Goal: Task Accomplishment & Management: Manage account settings

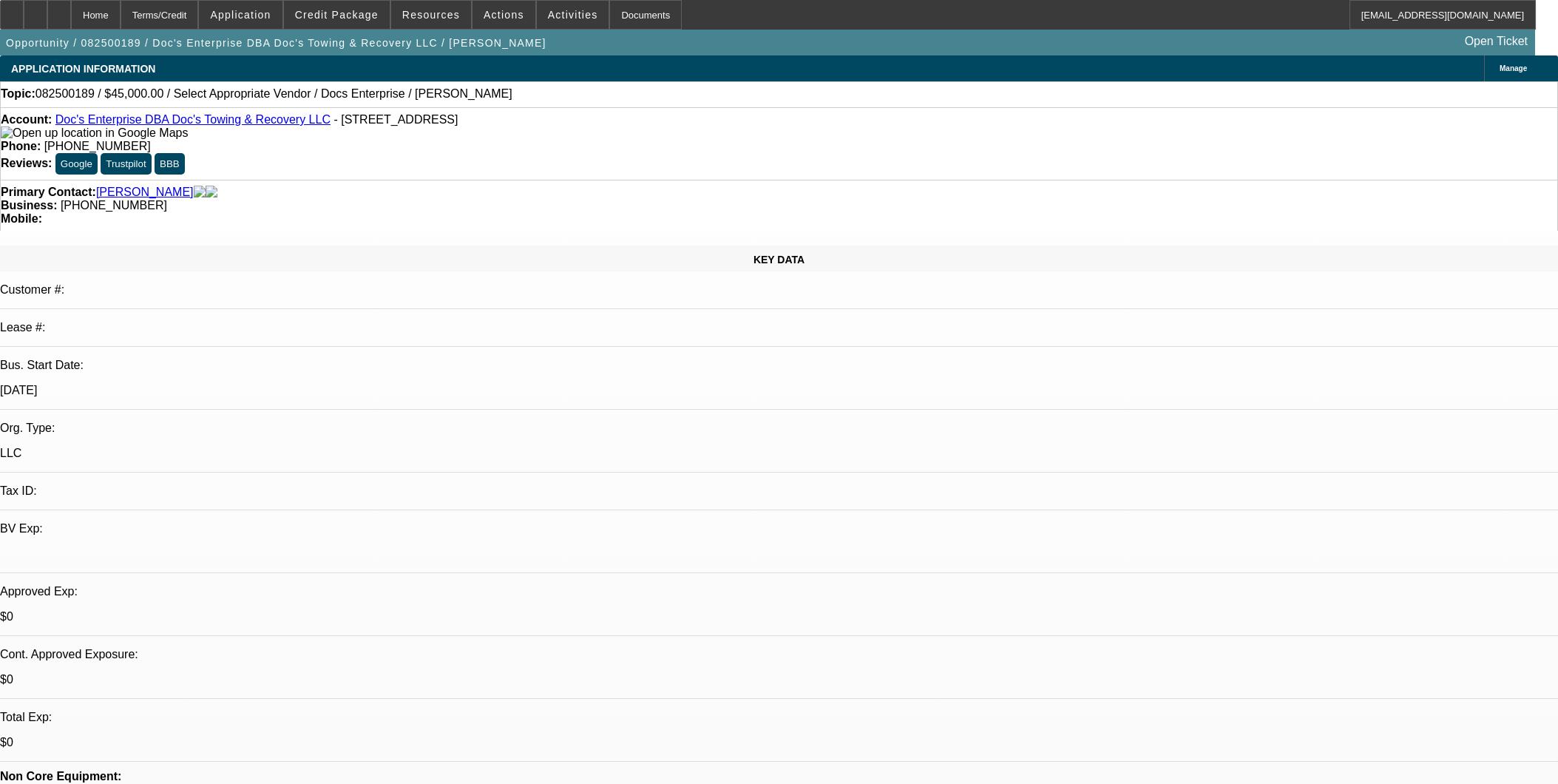
select select "0"
select select "2"
select select "0.1"
select select "4"
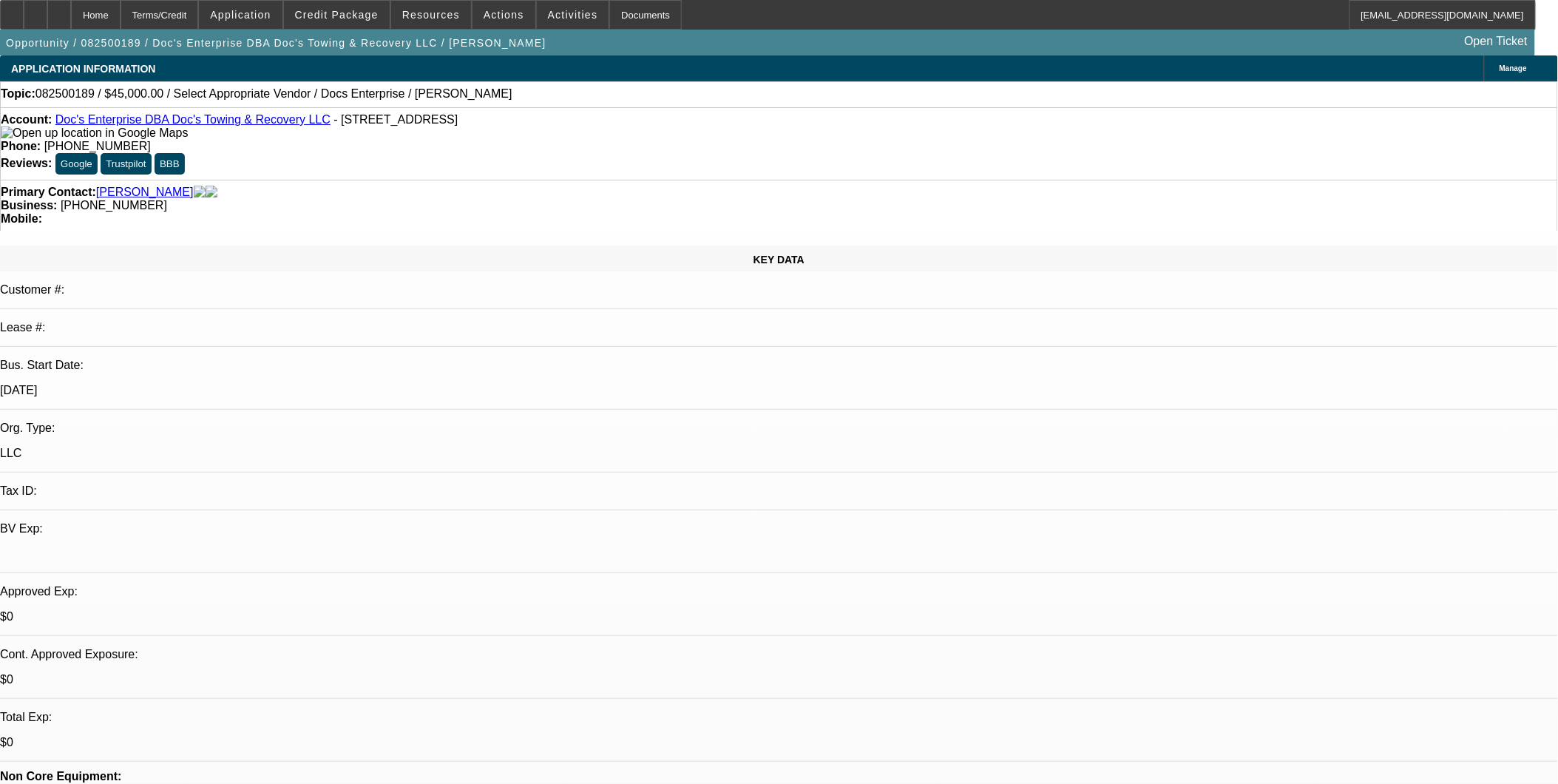
drag, startPoint x: 682, startPoint y: 44, endPoint x: 790, endPoint y: 1, distance: 116.2
click at [682, 44] on div "Opportunity / 082500189 / Doc's Enterprise DBA Doc's Towing & Recovery LLC / Ca…" at bounding box center [767, 43] width 1536 height 26
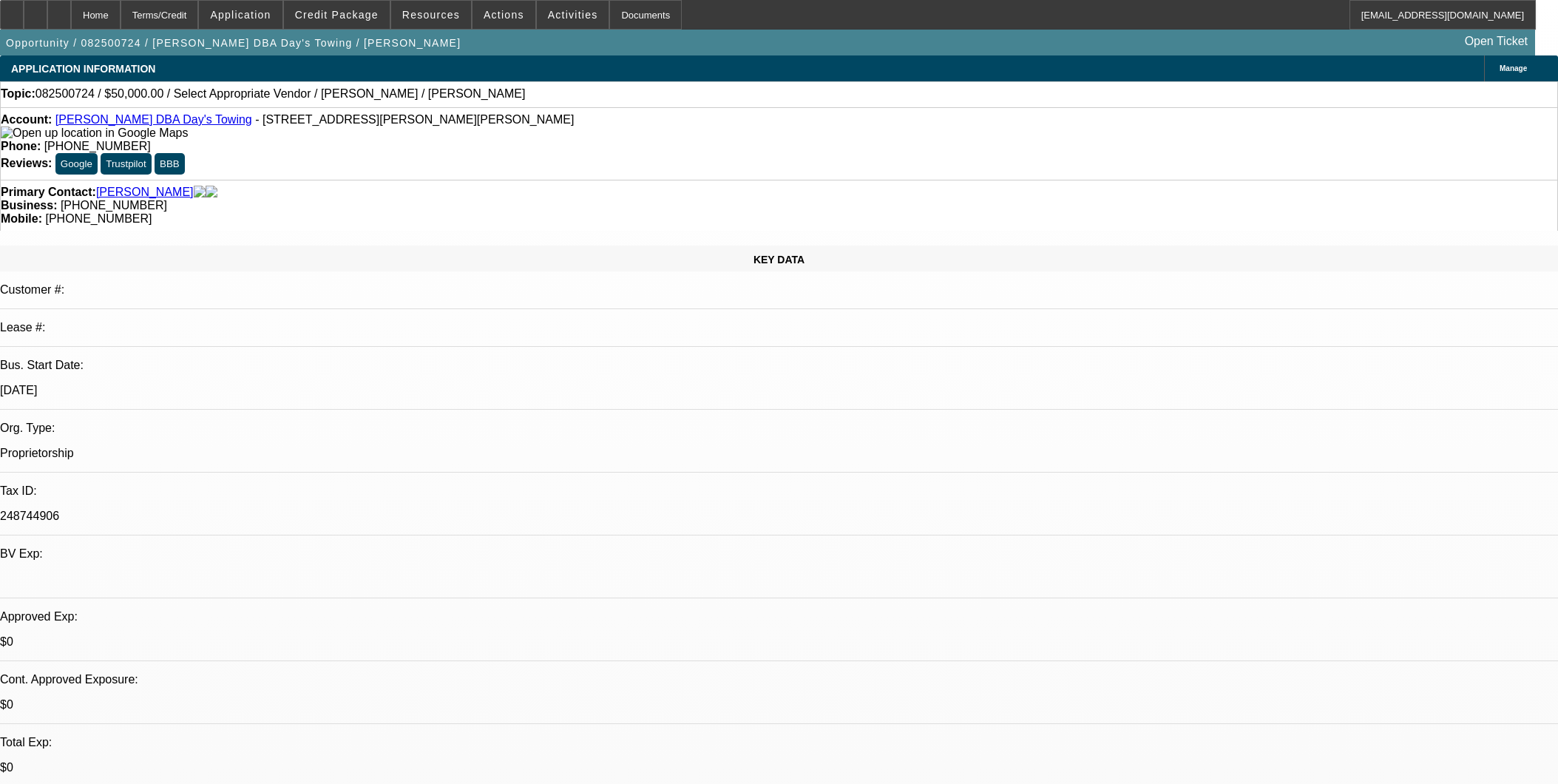
select select "0"
select select "2"
select select "0.1"
select select "4"
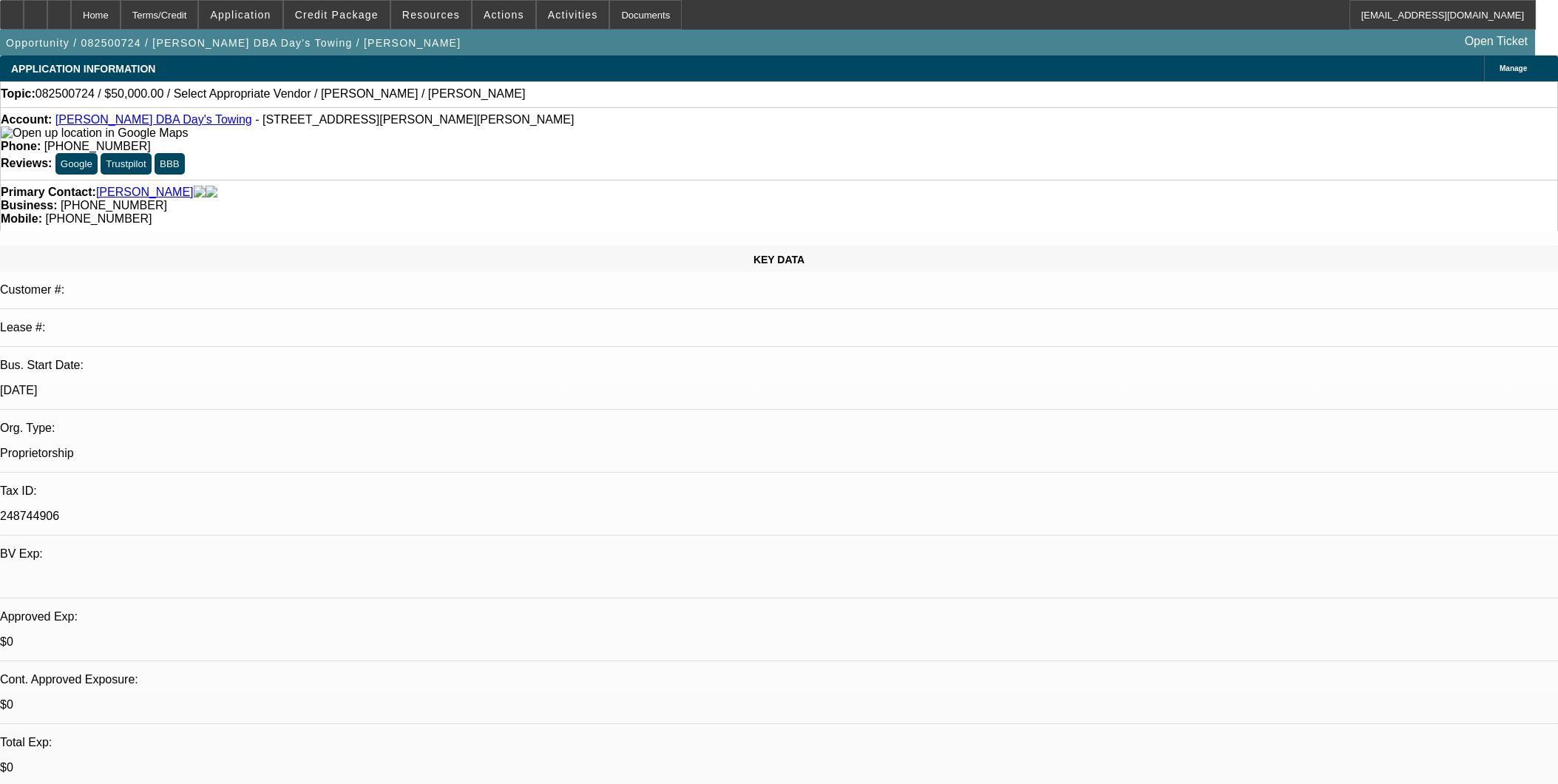
scroll to position [247, 0]
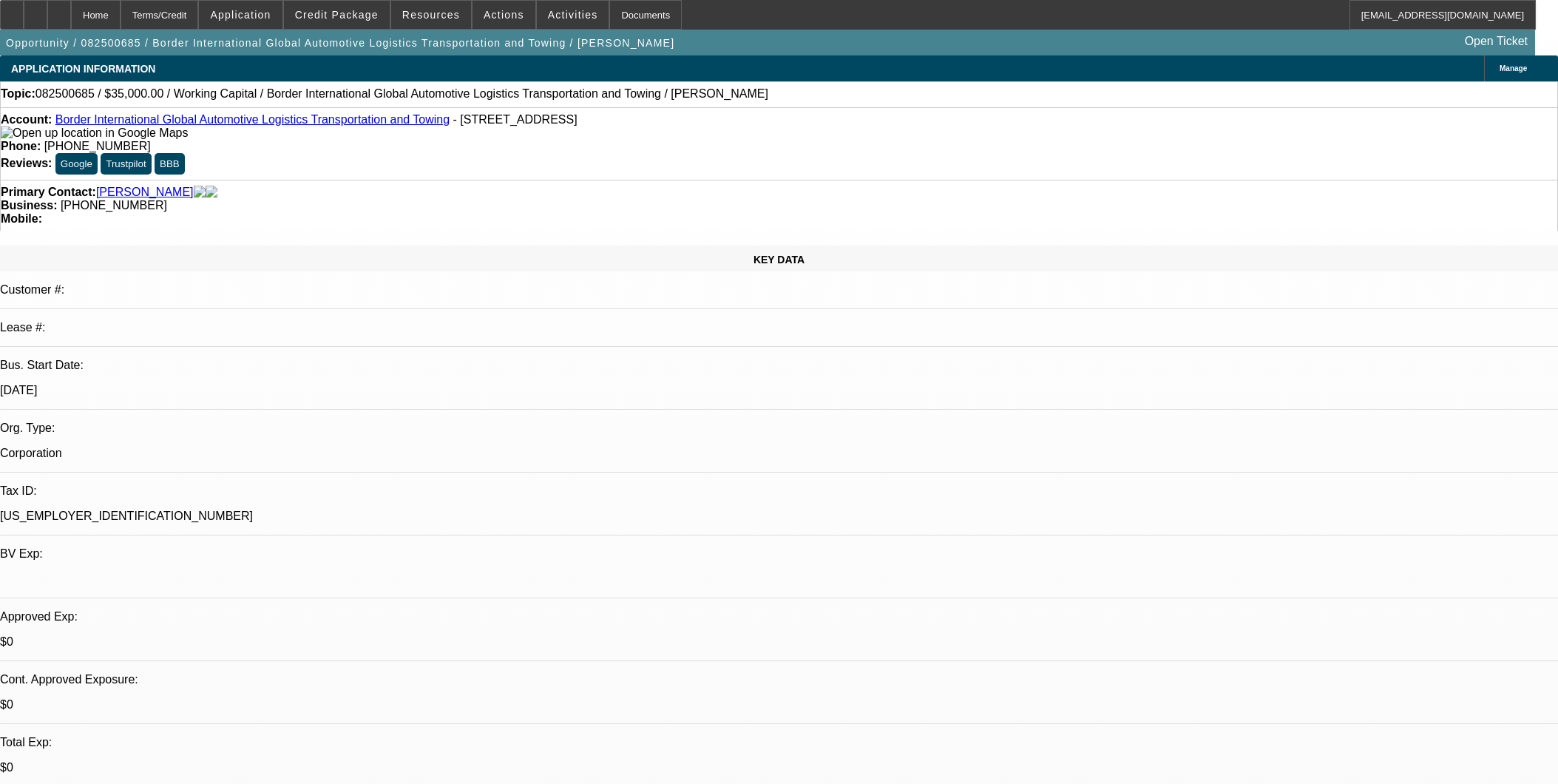
select select "0"
select select "2"
select select "0"
select select "6"
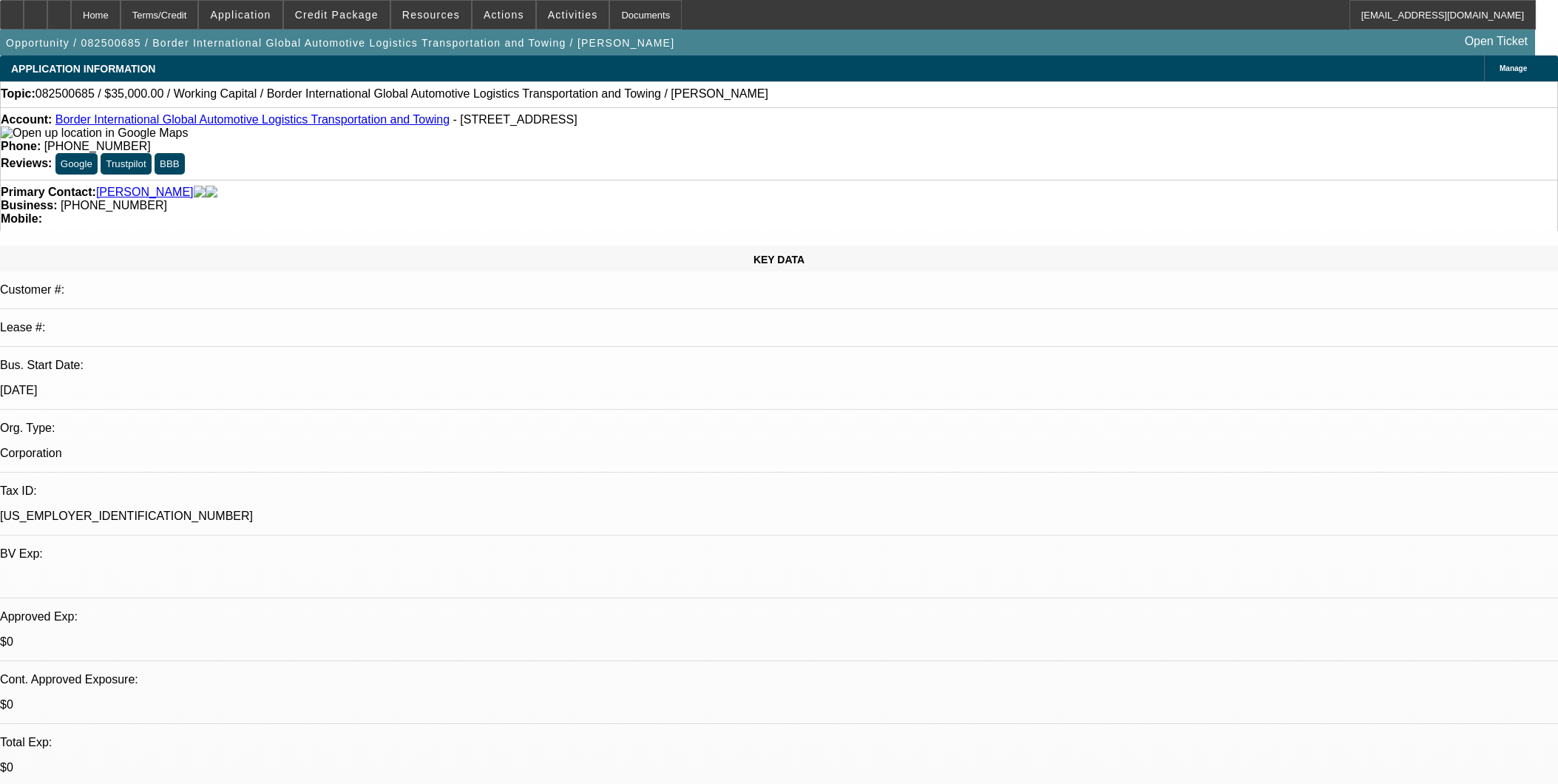
select select "0"
select select "2"
select select "0"
select select "6"
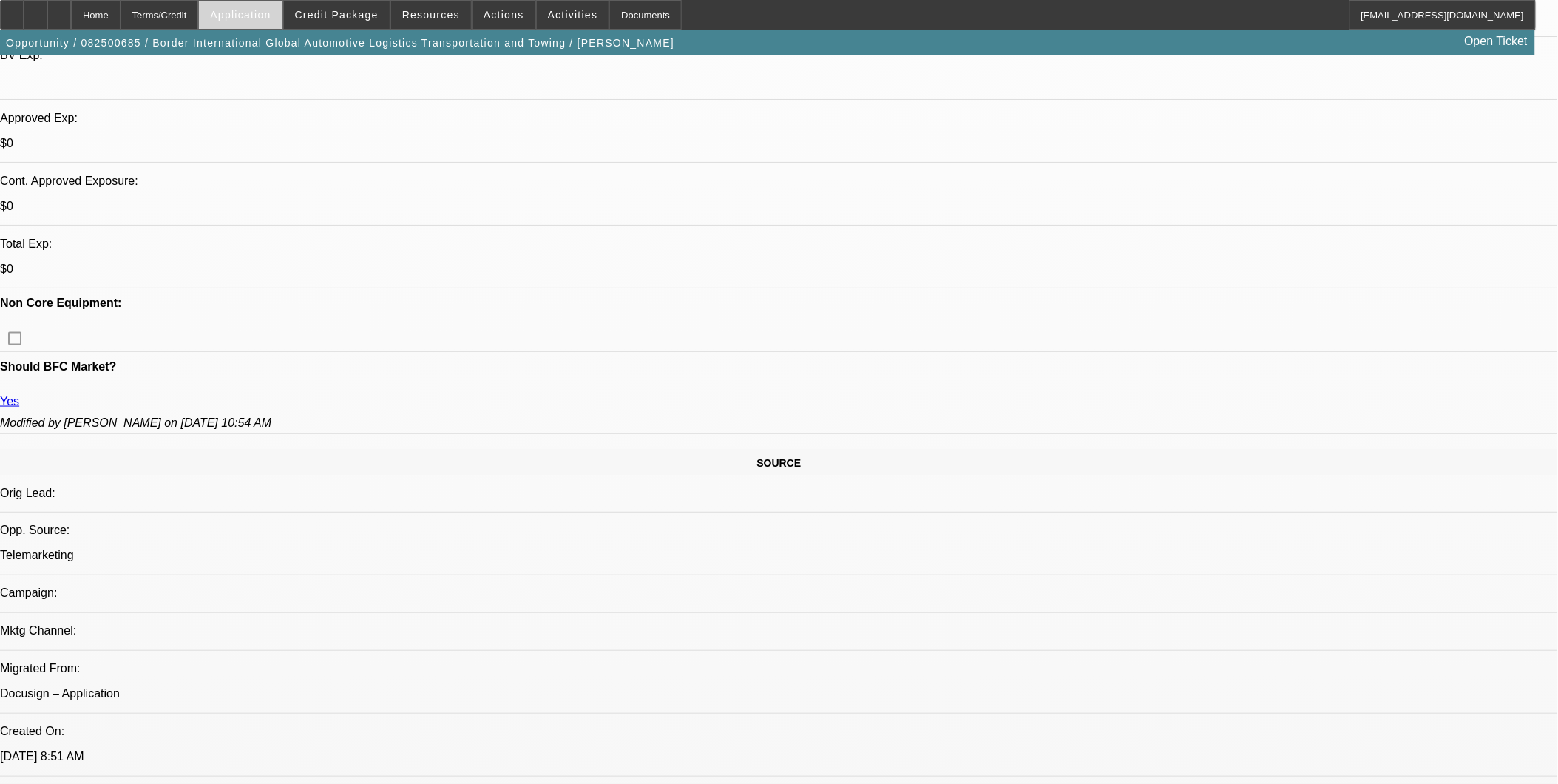
scroll to position [492, 0]
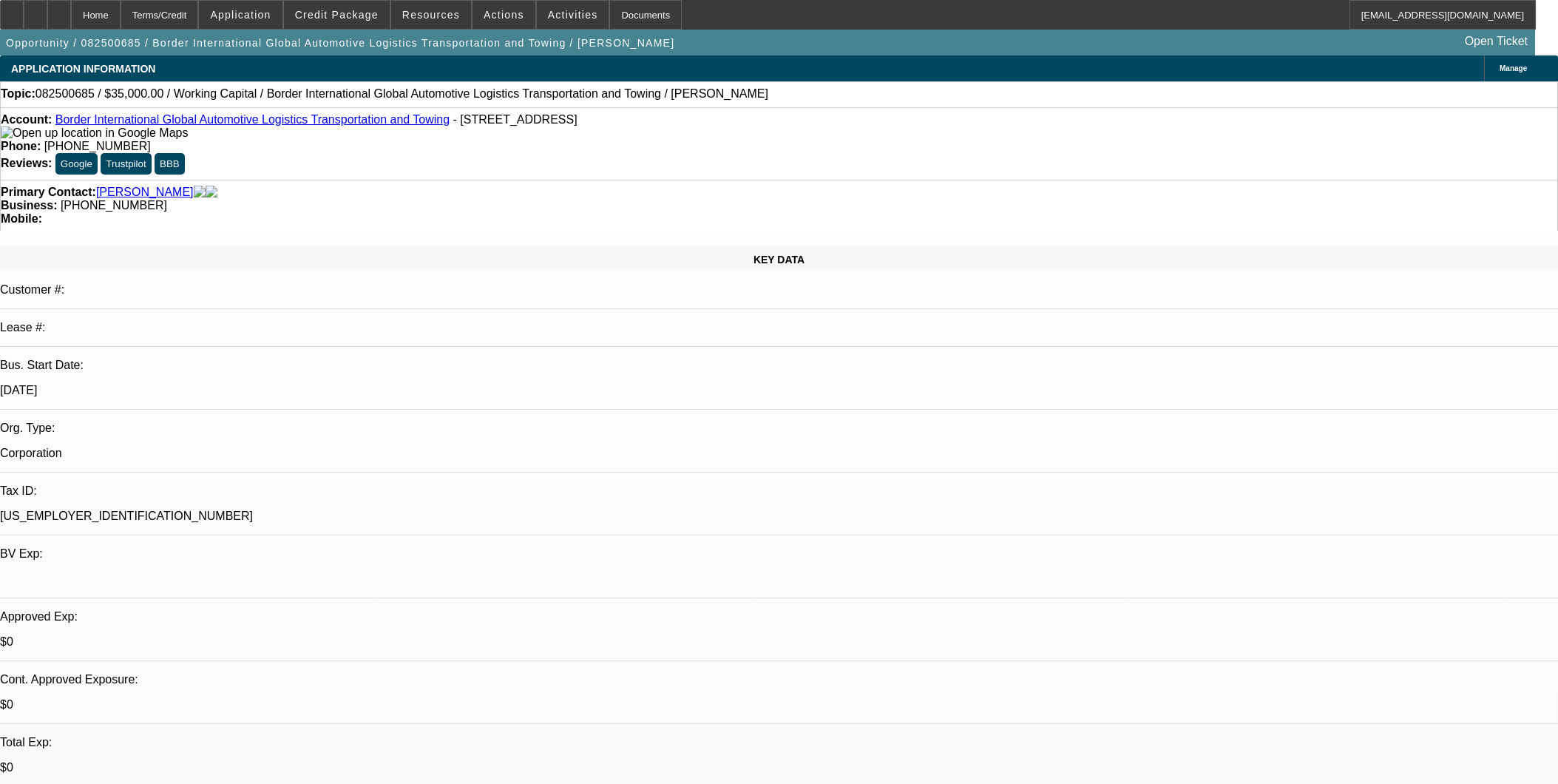
select select "0"
select select "2"
select select "0"
select select "6"
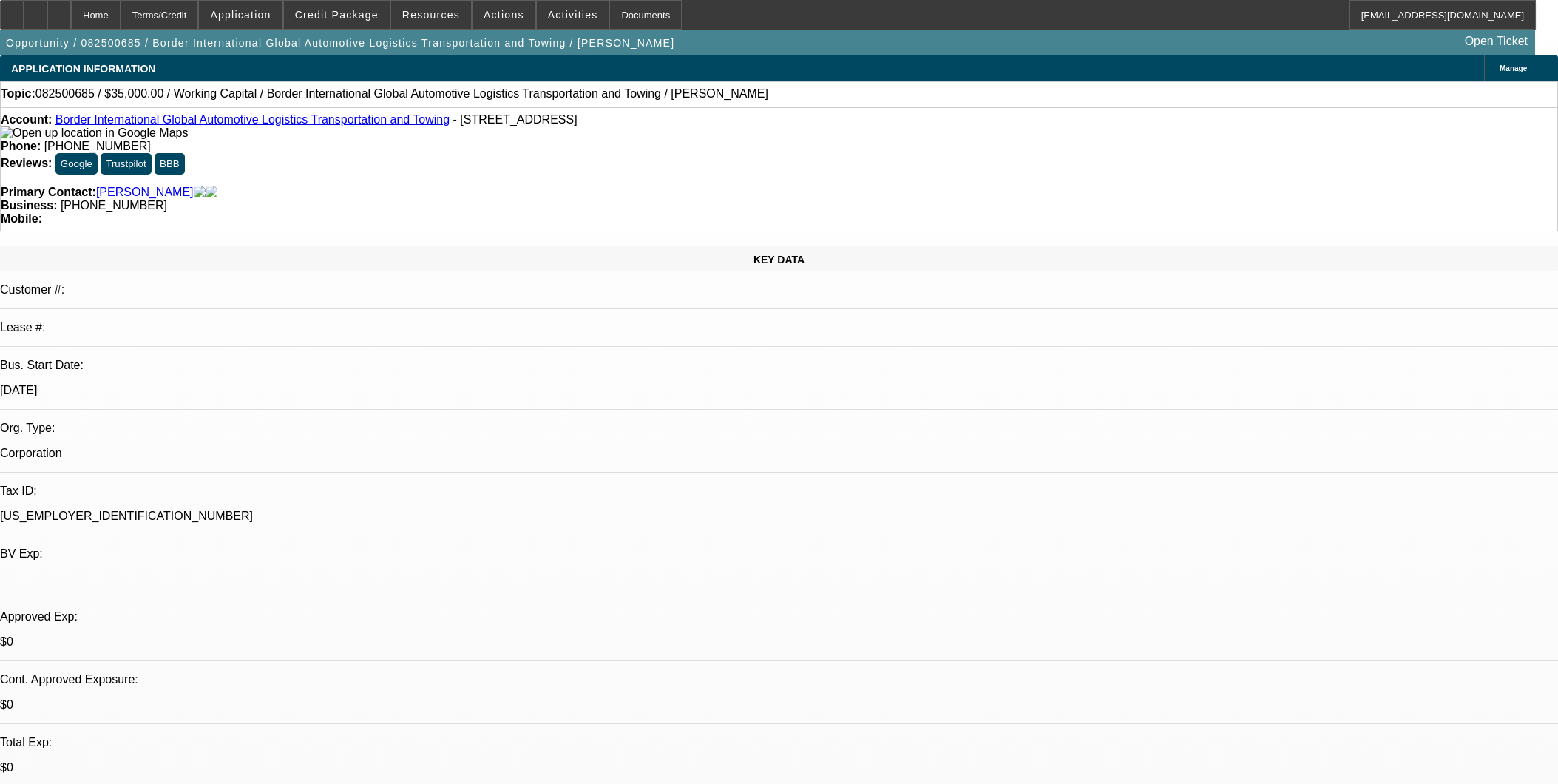
scroll to position [1314, 0]
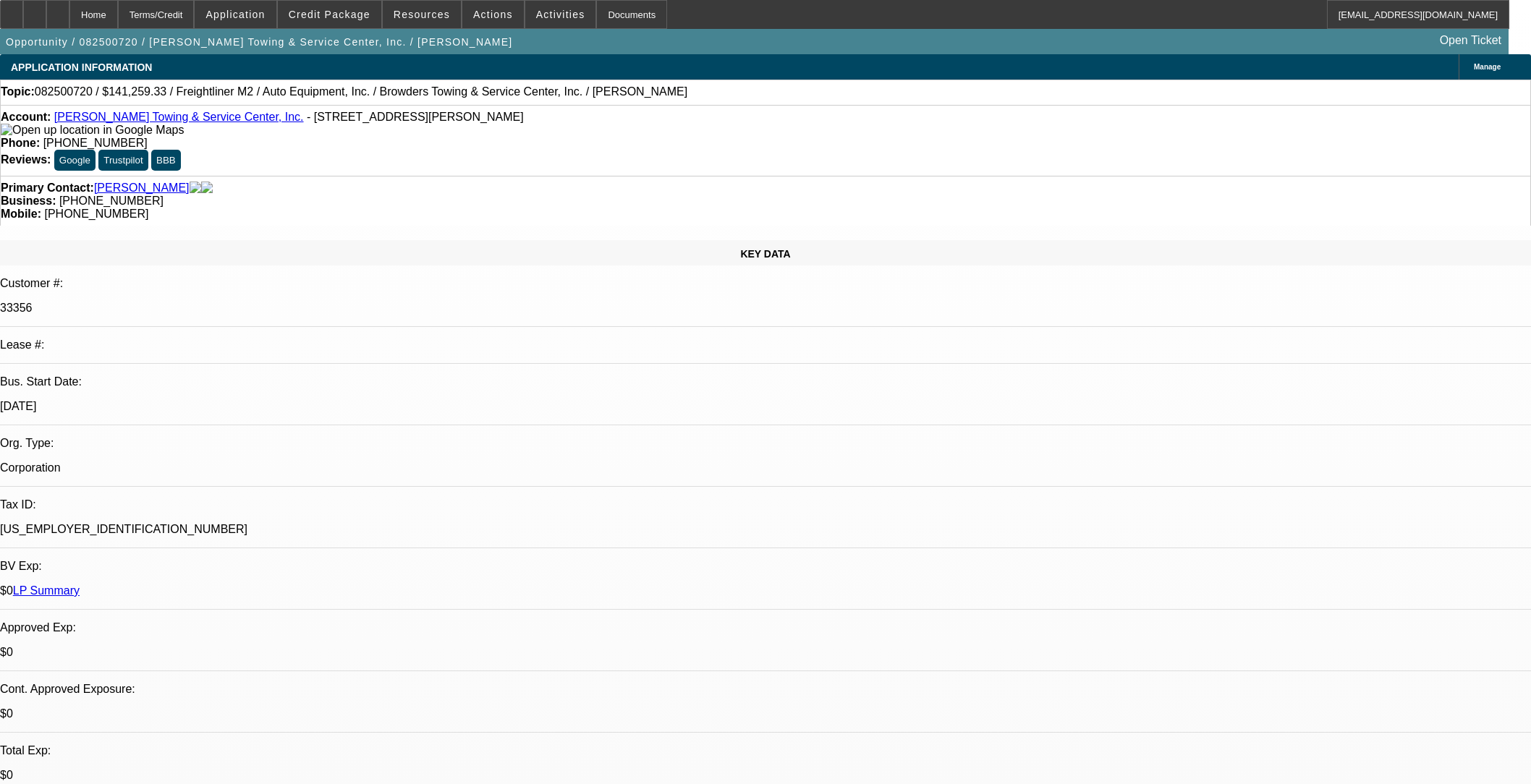
select select "0"
select select "2"
select select "0"
select select "6"
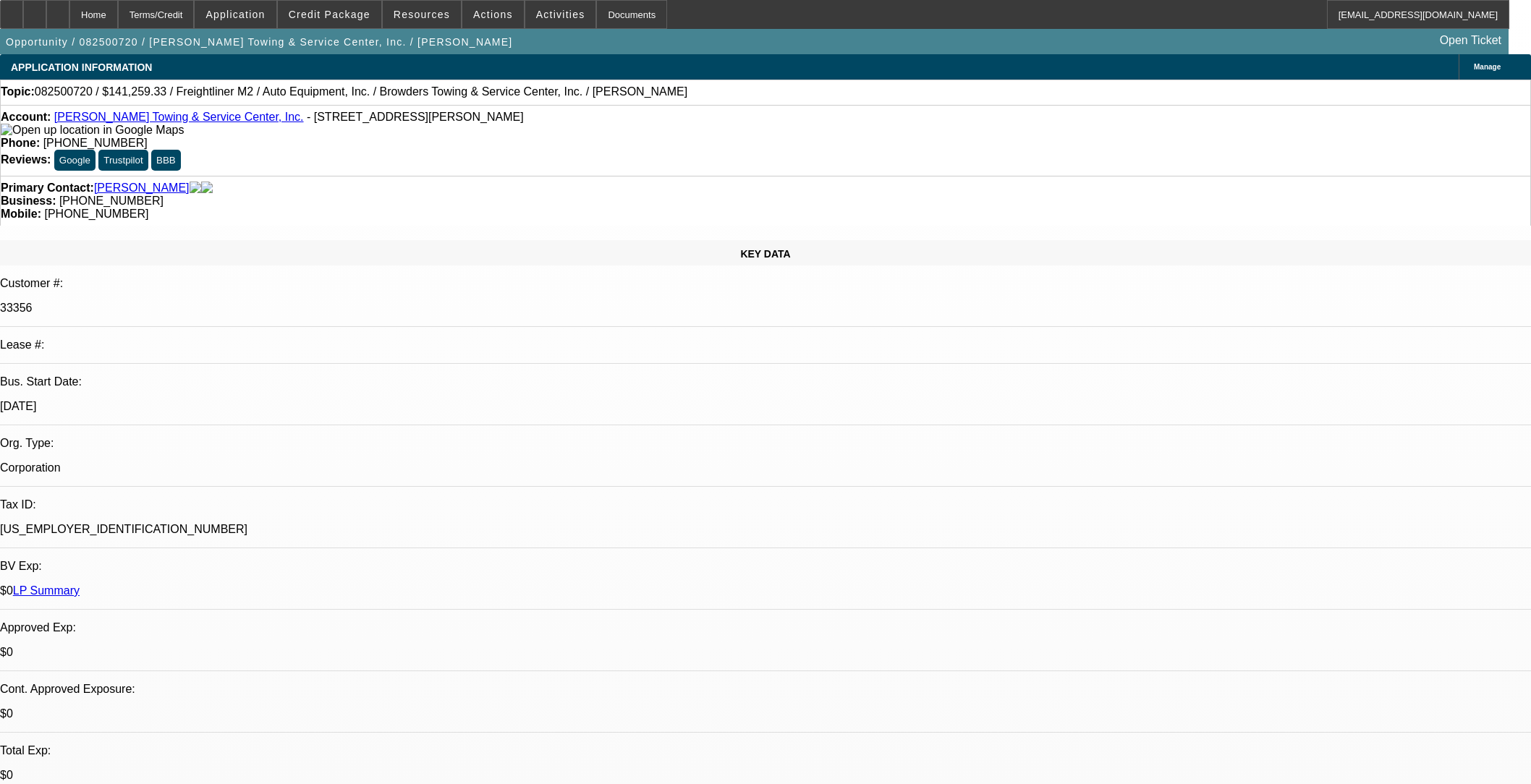
select select "0"
select select "2"
select select "0"
select select "6"
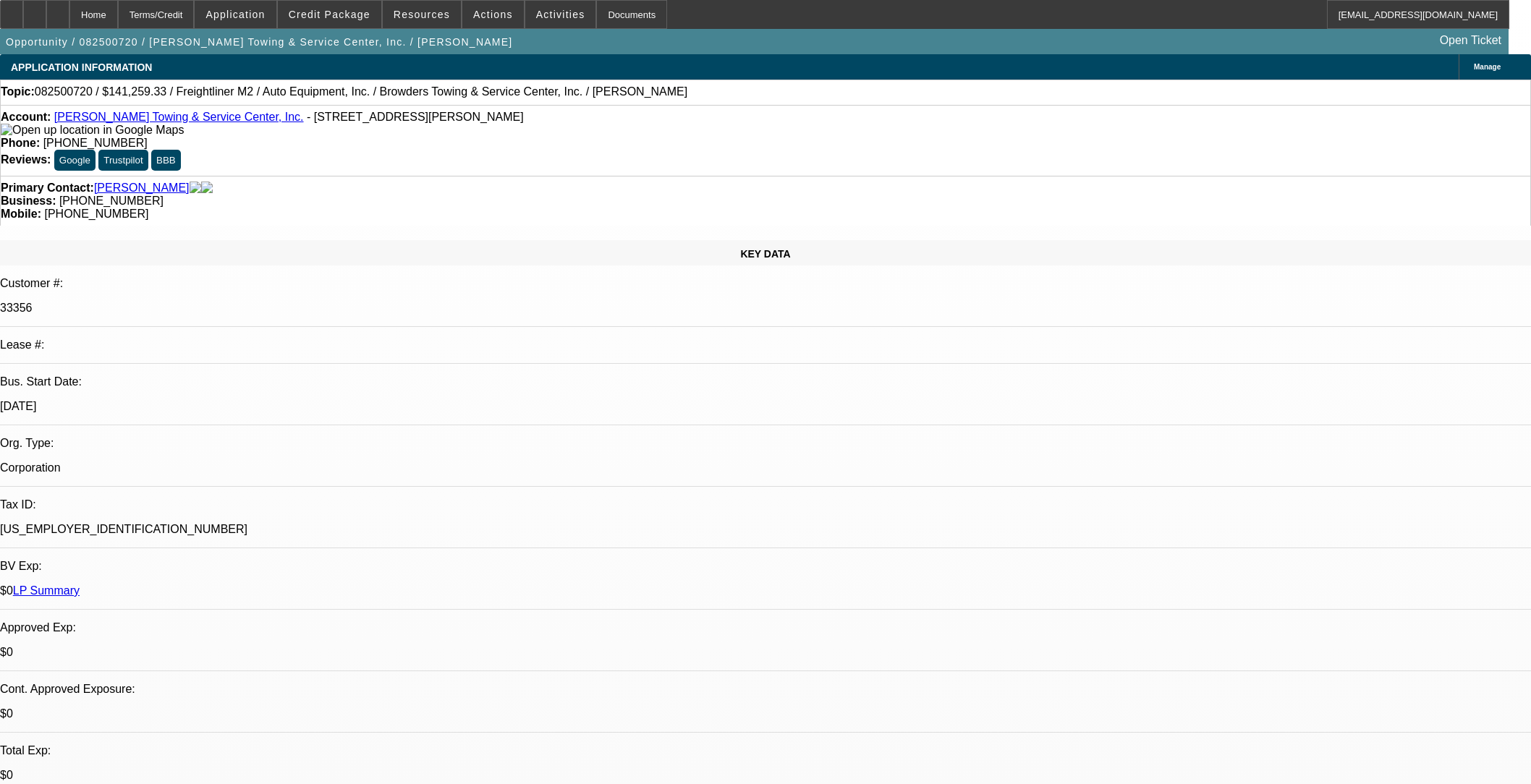
select select "0"
select select "2"
select select "0"
select select "6"
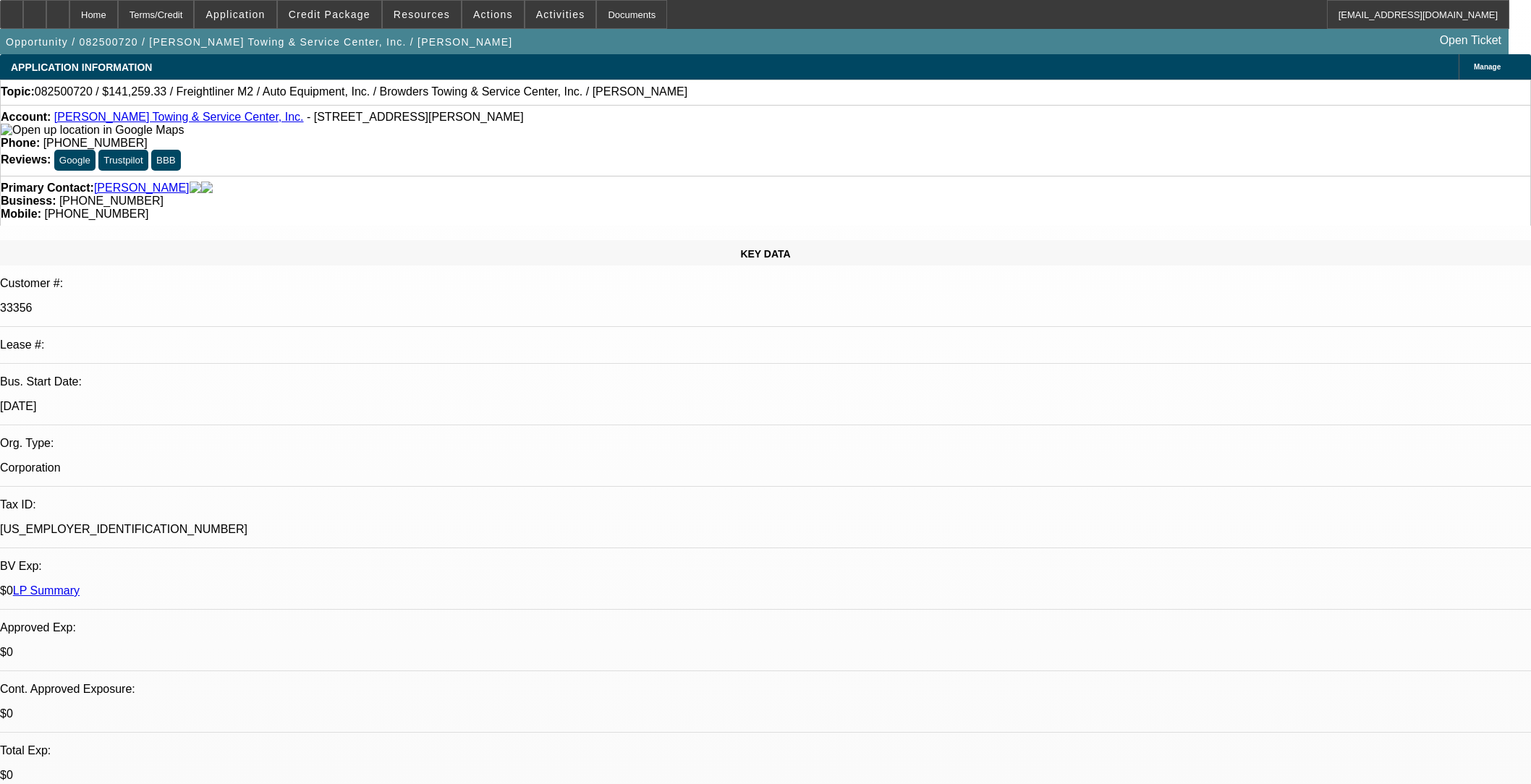
select select "0"
select select "2"
select select "0"
select select "6"
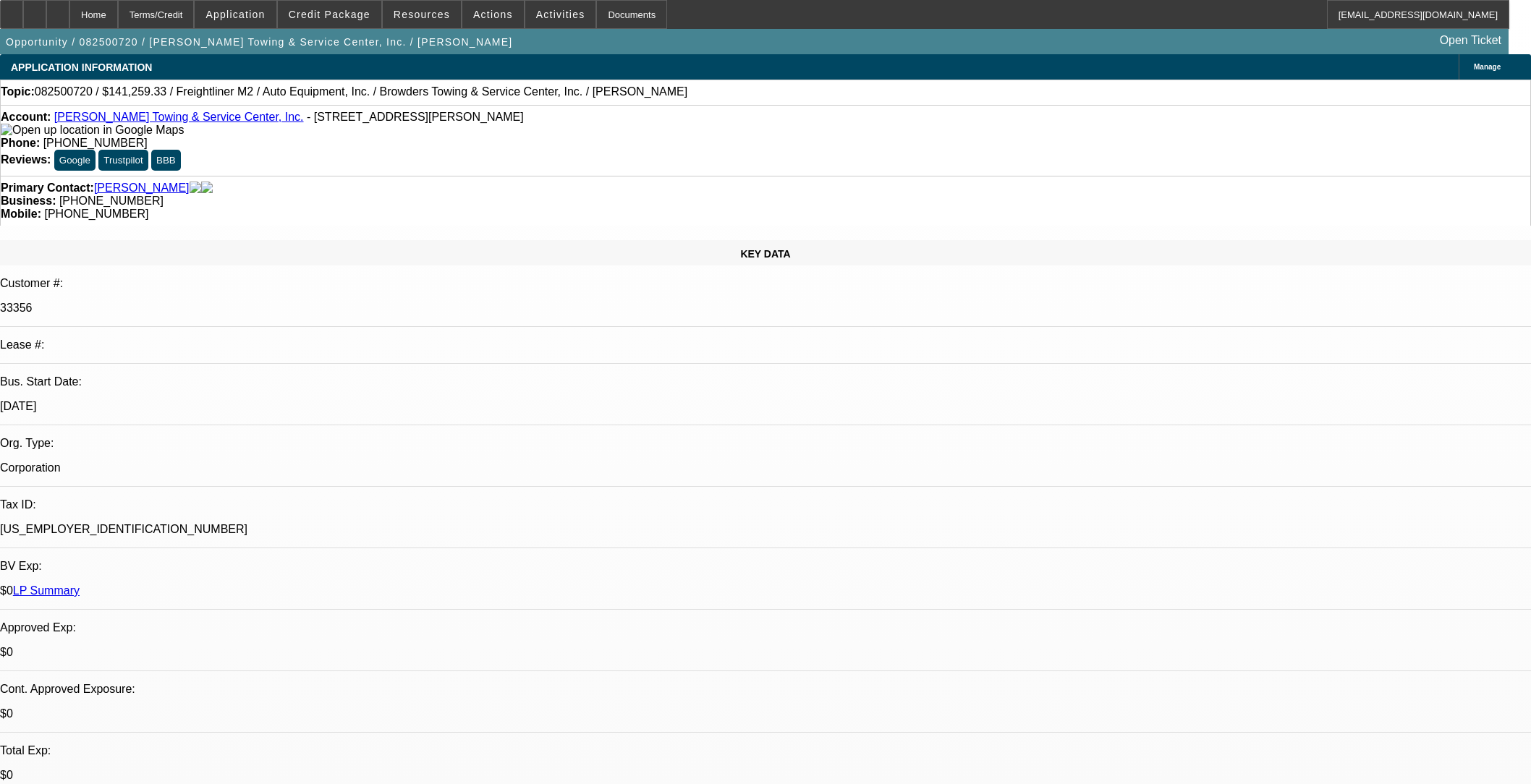
scroll to position [2008, 0]
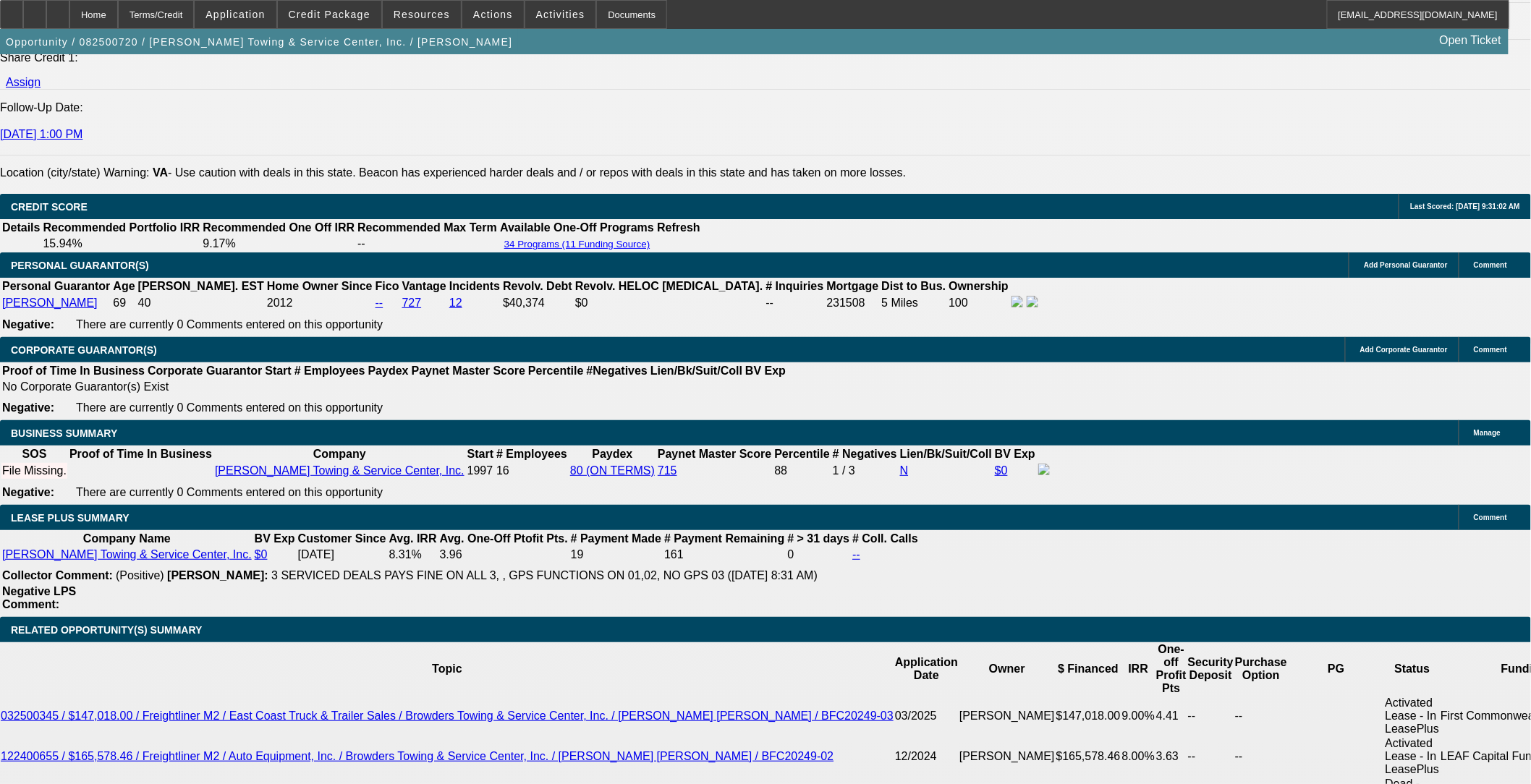
drag, startPoint x: 242, startPoint y: 450, endPoint x: 327, endPoint y: 468, distance: 86.9
type input "$4,329.46"
drag, startPoint x: 158, startPoint y: 592, endPoint x: 147, endPoint y: 605, distance: 17.0
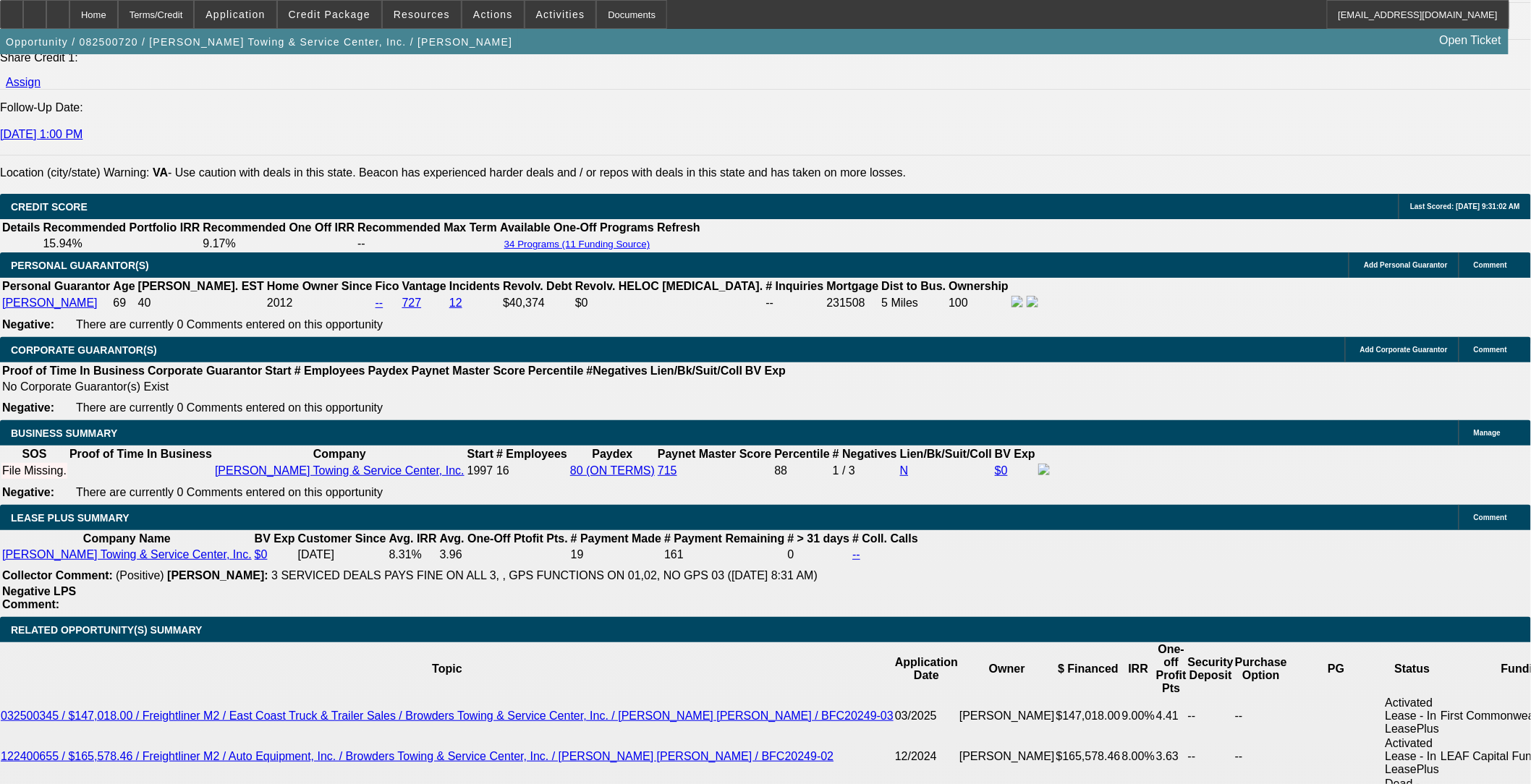
type input "2850.73"
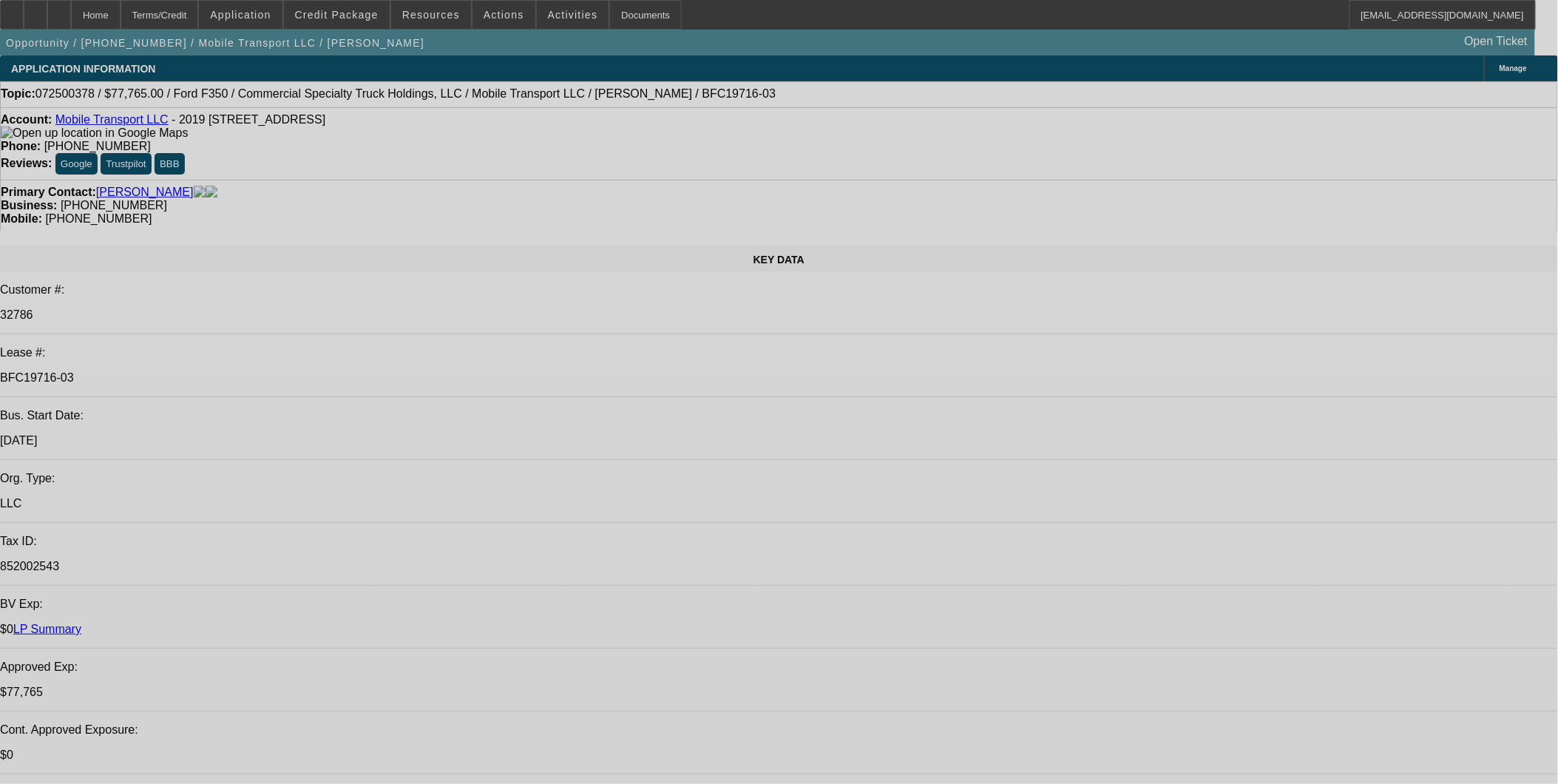
select select "0"
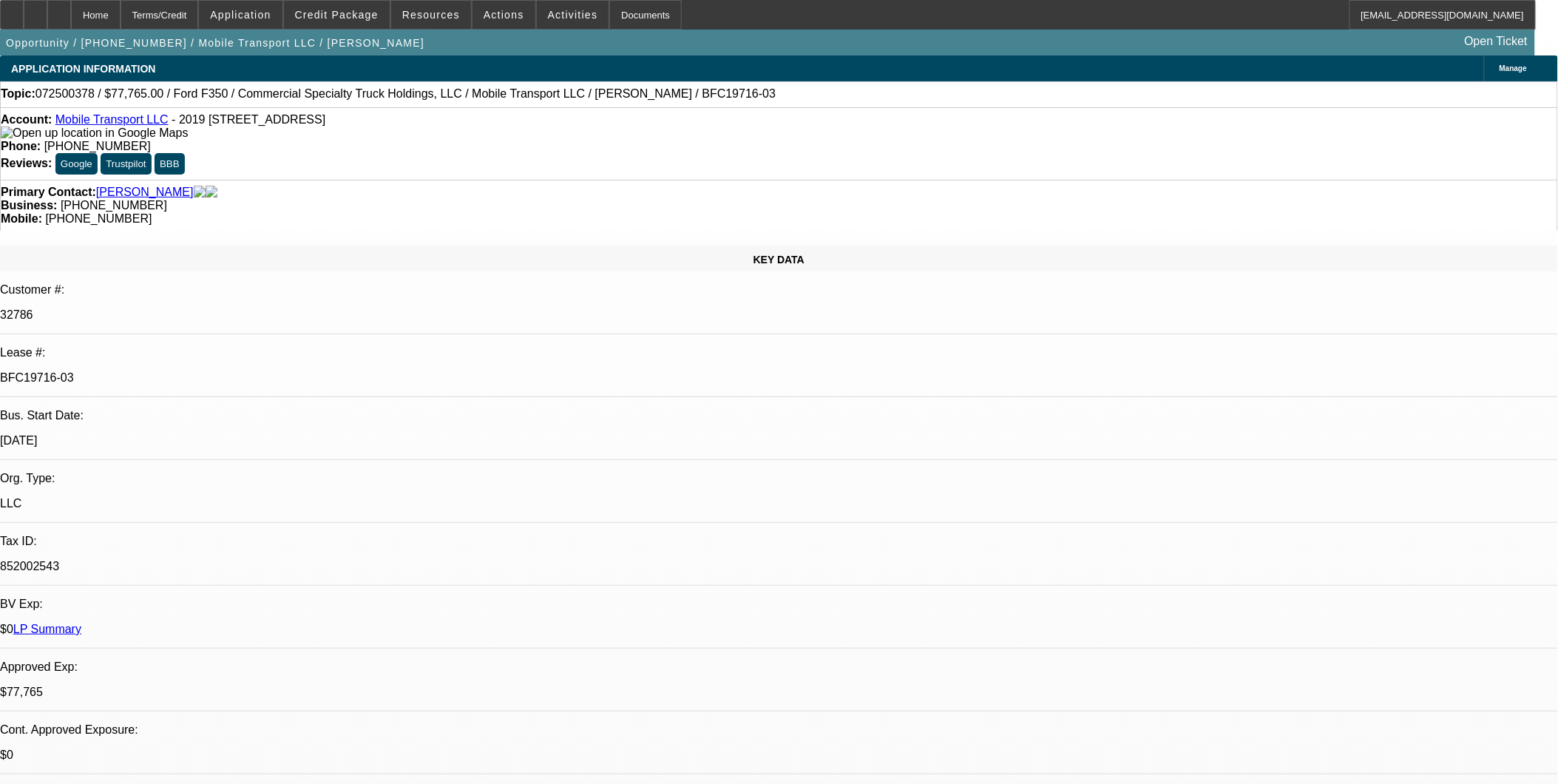
select select "0"
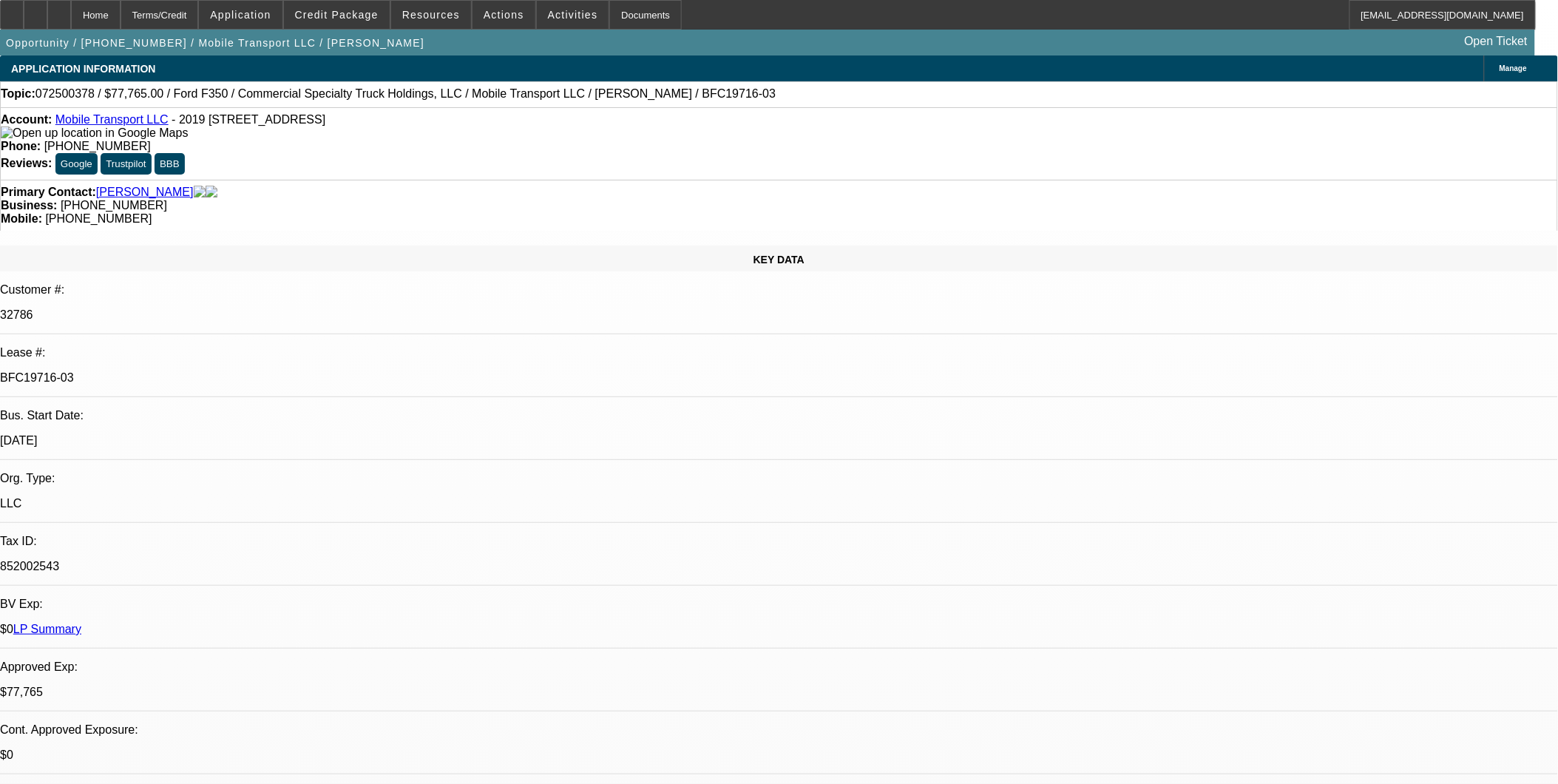
select select "0"
select select "1"
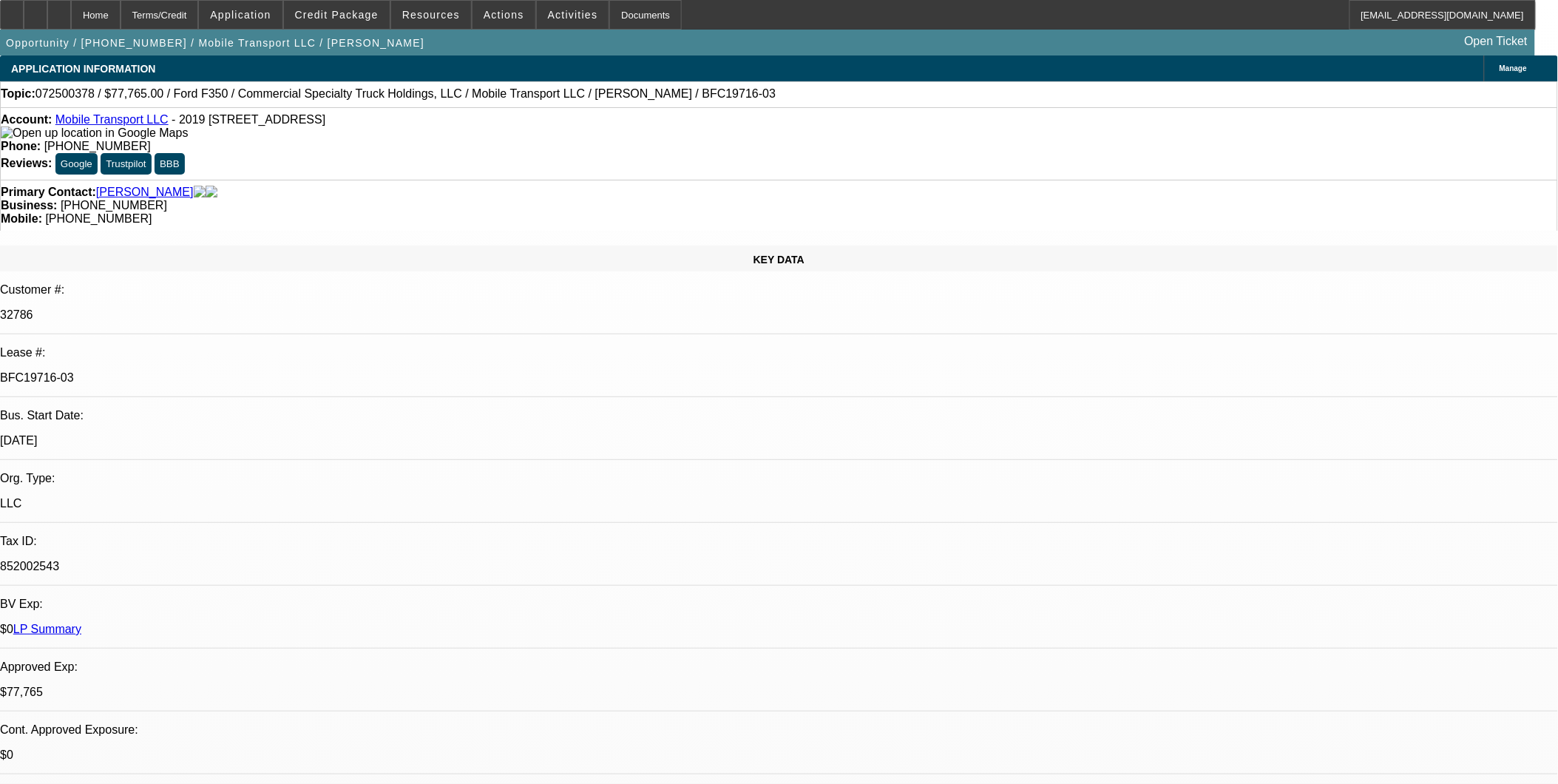
select select "2"
select select "6"
select select "1"
select select "2"
select select "6"
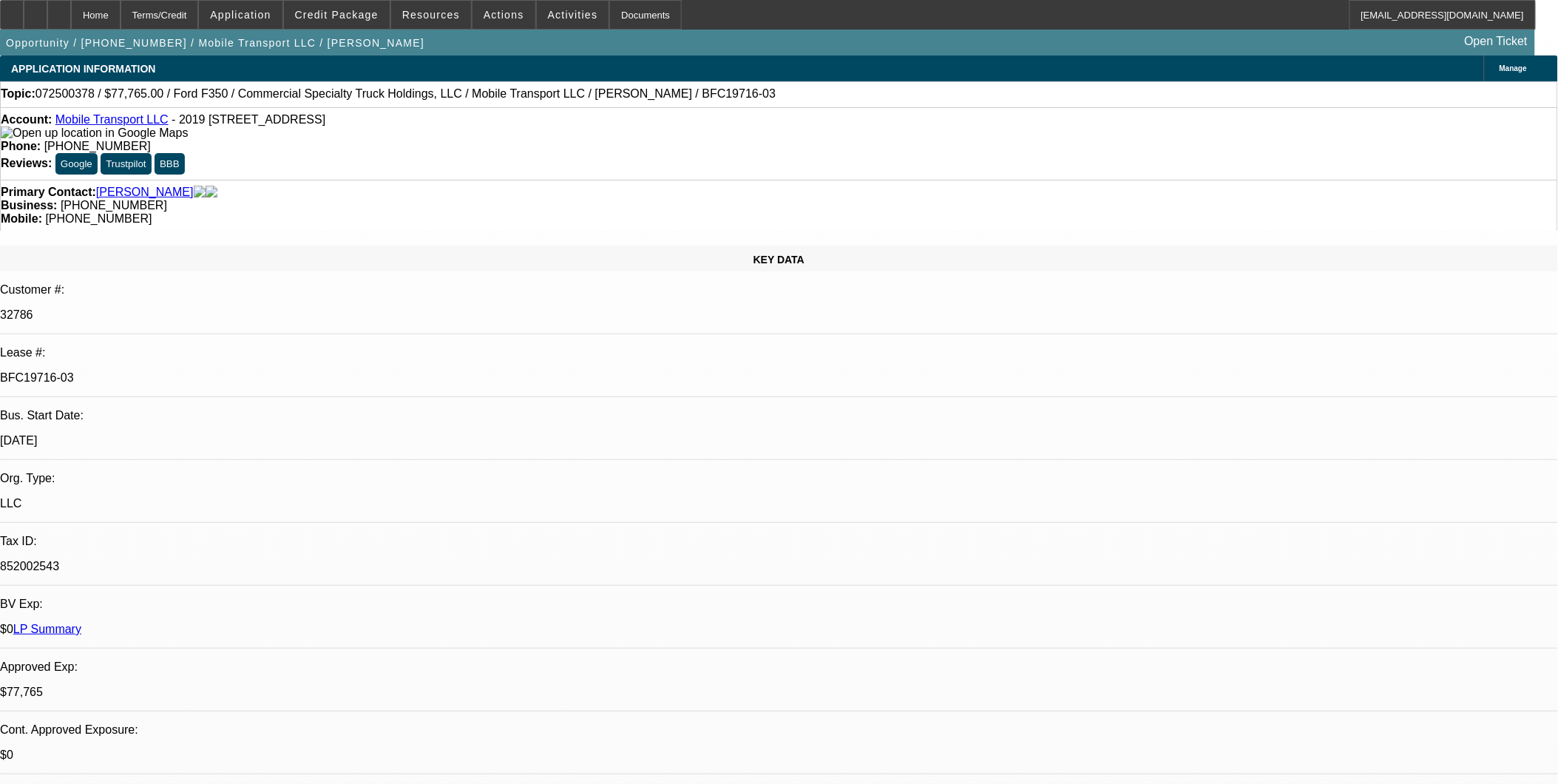
select select "1"
select select "2"
select select "6"
select select "1"
select select "2"
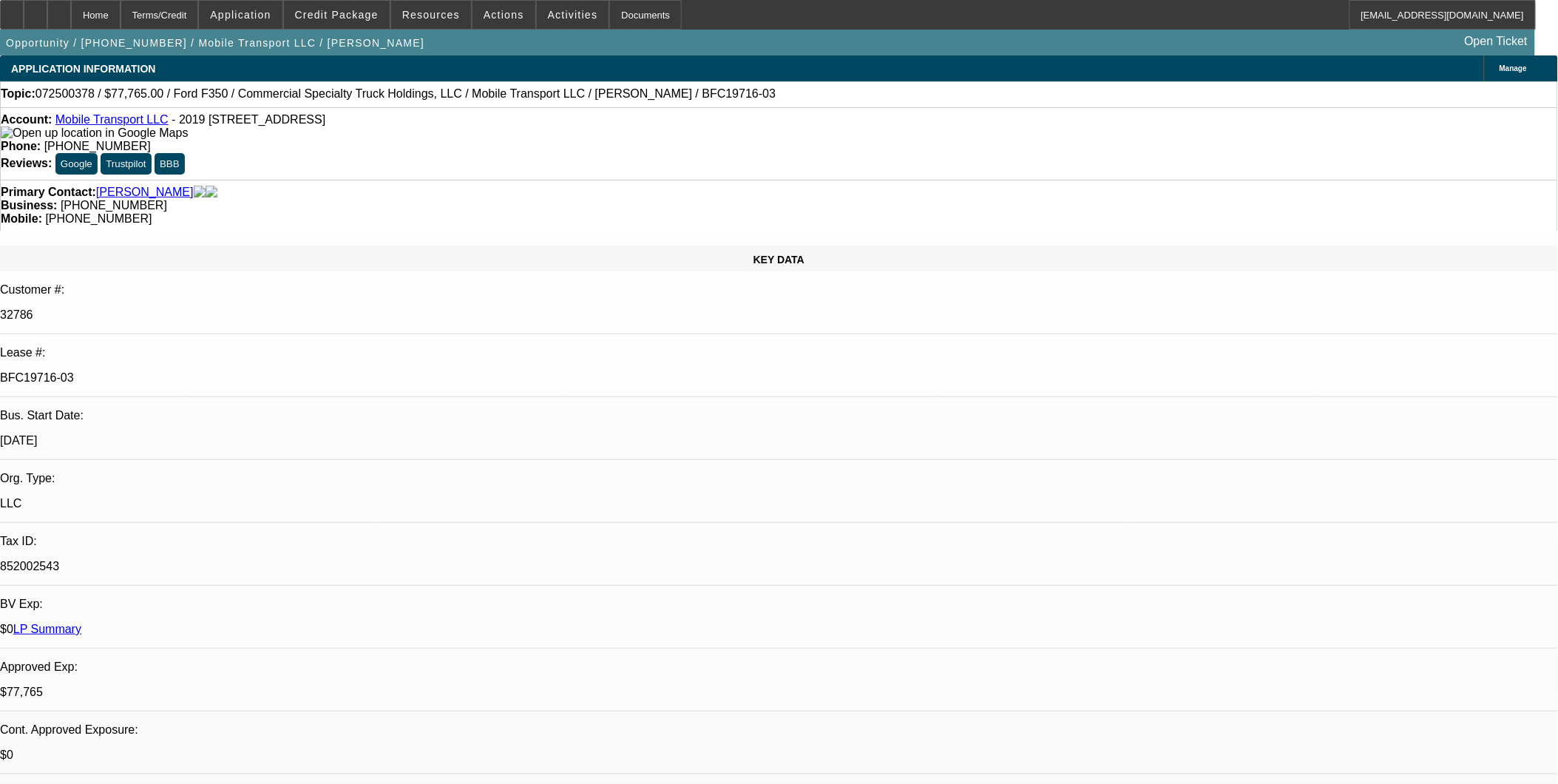
select select "6"
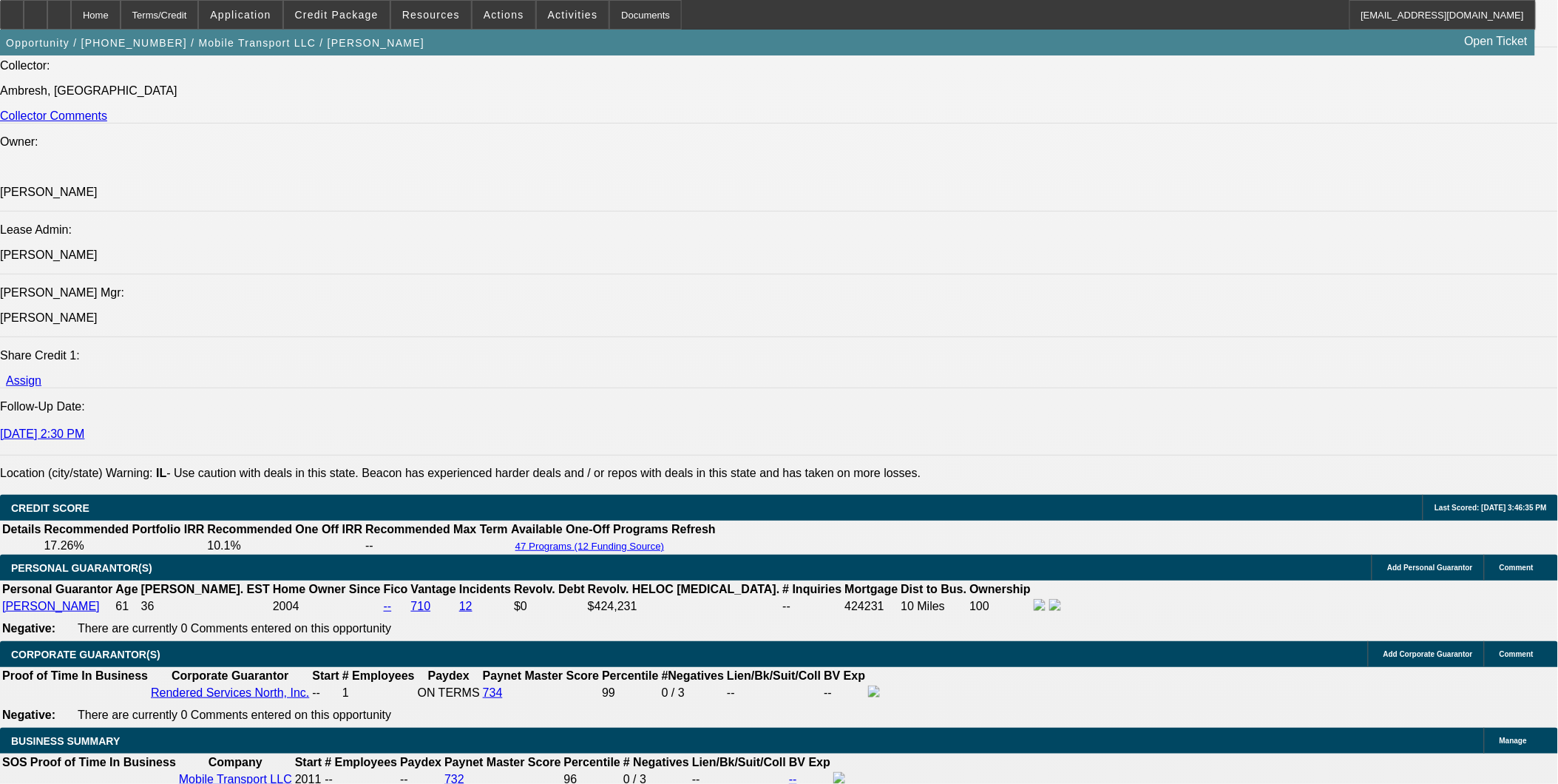
scroll to position [2136, 0]
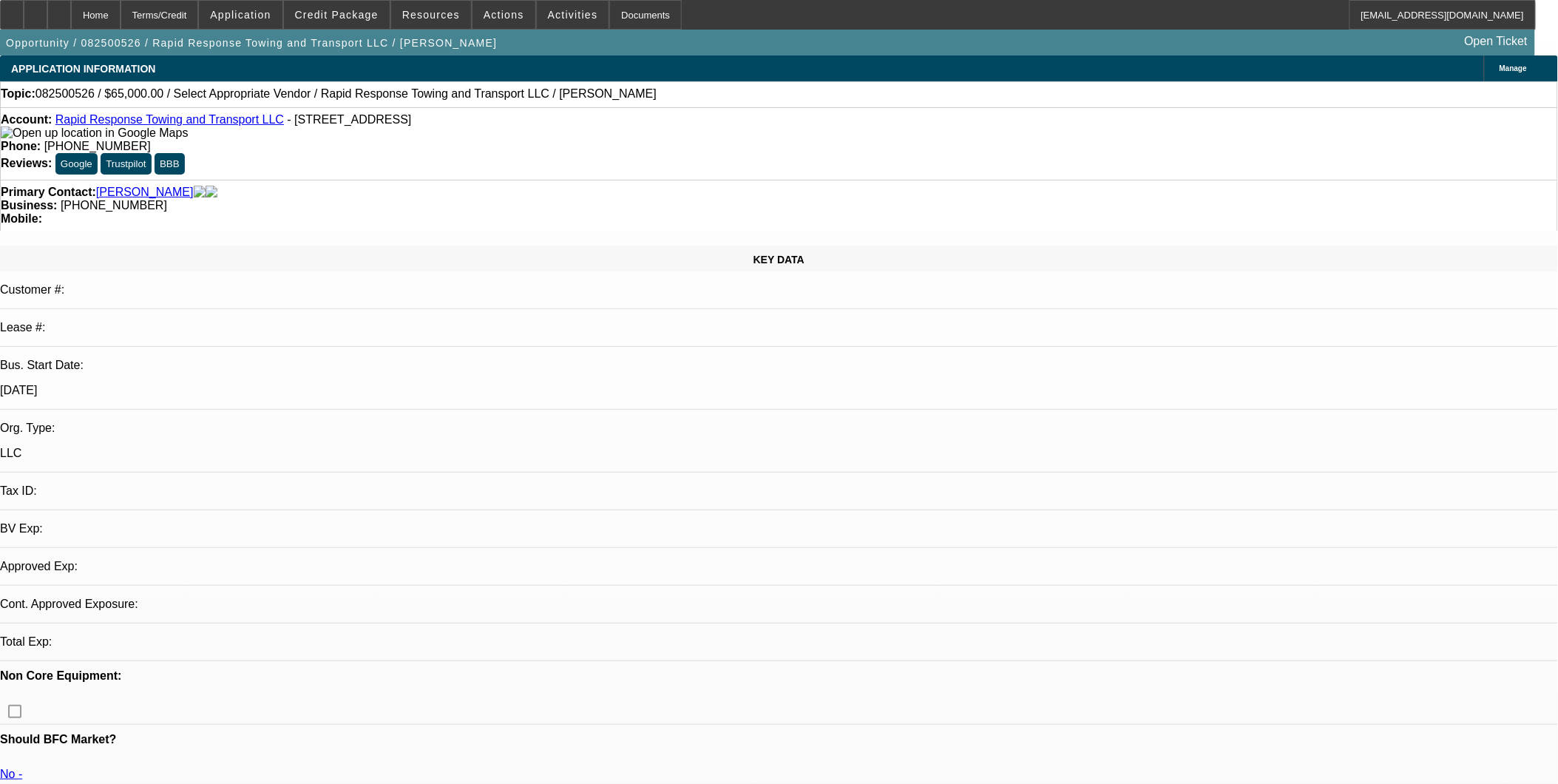
select select "0"
select select "2"
select select "0.1"
select select "1"
select select "2"
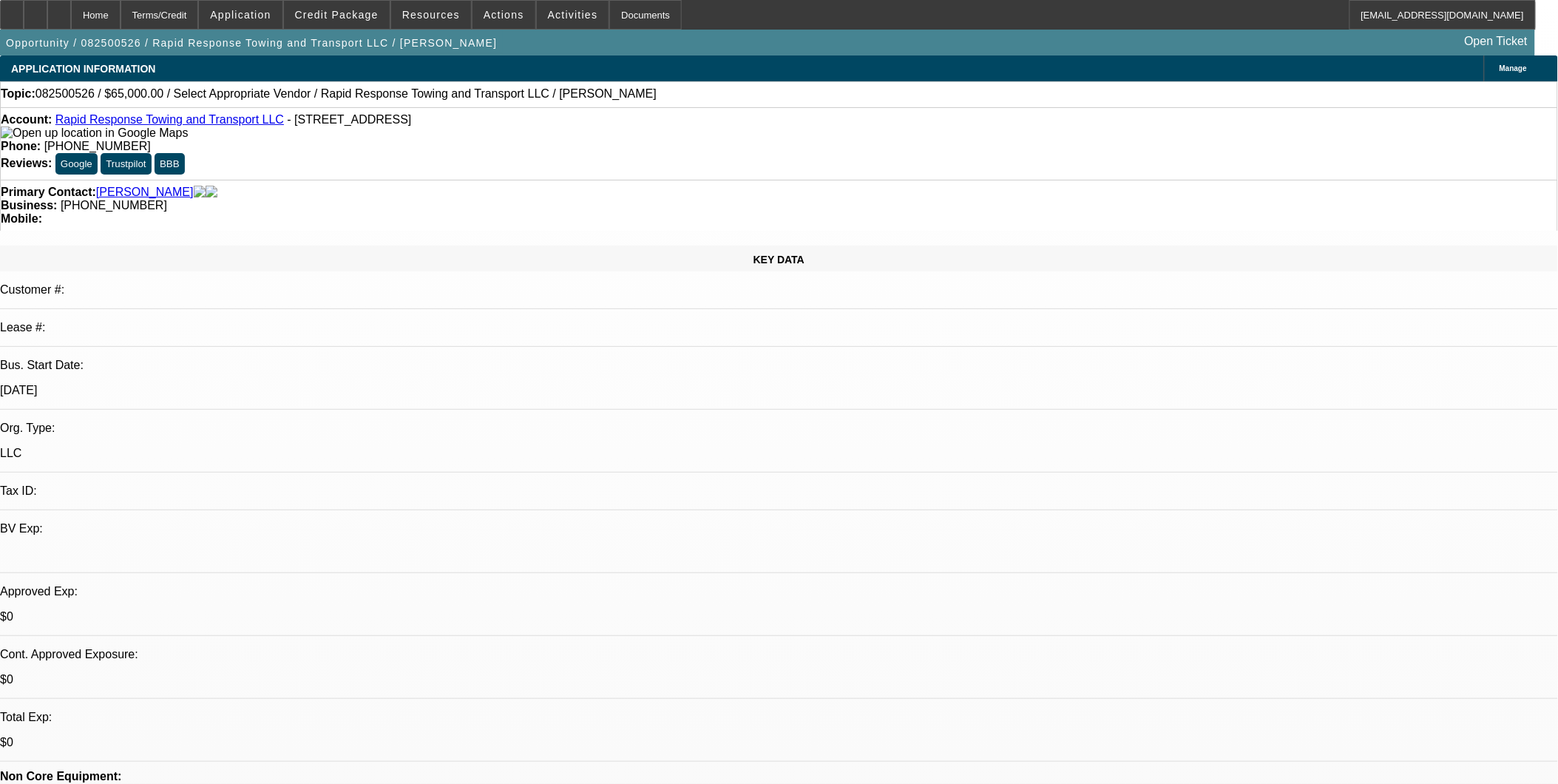
select select "4"
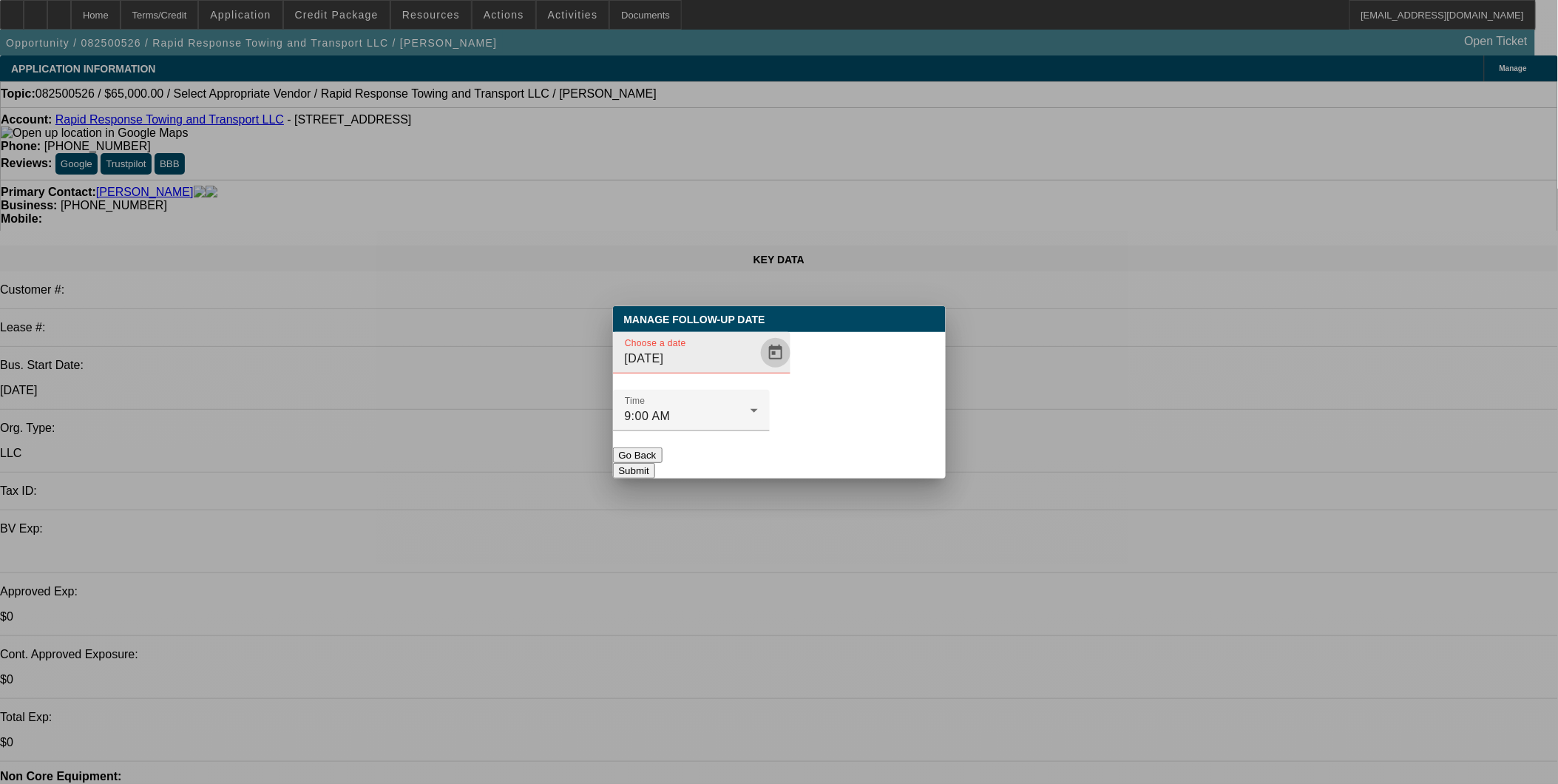
click at [758, 371] on span "Open calendar" at bounding box center [776, 352] width 35 height 35
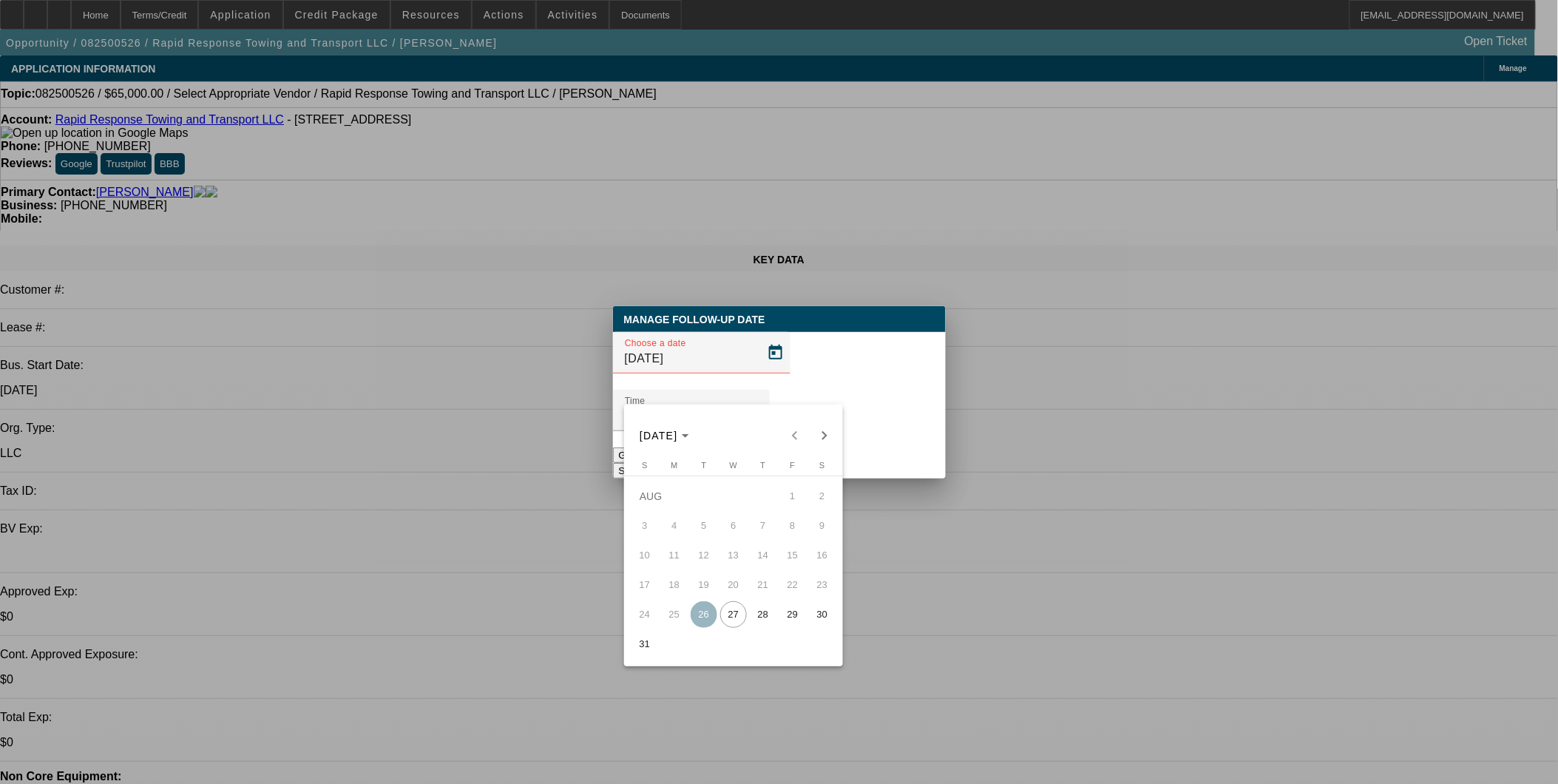
click at [789, 610] on span "29" at bounding box center [792, 614] width 27 height 27
type input "8/29/2025"
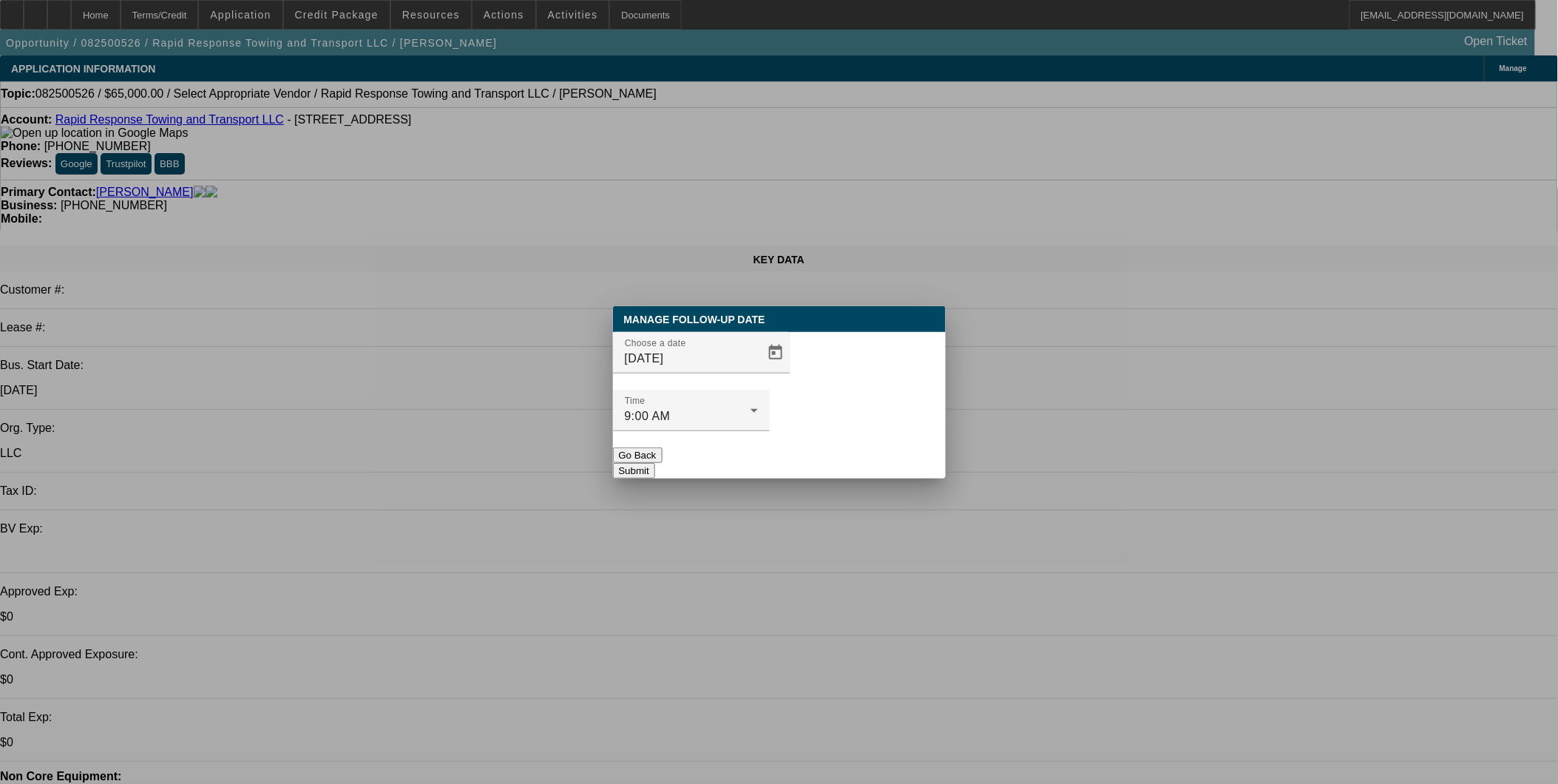
click at [655, 463] on button "Submit" at bounding box center [634, 471] width 42 height 16
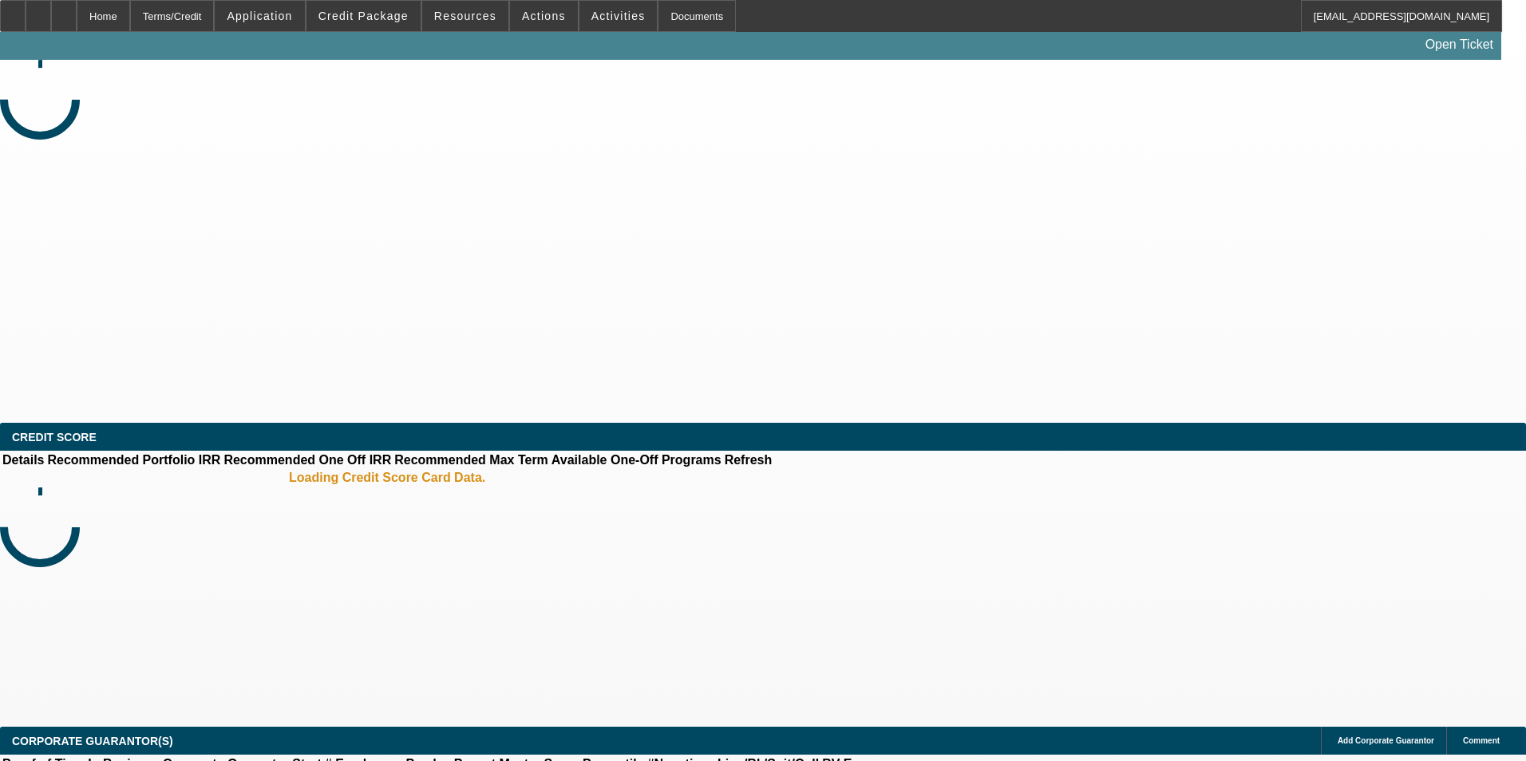
select select "0"
select select "2"
select select "0.1"
select select "4"
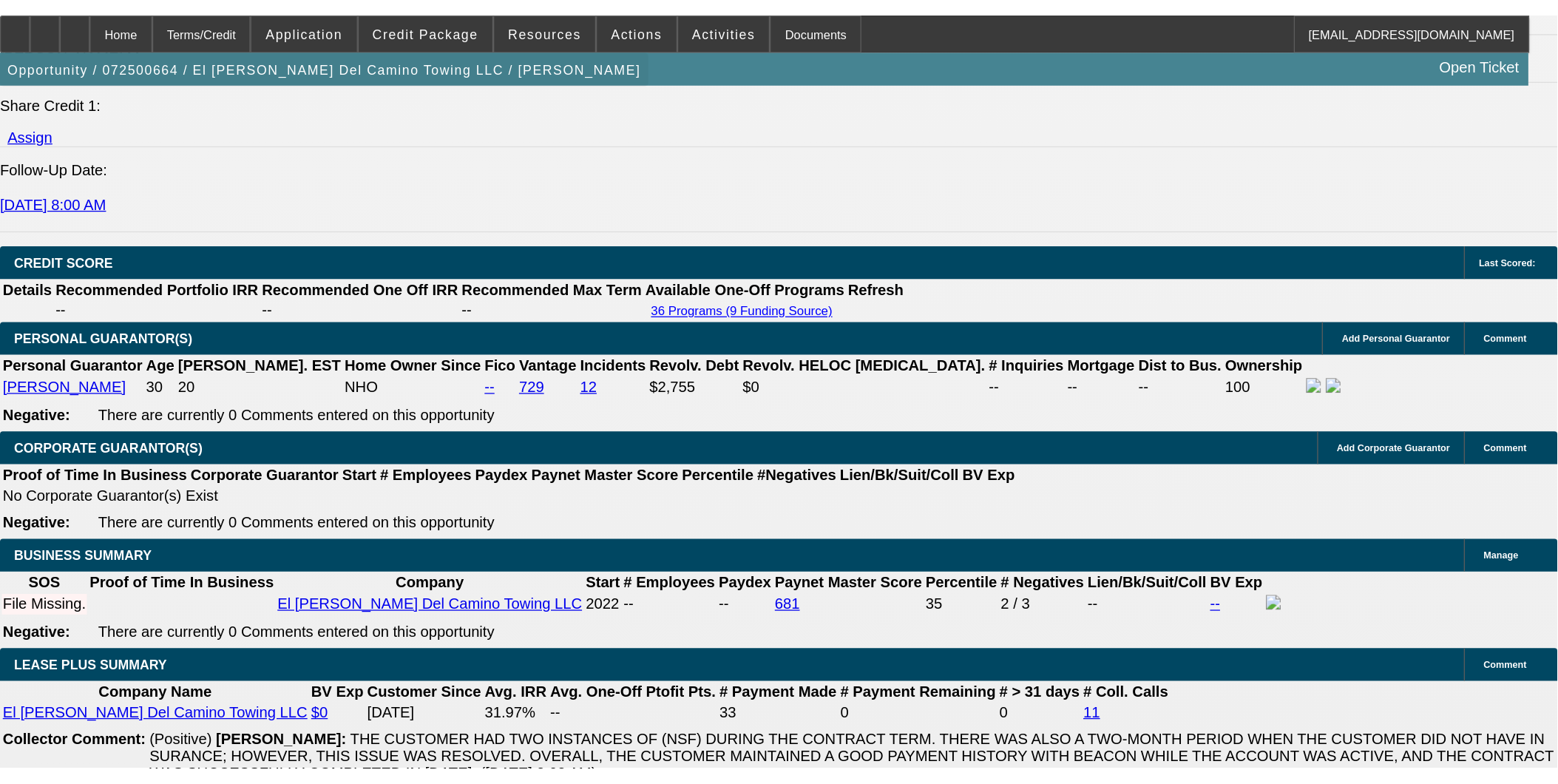
scroll to position [1890, 0]
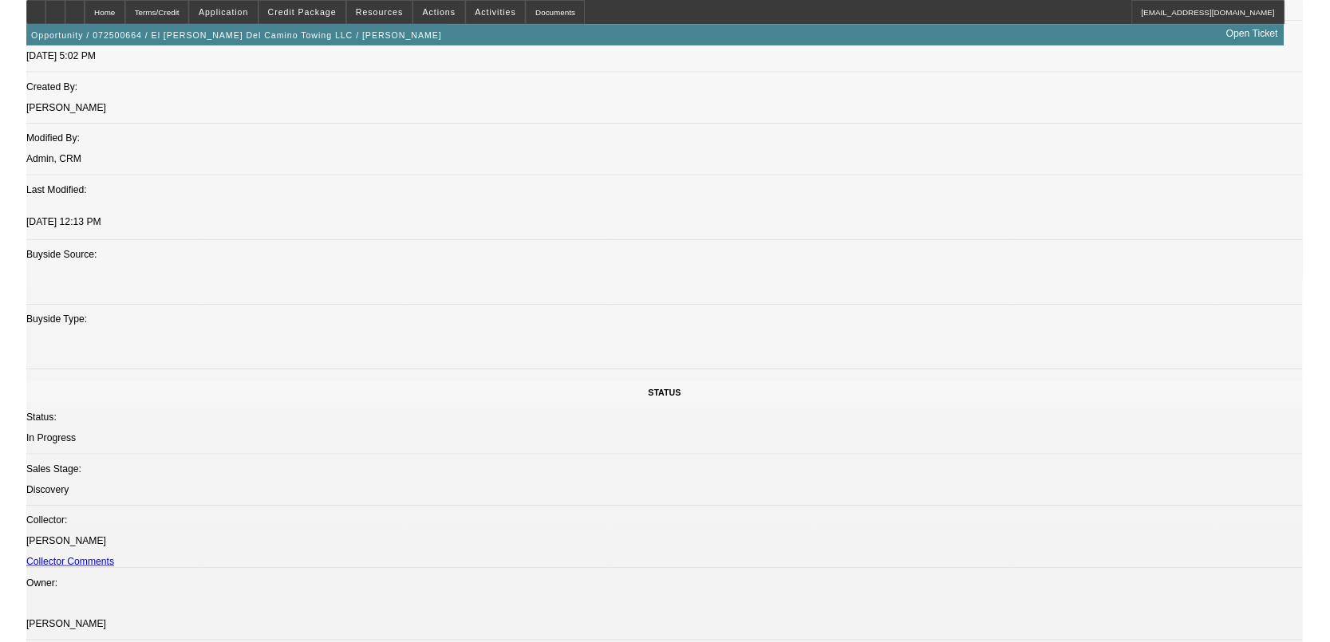
scroll to position [1431, 0]
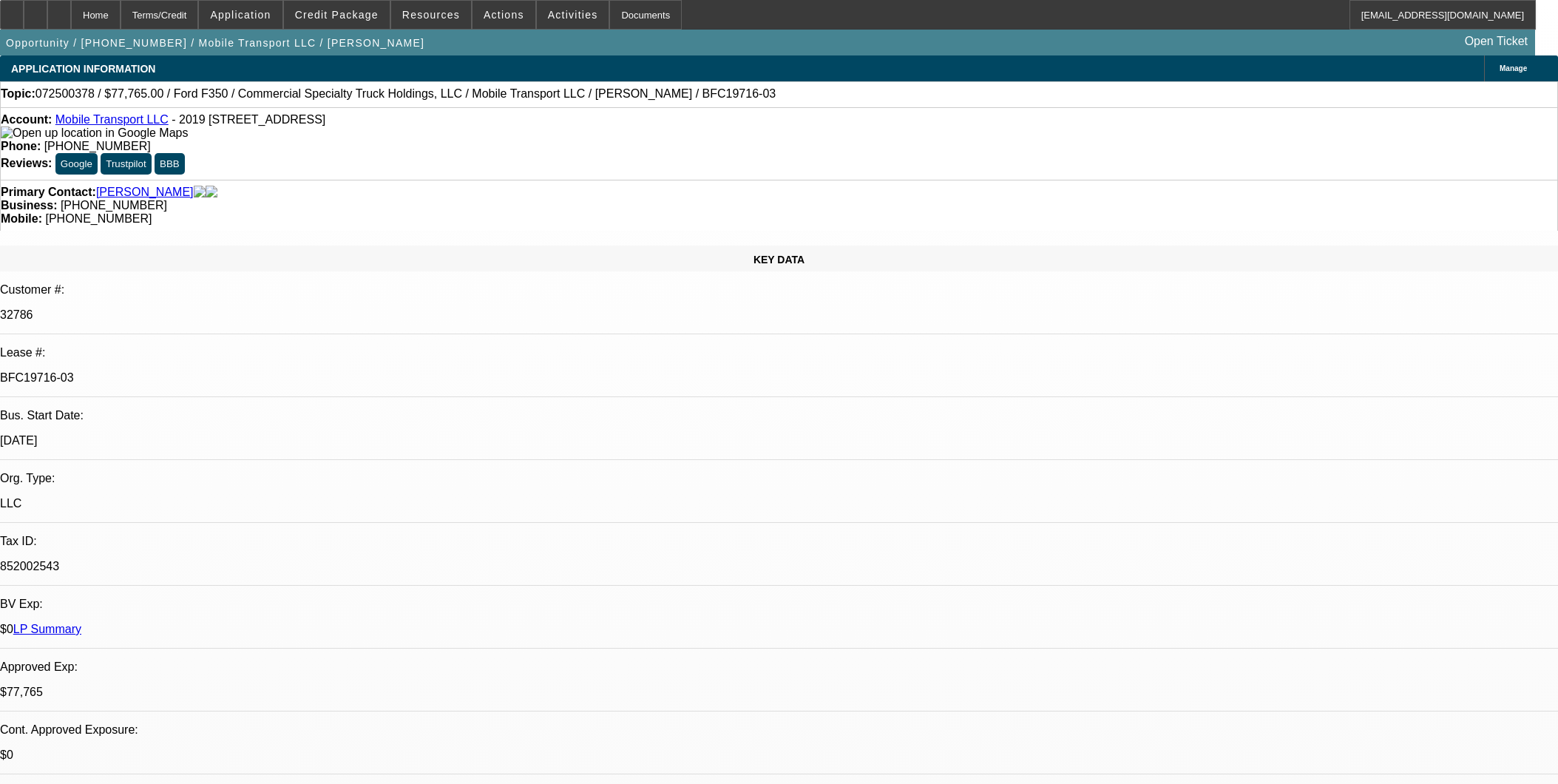
select select "0"
select select "2"
select select "0"
select select "6"
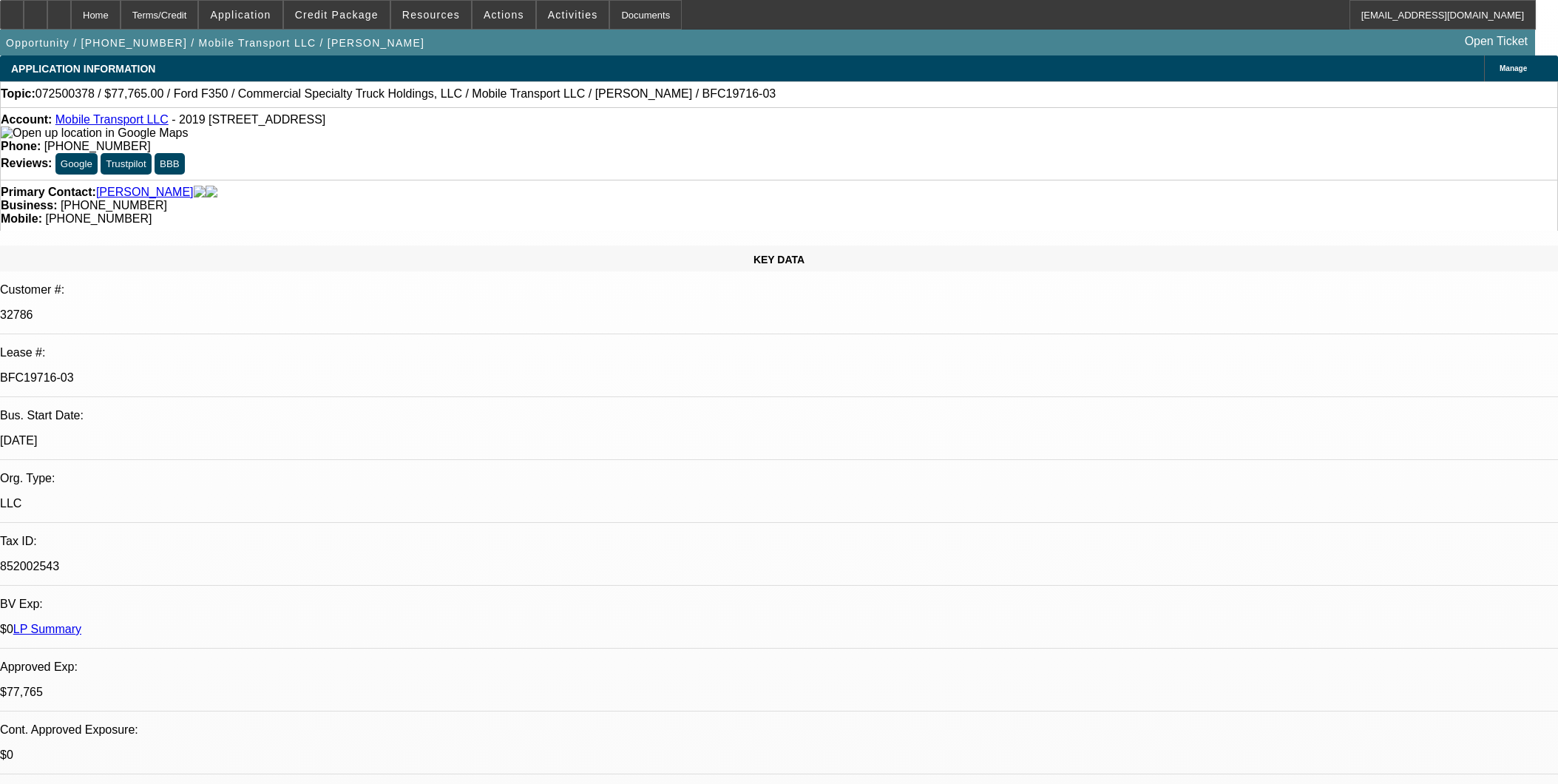
select select "0"
select select "2"
select select "0"
select select "6"
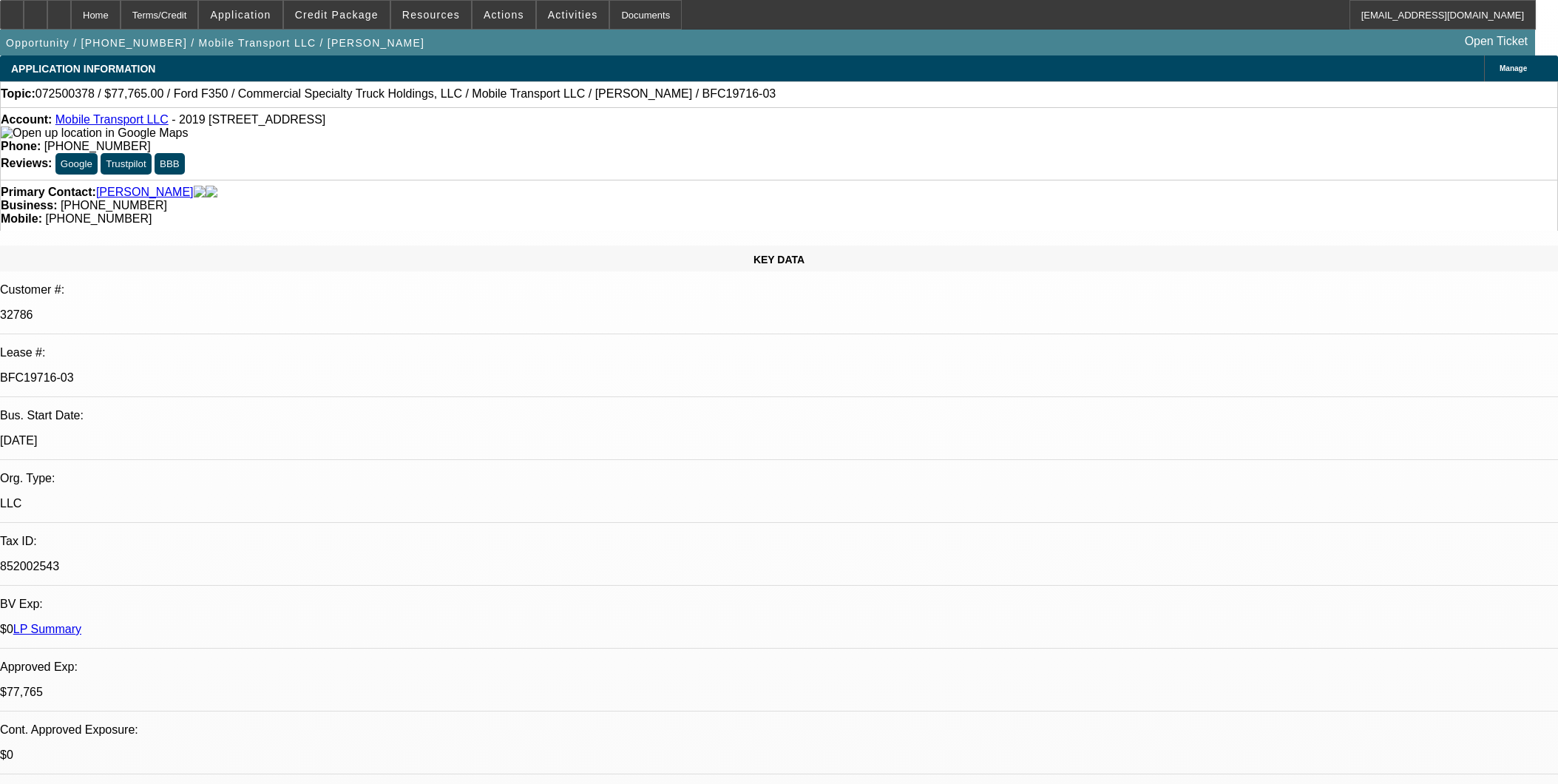
select select "0"
select select "2"
select select "0"
select select "6"
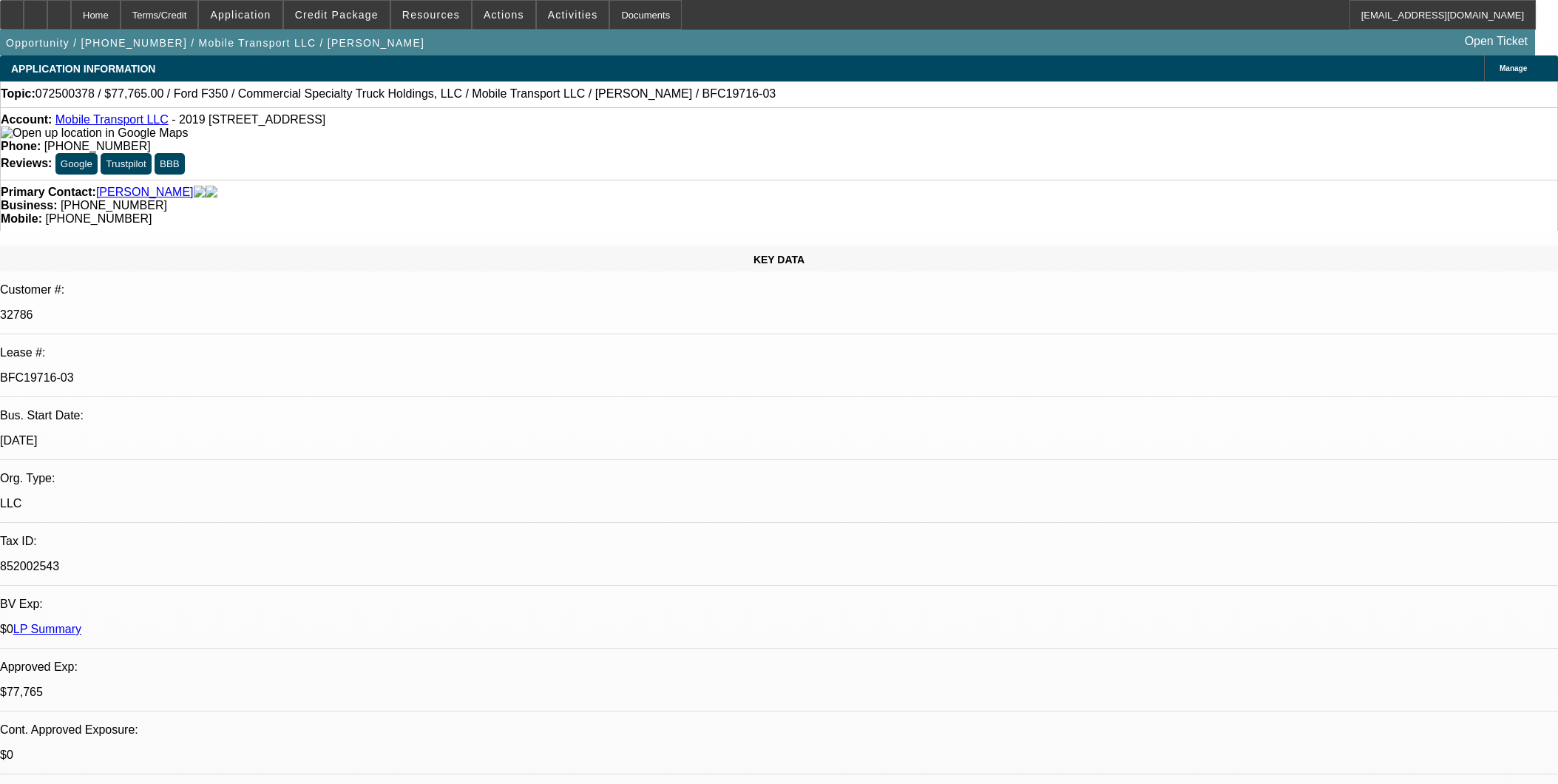
select select "0"
select select "2"
select select "0"
select select "6"
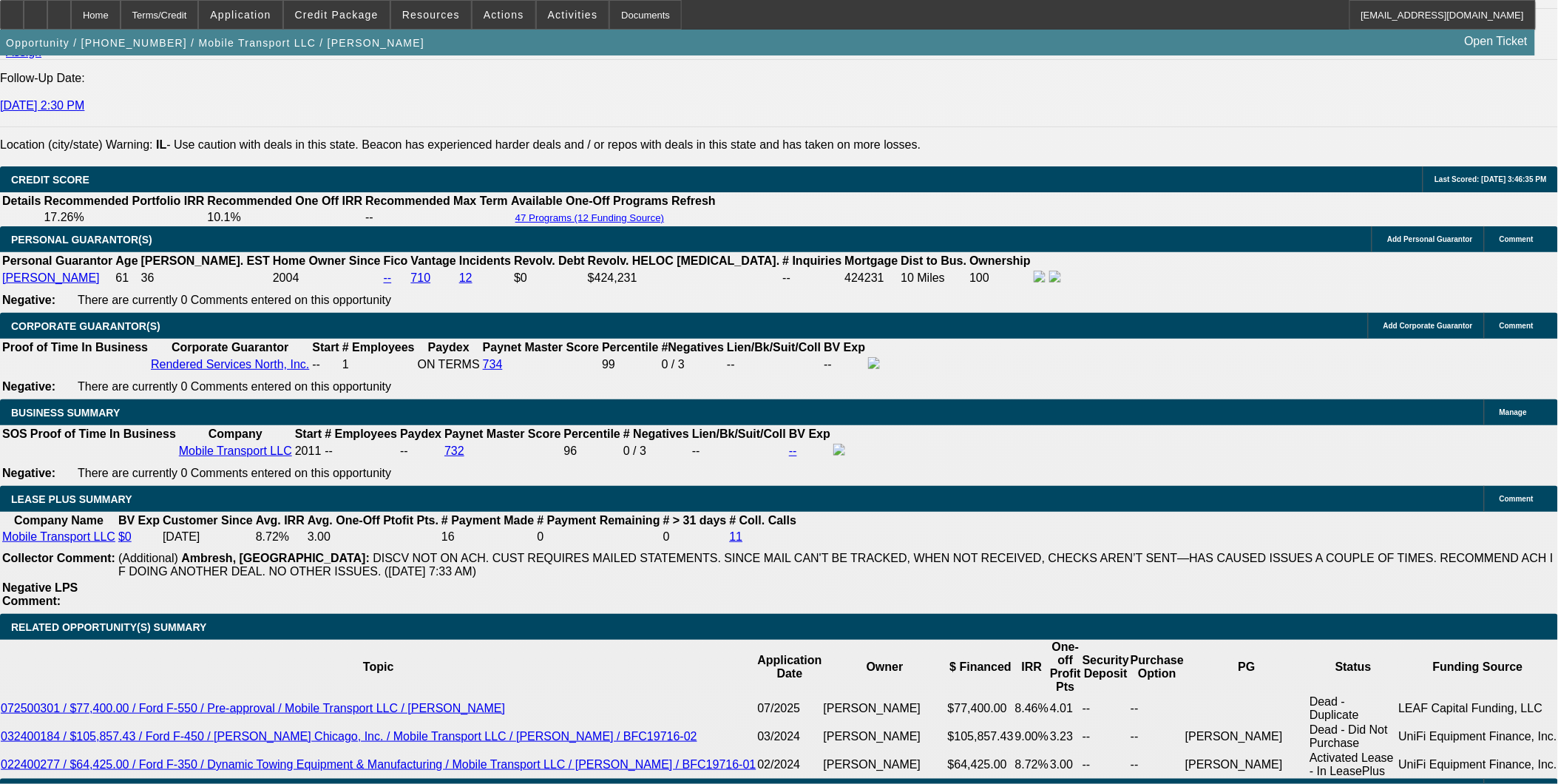
scroll to position [2465, 0]
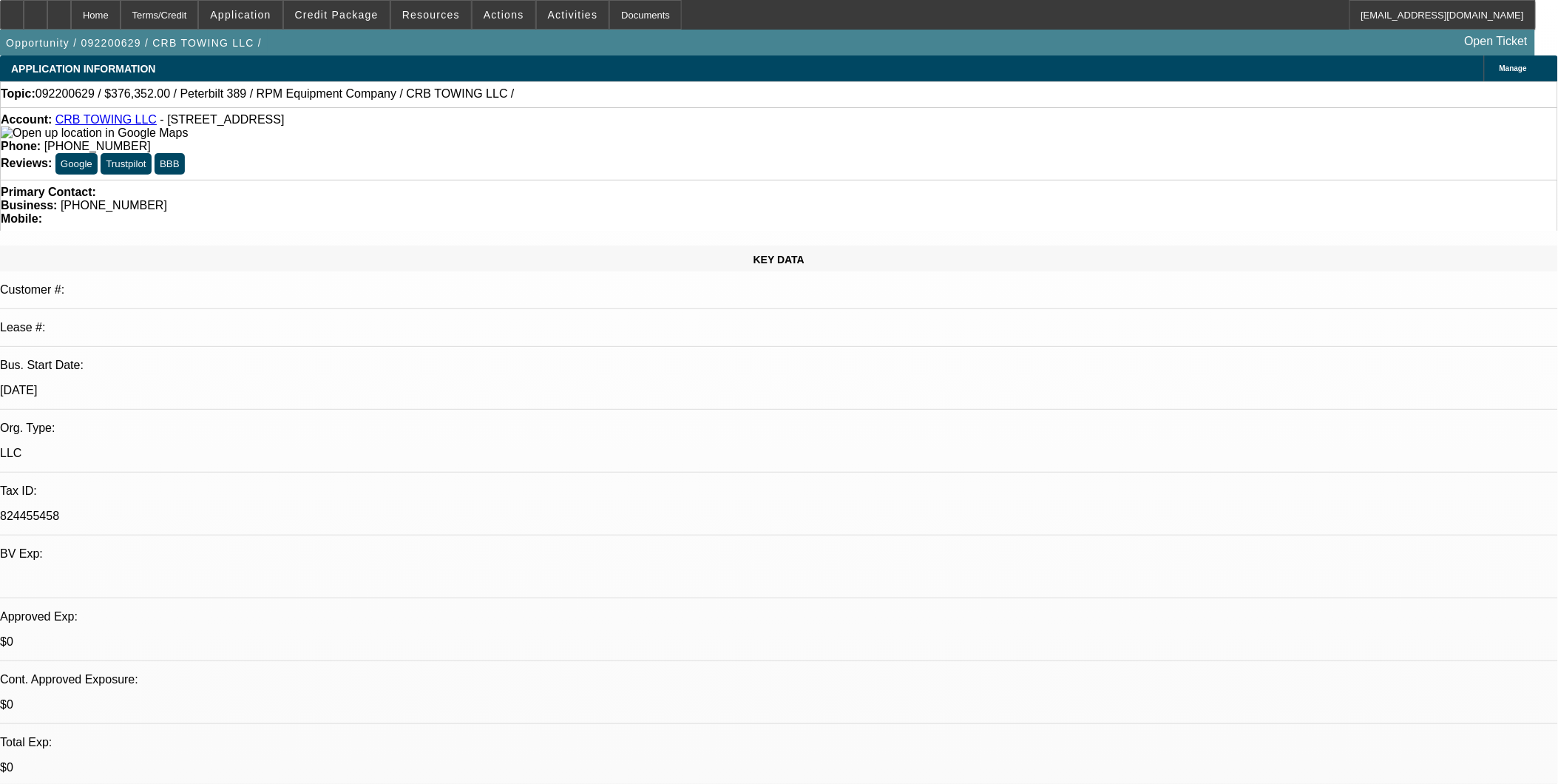
select select "0"
select select "0.1"
select select "0"
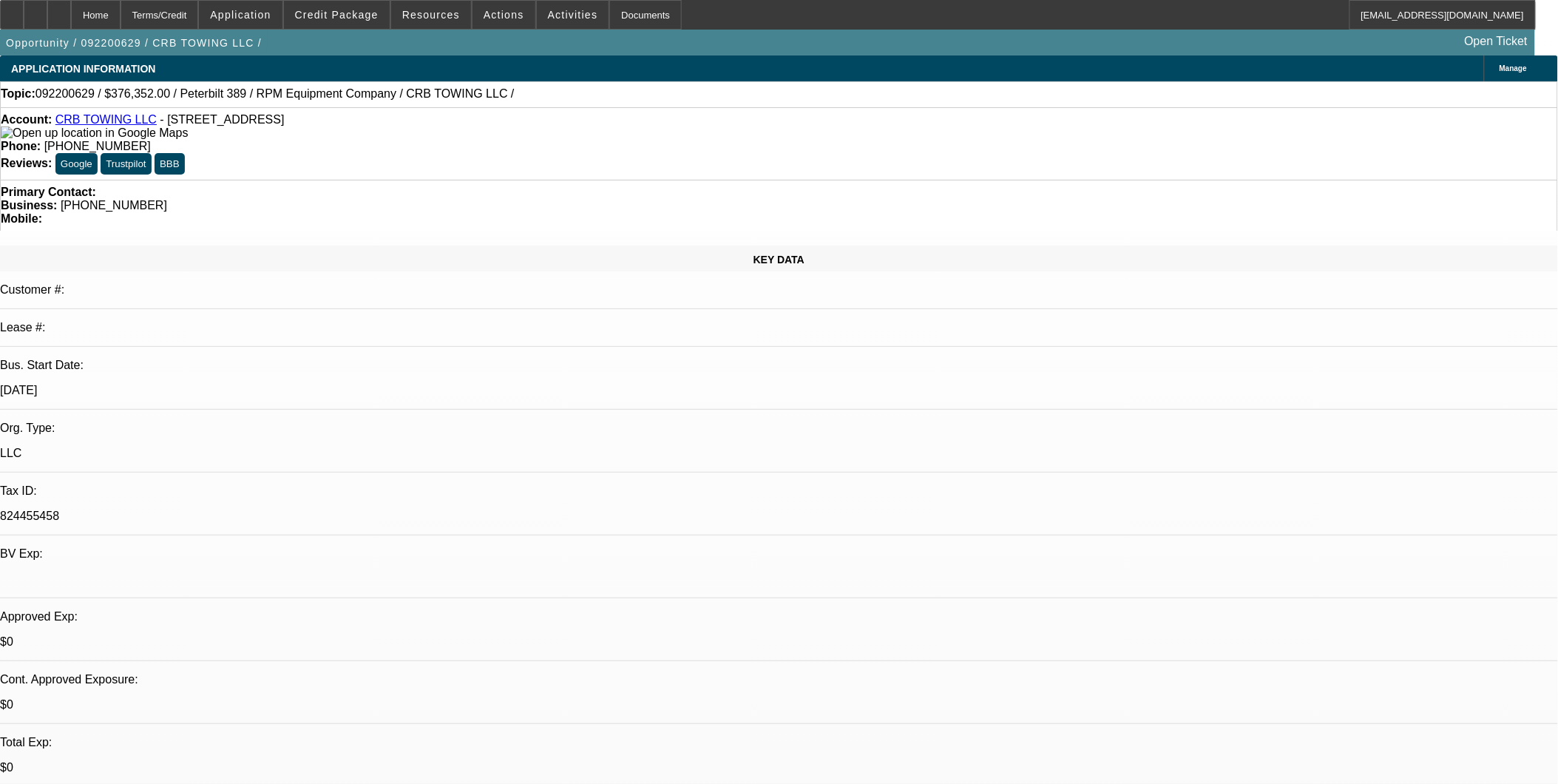
select select "0.1"
select select "0"
select select "0.1"
select select "0"
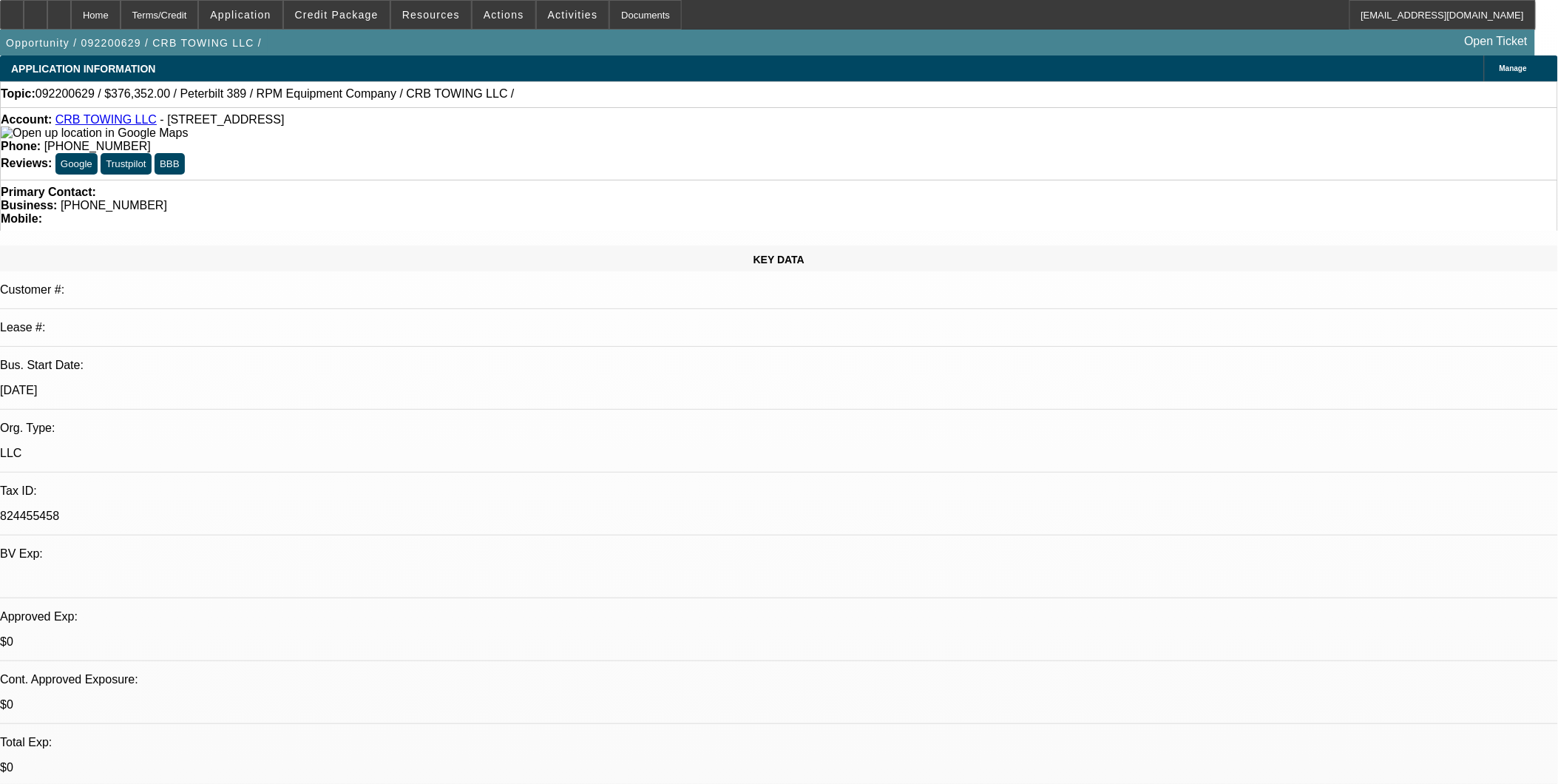
select select "0"
select select "0.1"
select select "1"
select select "2"
select select "4"
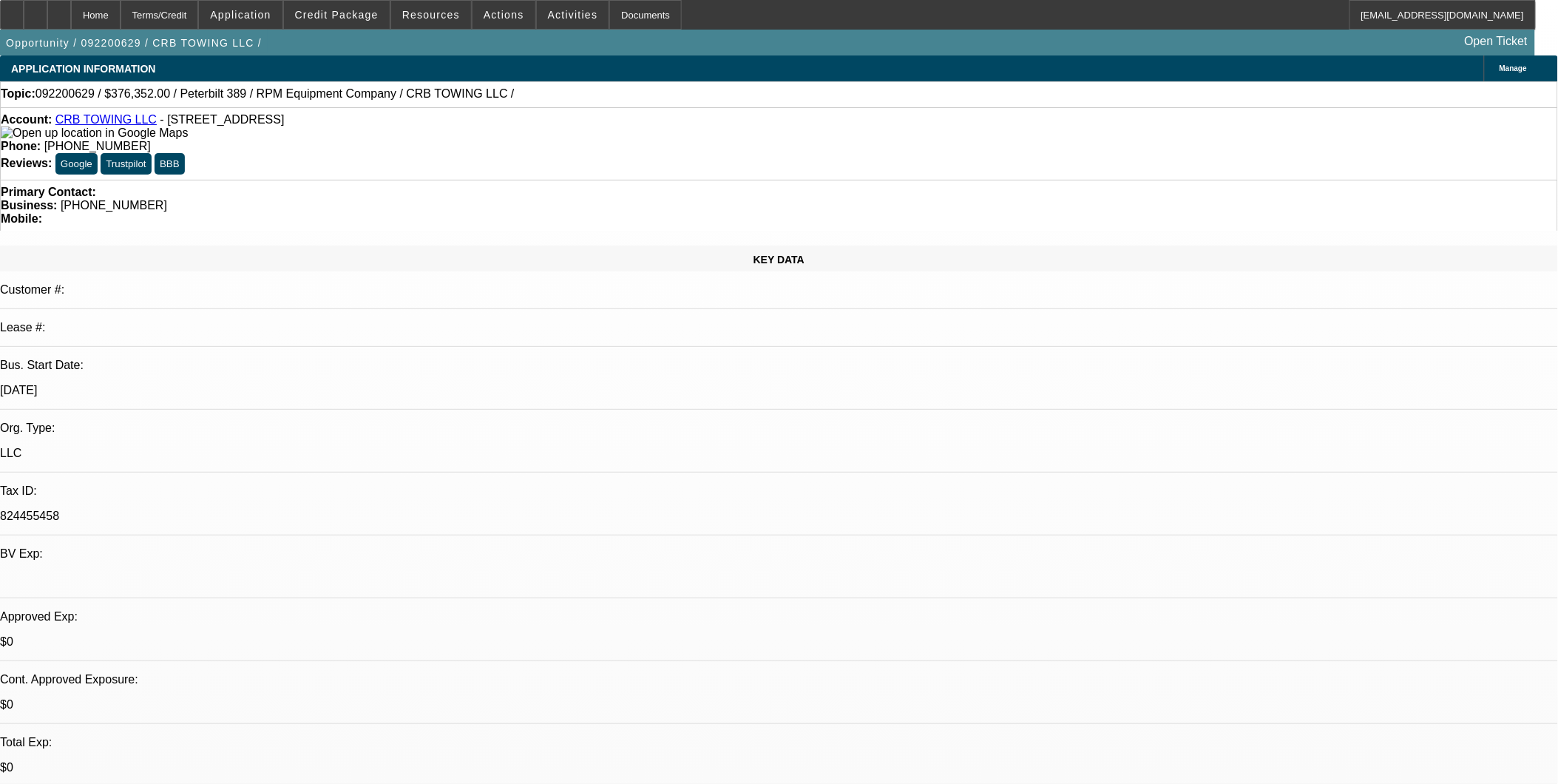
select select "1"
select select "2"
select select "4"
select select "1"
select select "2"
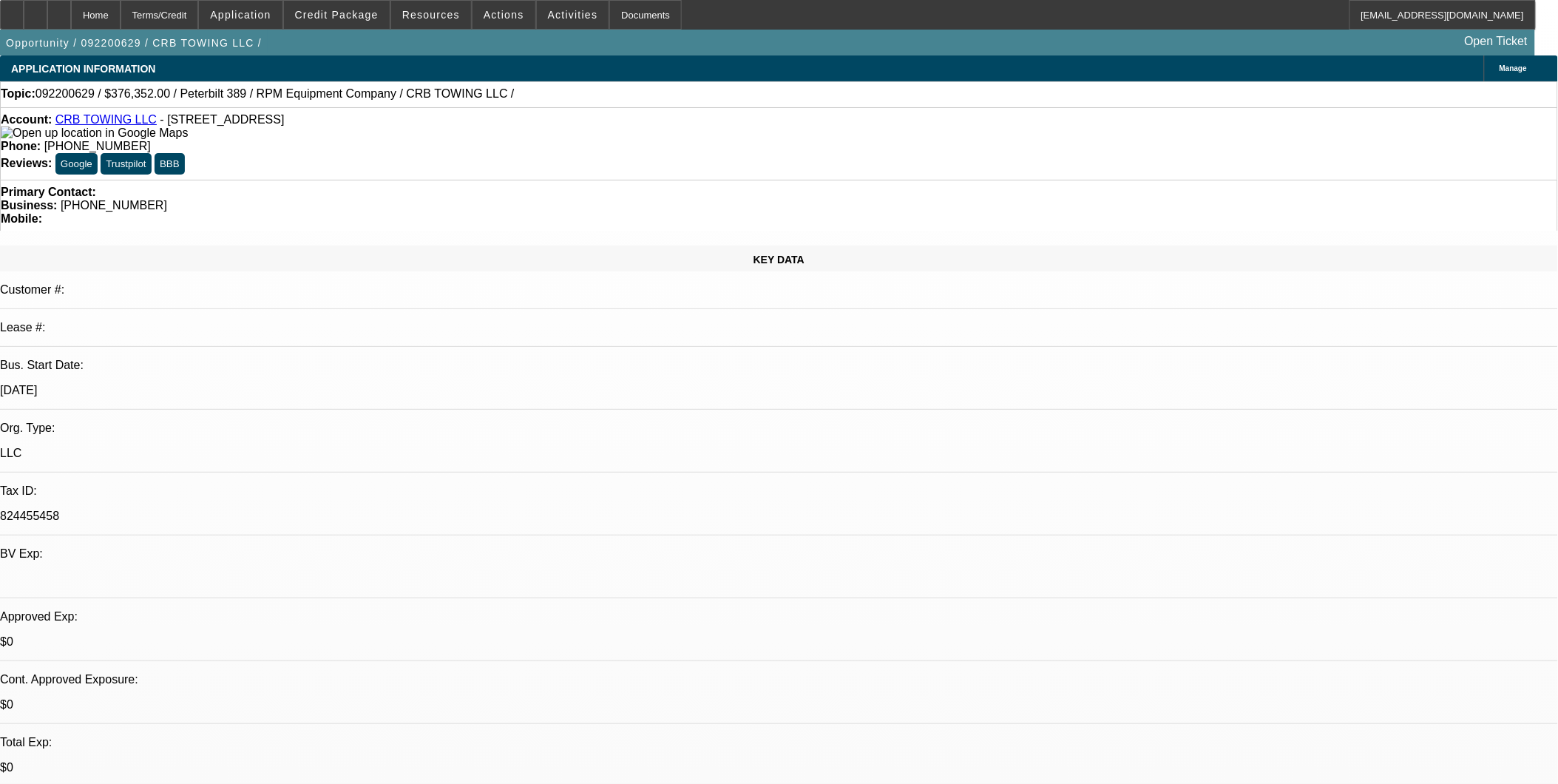
select select "4"
select select "1"
select select "2"
select select "4"
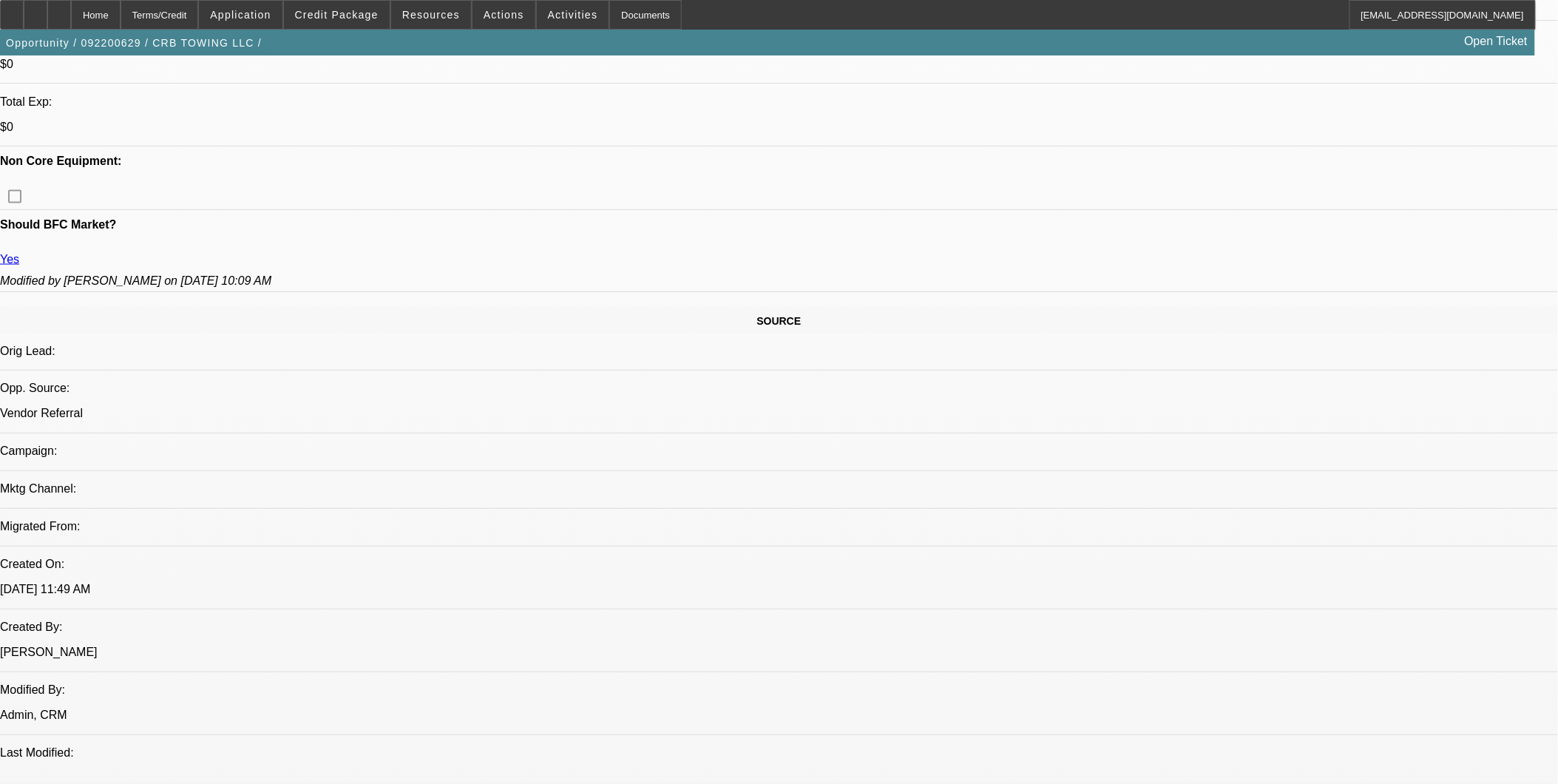
scroll to position [411, 0]
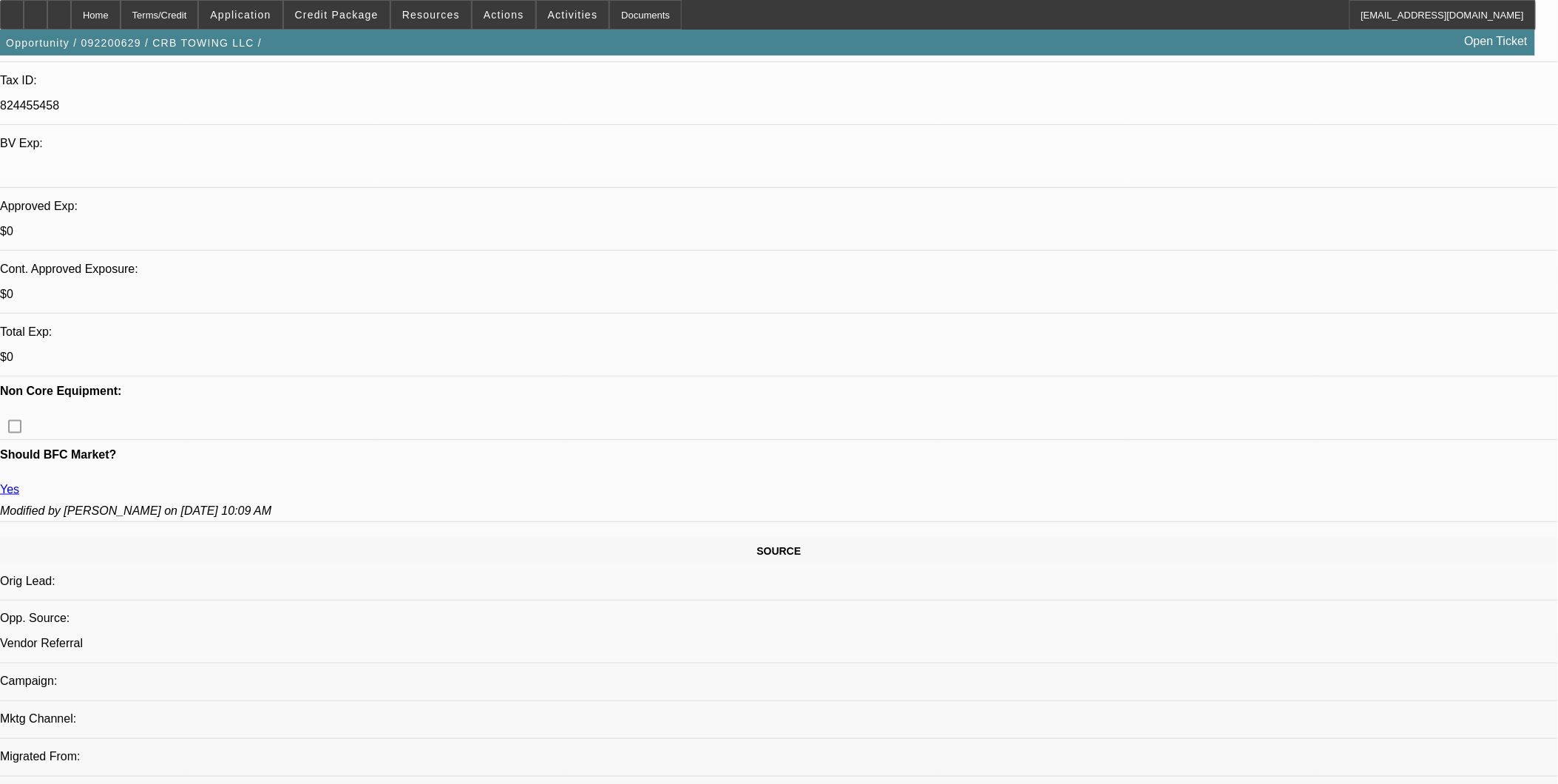
drag, startPoint x: 1306, startPoint y: 246, endPoint x: 1159, endPoint y: 287, distance: 152.6
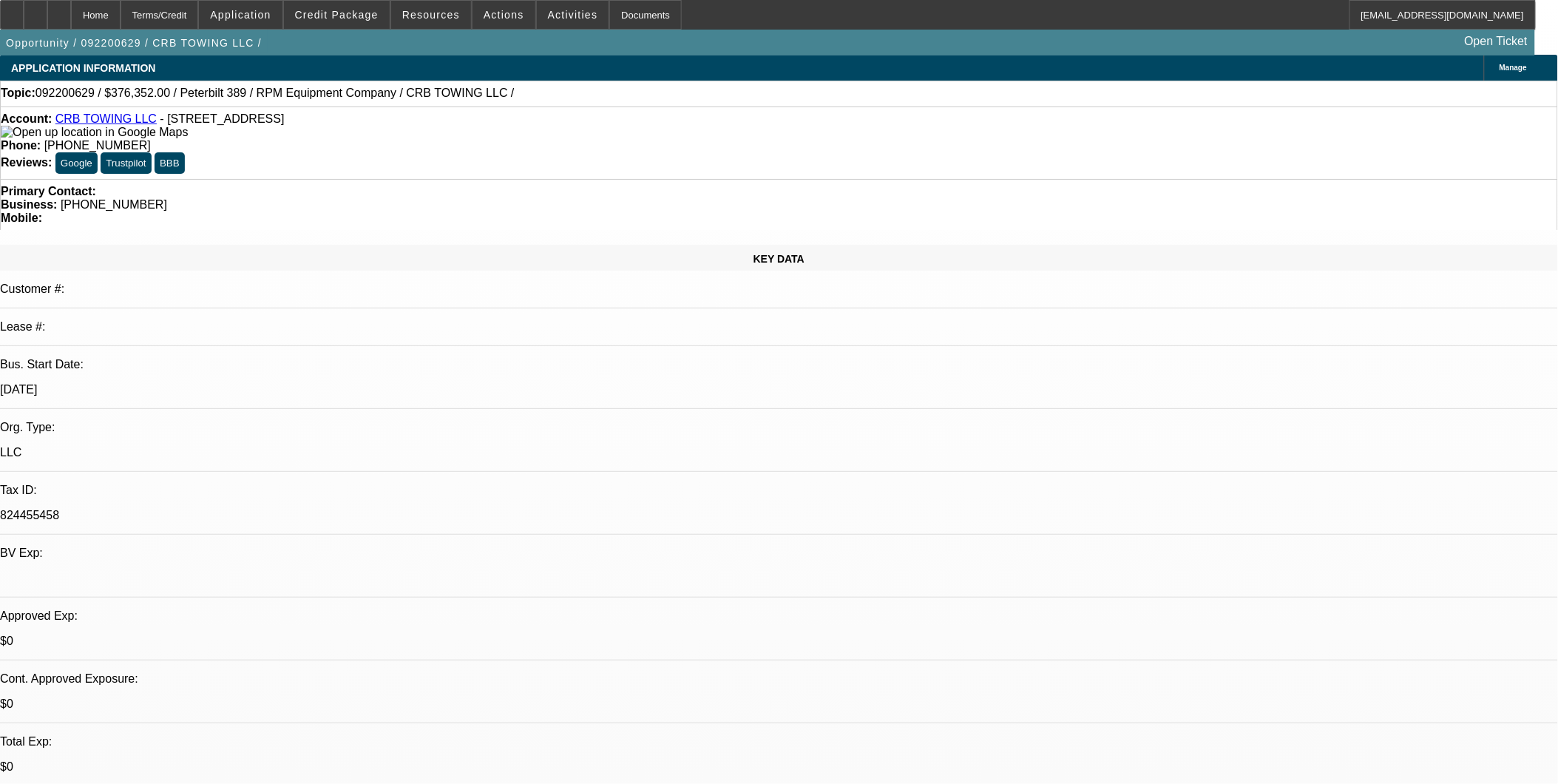
scroll to position [0, 0]
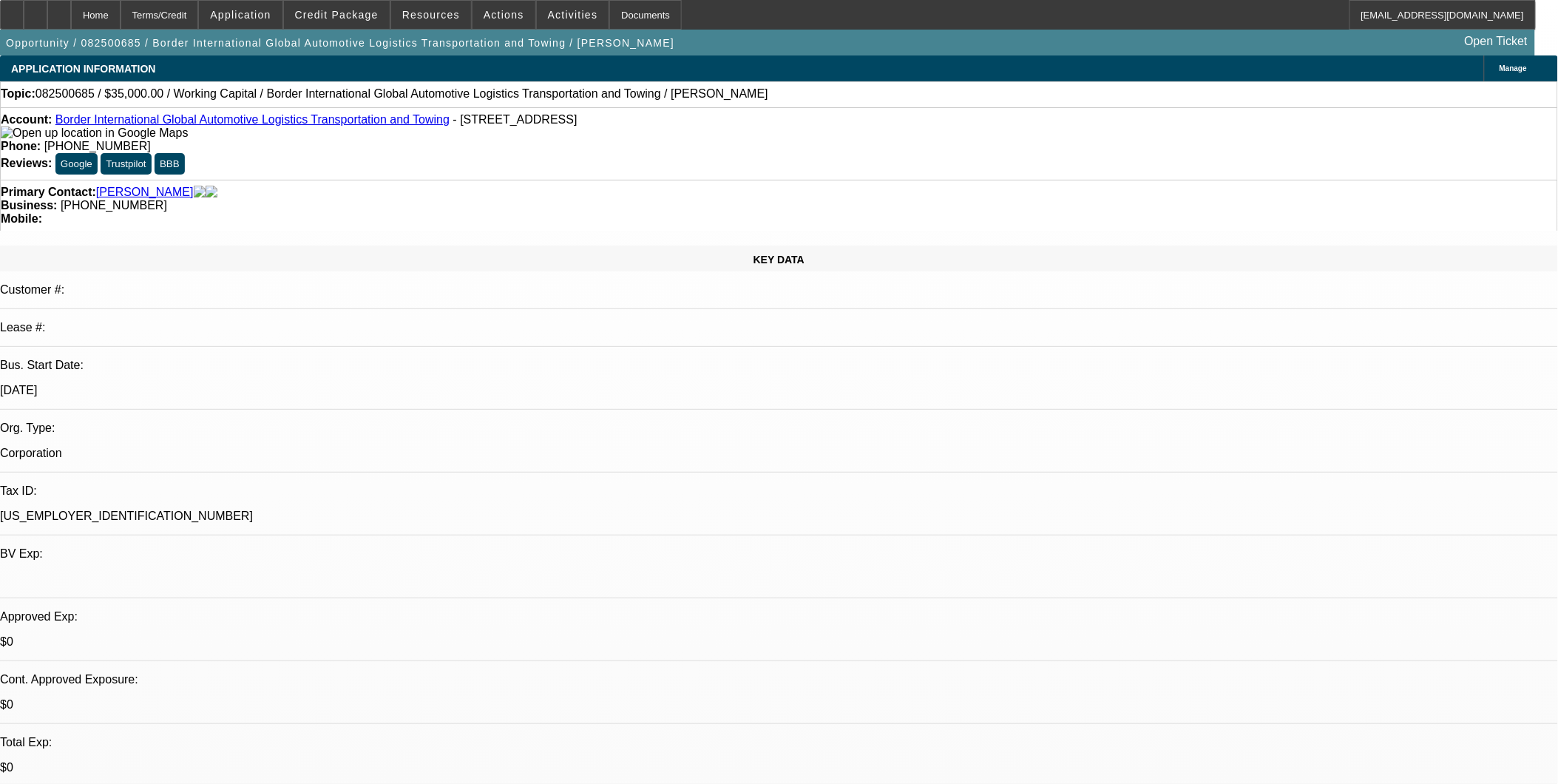
select select "0"
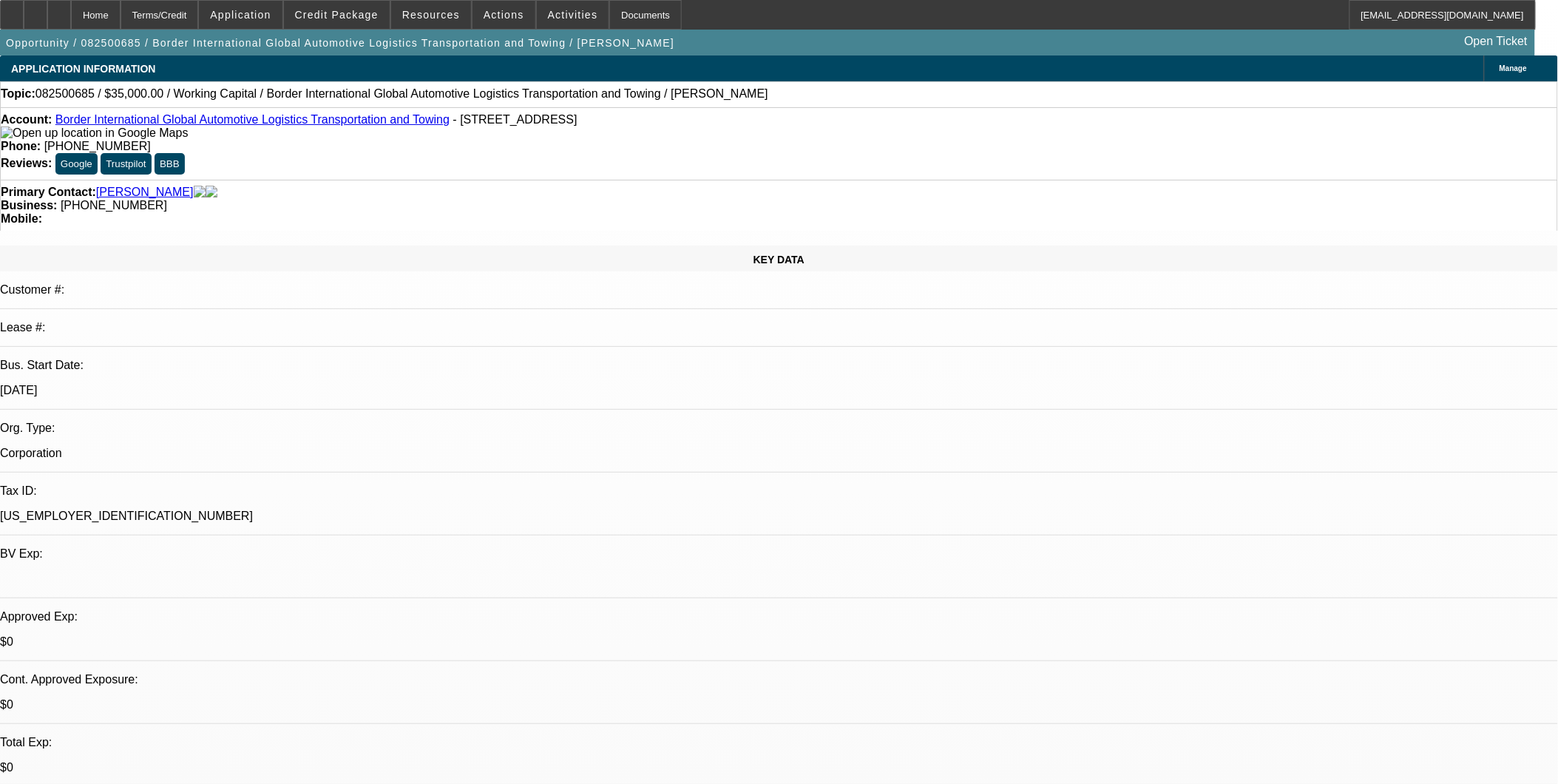
select select "0"
select select "1"
select select "2"
select select "6"
select select "1"
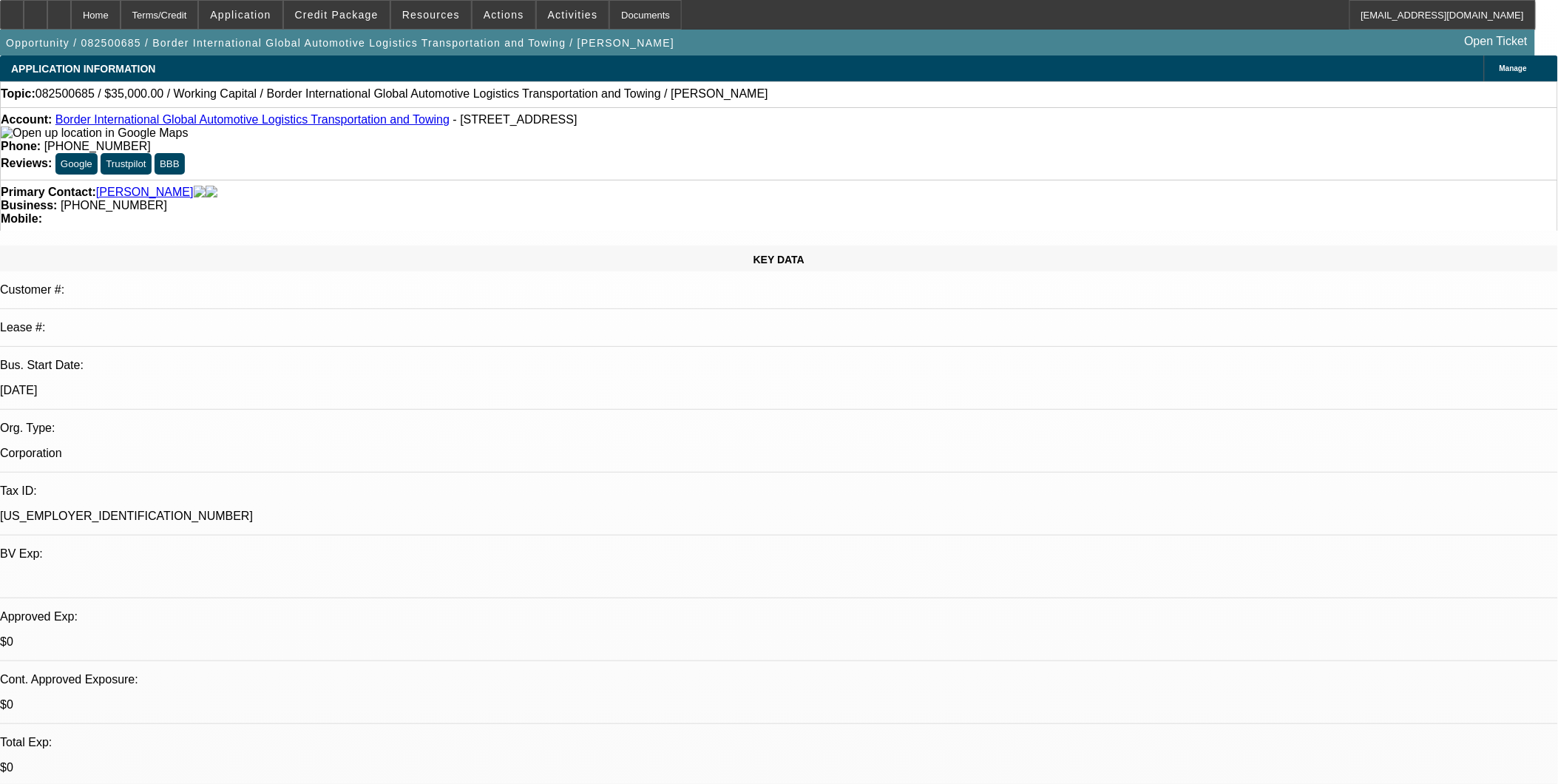
select select "2"
select select "6"
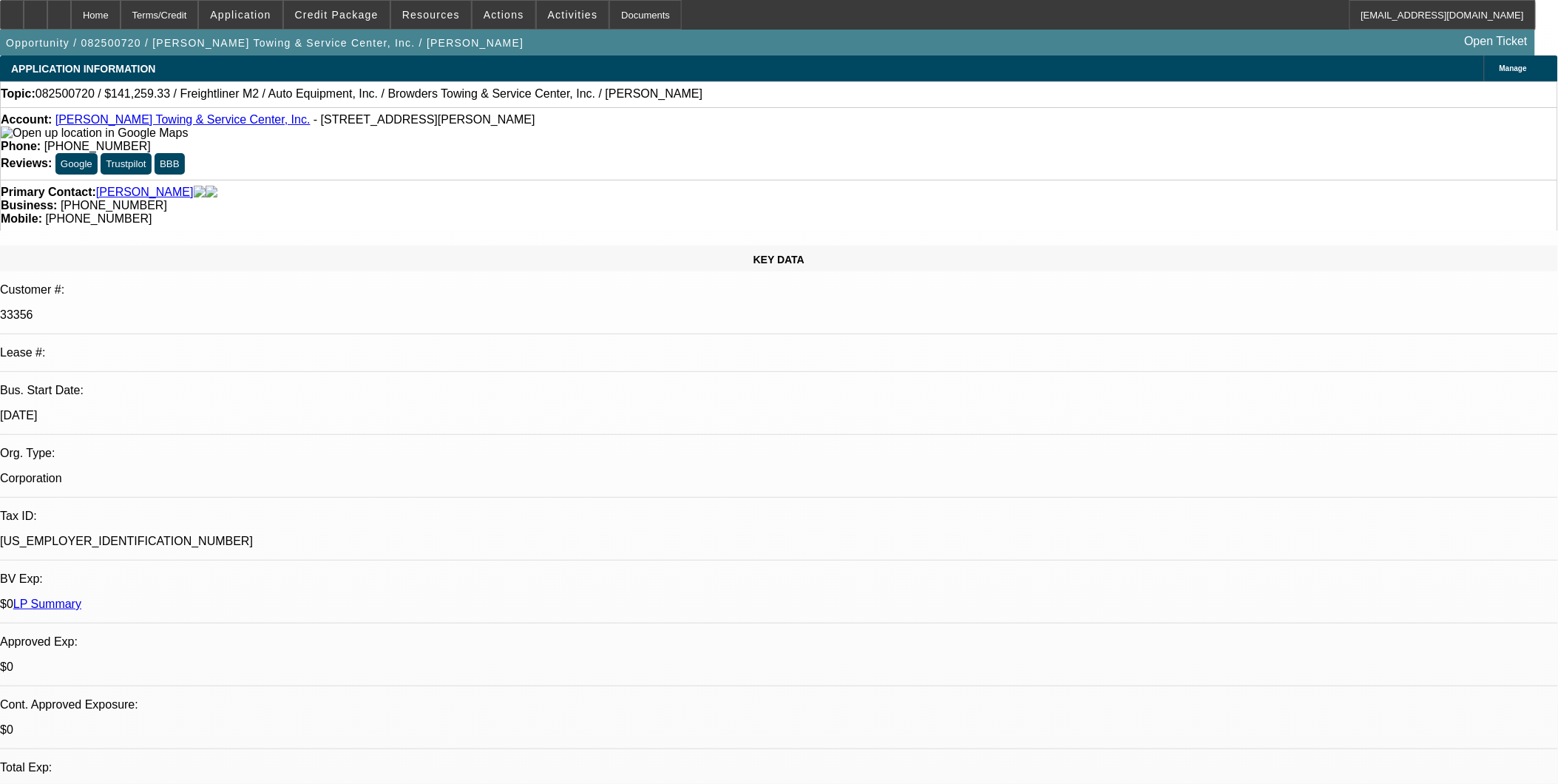
select select "0"
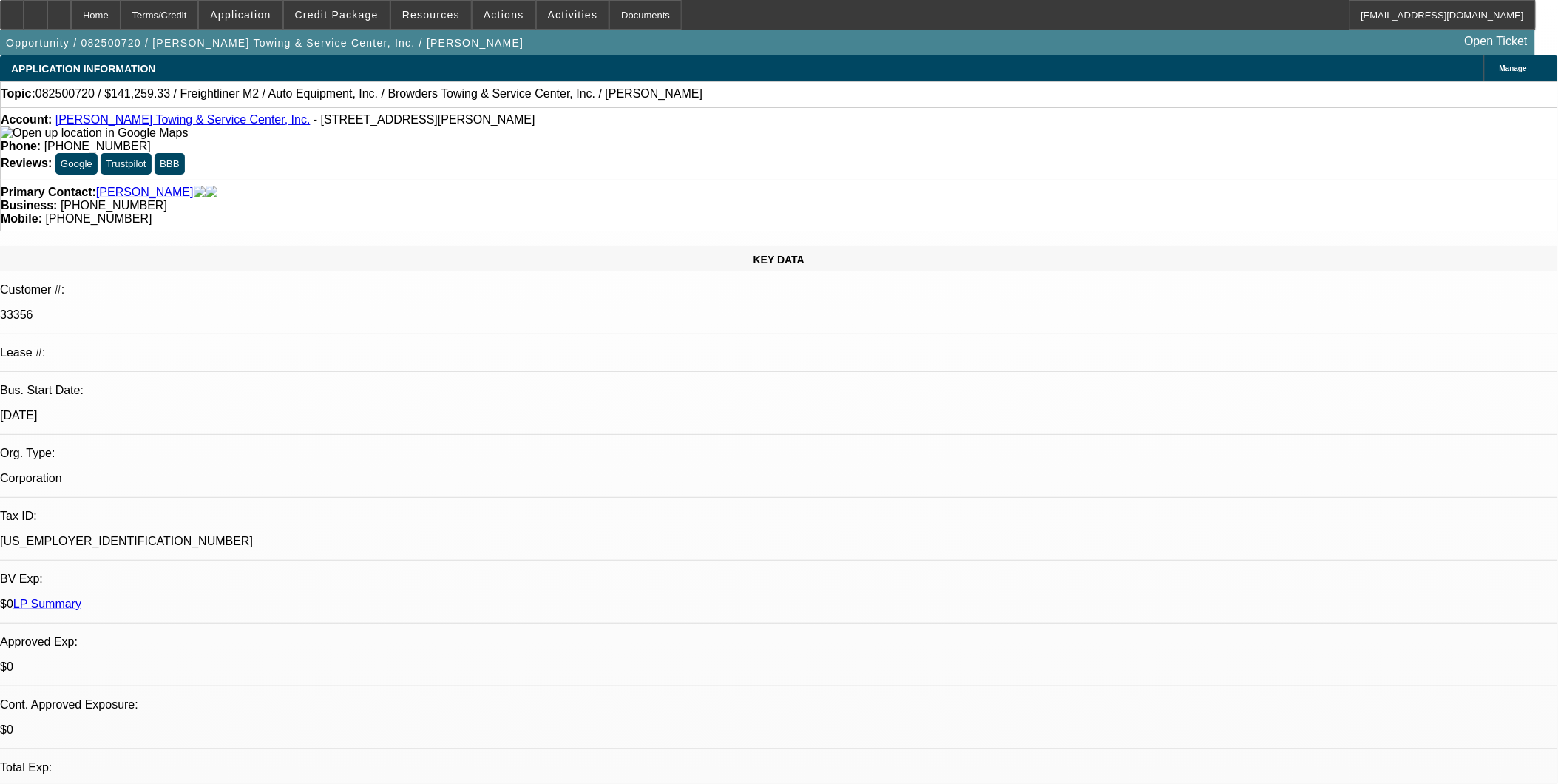
select select "0"
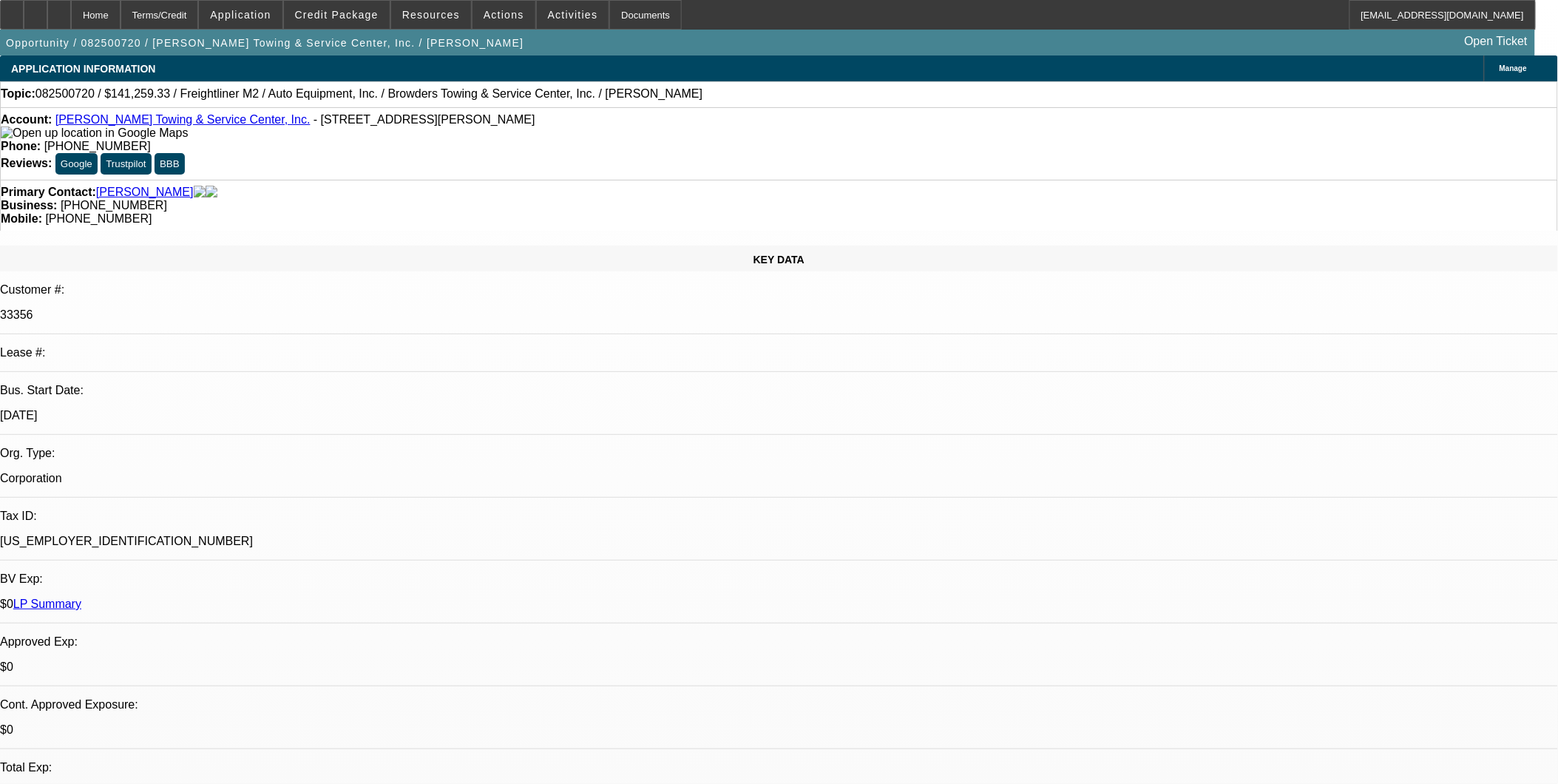
select select "0"
select select "1"
select select "2"
select select "6"
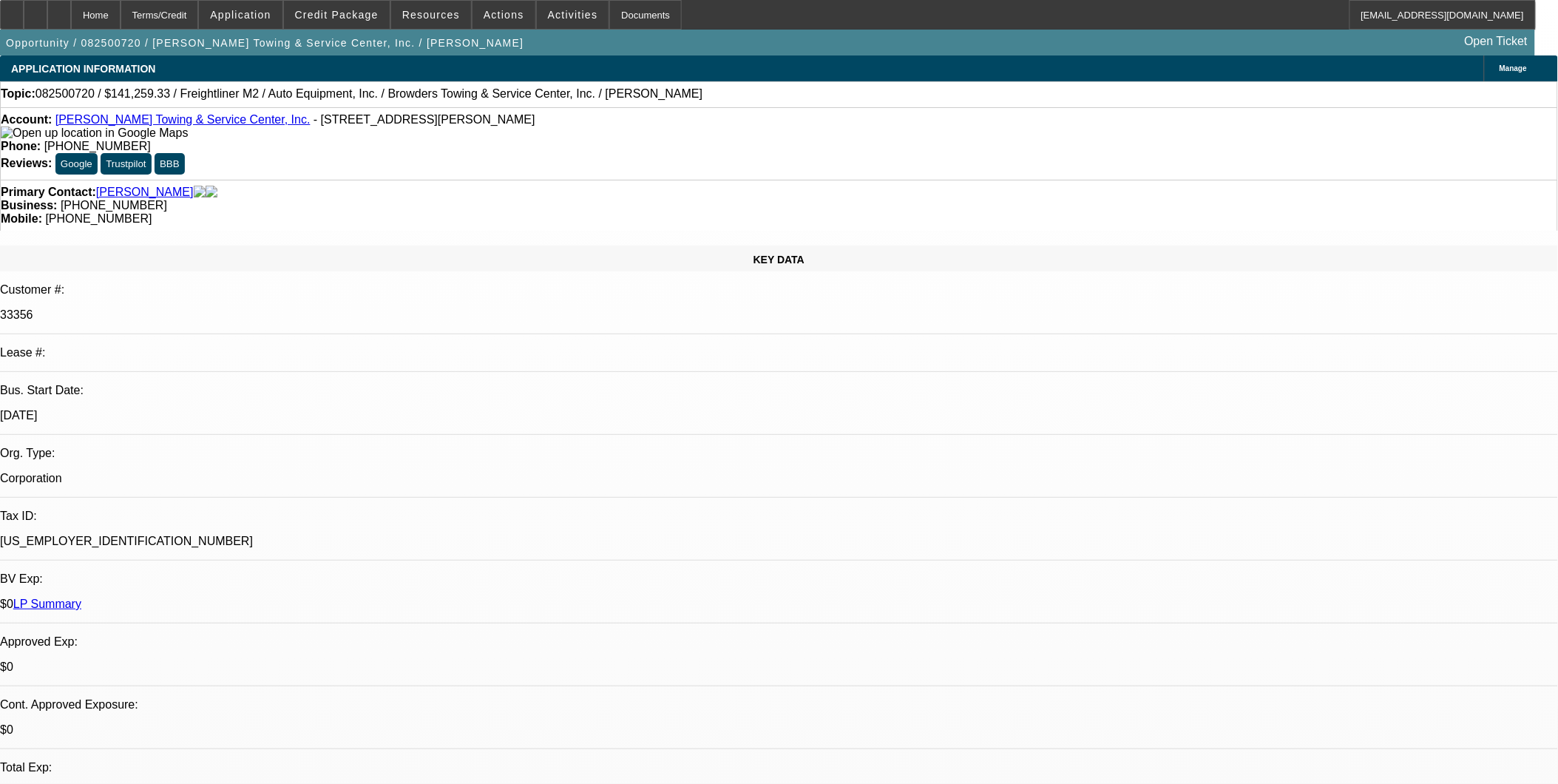
select select "1"
select select "2"
select select "6"
select select "1"
select select "2"
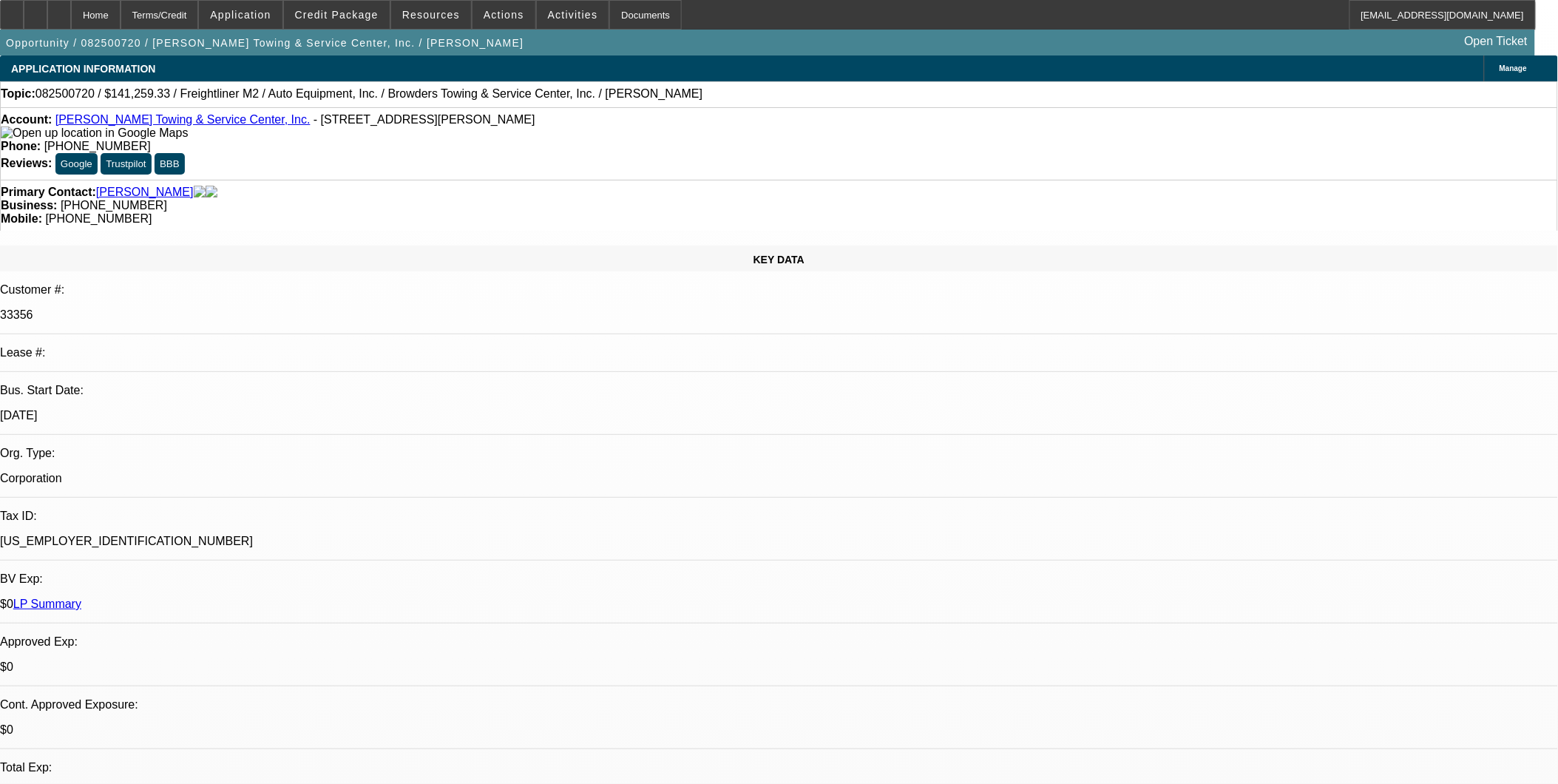
select select "6"
select select "1"
select select "2"
select select "6"
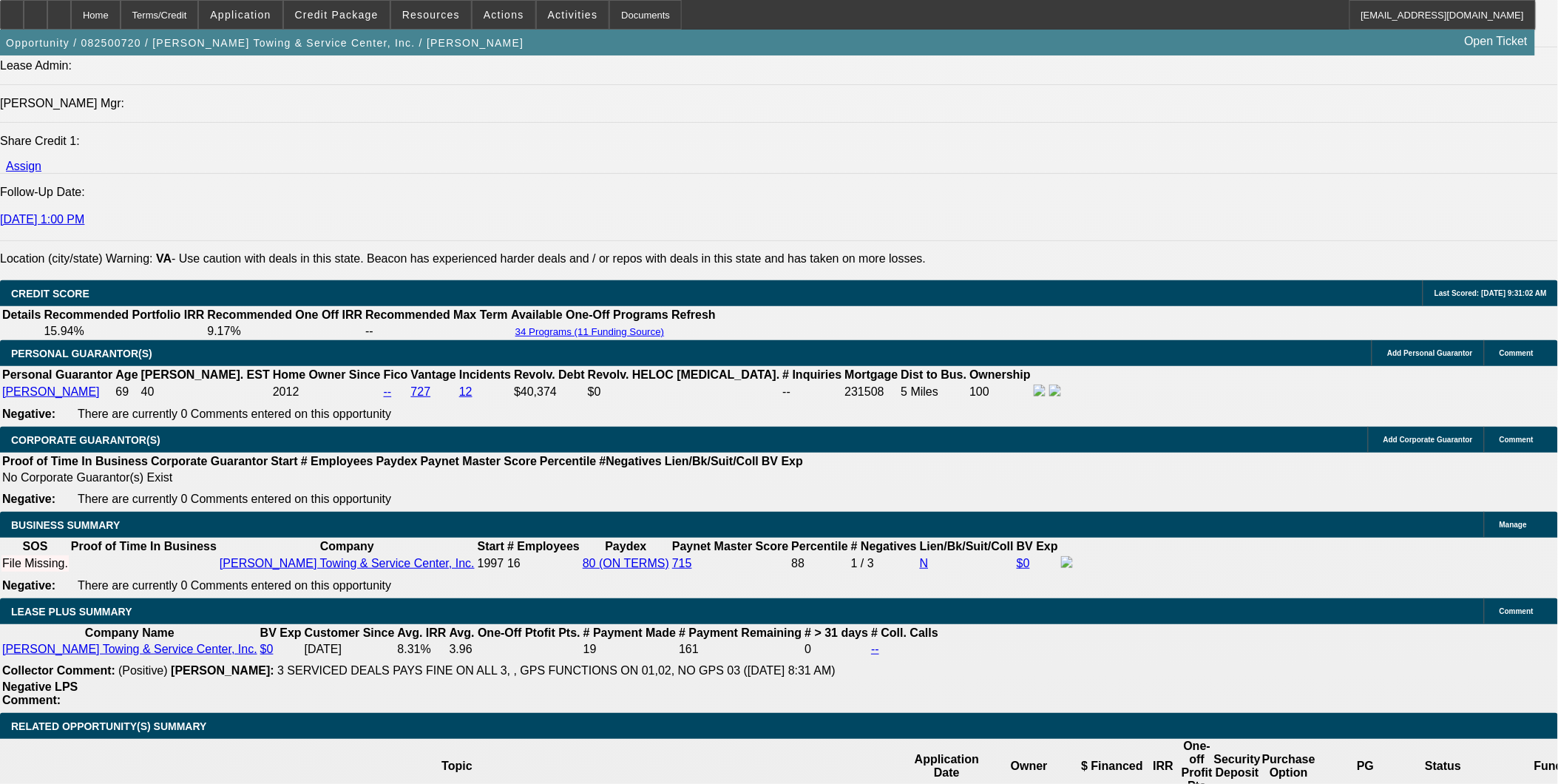
scroll to position [2054, 0]
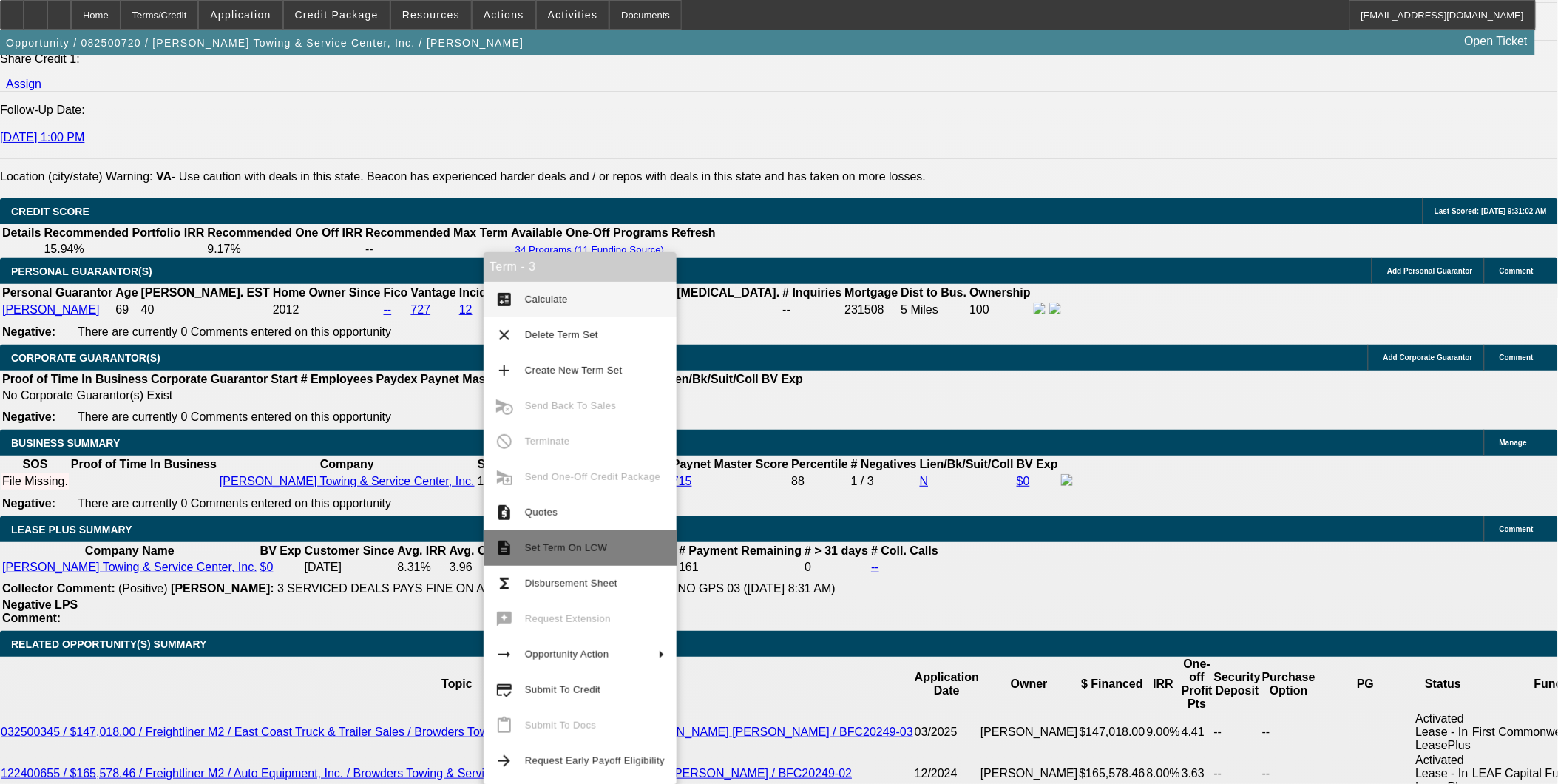
click at [515, 558] on button "description Set Term On LCW" at bounding box center [580, 548] width 193 height 35
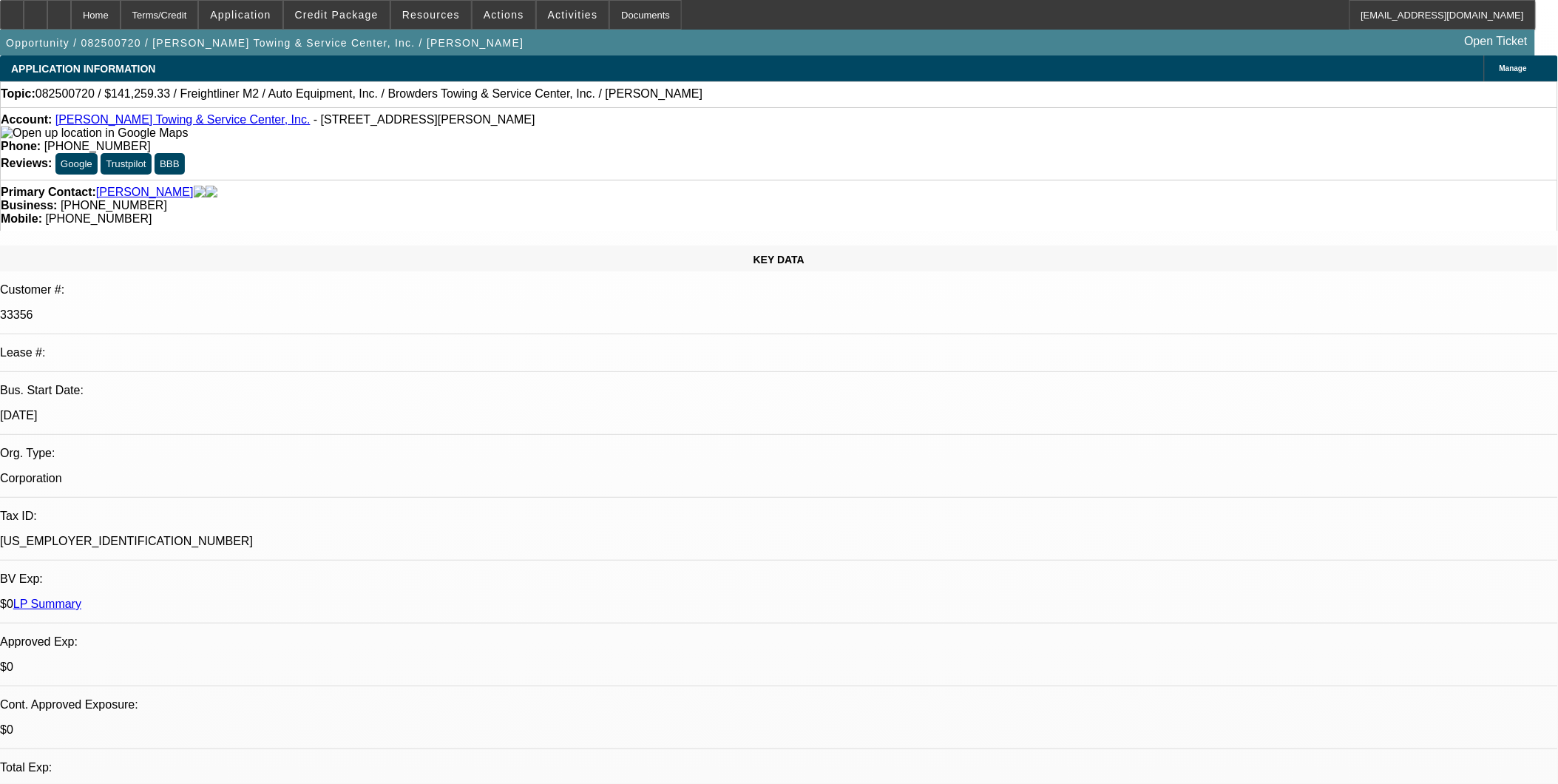
select select "0"
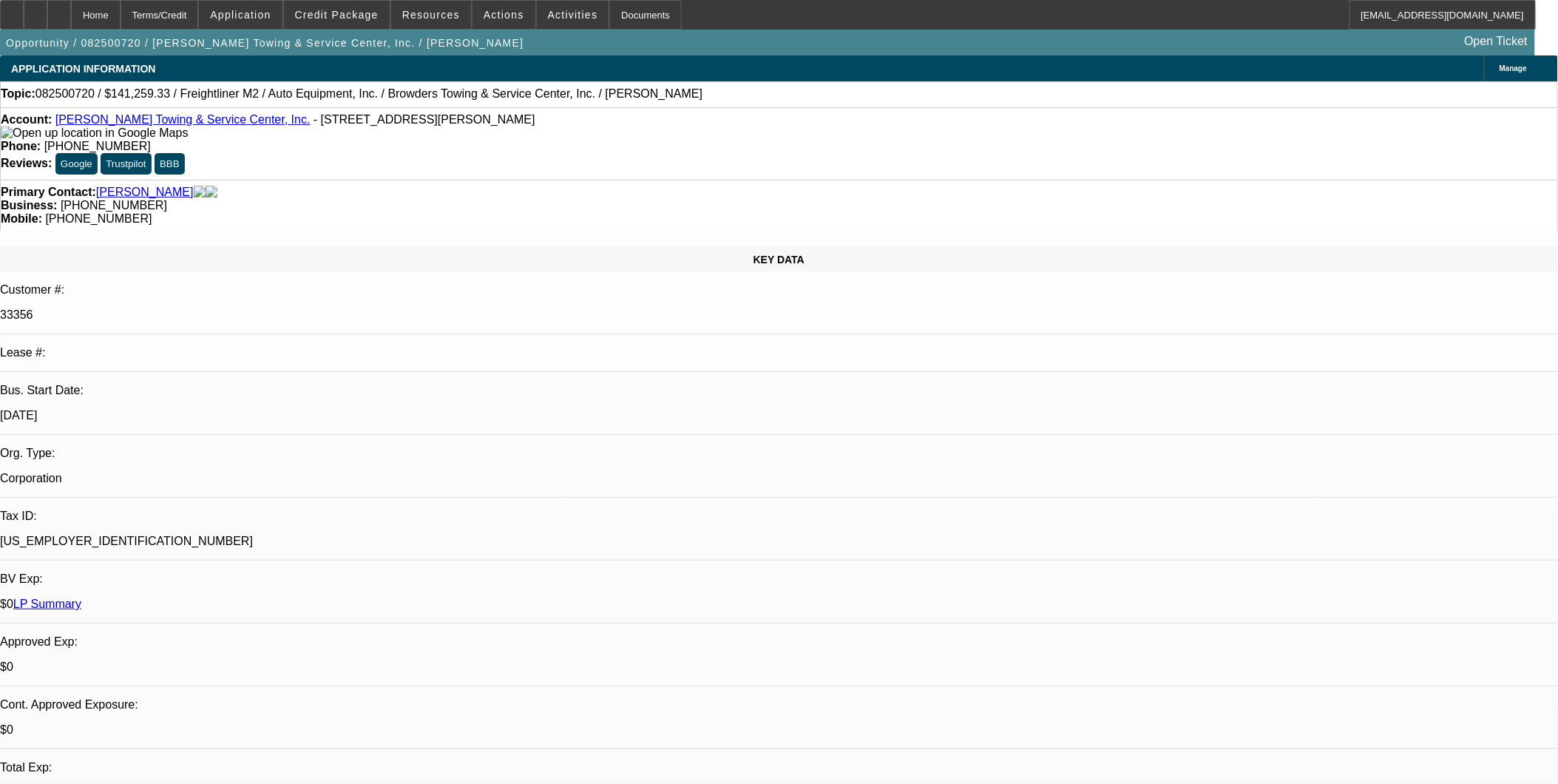
select select "0"
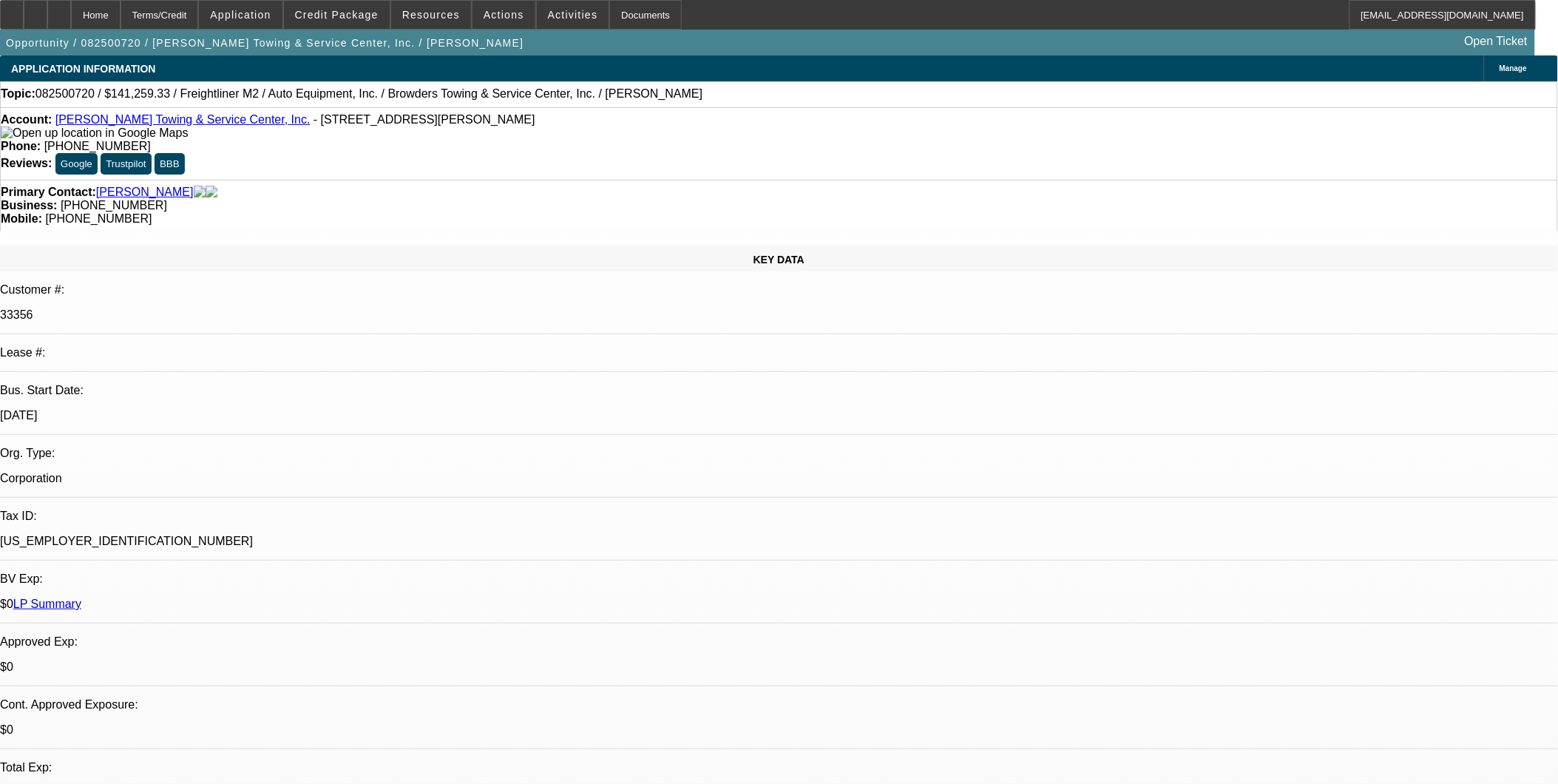
select select "0"
select select "1"
select select "2"
select select "6"
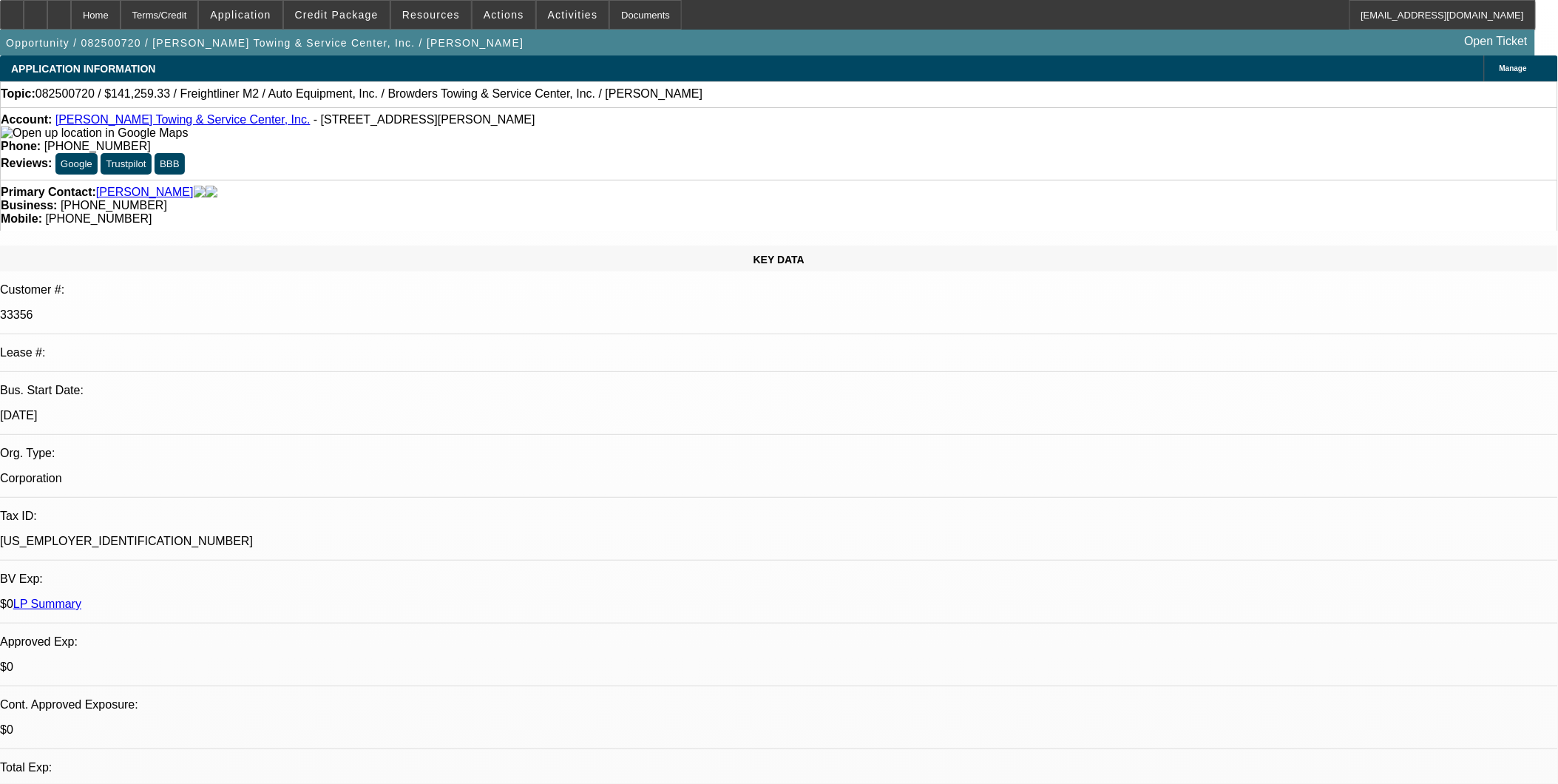
select select "1"
select select "2"
select select "6"
select select "1"
select select "2"
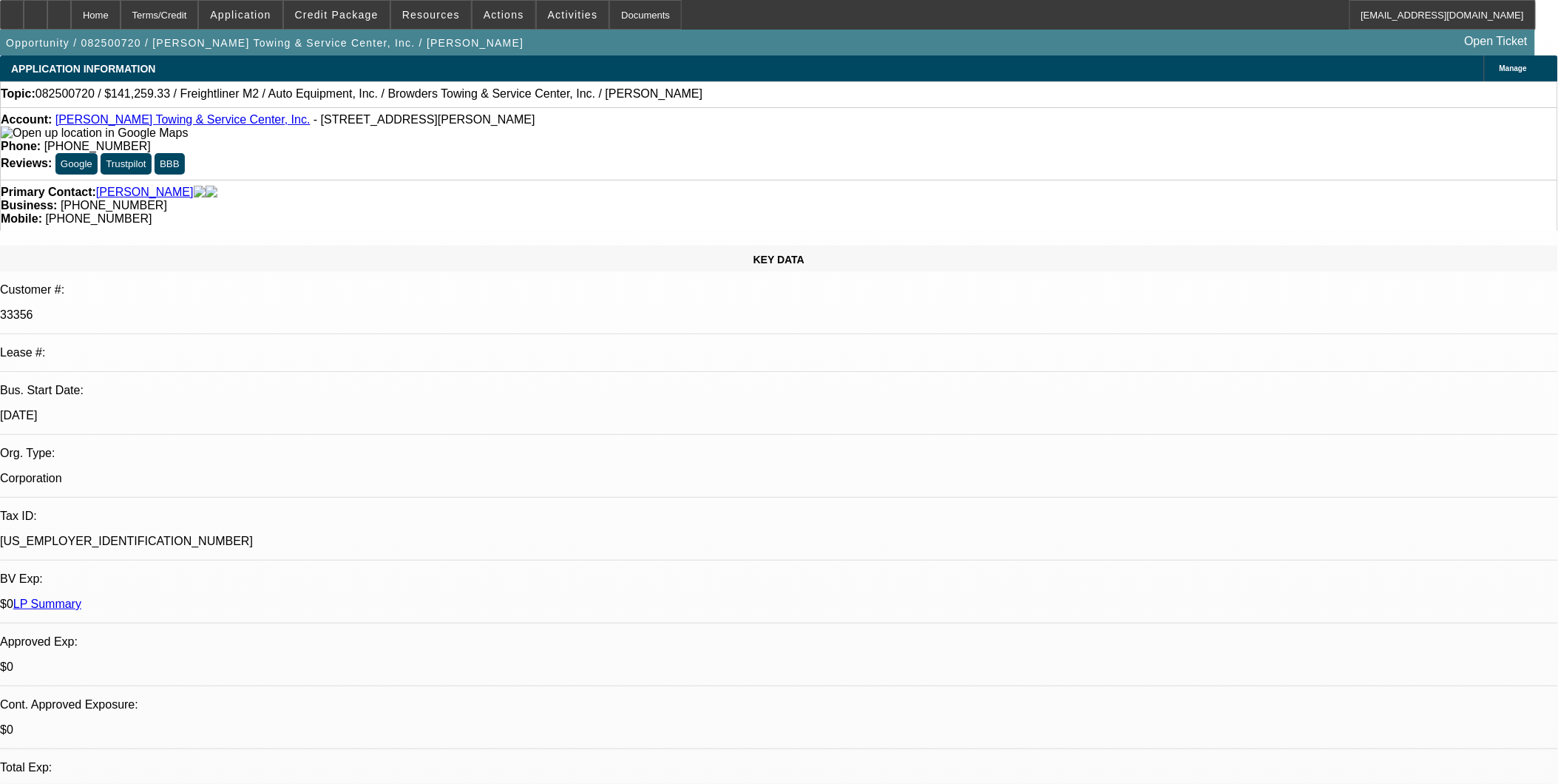
select select "6"
select select "1"
select select "2"
select select "6"
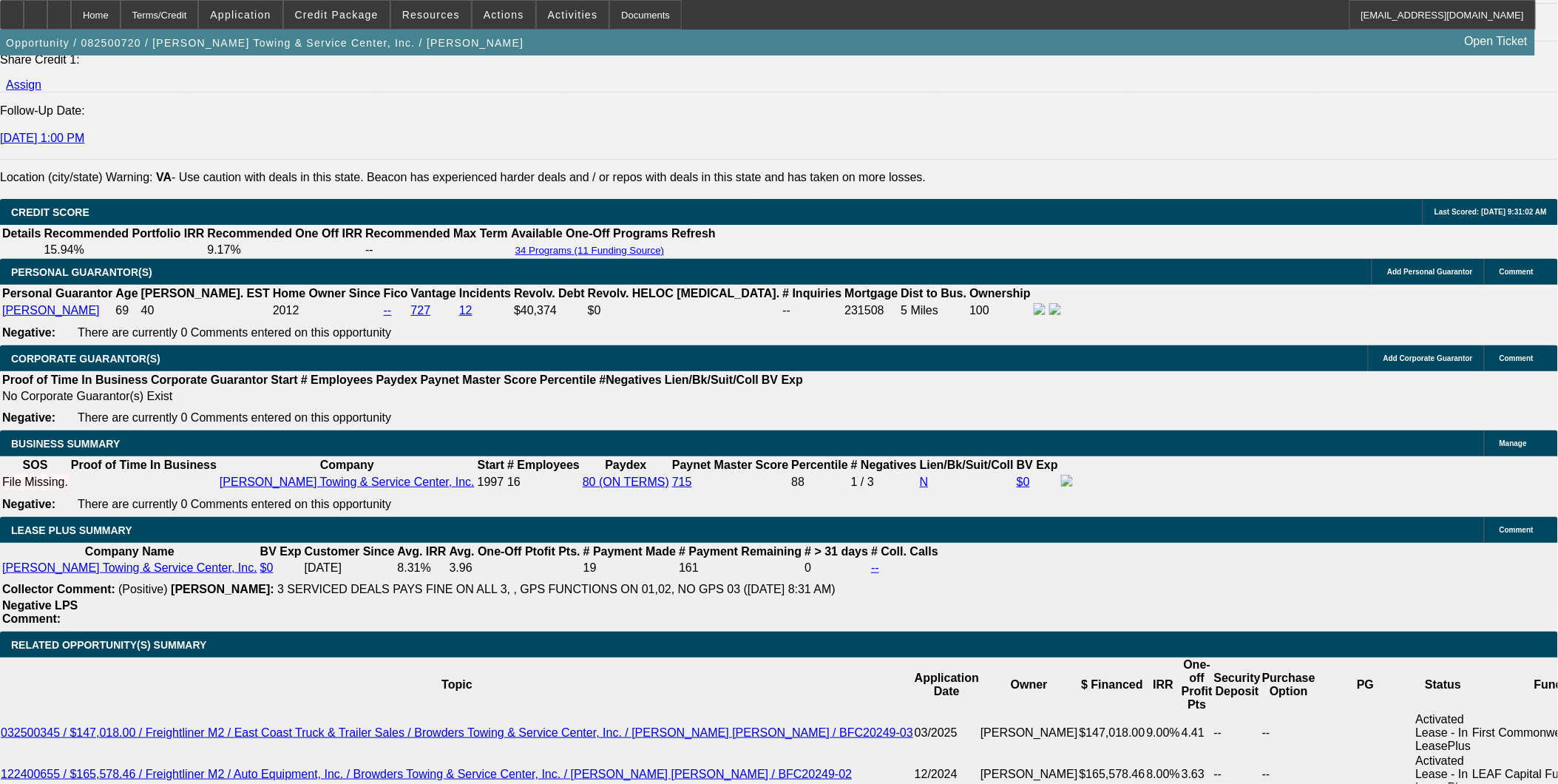
scroll to position [2054, 0]
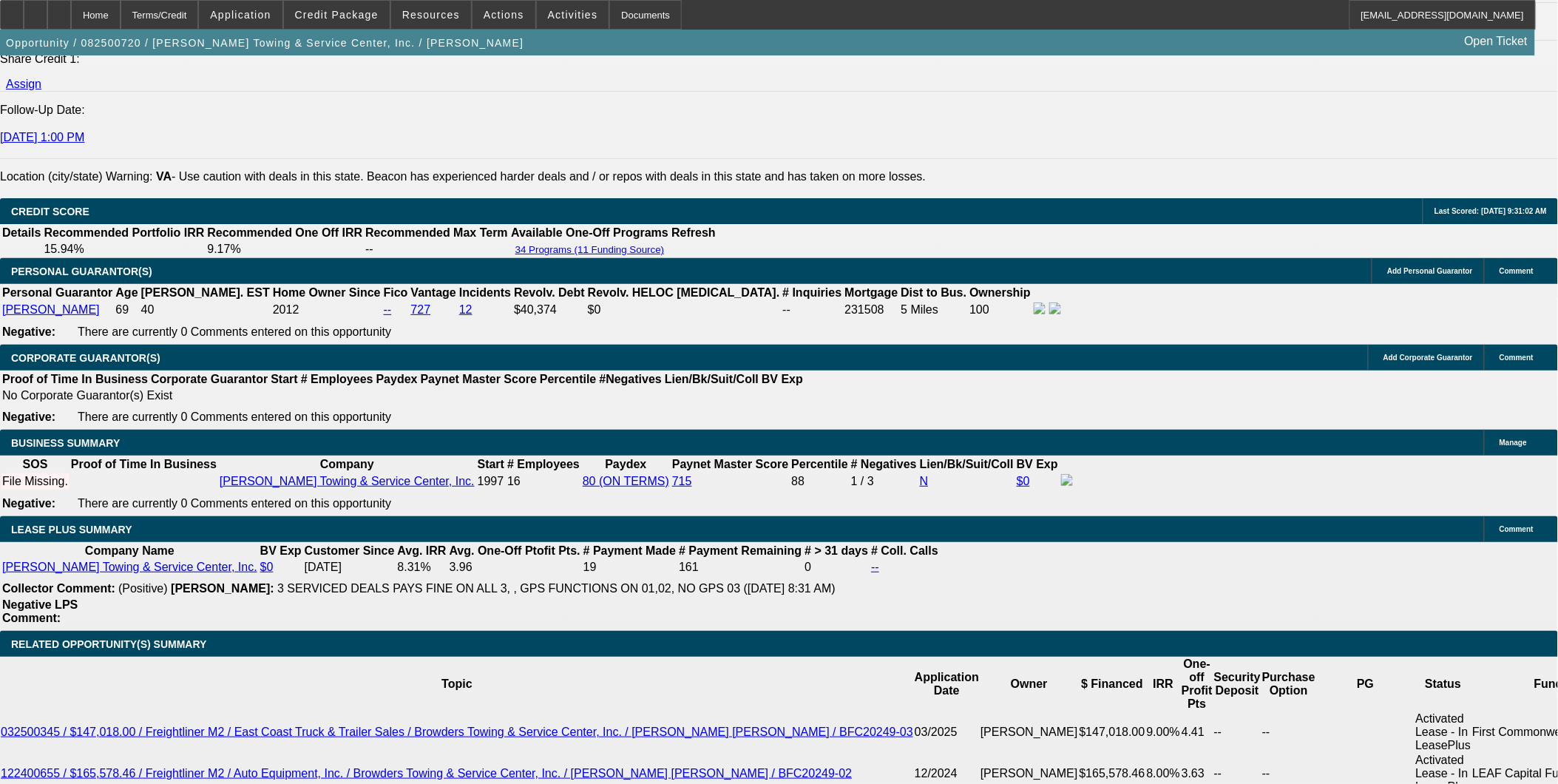
type input "UNKNOWN"
type input "7."
type input "$2,797.10"
type input "7.8"
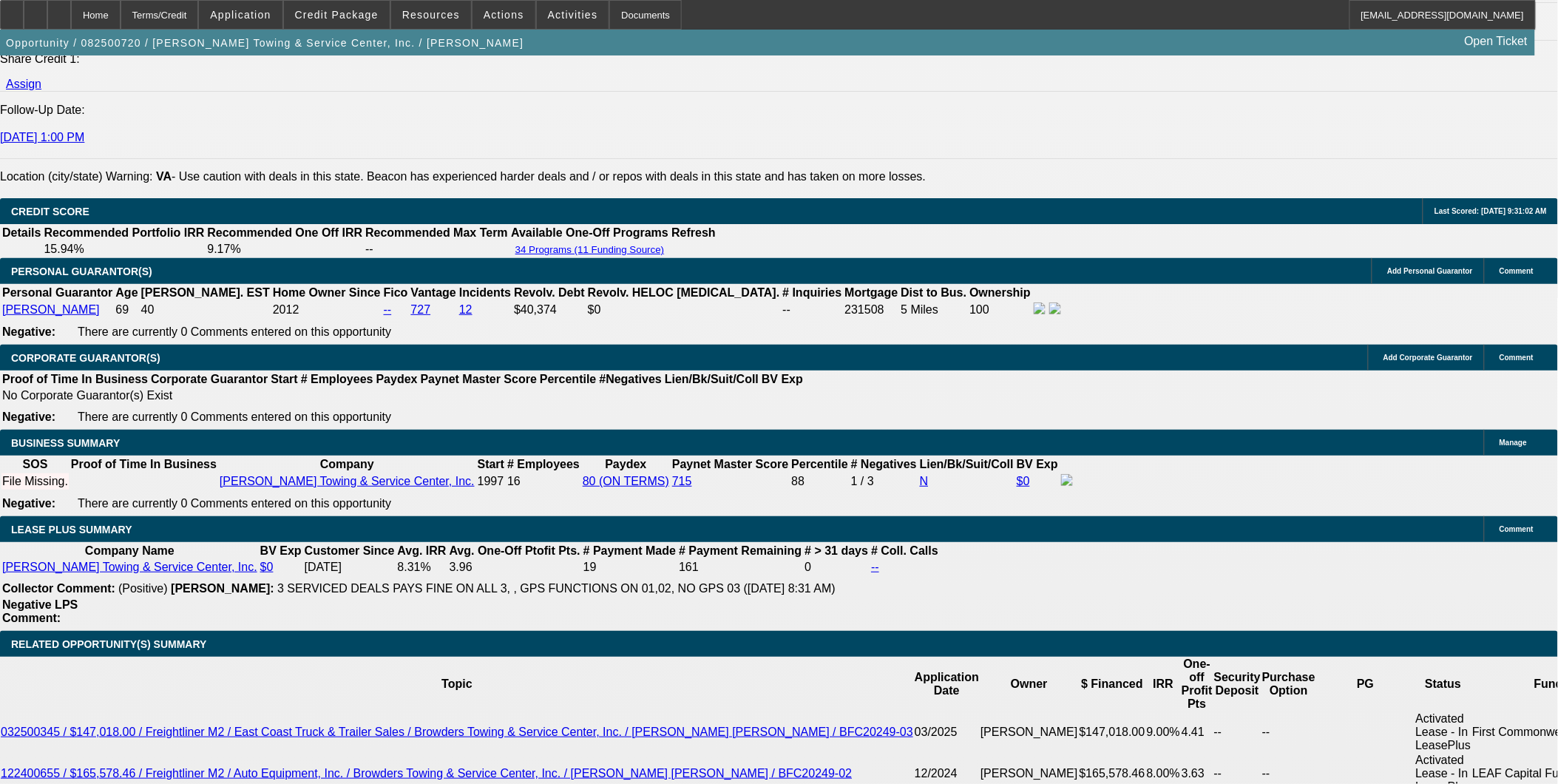
type input "$2,850.73"
type input "7.8"
drag, startPoint x: 500, startPoint y: 292, endPoint x: 485, endPoint y: 250, distance: 44.6
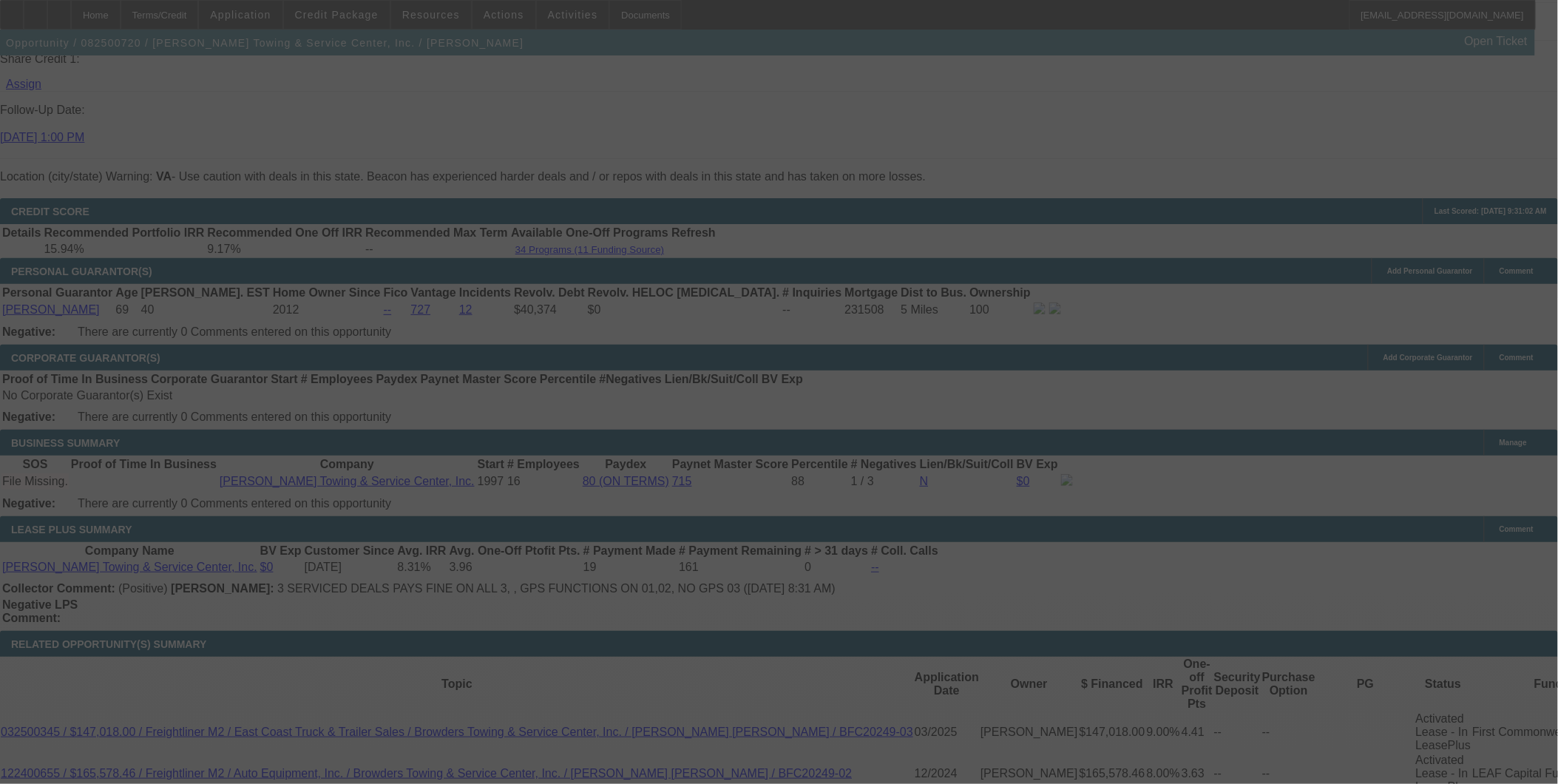
select select "0"
select select "2"
select select "0"
select select "6"
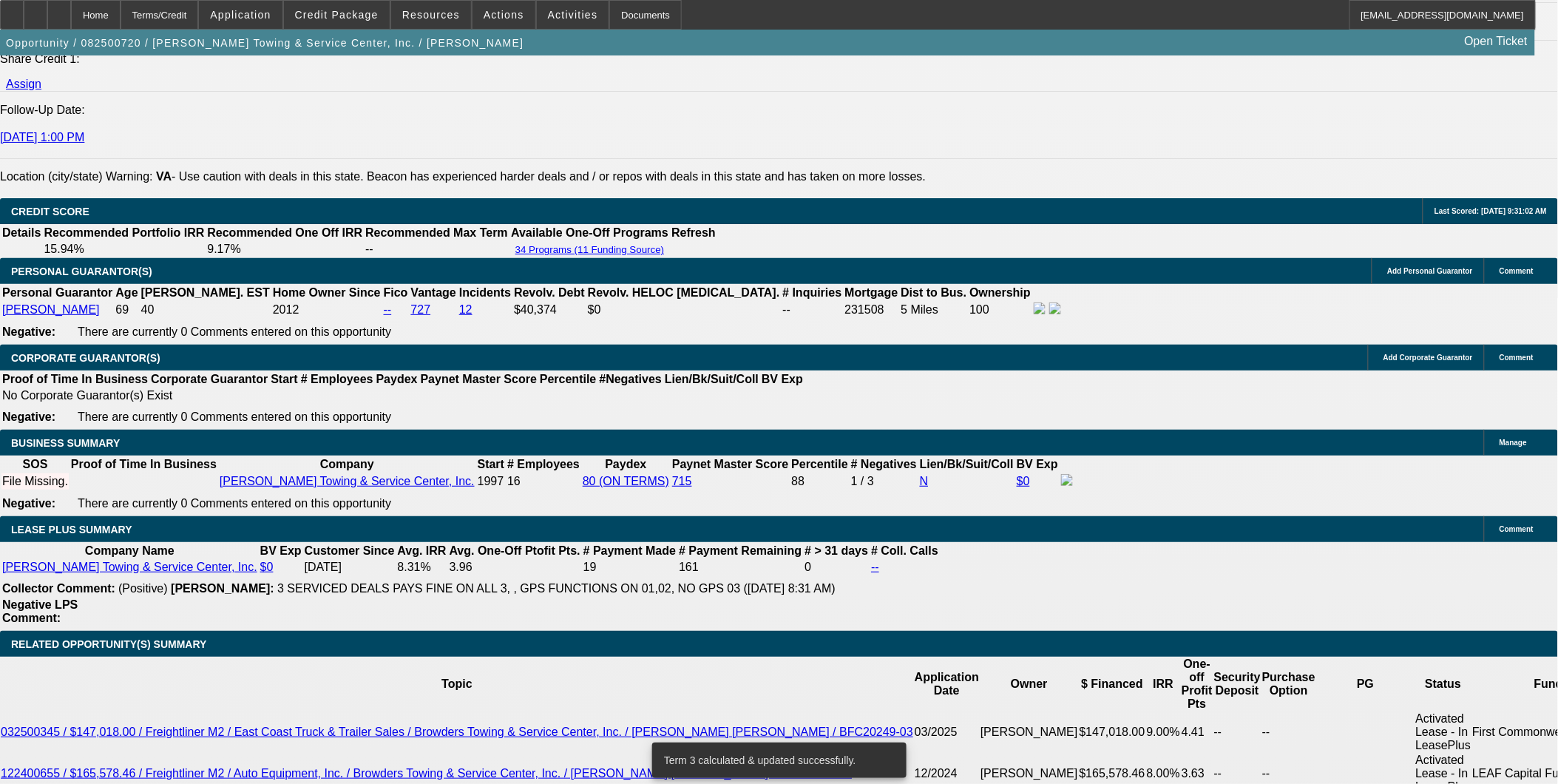
type input "$2,850.73"
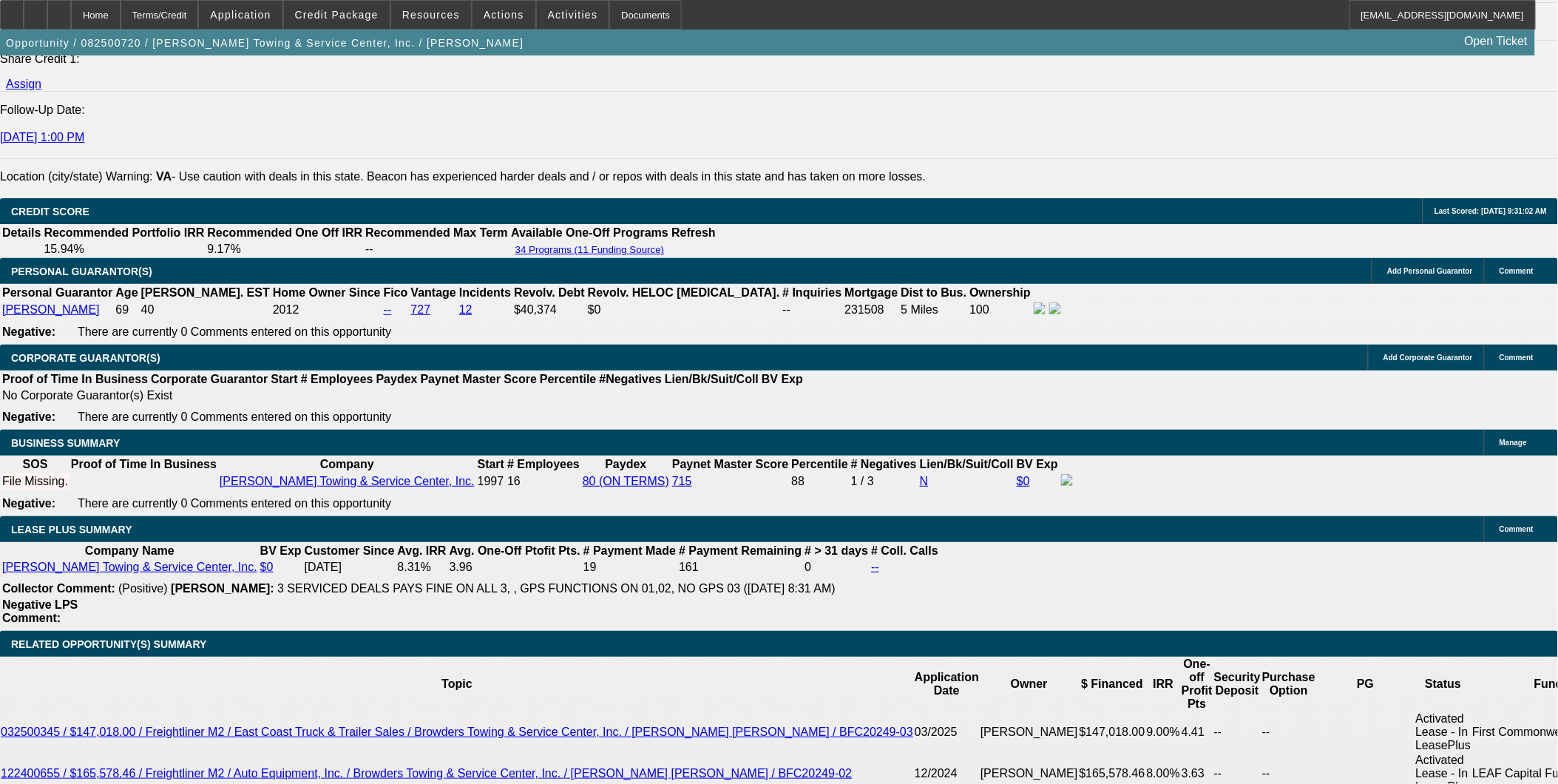
paste input "50.73"
type input "2850.73"
type input "UNKNOWN"
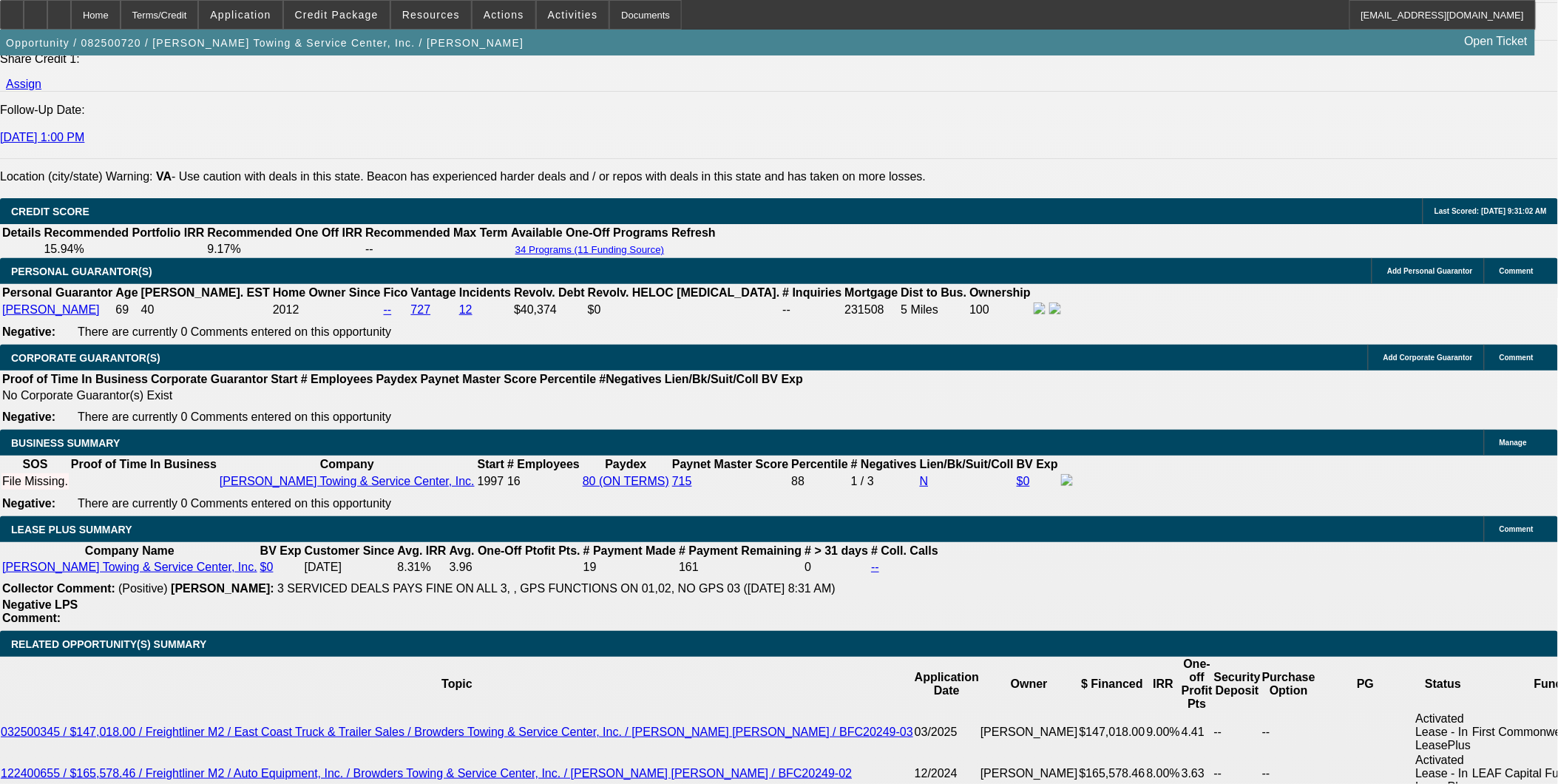
type input "$2,850.73"
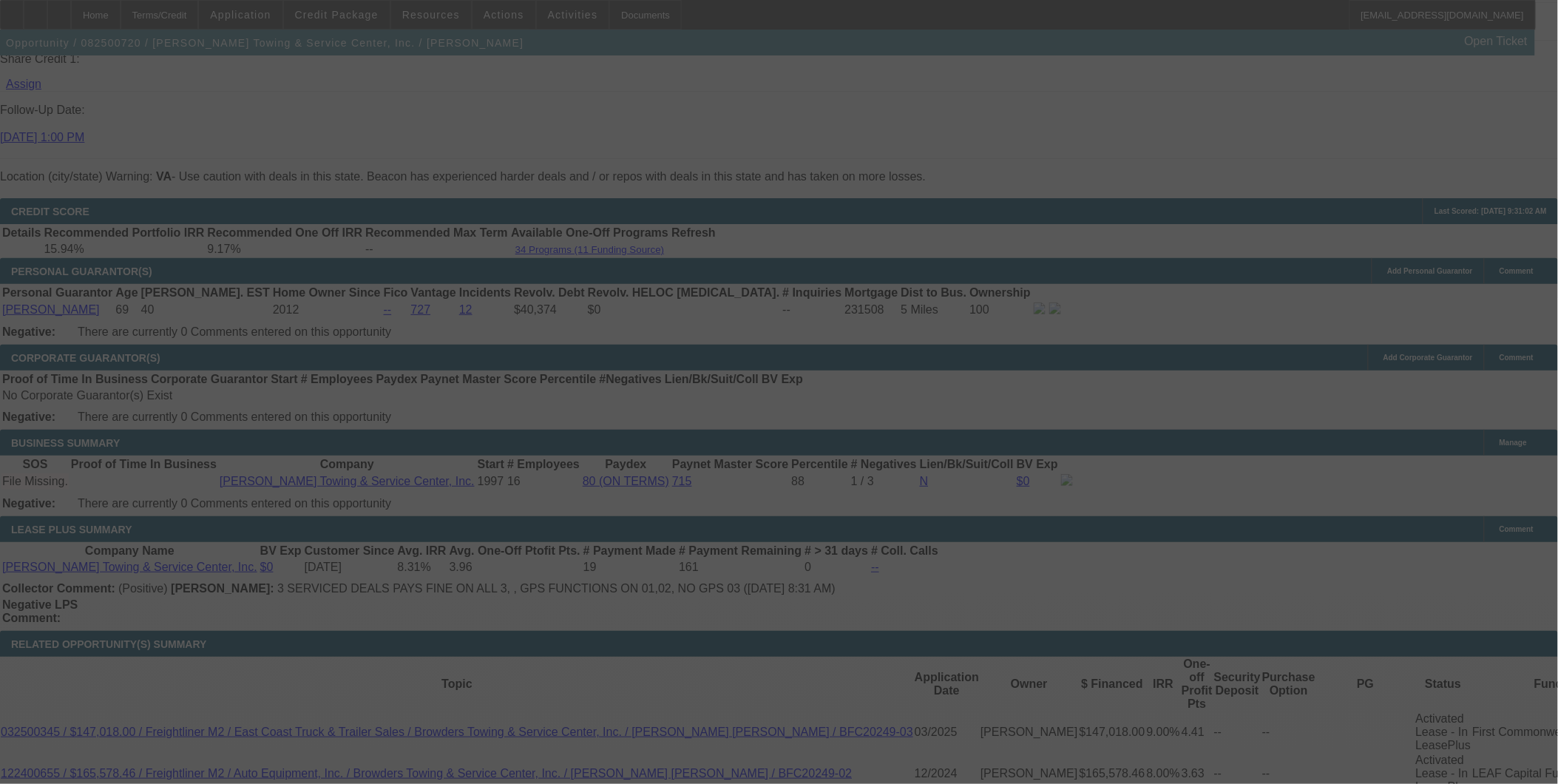
select select "0"
select select "2"
select select "0"
select select "6"
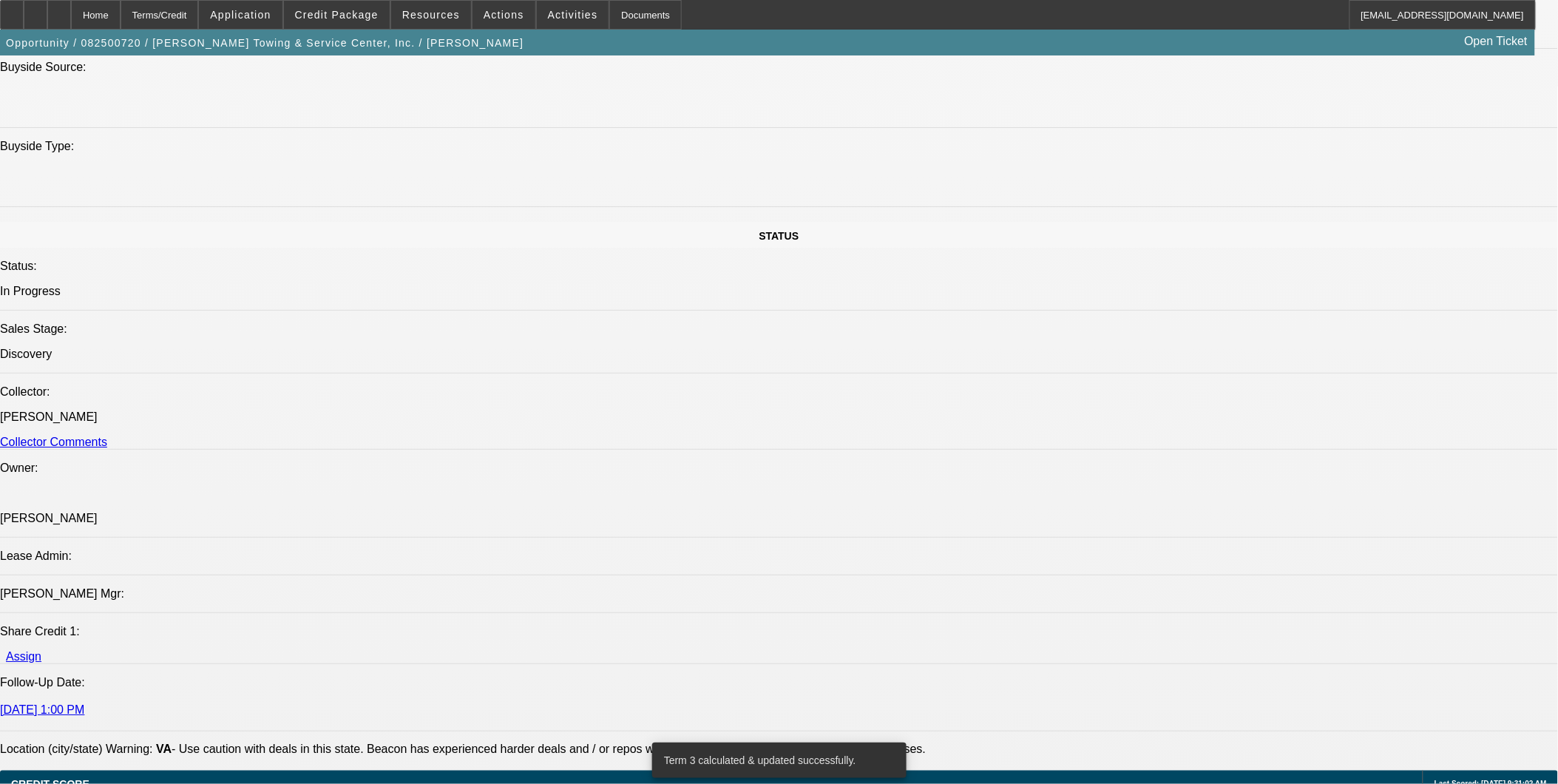
scroll to position [1397, 0]
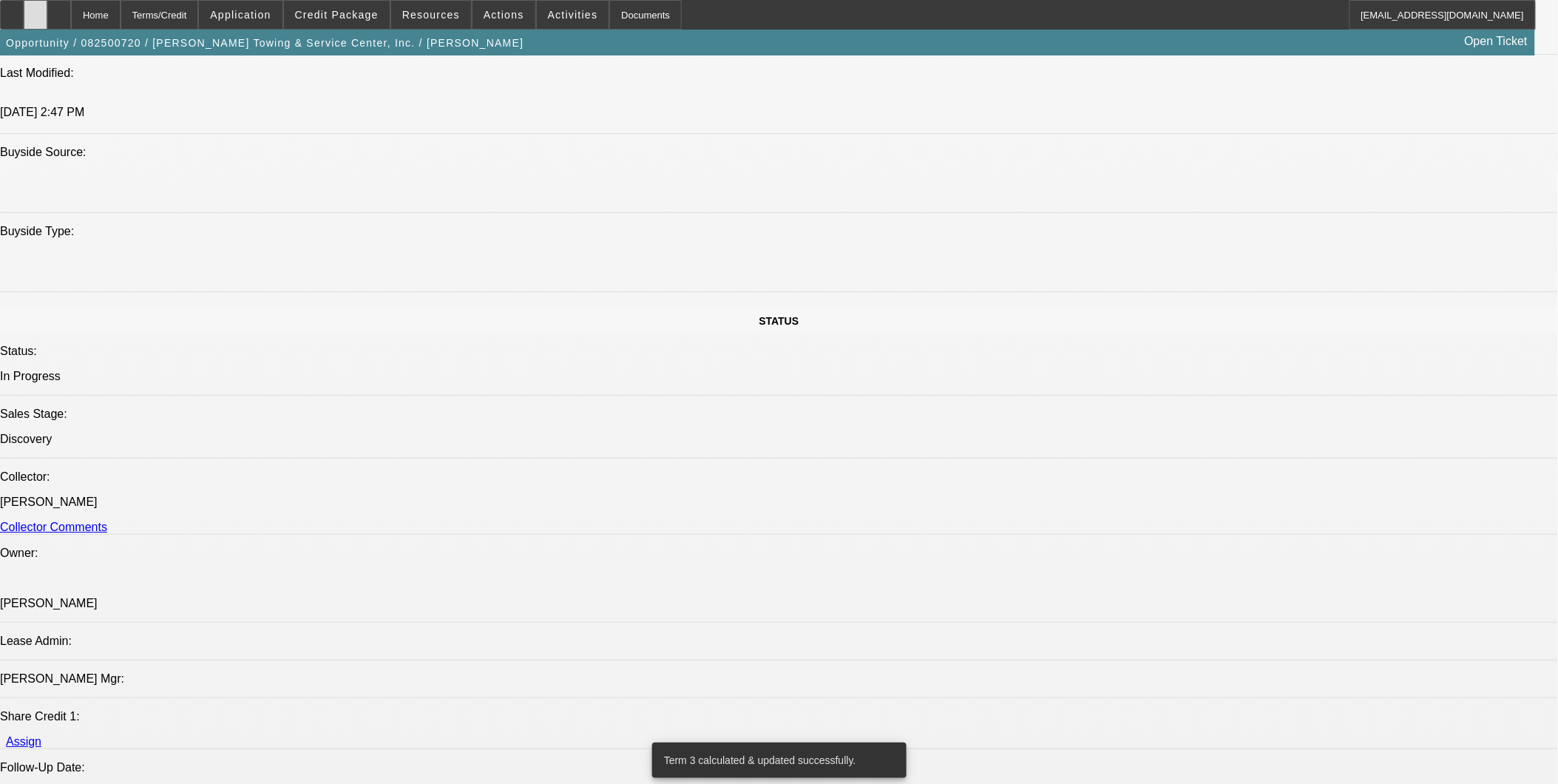
click at [35, 9] on icon at bounding box center [35, 9] width 0 height 0
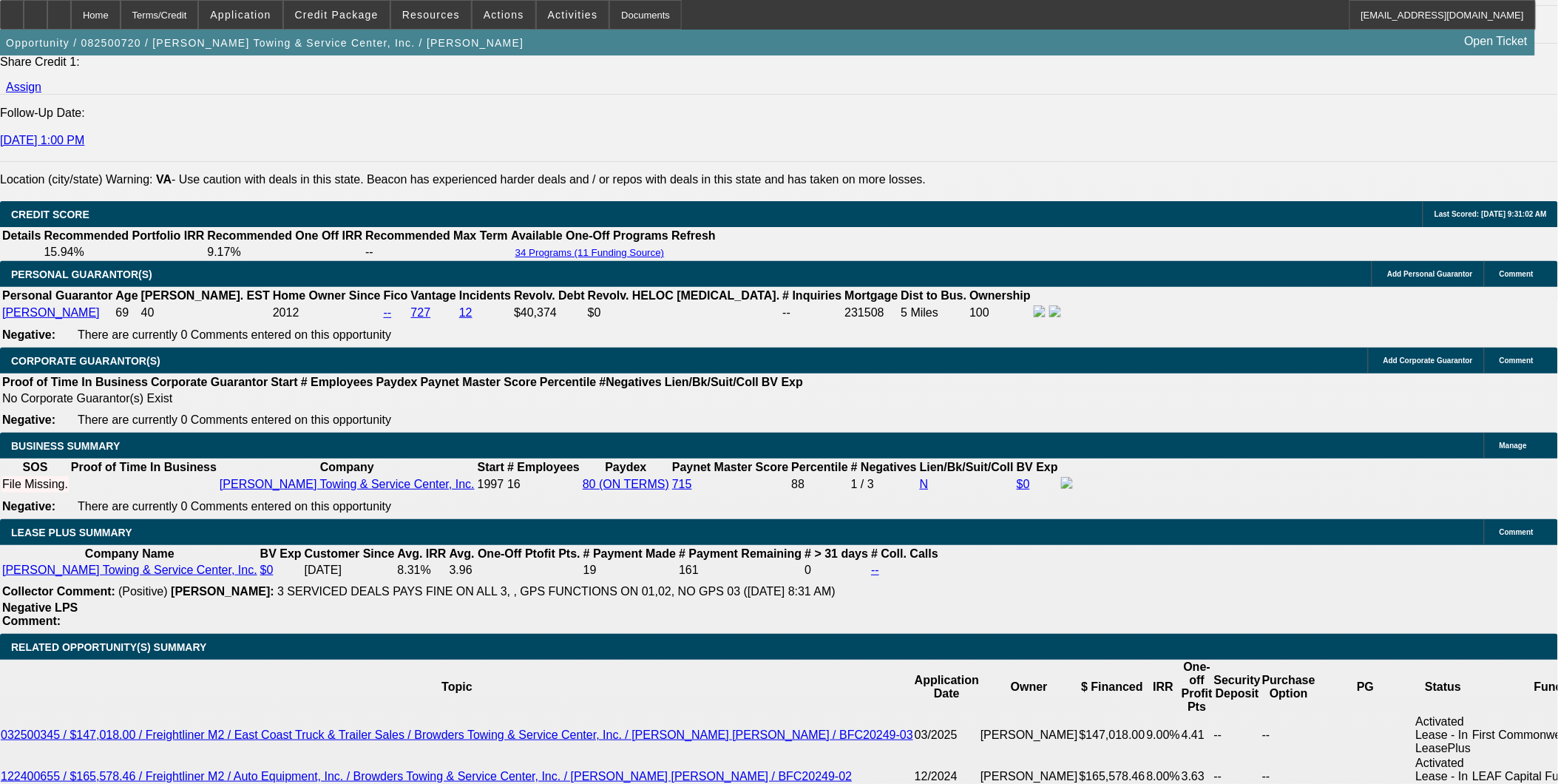
scroll to position [2054, 0]
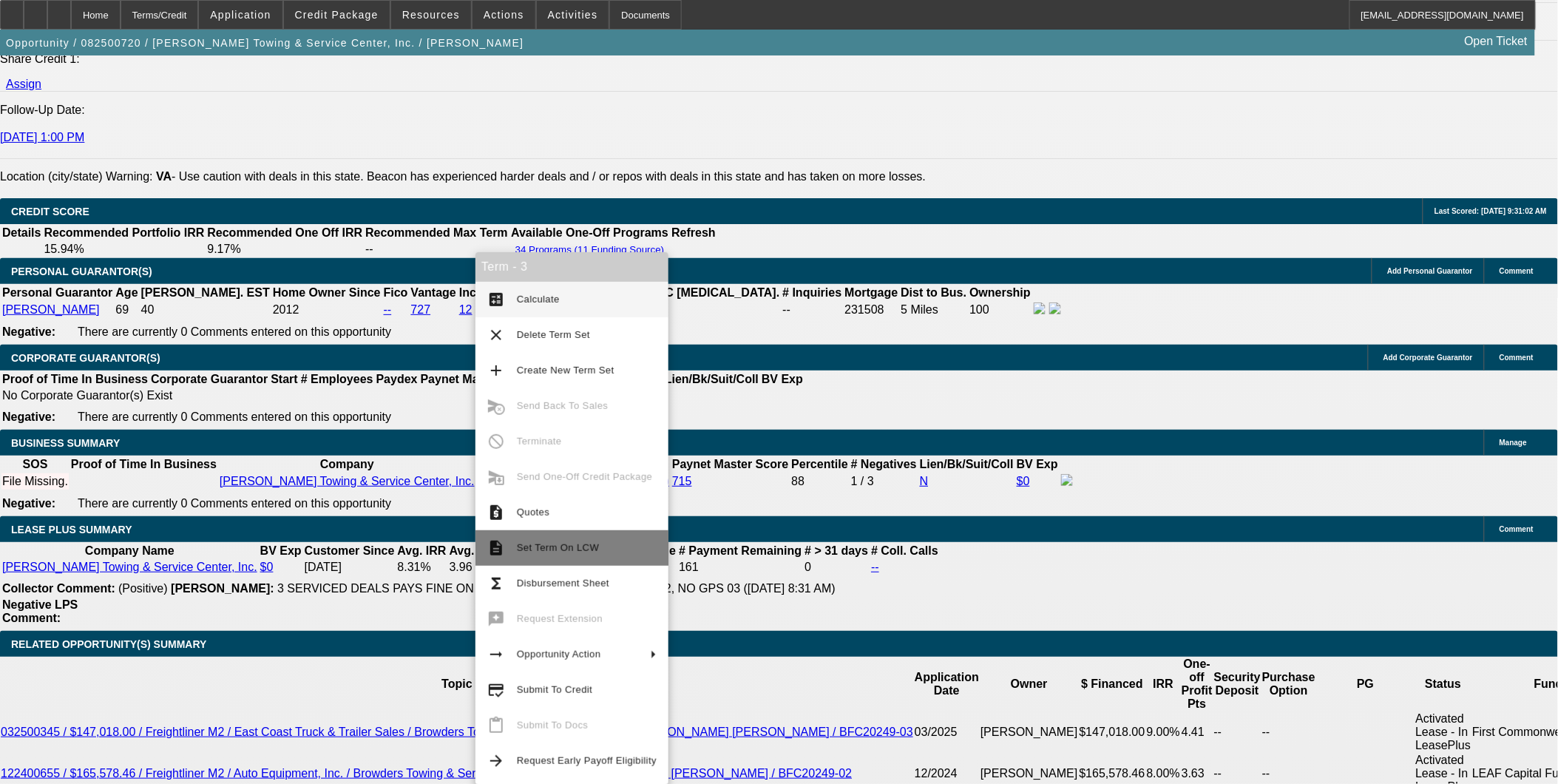
click at [546, 555] on span "Set Term On LCW" at bounding box center [587, 548] width 140 height 18
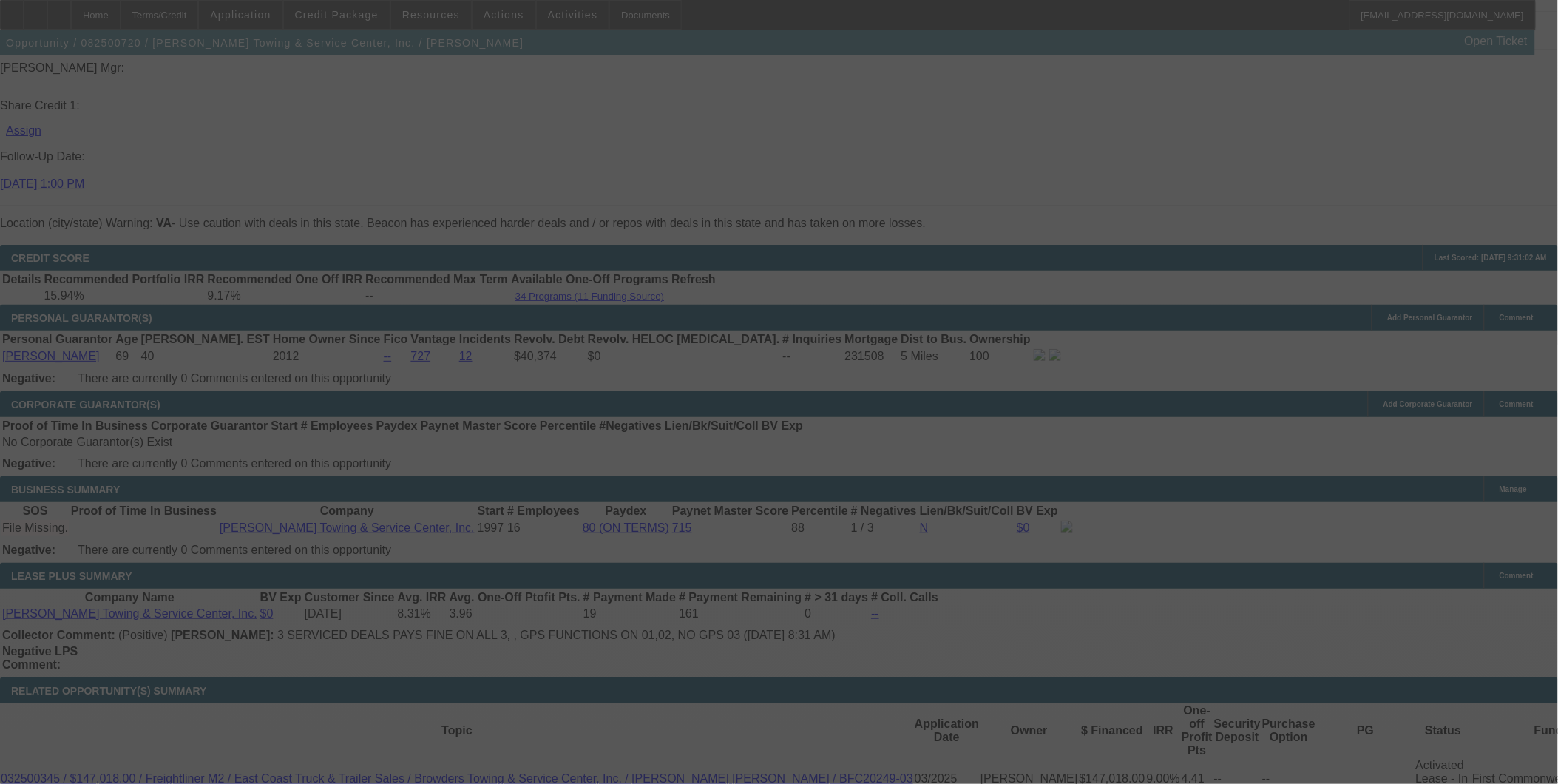
scroll to position [2001, 0]
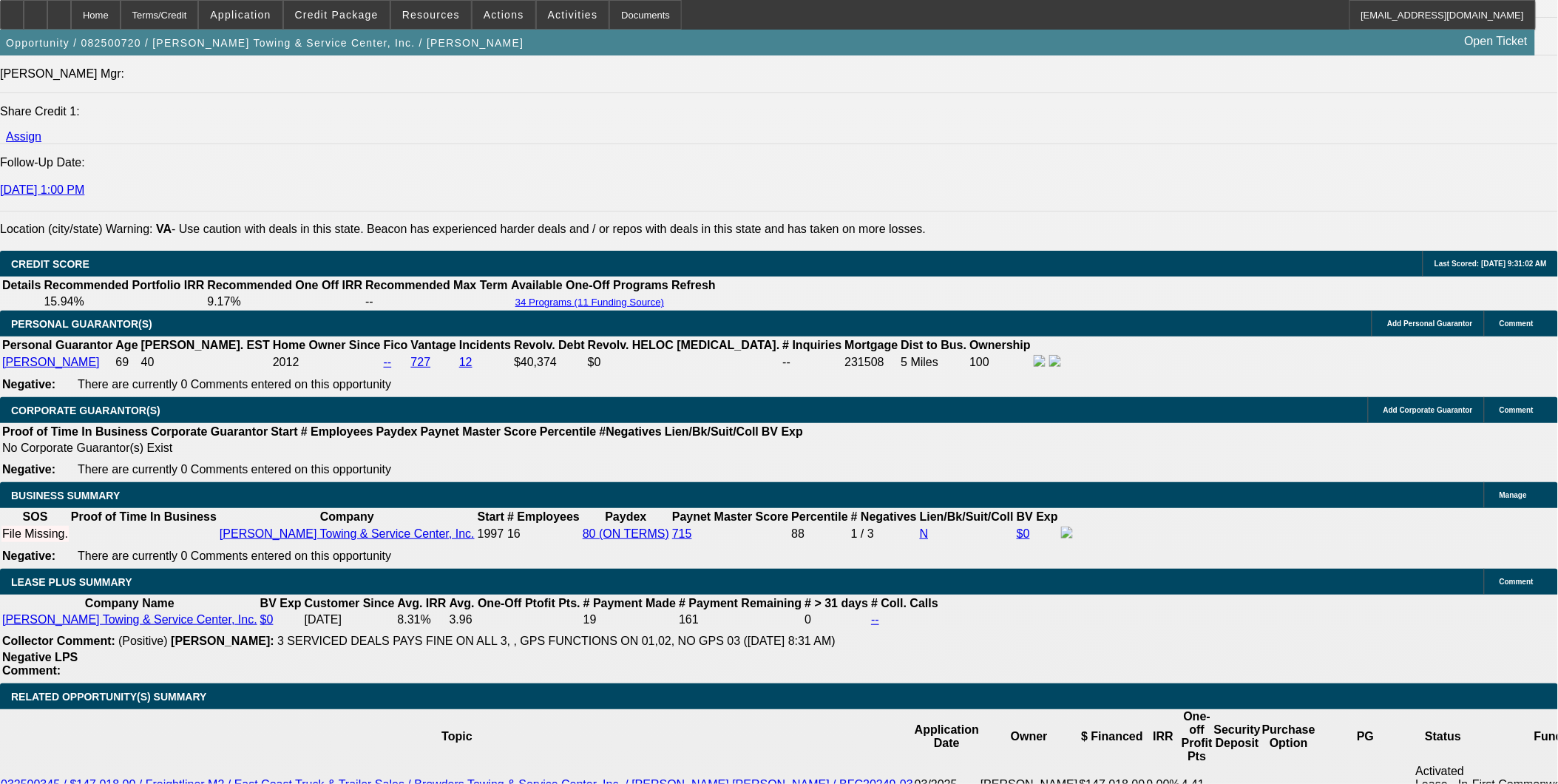
select select "0"
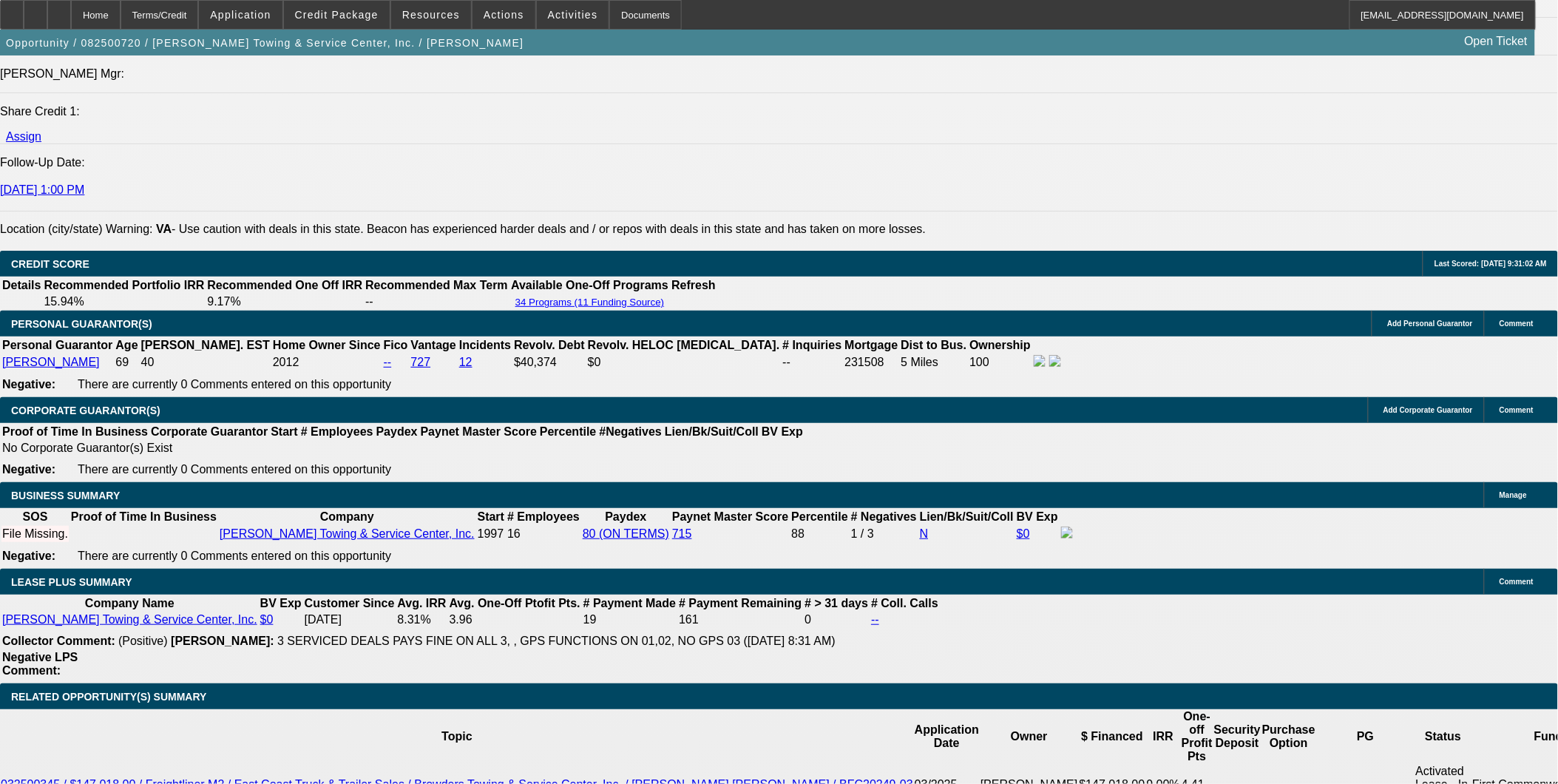
select select "0"
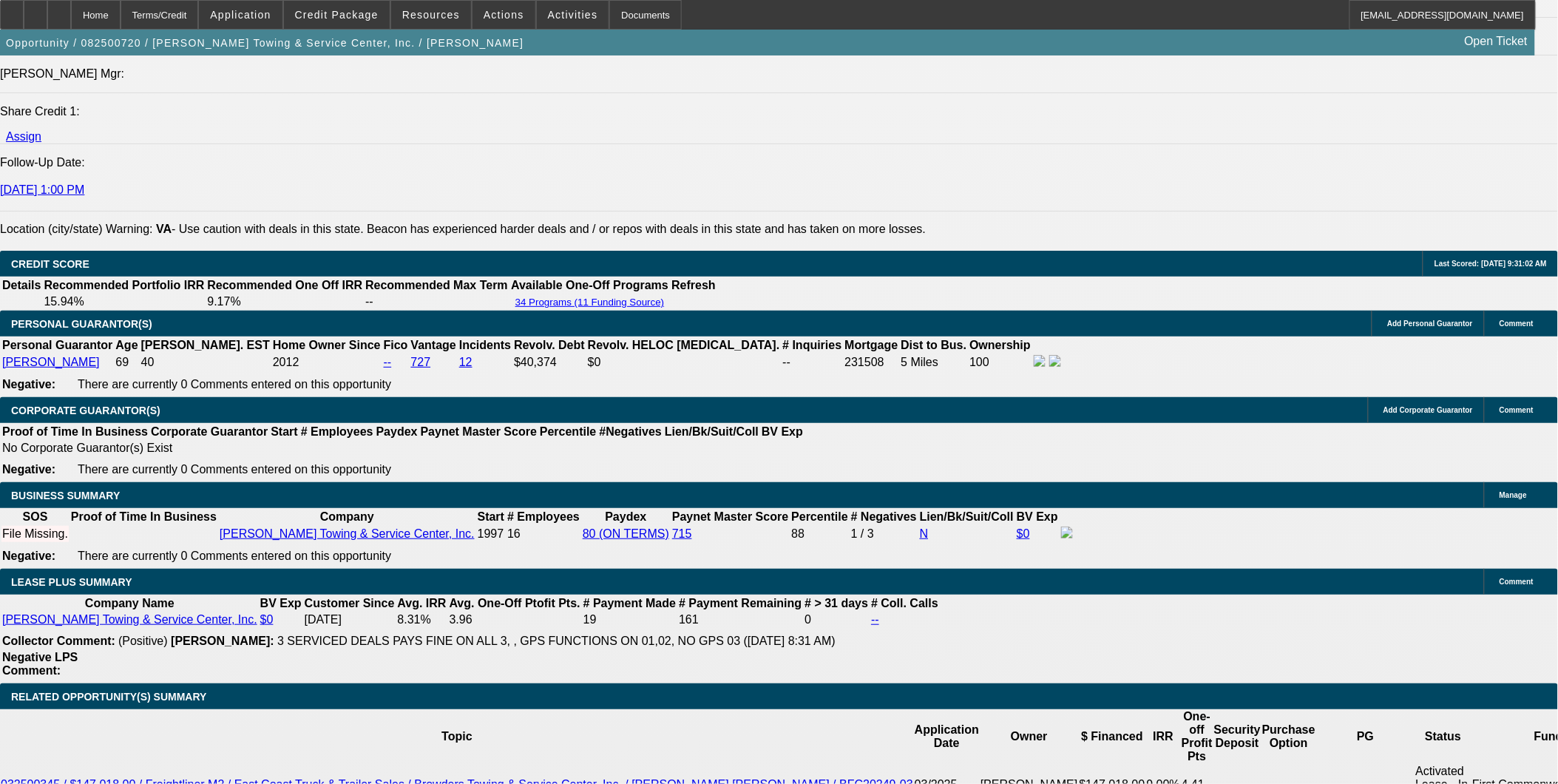
select select "0"
select select "1"
select select "2"
select select "6"
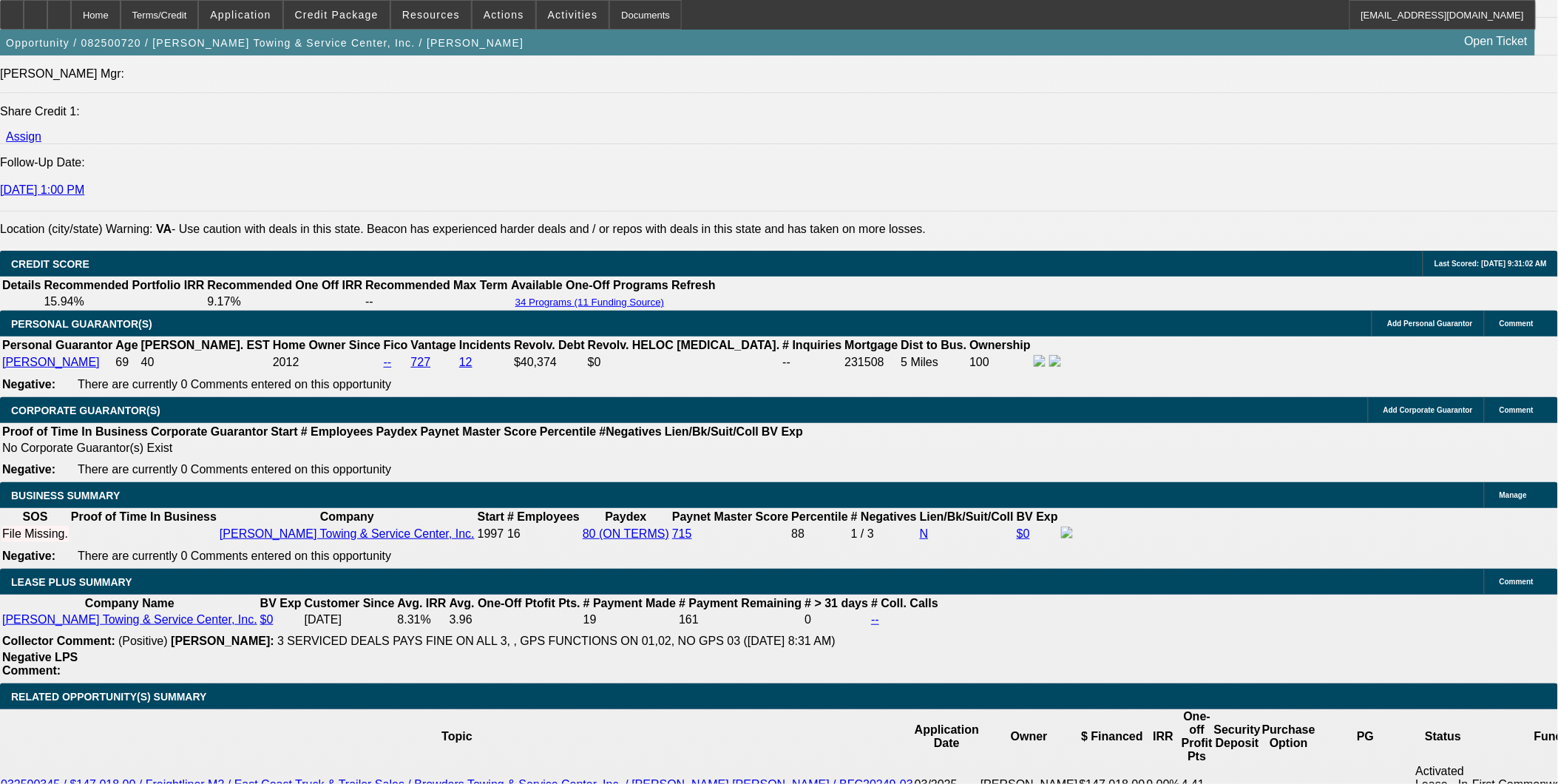
select select "1"
select select "2"
select select "6"
select select "1"
select select "2"
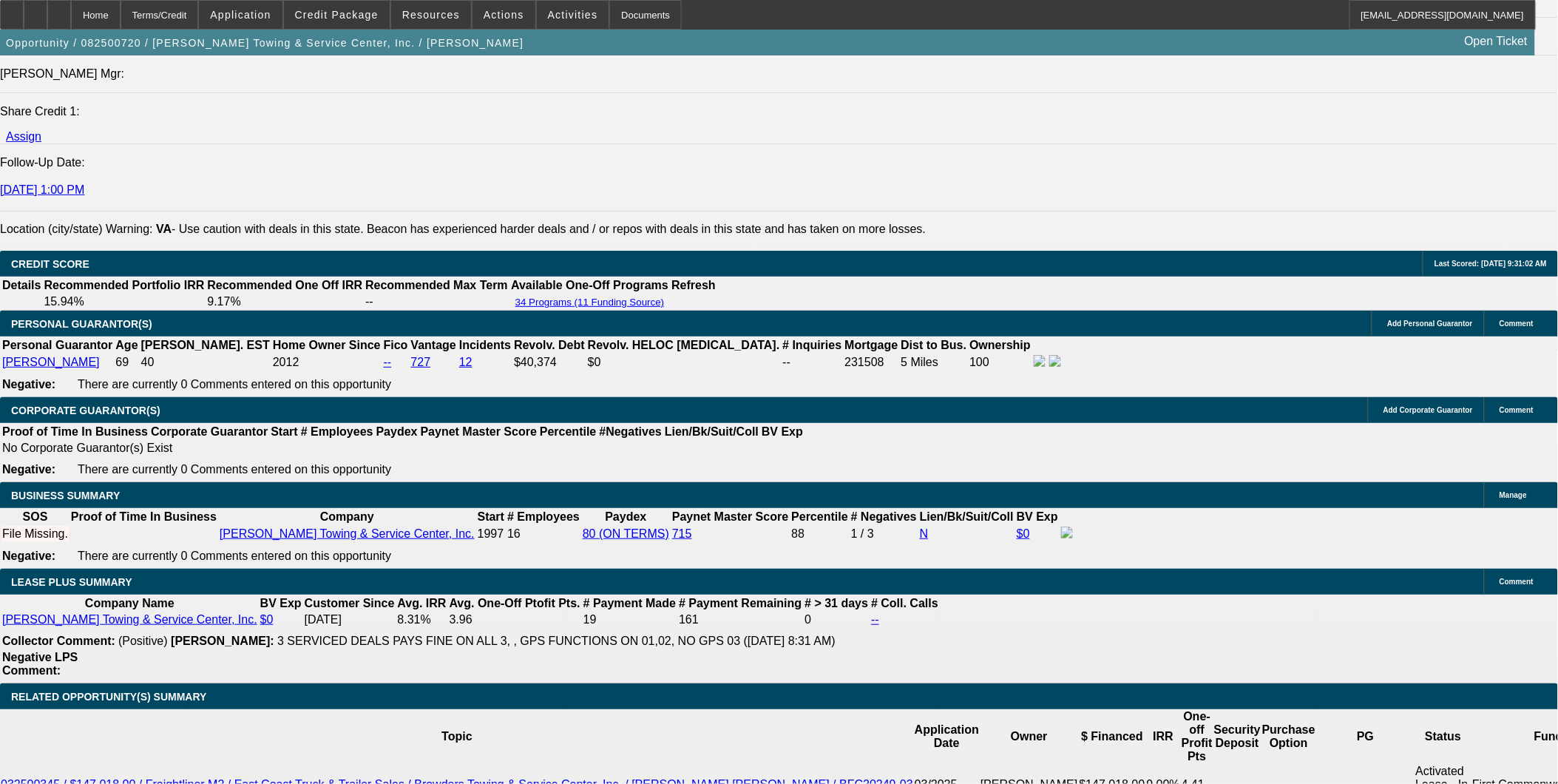
select select "6"
select select "1"
select select "2"
select select "6"
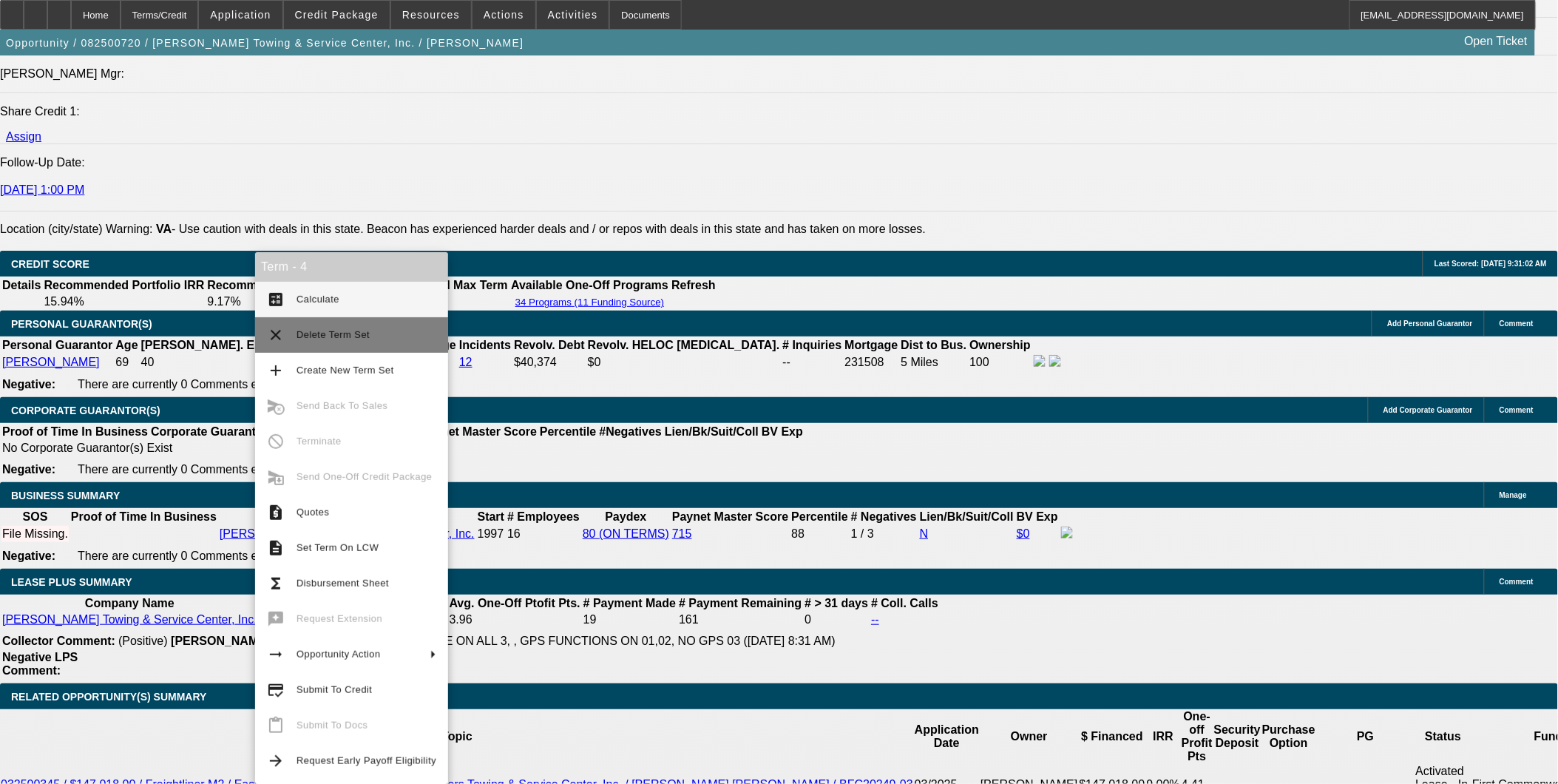
click at [332, 331] on span "Delete Term Set" at bounding box center [333, 335] width 73 height 11
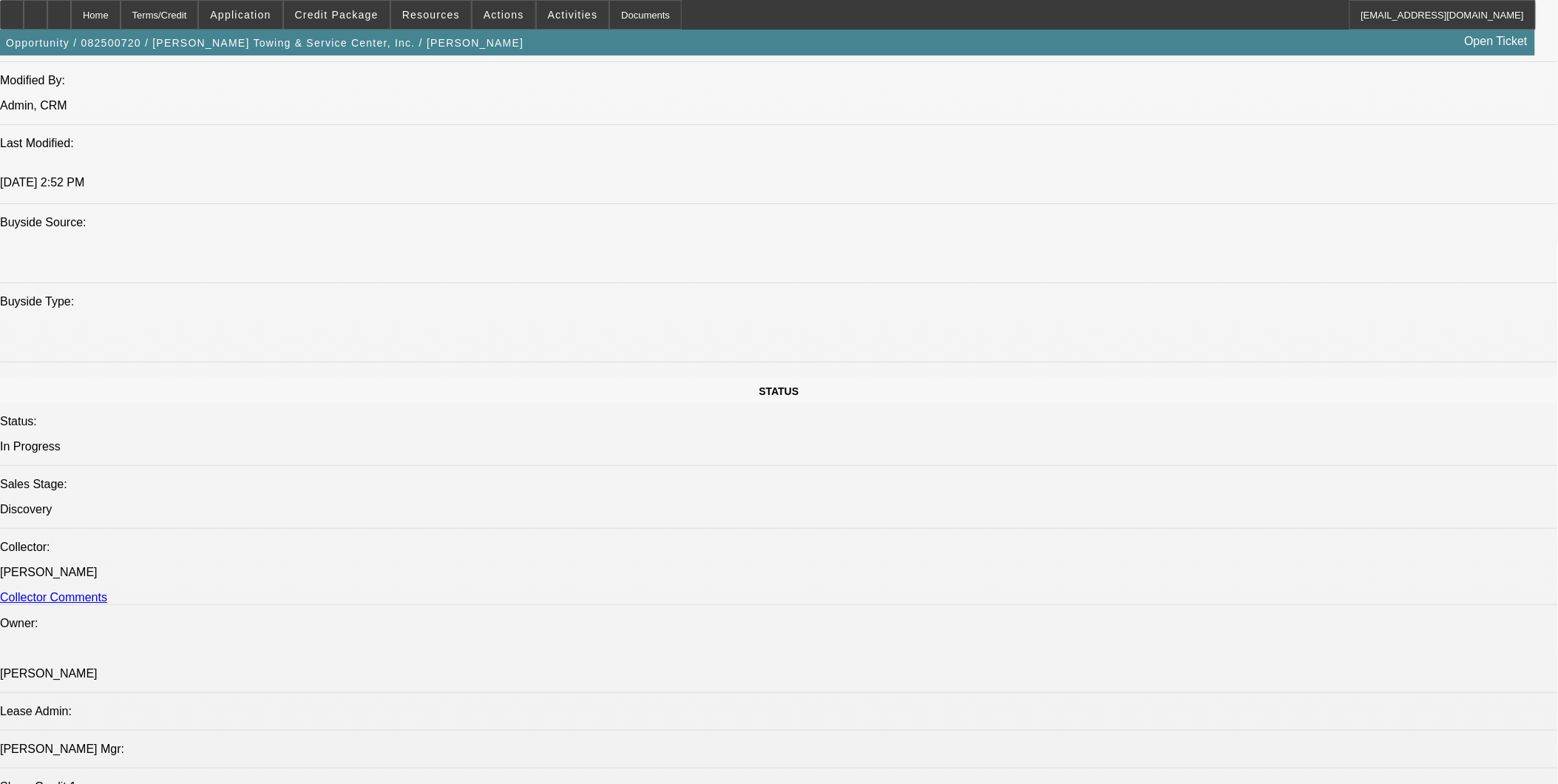
select select "0"
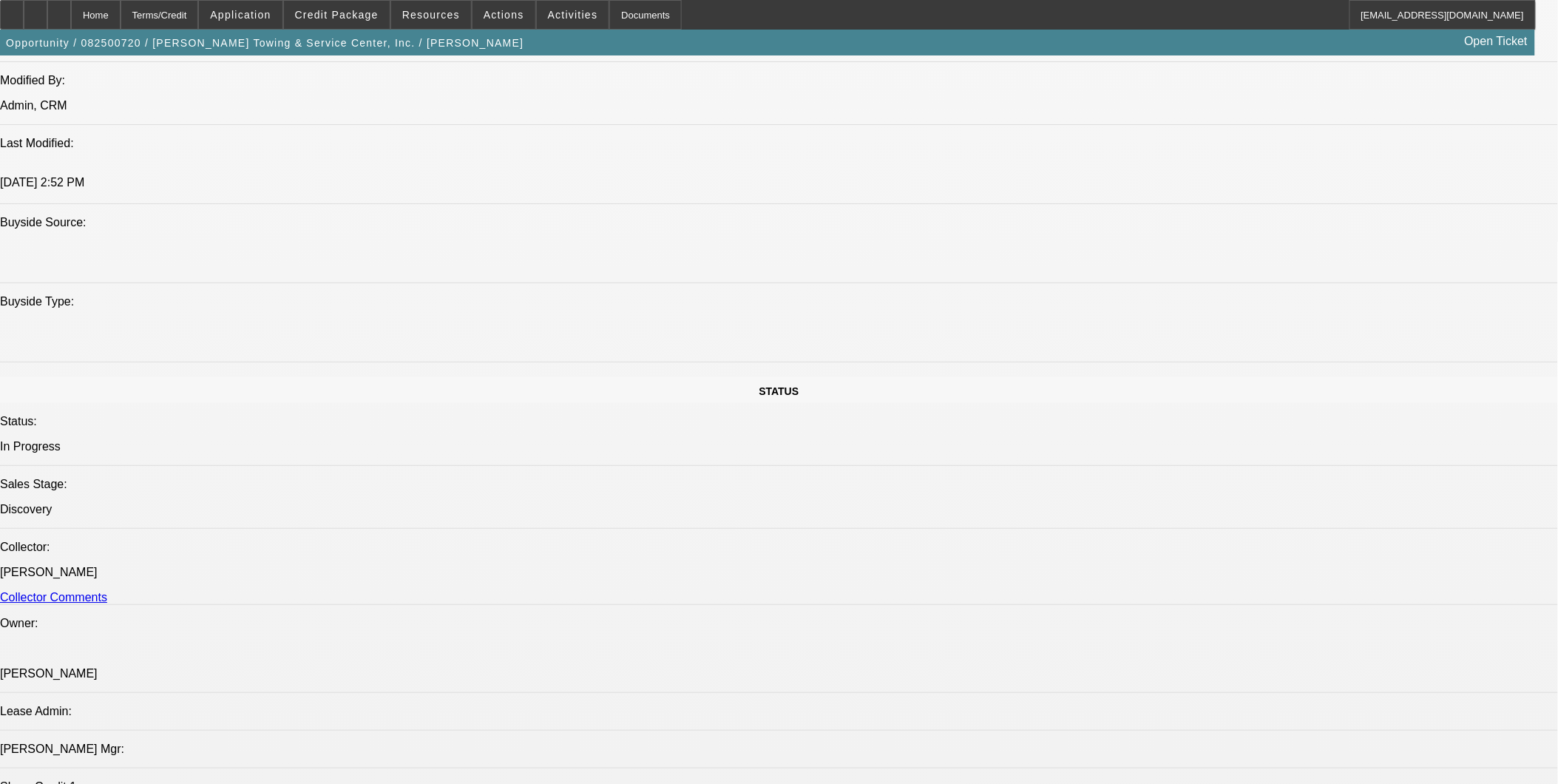
select select "0"
select select "1"
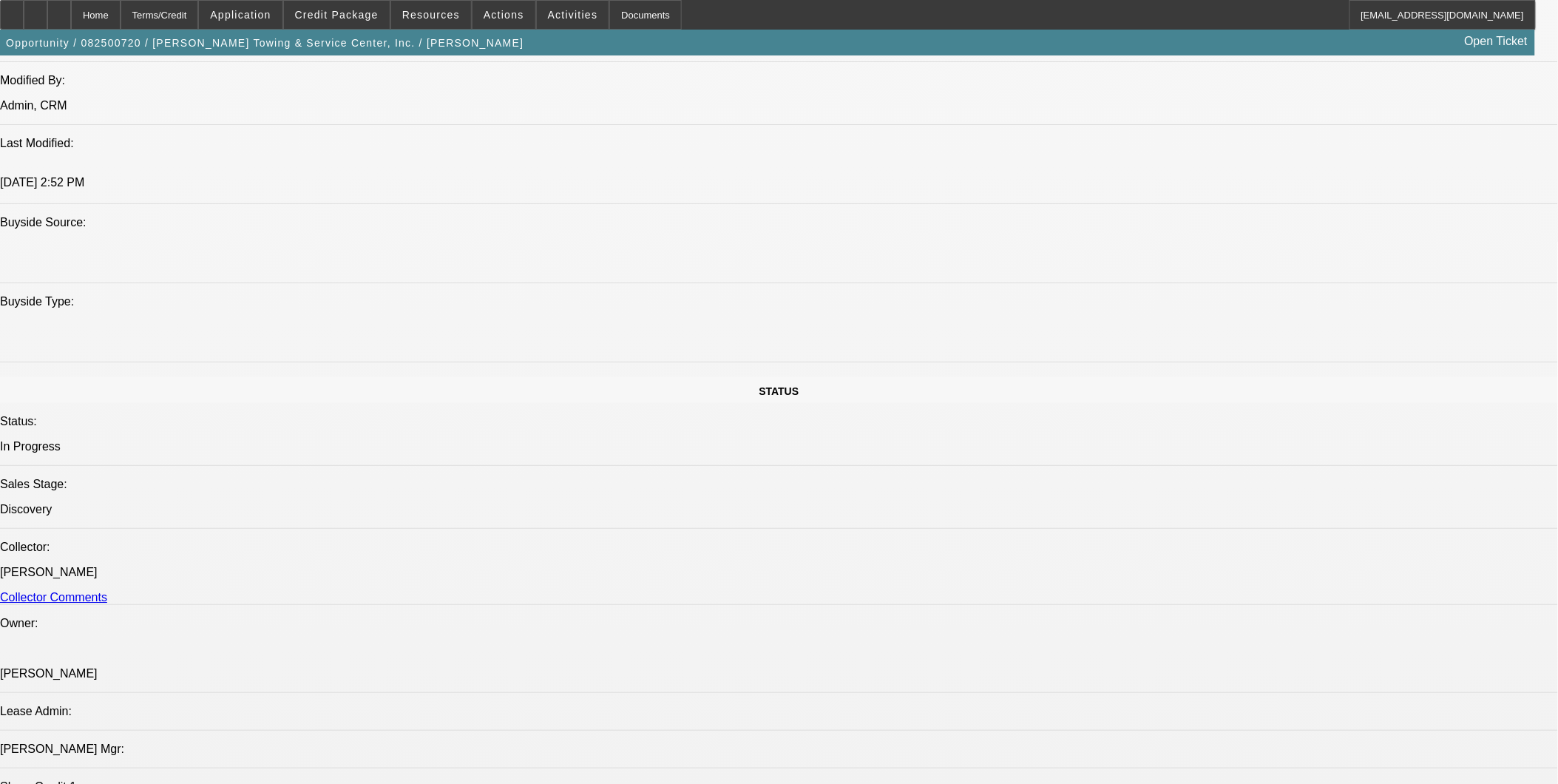
select select "2"
select select "6"
select select "1"
select select "2"
select select "6"
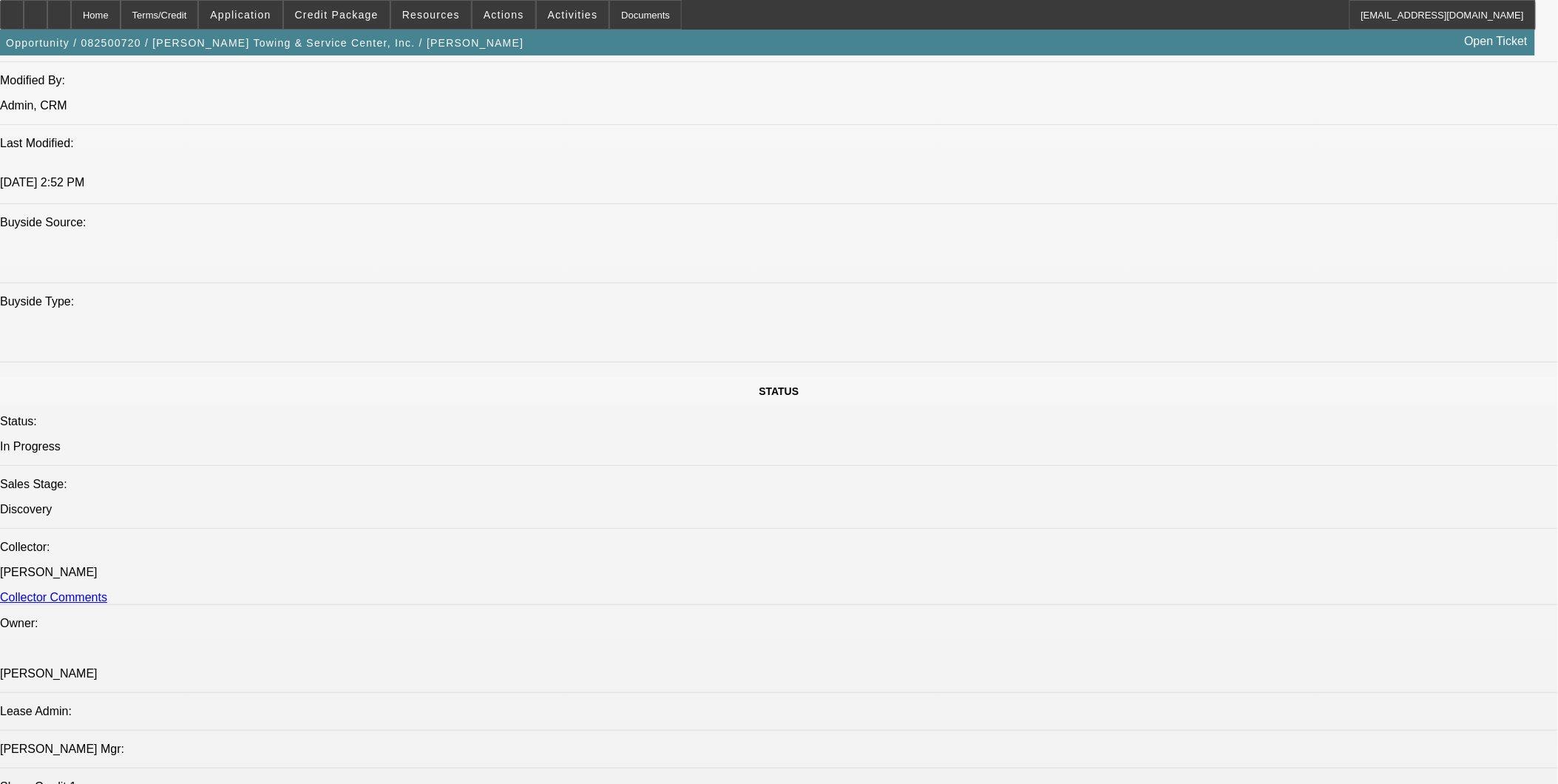
select select "1"
select select "2"
select select "6"
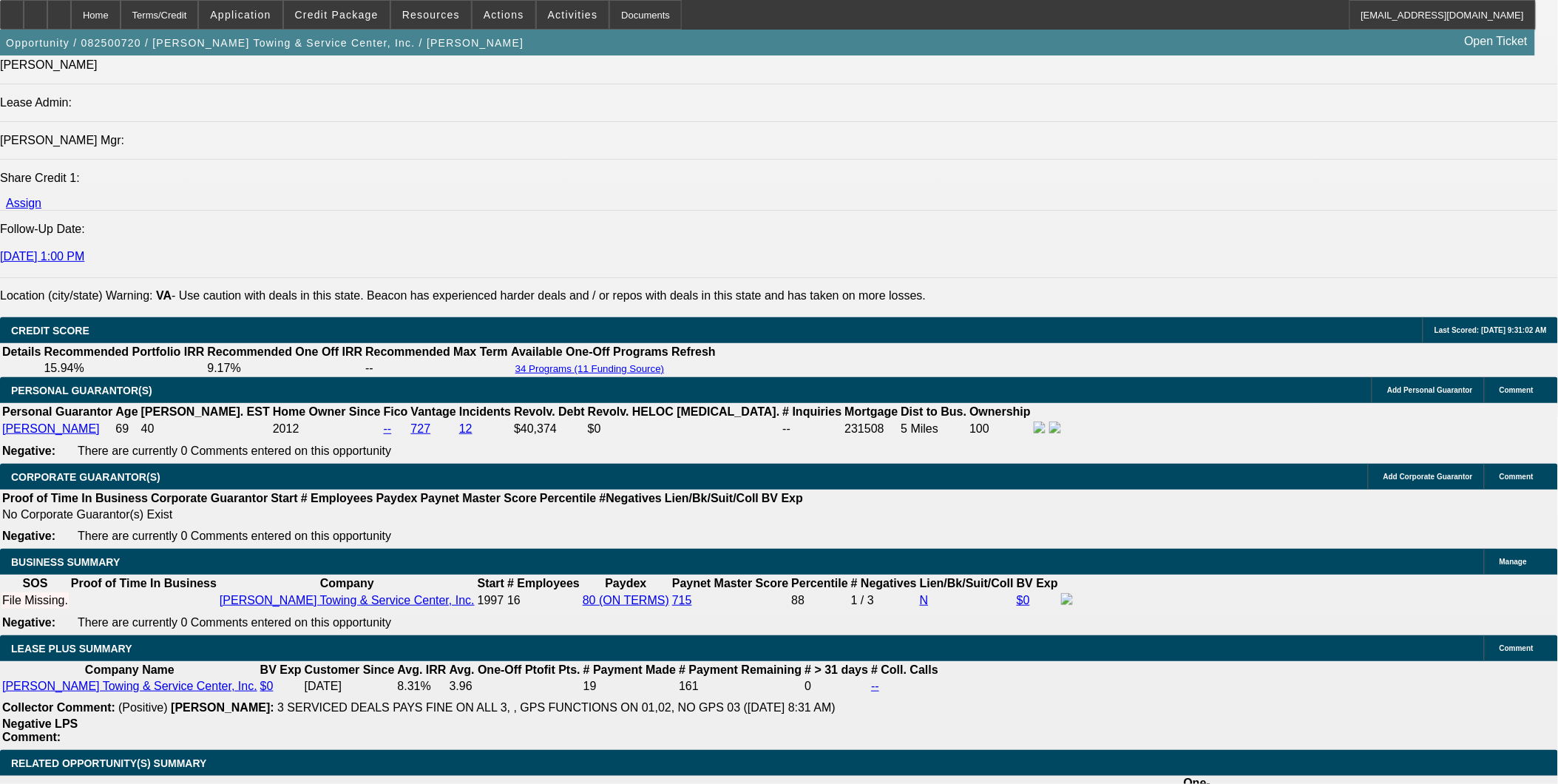
scroll to position [1935, 0]
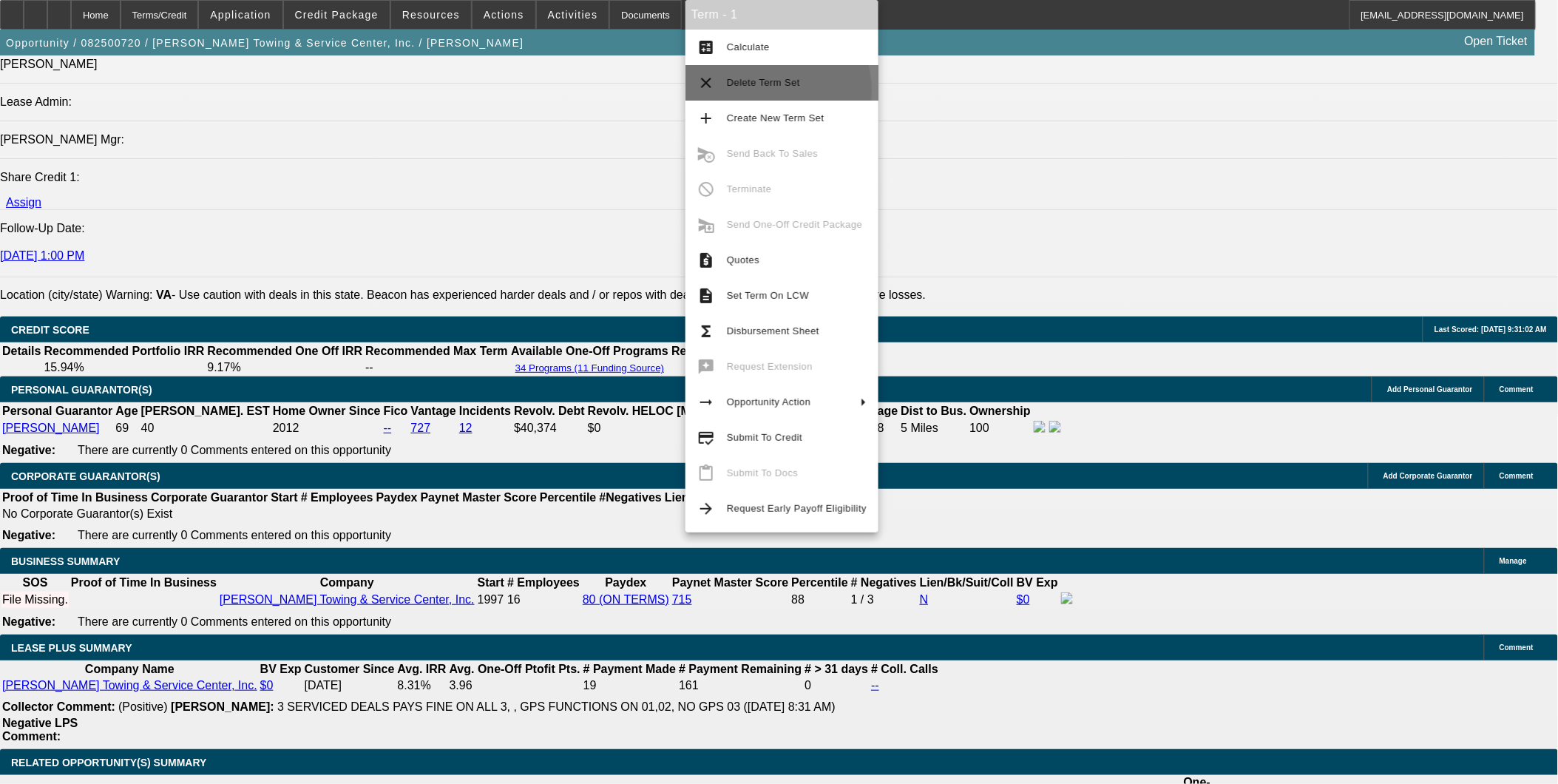
click at [766, 90] on span "Delete Term Set" at bounding box center [796, 82] width 140 height 18
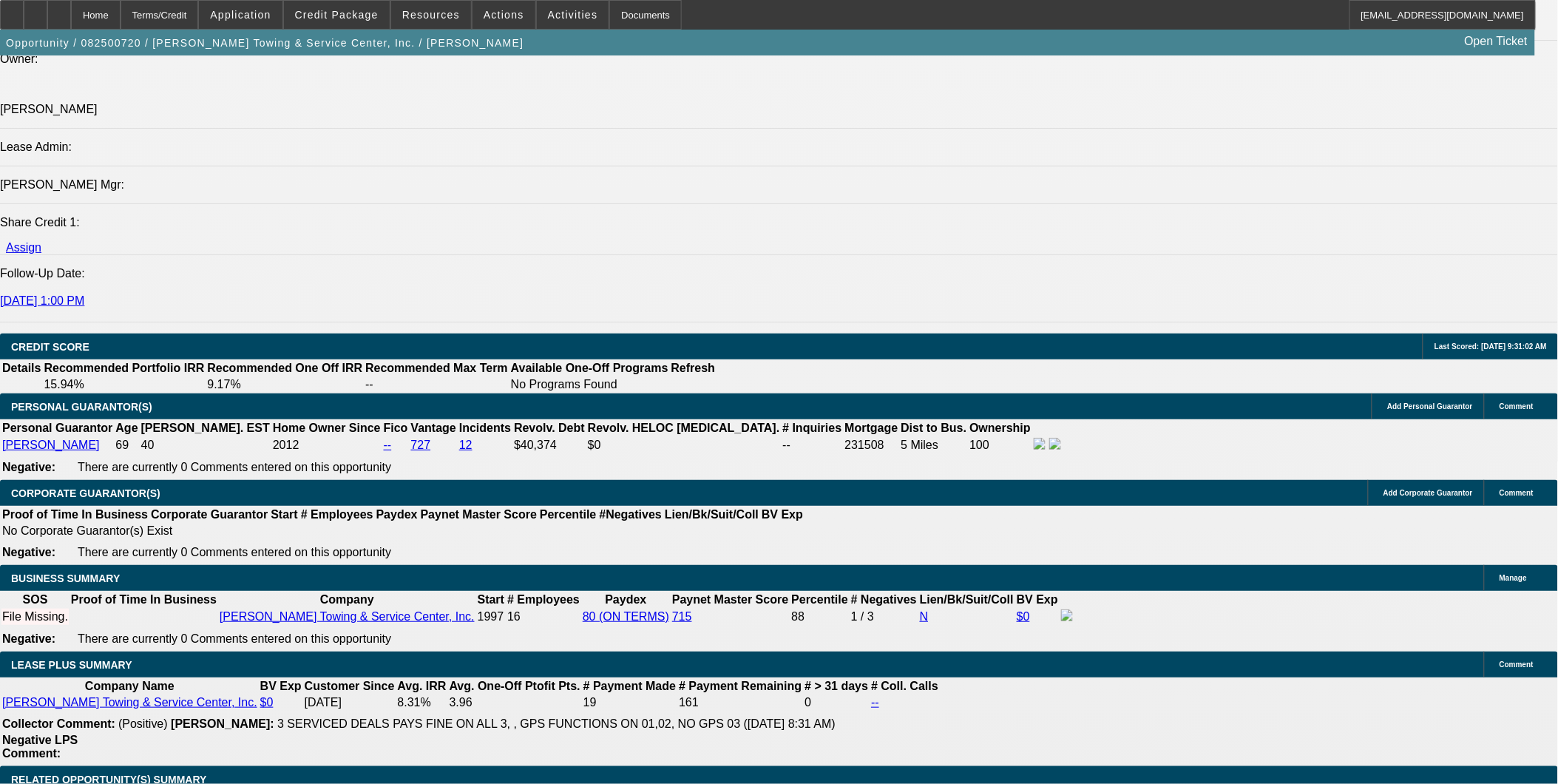
select select "0"
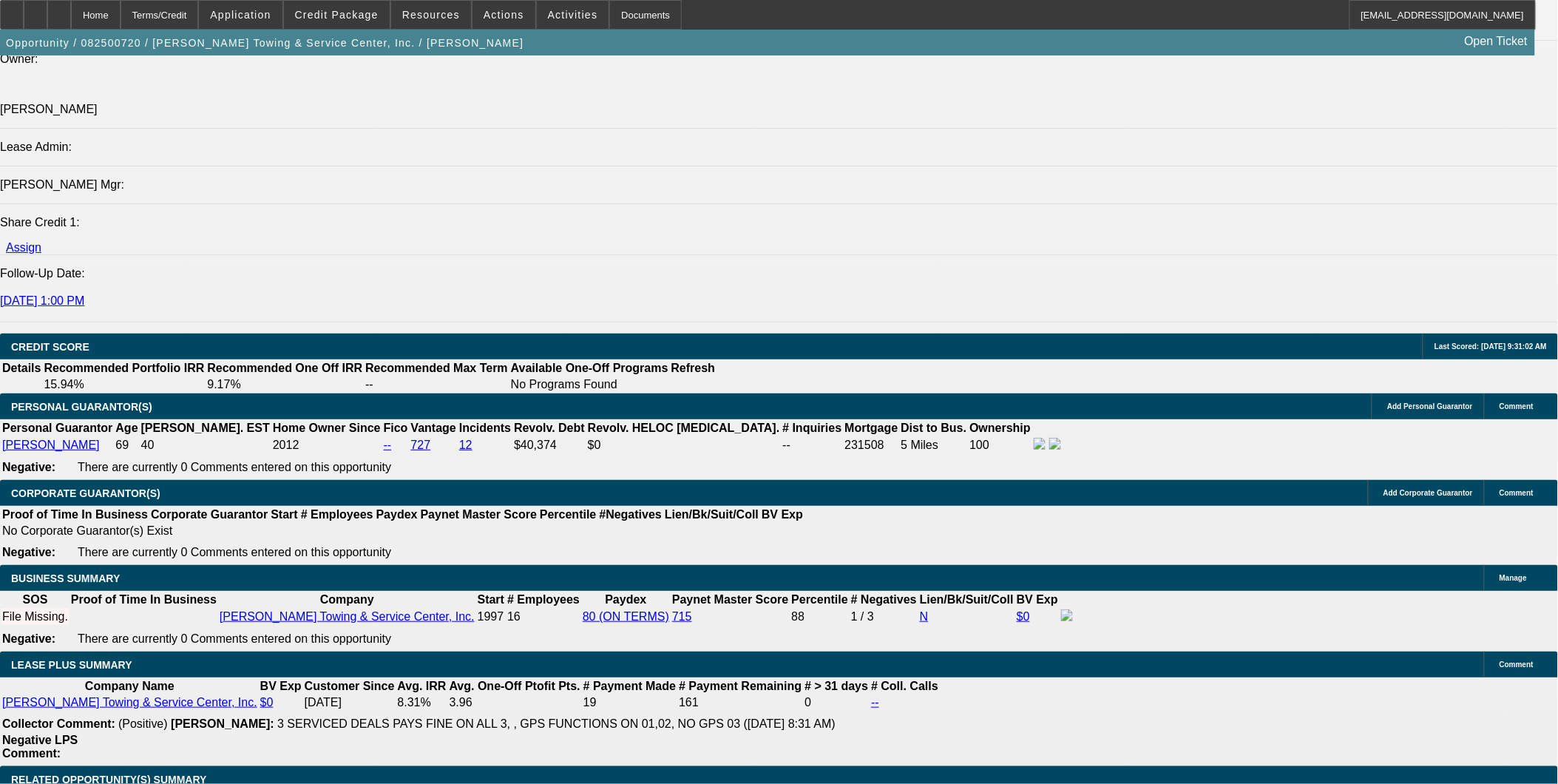
select select "0"
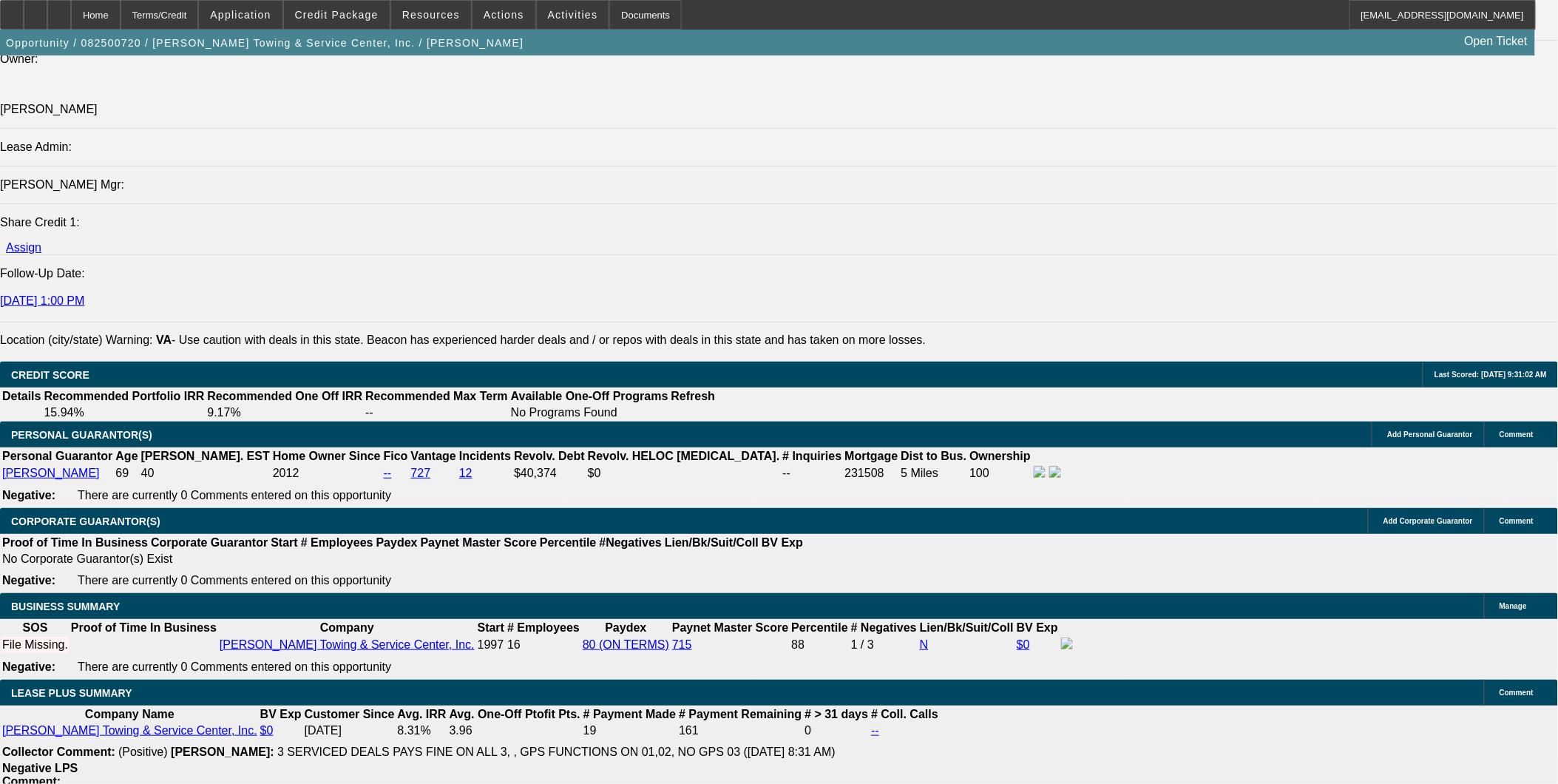
scroll to position [1942, 0]
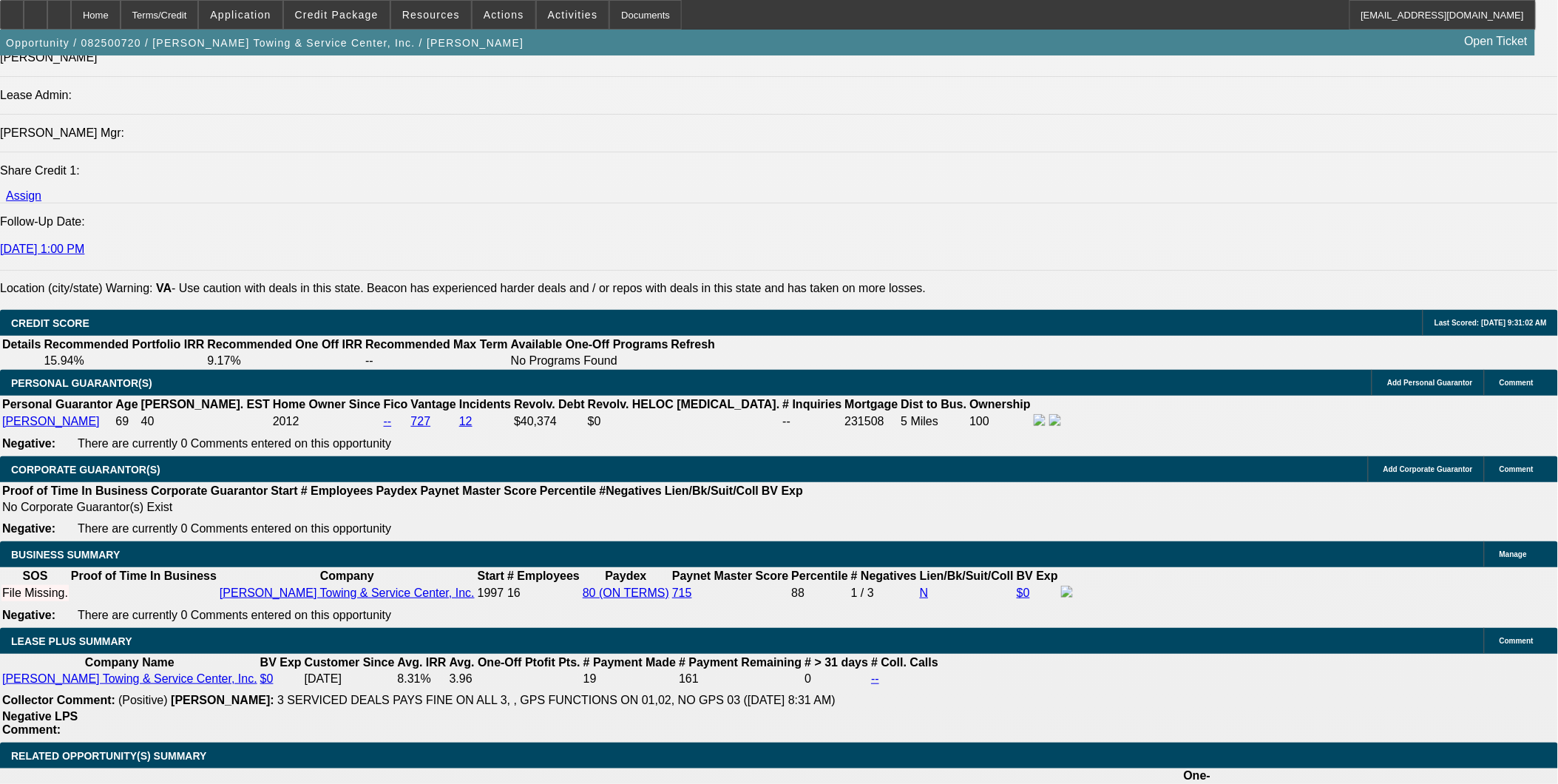
select select "1"
select select "2"
select select "6"
select select "1"
select select "2"
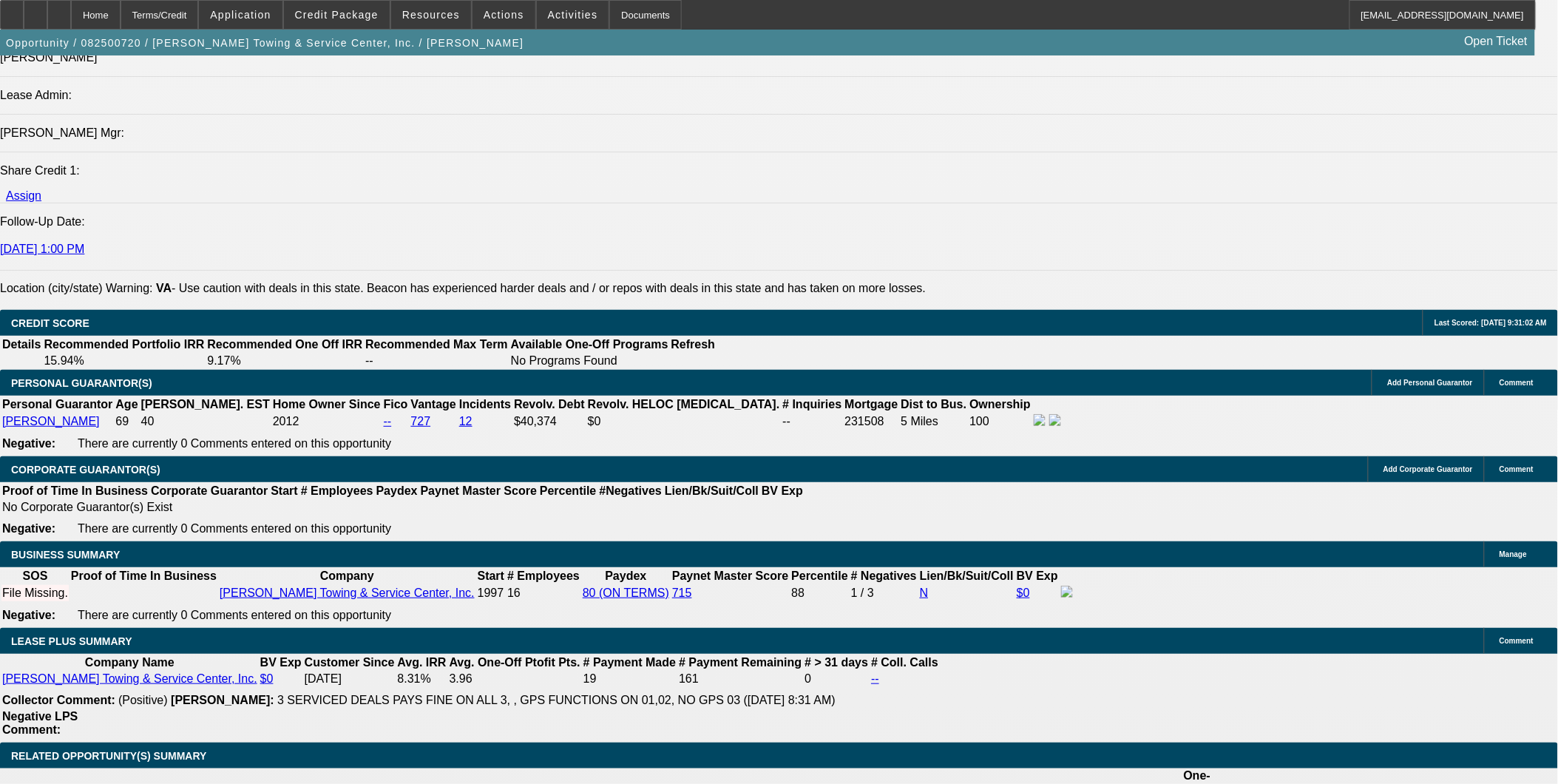
select select "6"
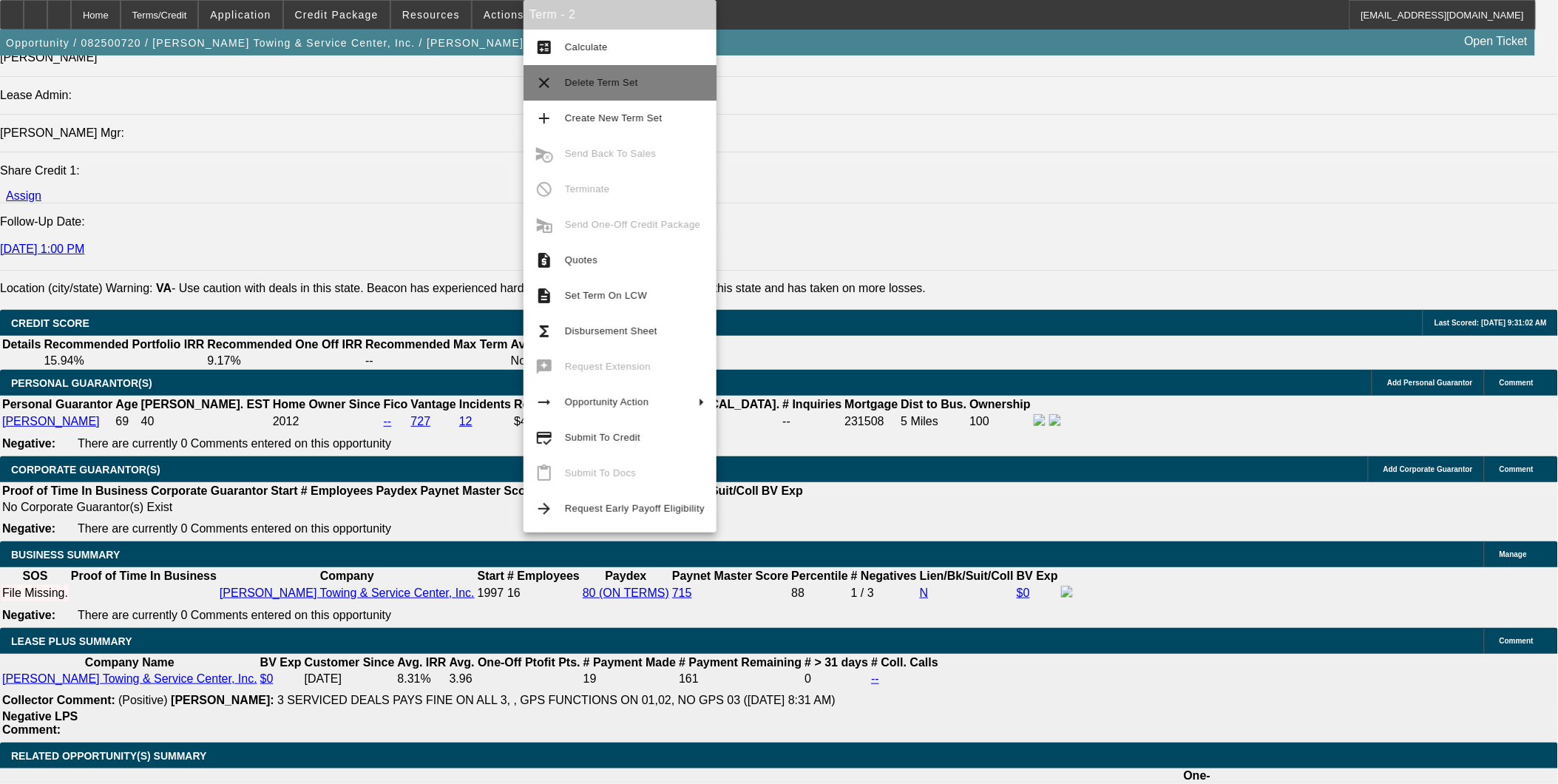
click at [615, 82] on span "Delete Term Set" at bounding box center [602, 82] width 73 height 11
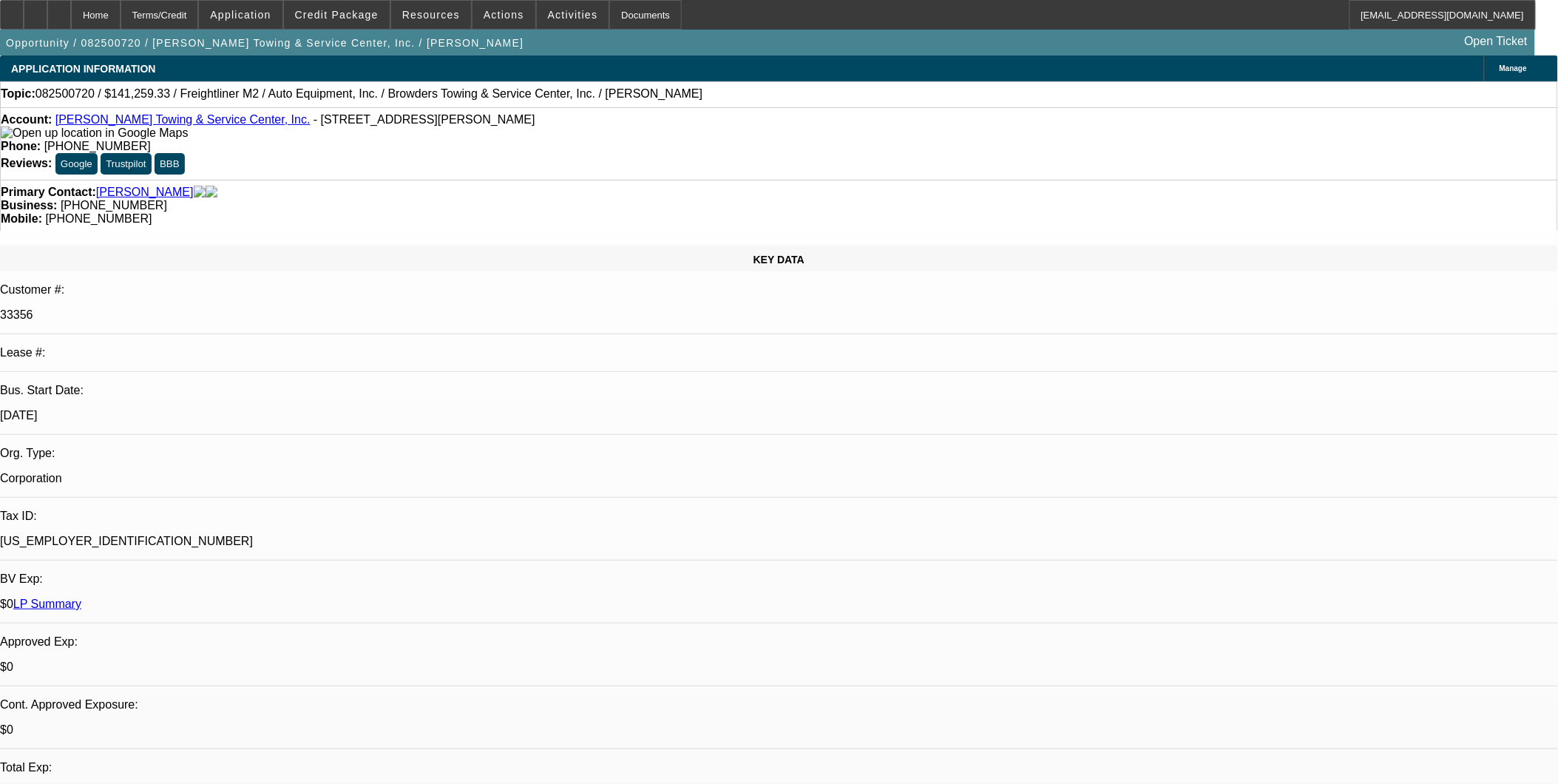
select select "0"
select select "1"
select select "2"
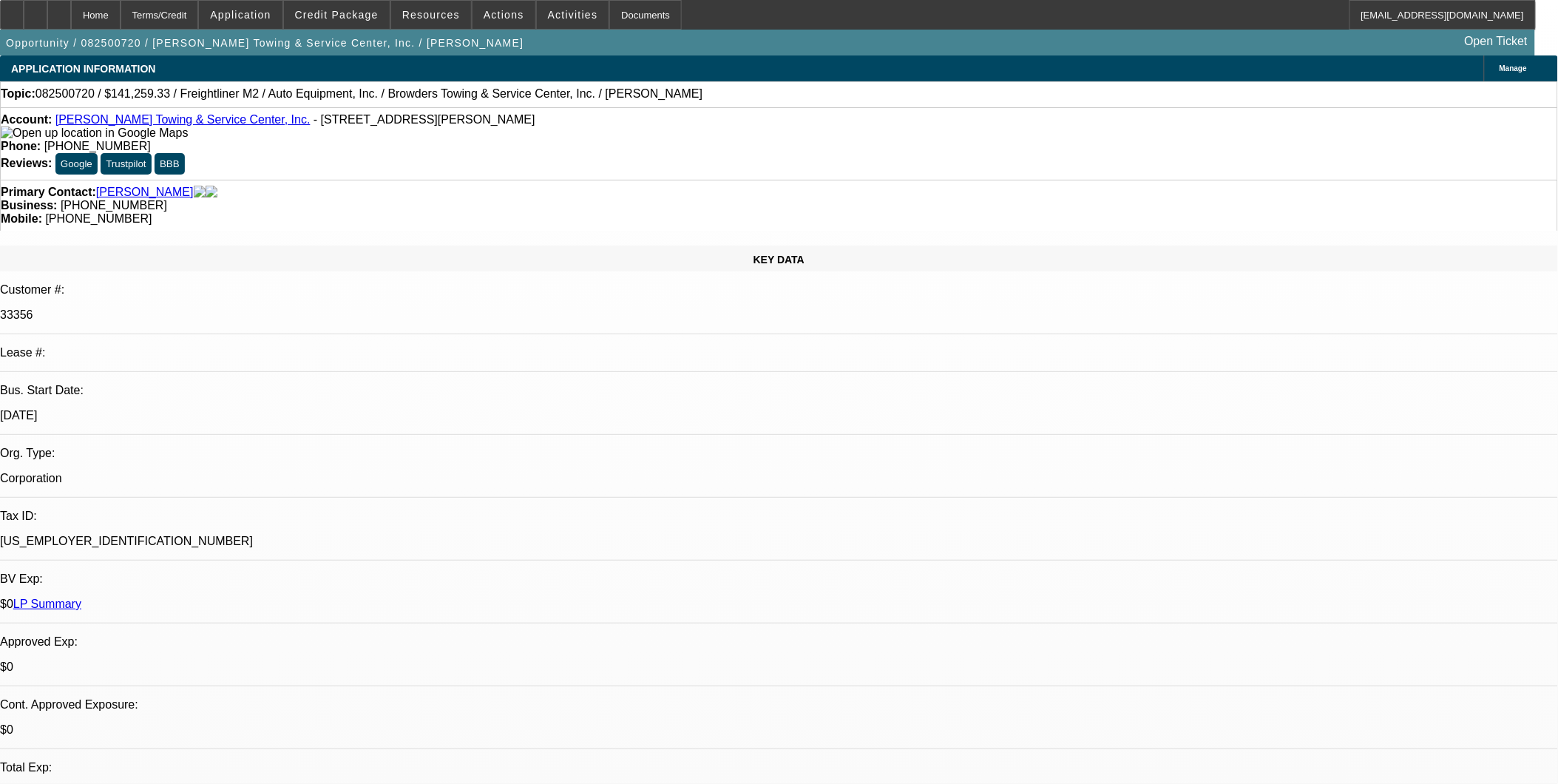
select select "6"
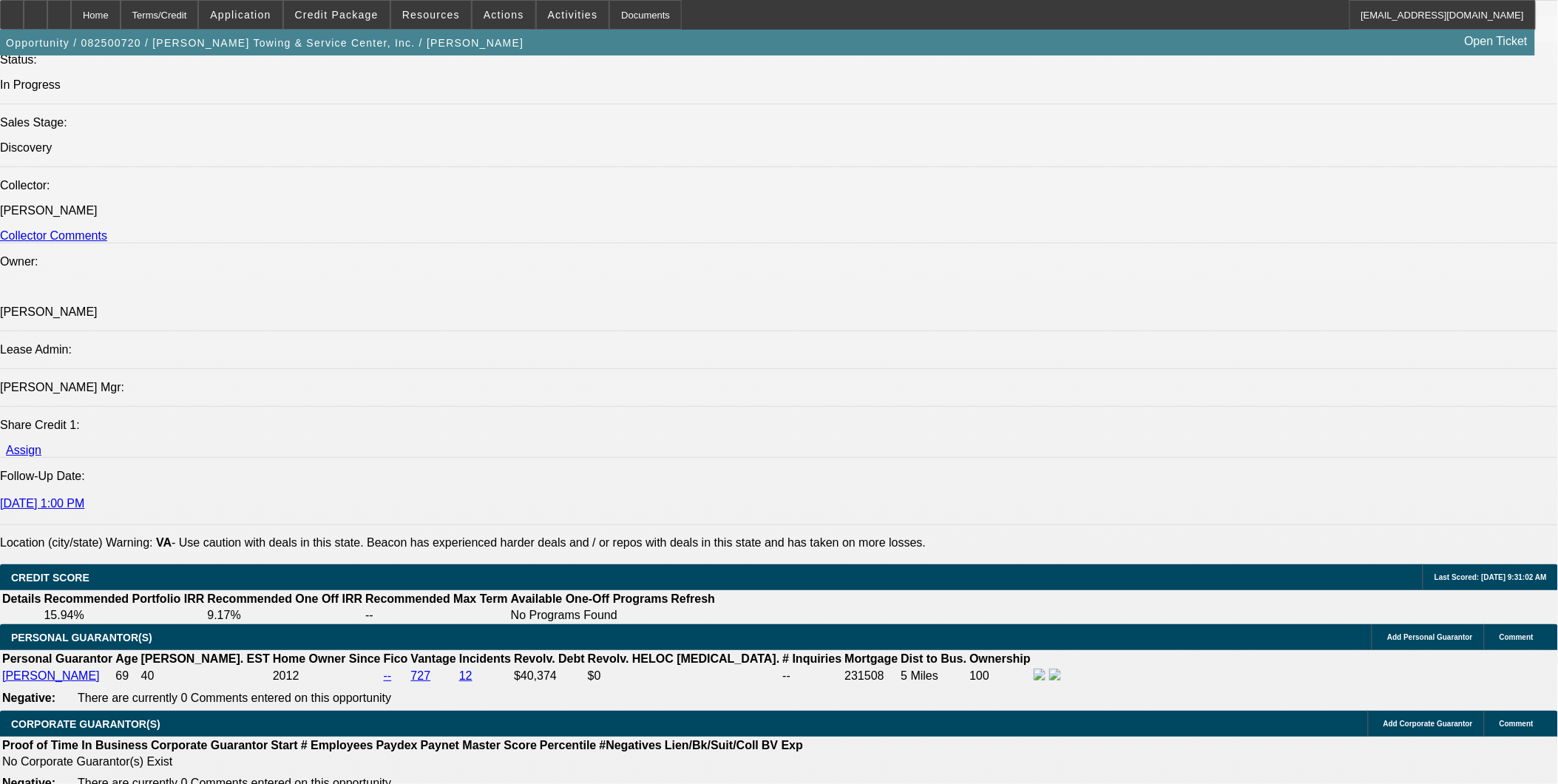
scroll to position [1890, 0]
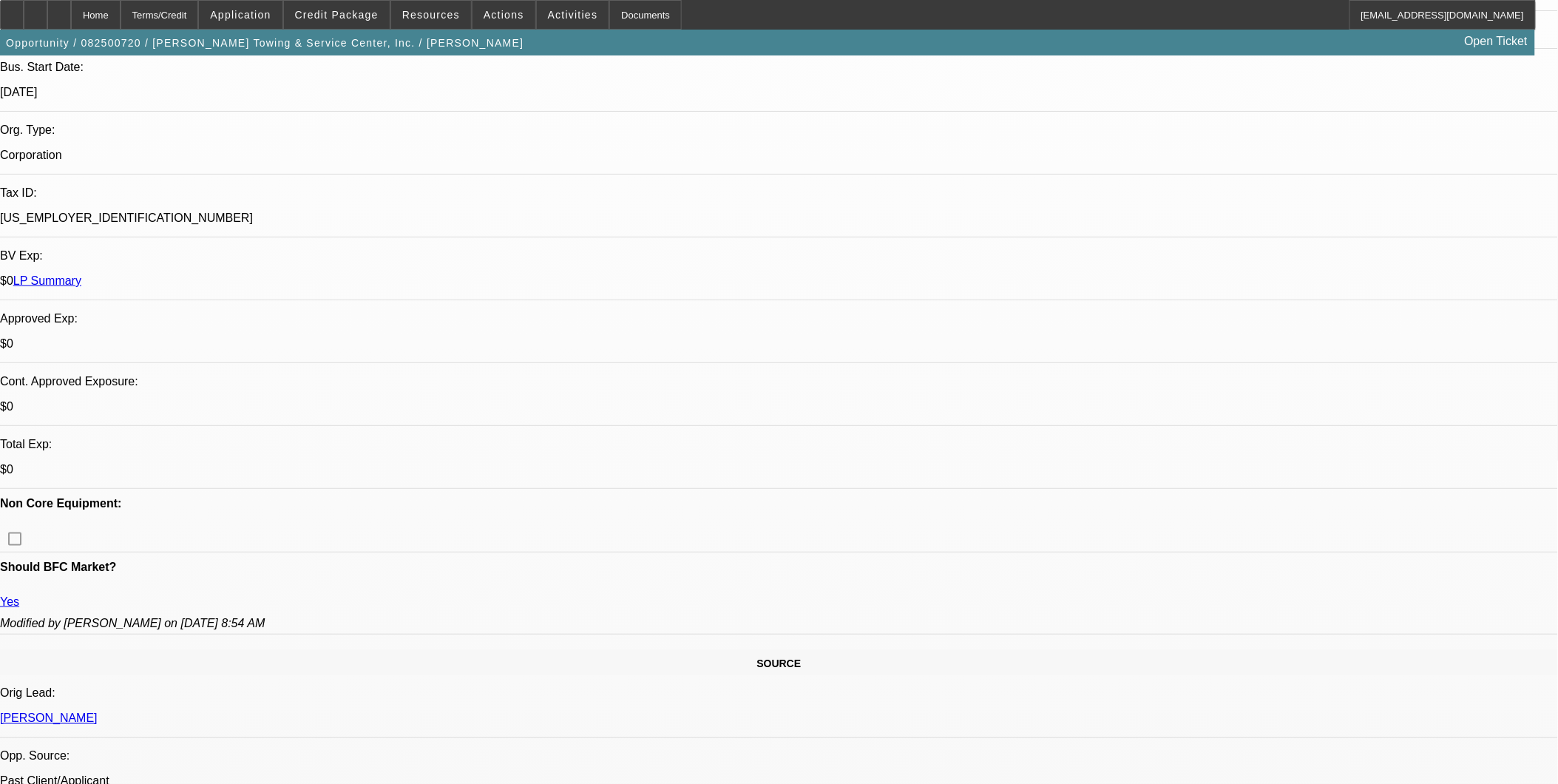
scroll to position [164, 0]
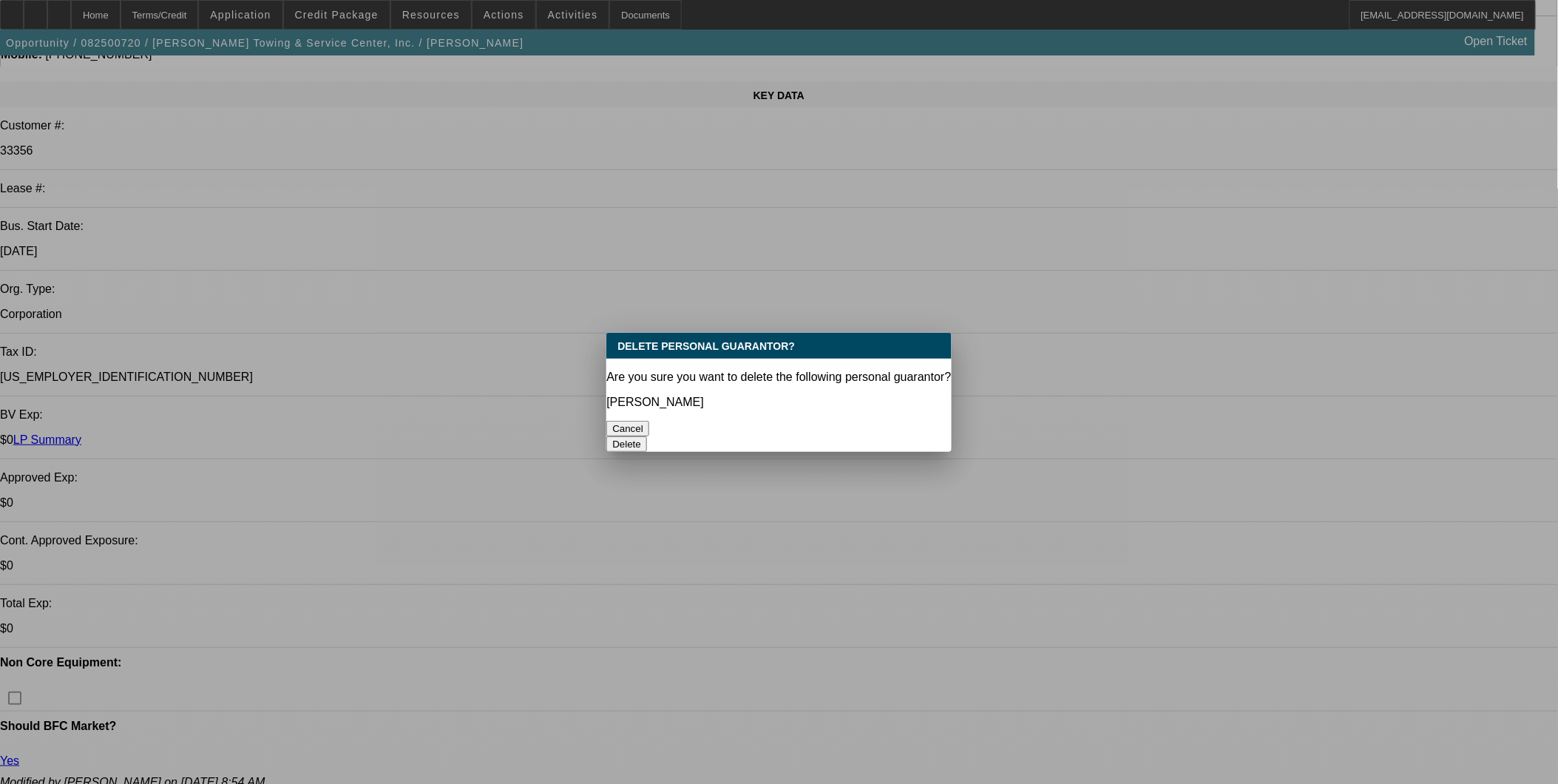
scroll to position [0, 0]
click at [647, 436] on button "Delete" at bounding box center [627, 444] width 41 height 16
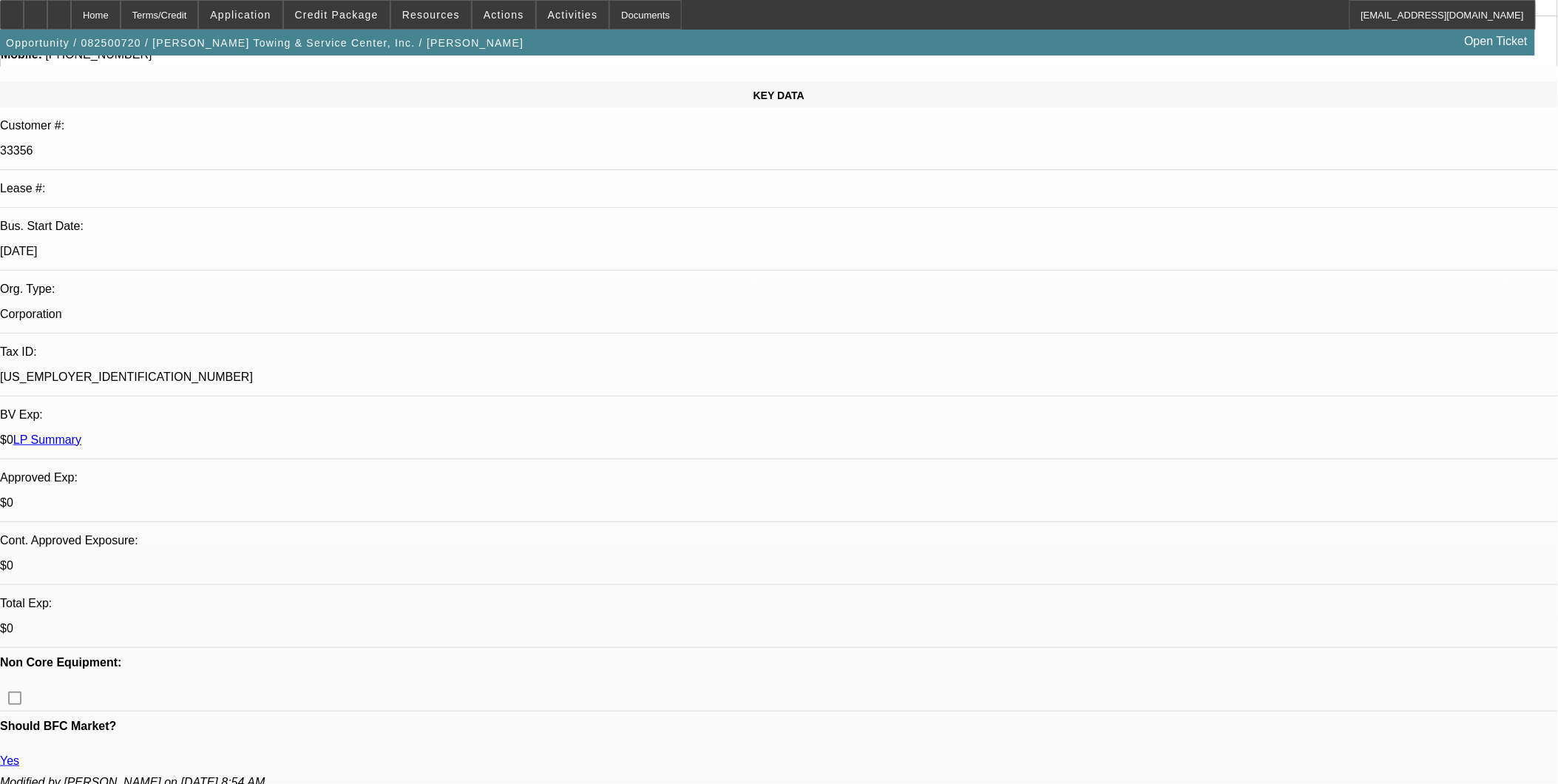
scroll to position [164, 0]
click at [355, 10] on span "Credit Package" at bounding box center [336, 15] width 83 height 12
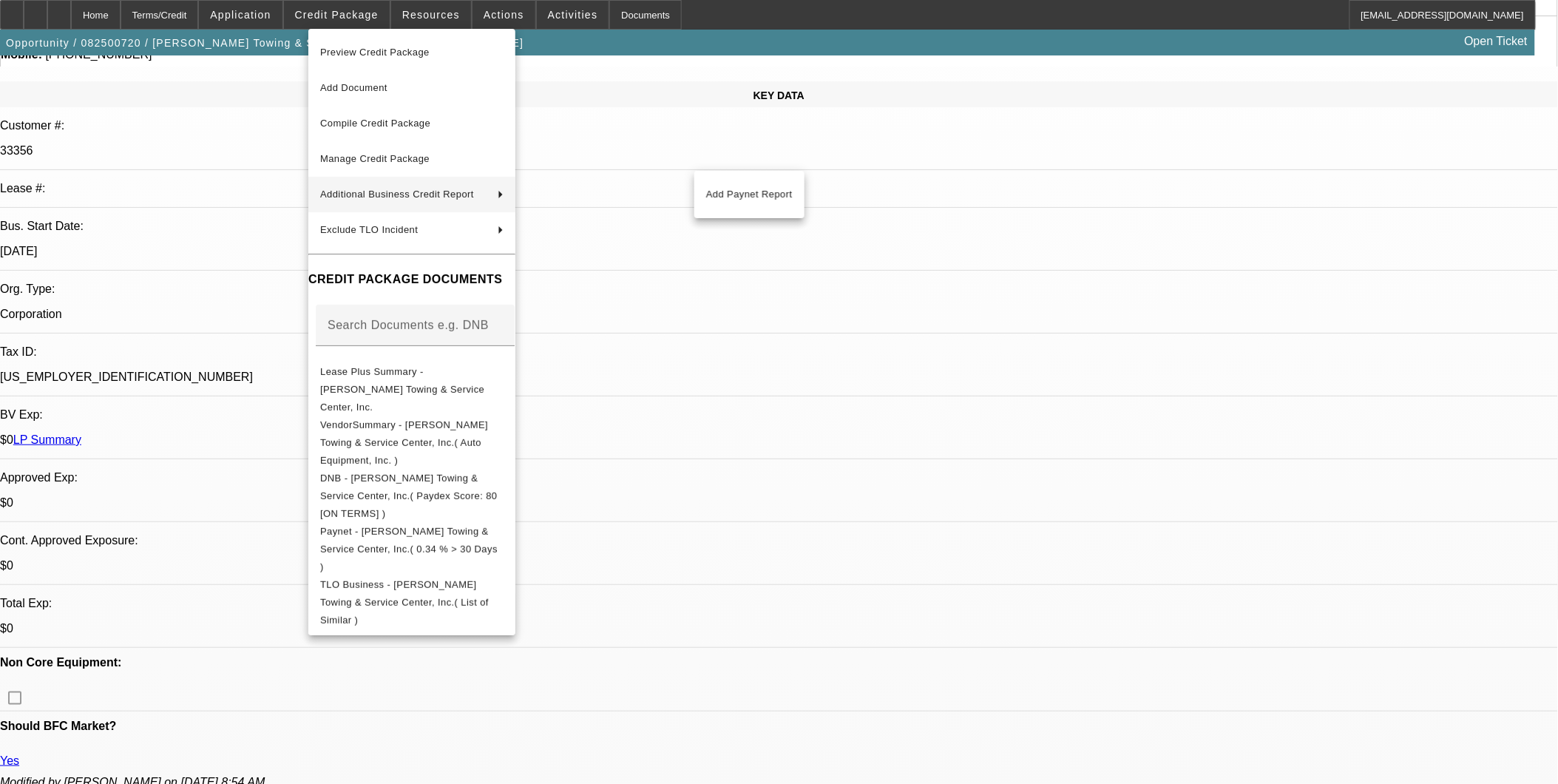
click at [250, 268] on div at bounding box center [779, 392] width 1558 height 784
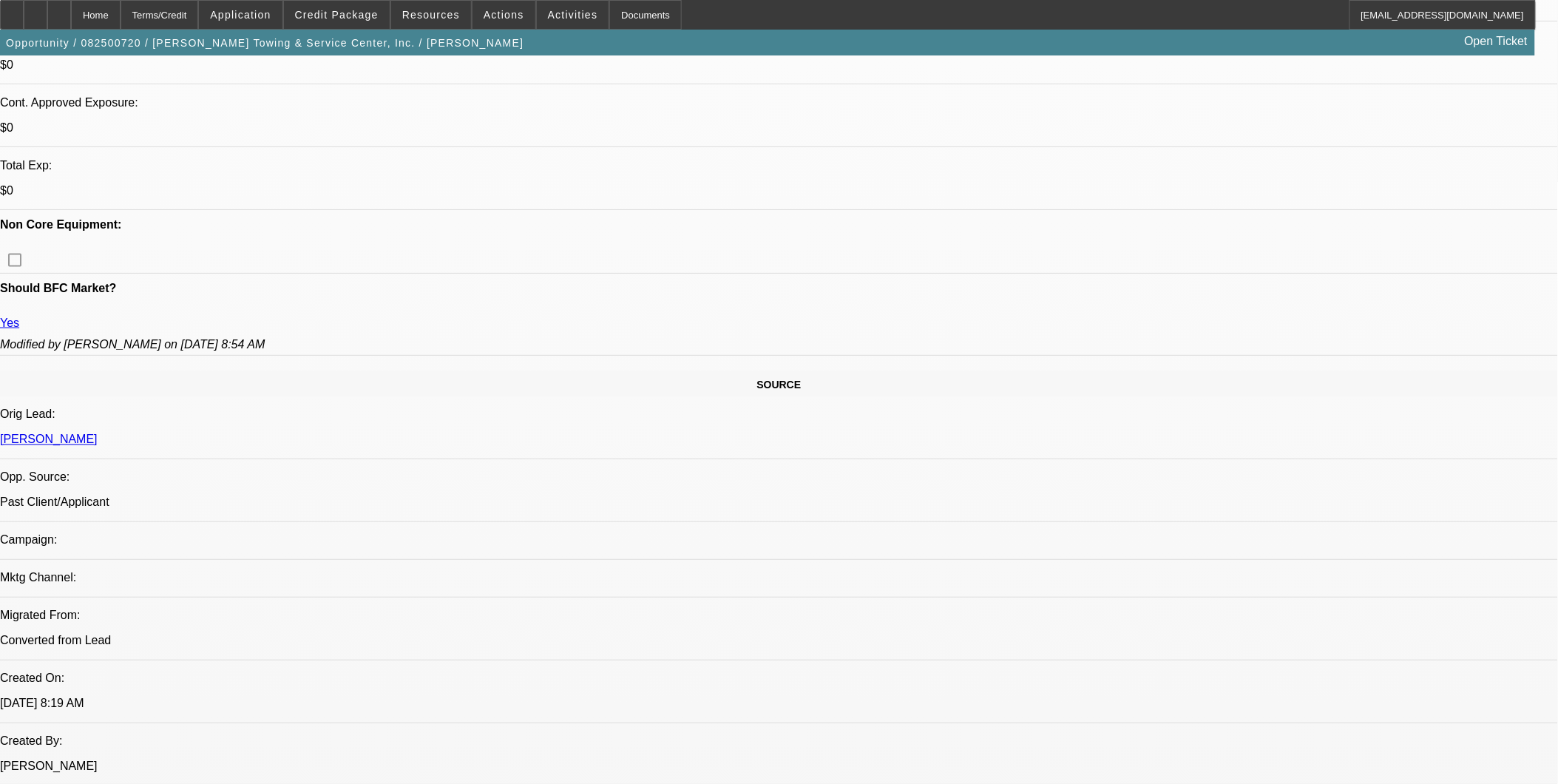
scroll to position [740, 0]
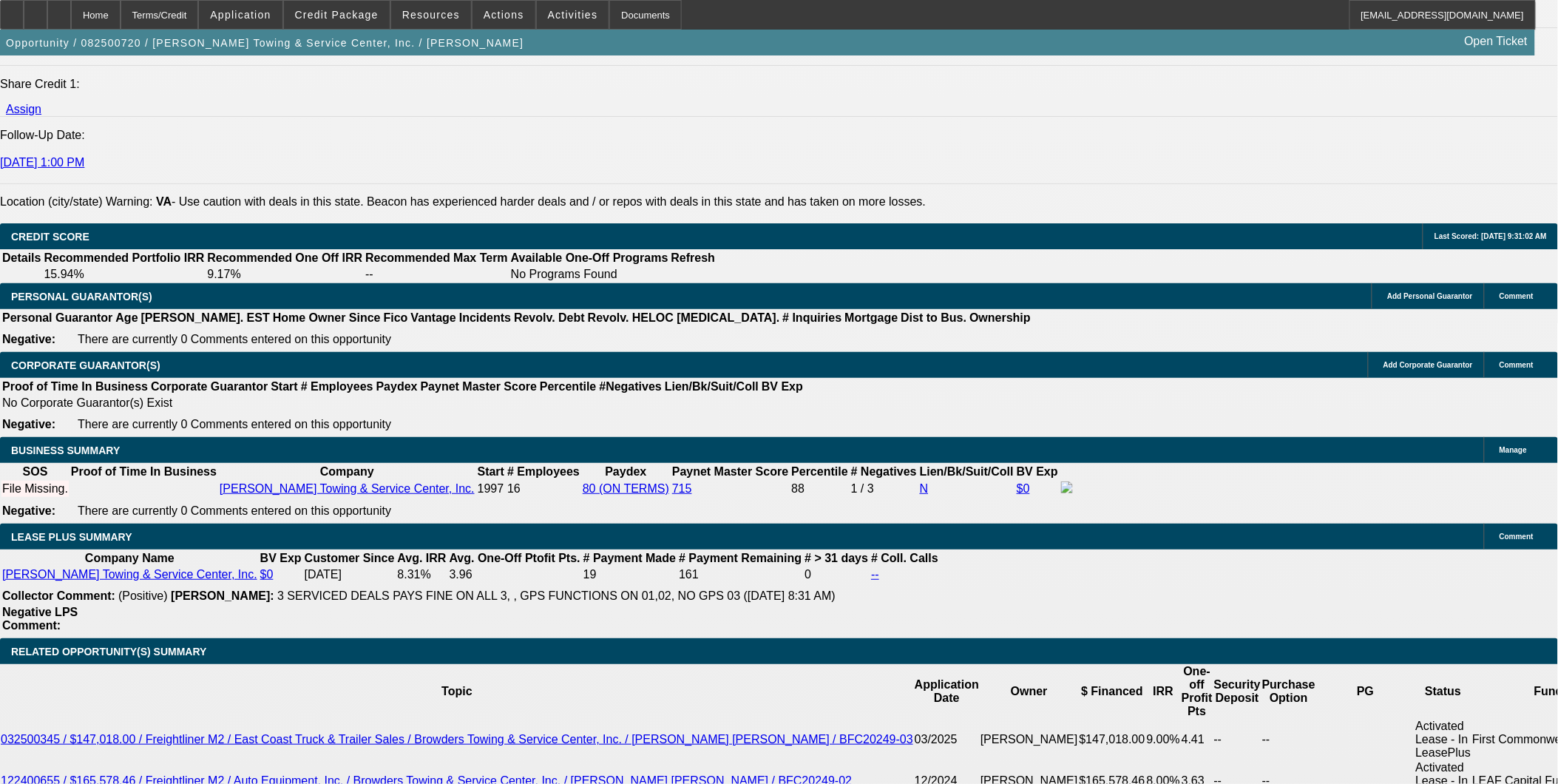
scroll to position [1890, 0]
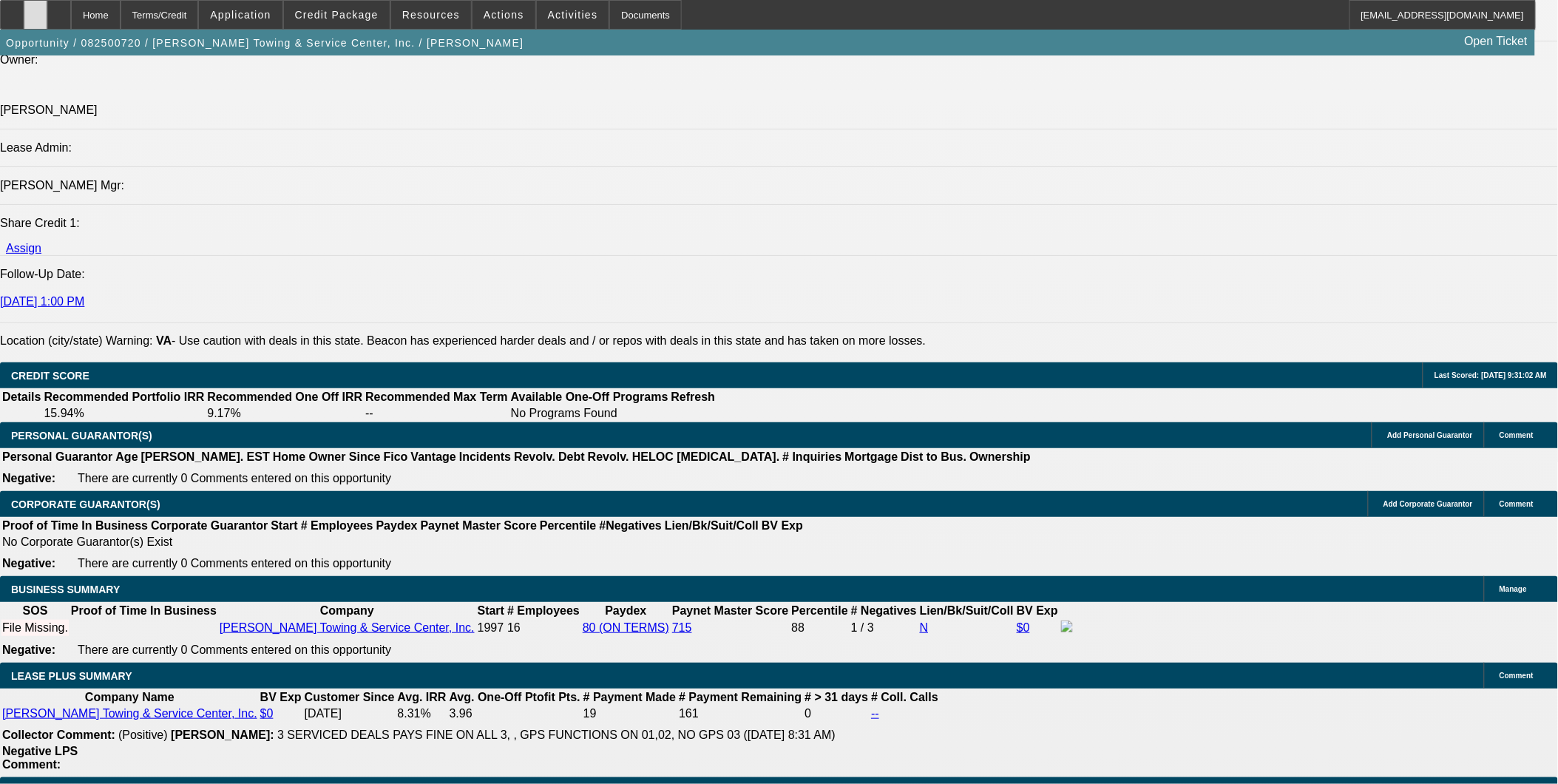
click at [47, 22] on div at bounding box center [36, 15] width 24 height 30
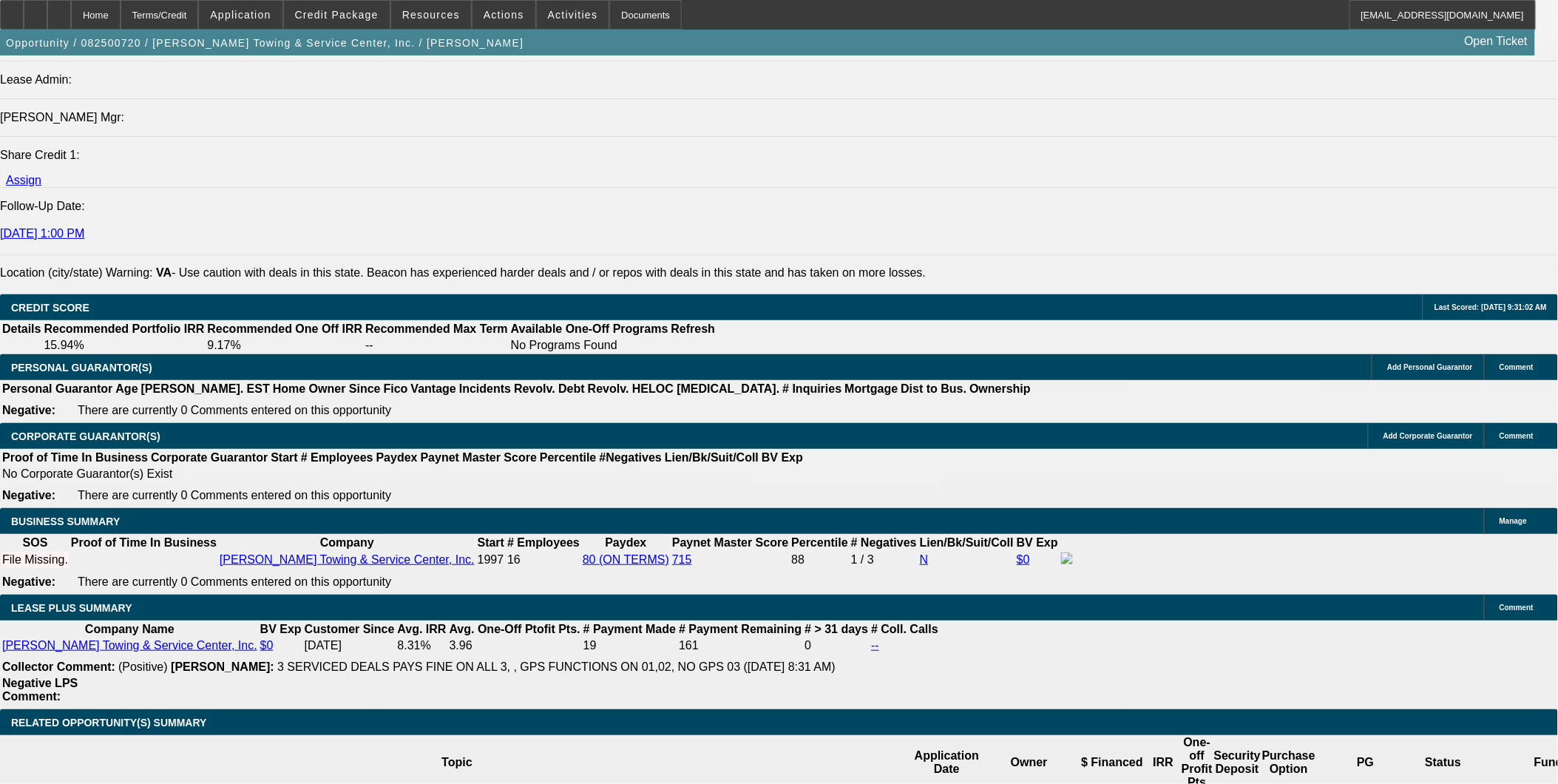
scroll to position [2054, 0]
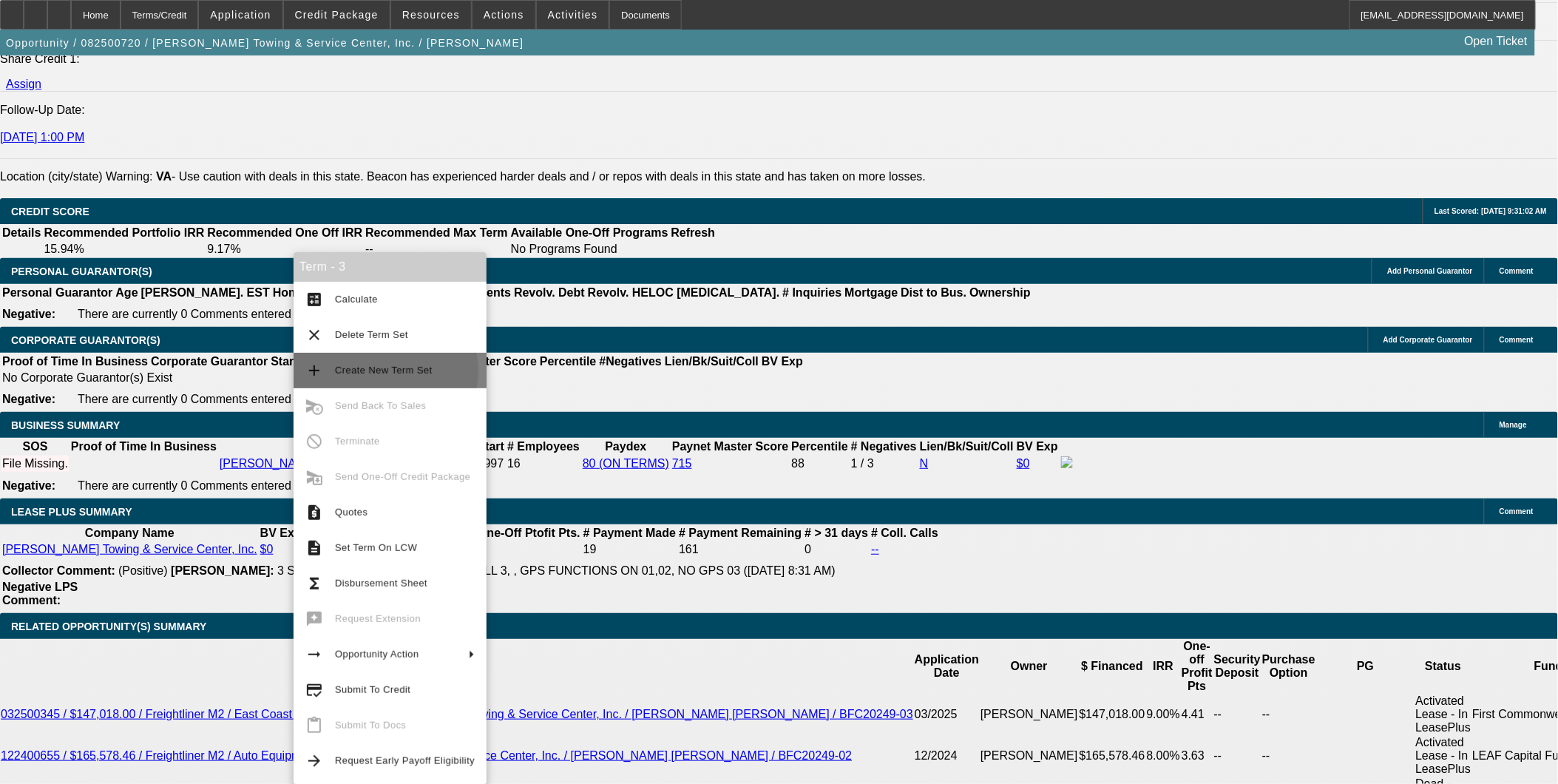
click at [379, 372] on span "Create New Term Set" at bounding box center [383, 370] width 97 height 11
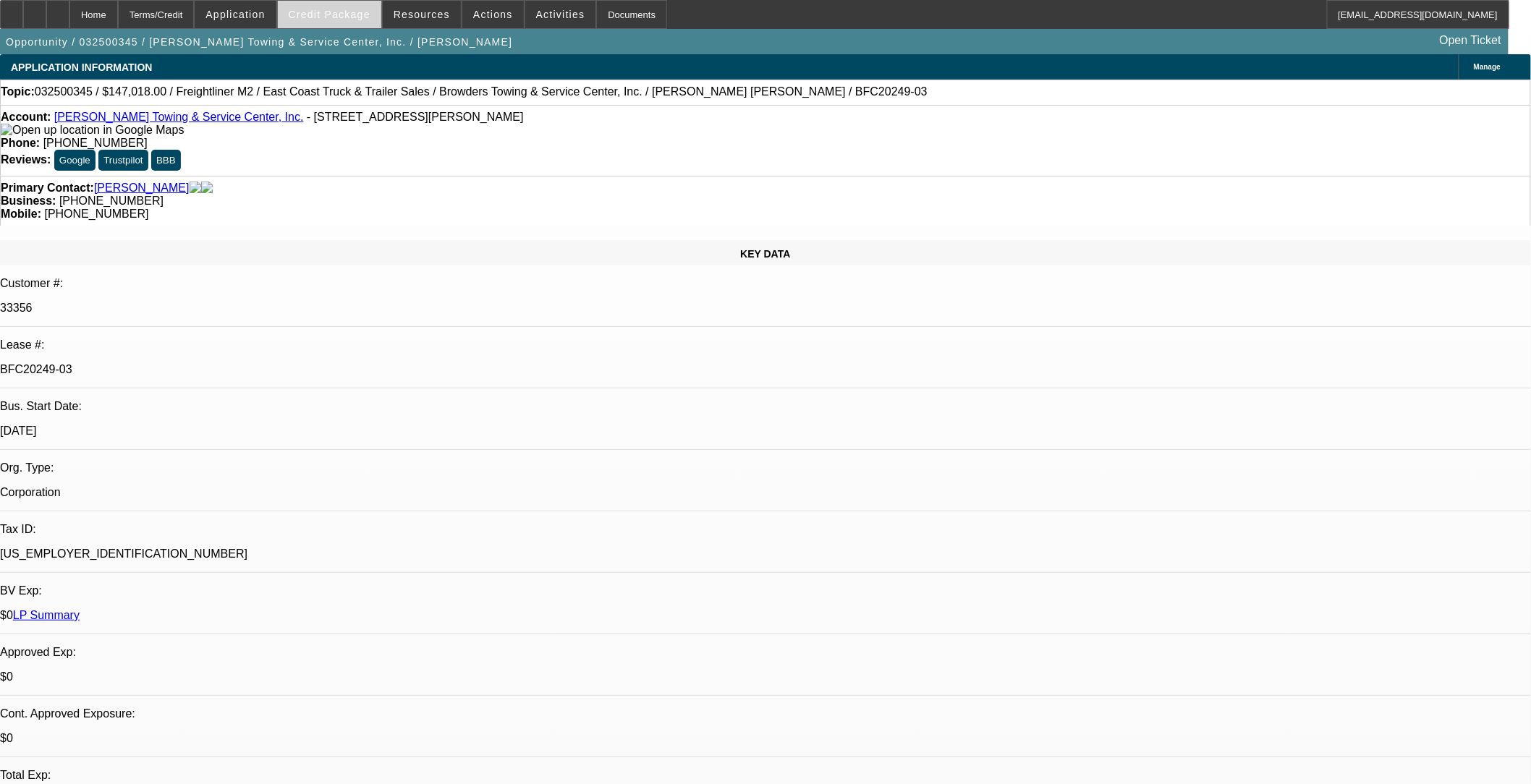
select select "0"
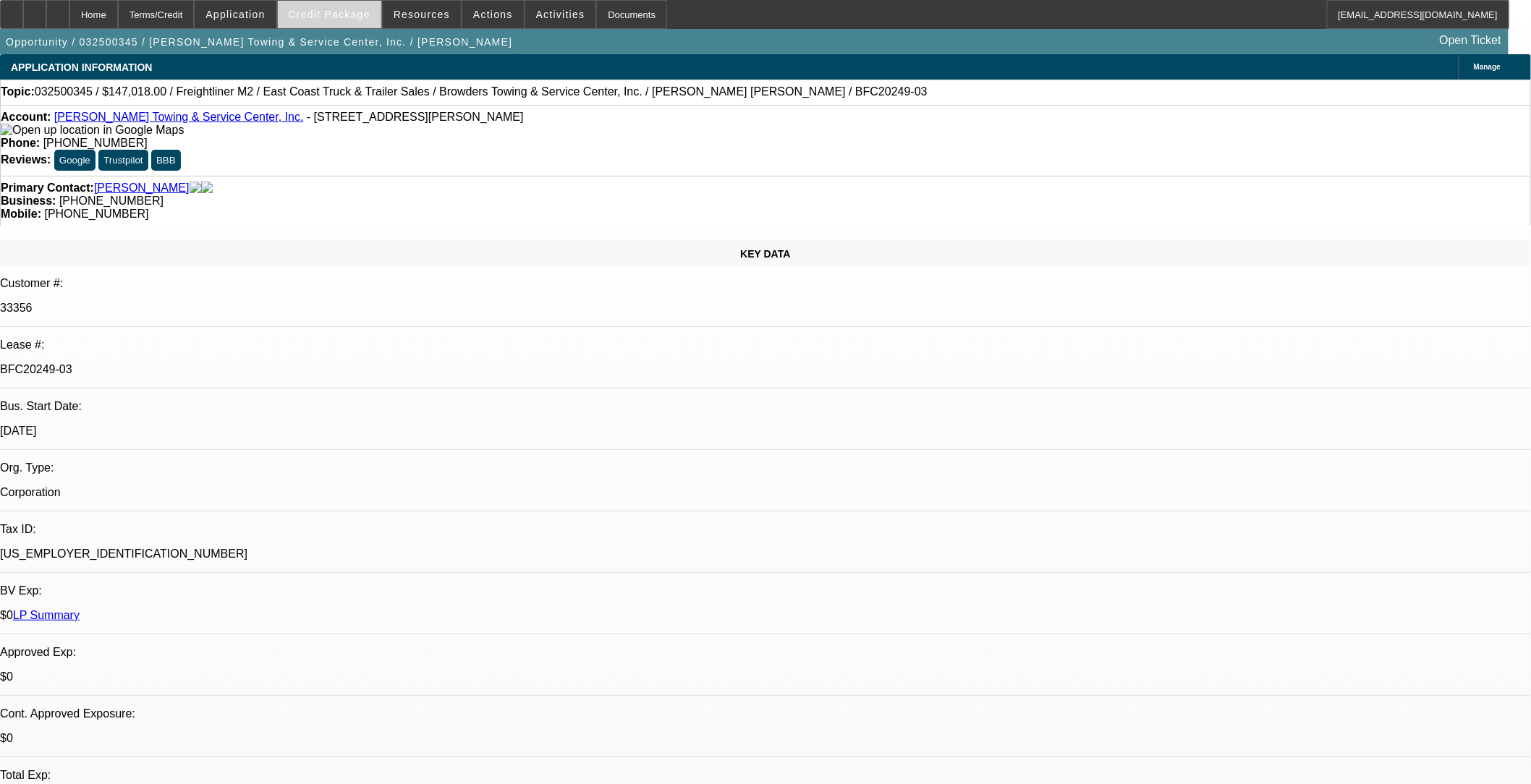
select select "0"
select select "1"
select select "2"
select select "6"
select select "1"
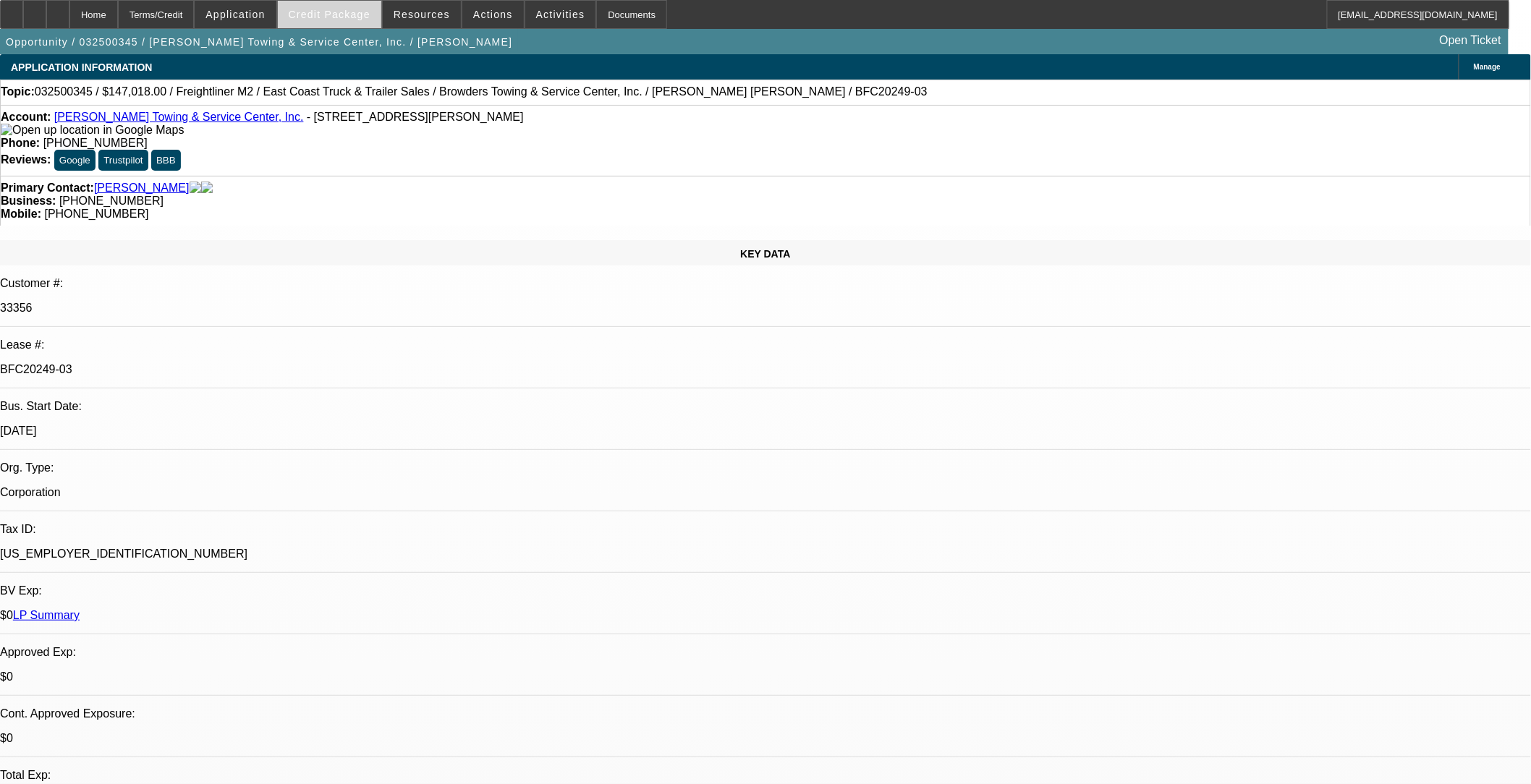
select select "2"
select select "6"
click at [347, 18] on span "Credit Package" at bounding box center [329, 15] width 82 height 12
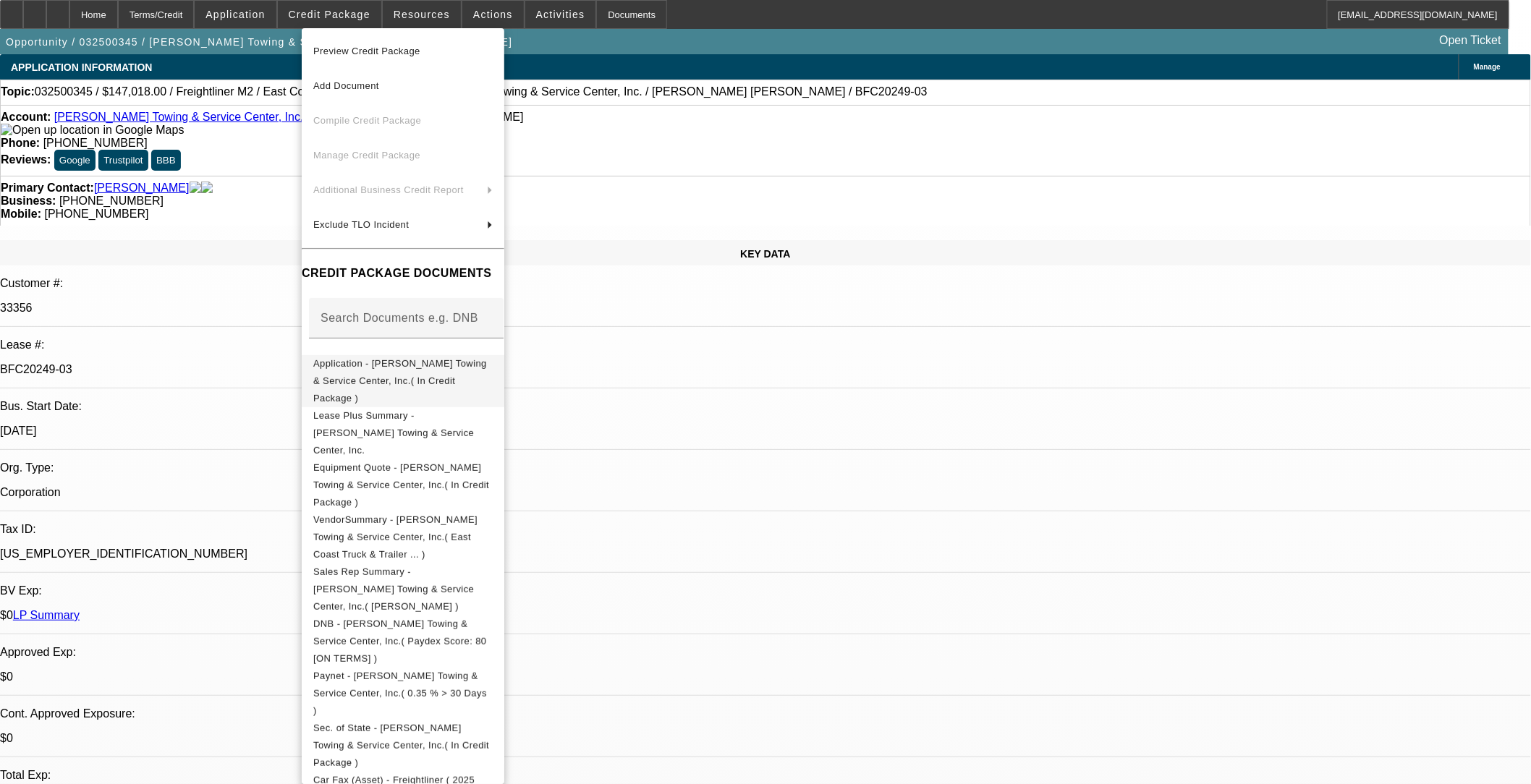
click at [440, 372] on span "Application - Browder's Towing & Service Center, Inc.( In Credit Package )" at bounding box center [403, 380] width 179 height 52
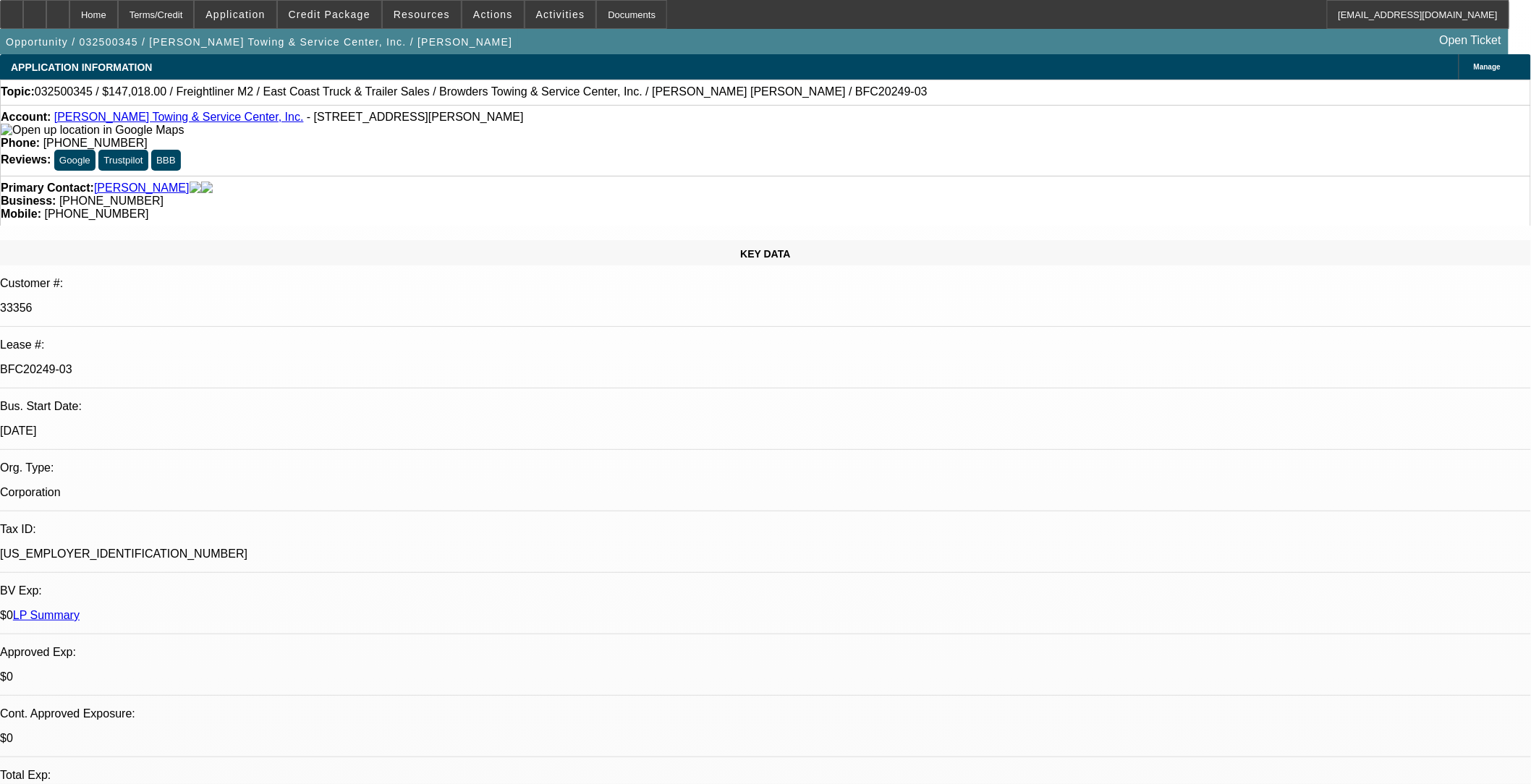
click at [356, 10] on span "Credit Package" at bounding box center [329, 15] width 82 height 12
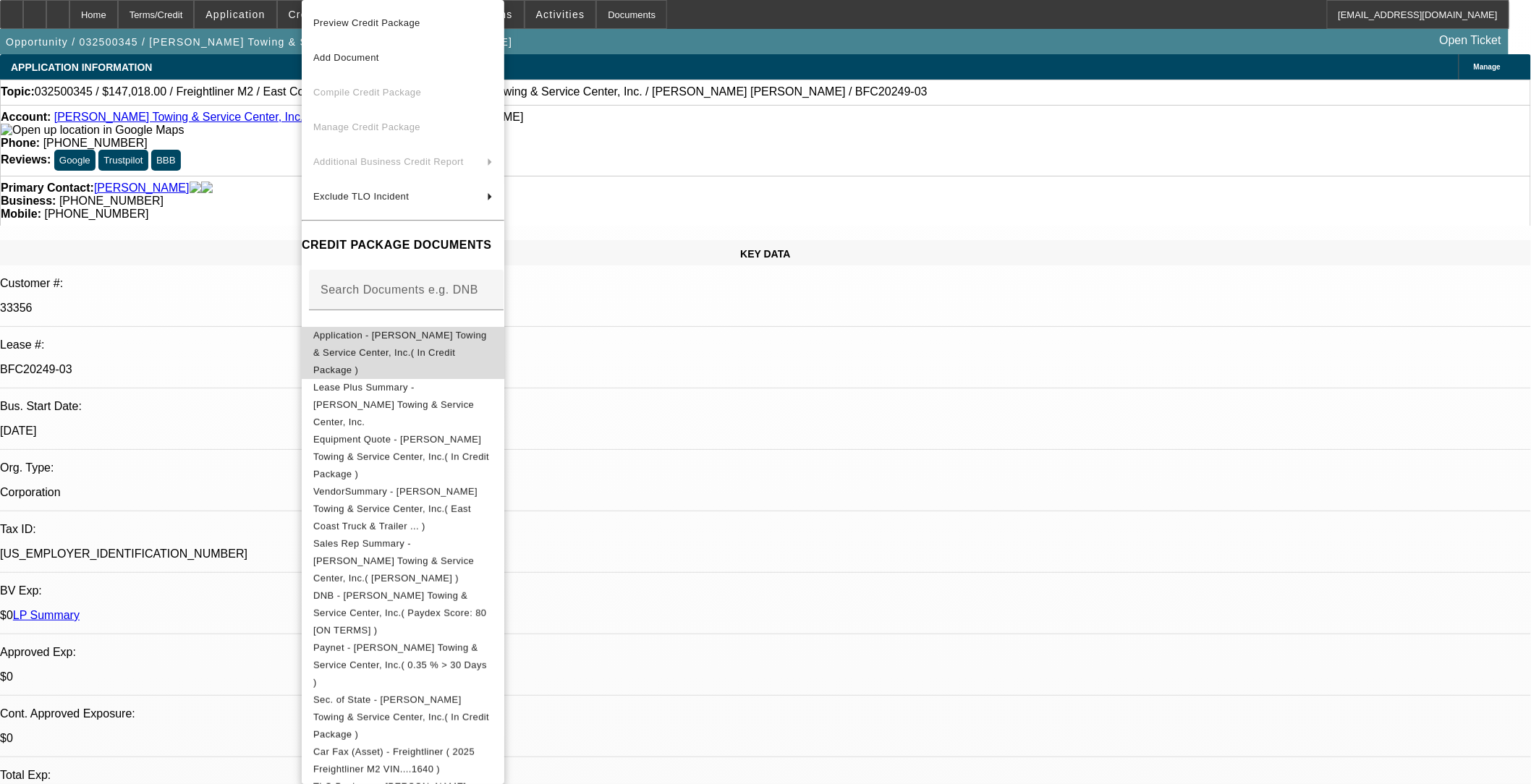
click at [463, 338] on span "Application - Browder's Towing & Service Center, Inc.( In Credit Package )" at bounding box center [401, 353] width 174 height 45
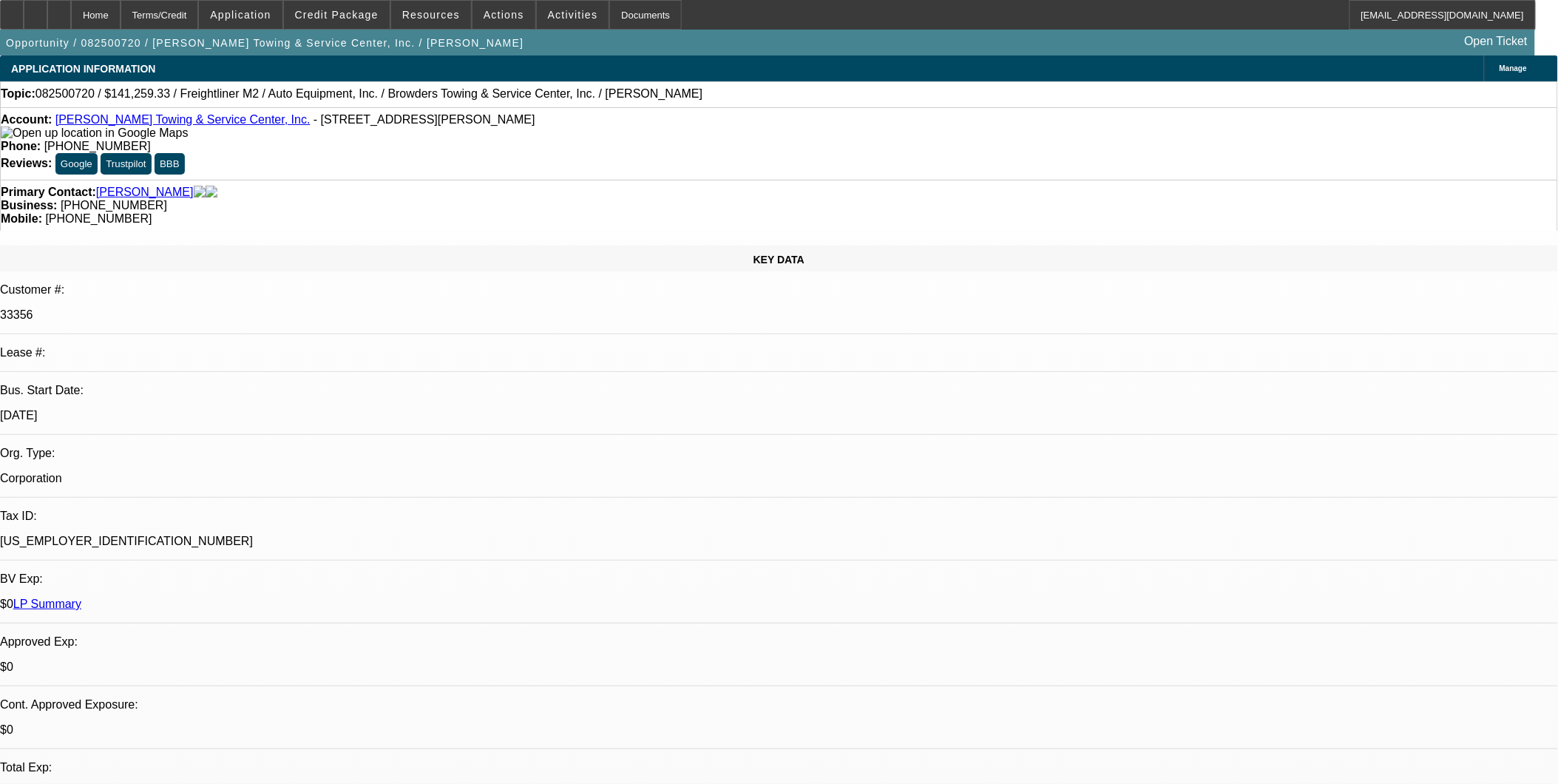
select select "0"
select select "2"
select select "0"
select select "6"
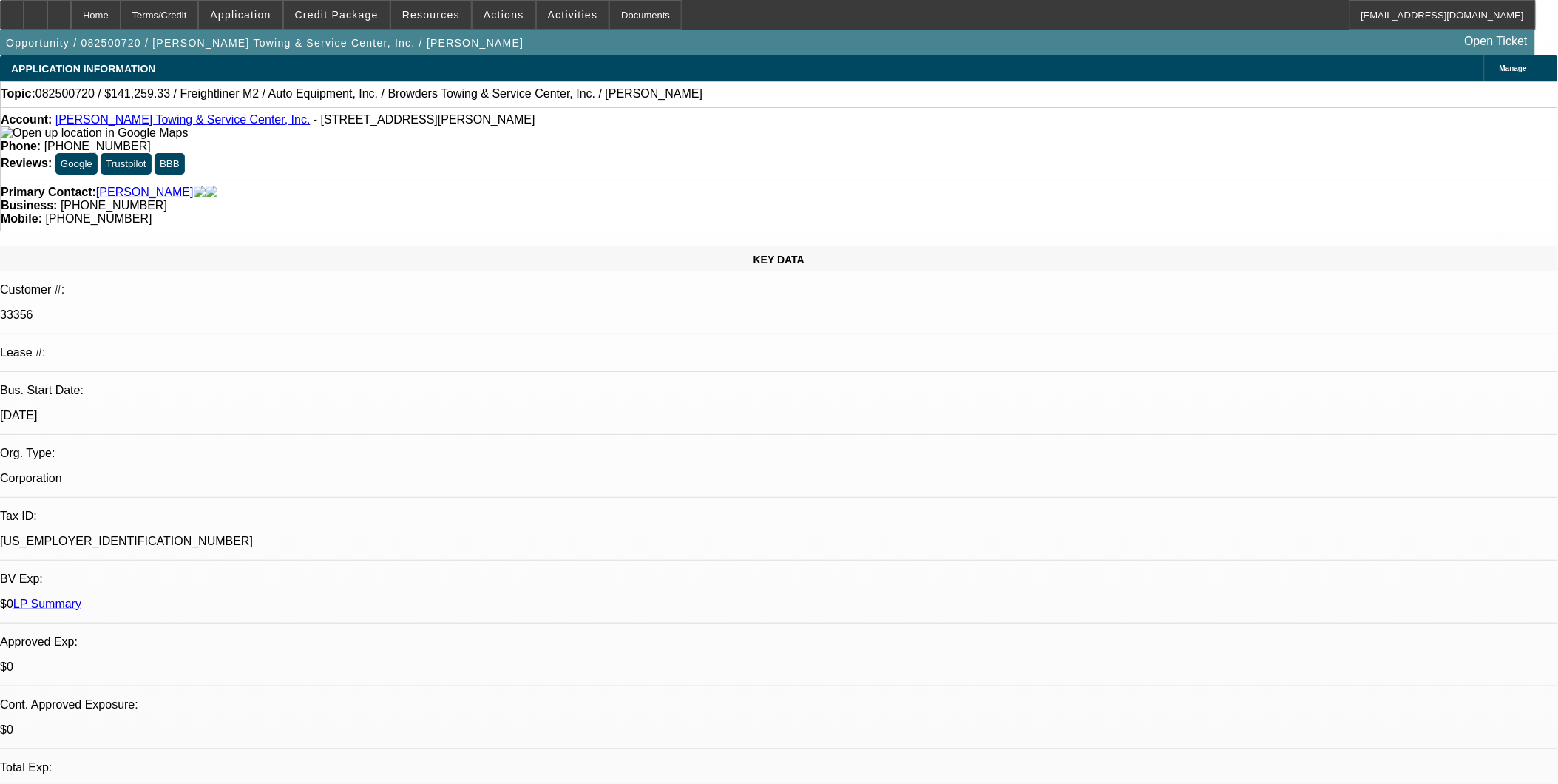
select select "0"
select select "2"
select select "0"
select select "6"
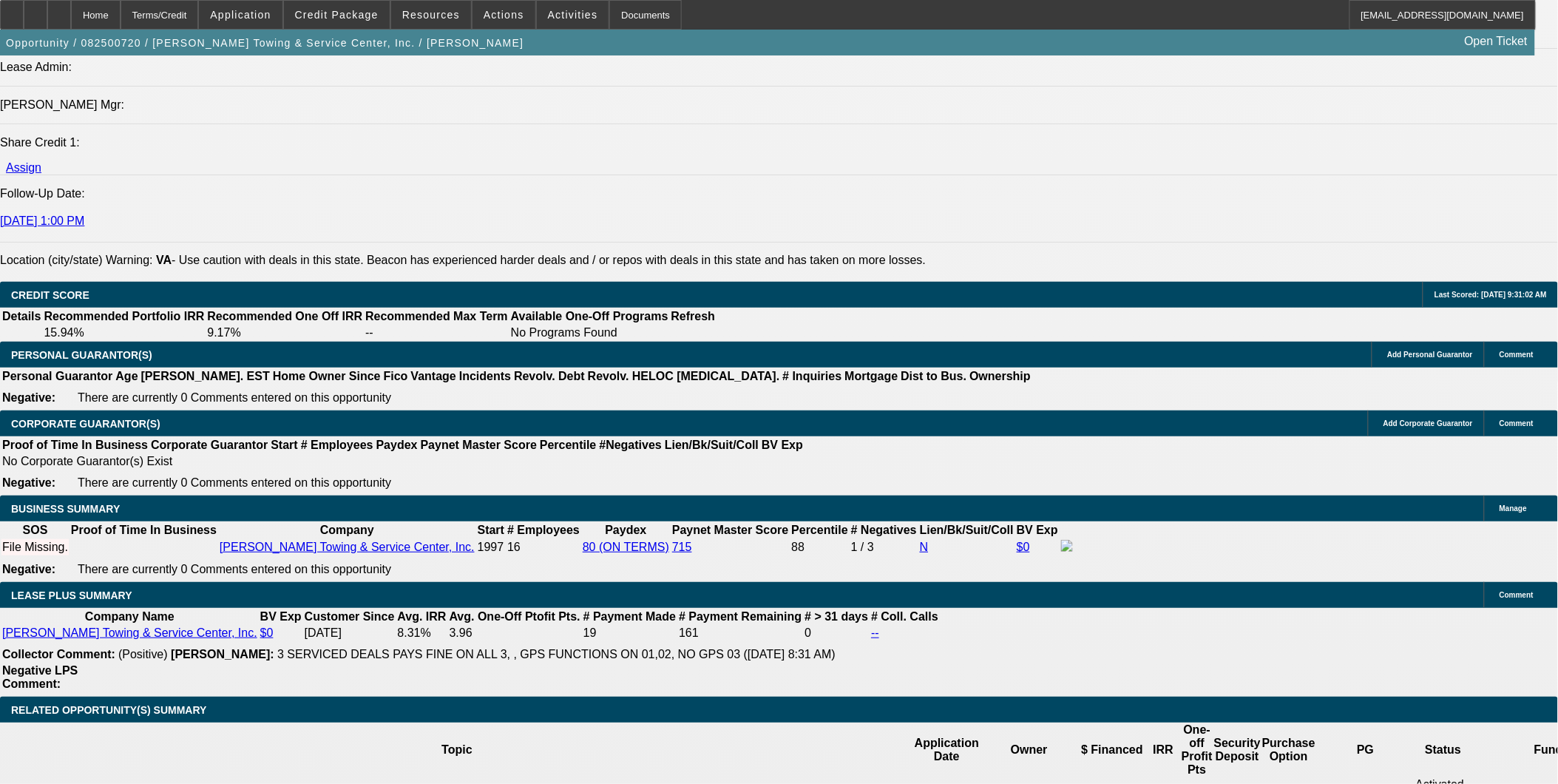
scroll to position [1971, 0]
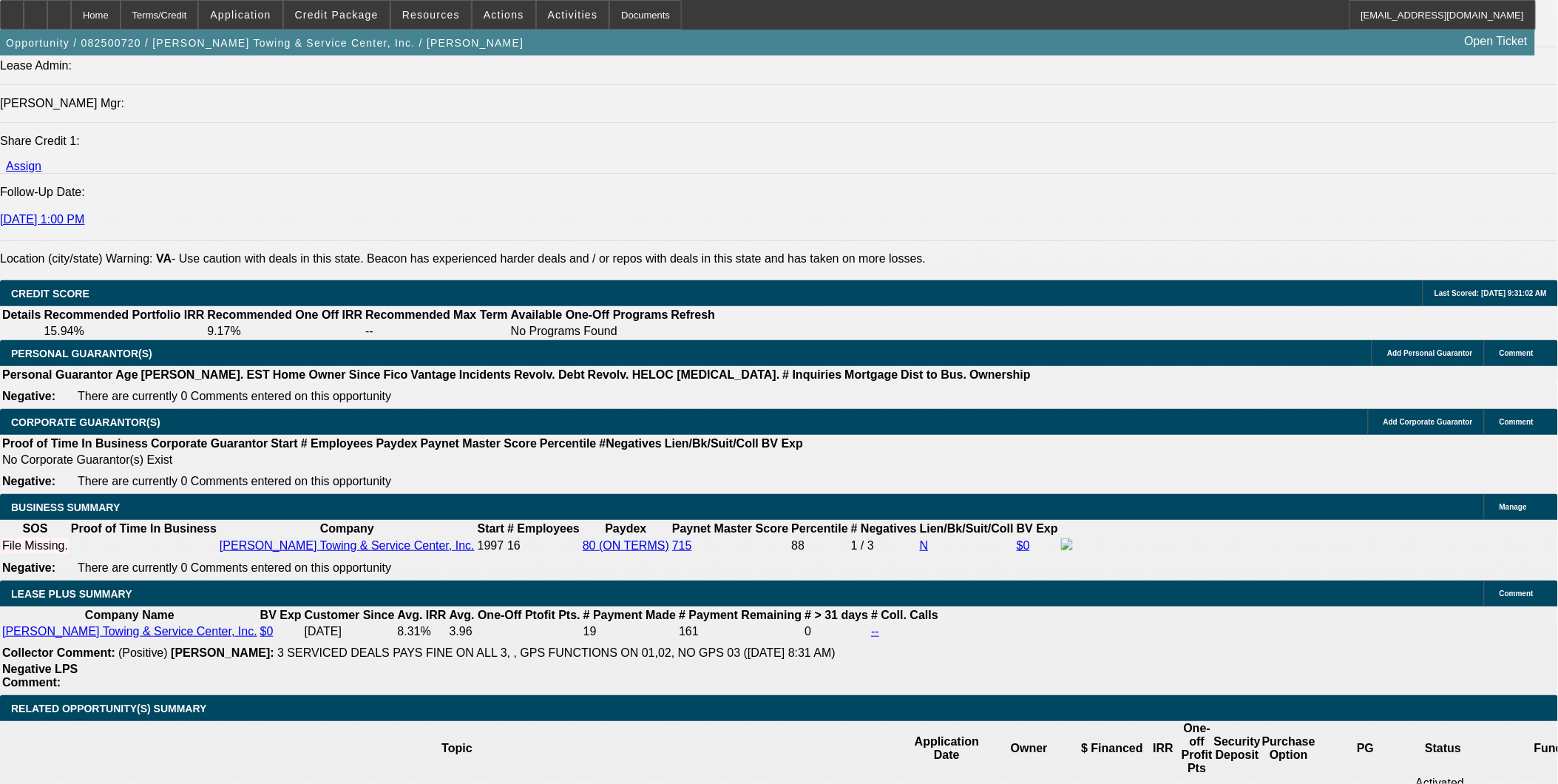
drag, startPoint x: 342, startPoint y: 513, endPoint x: 398, endPoint y: 518, distance: 56.2
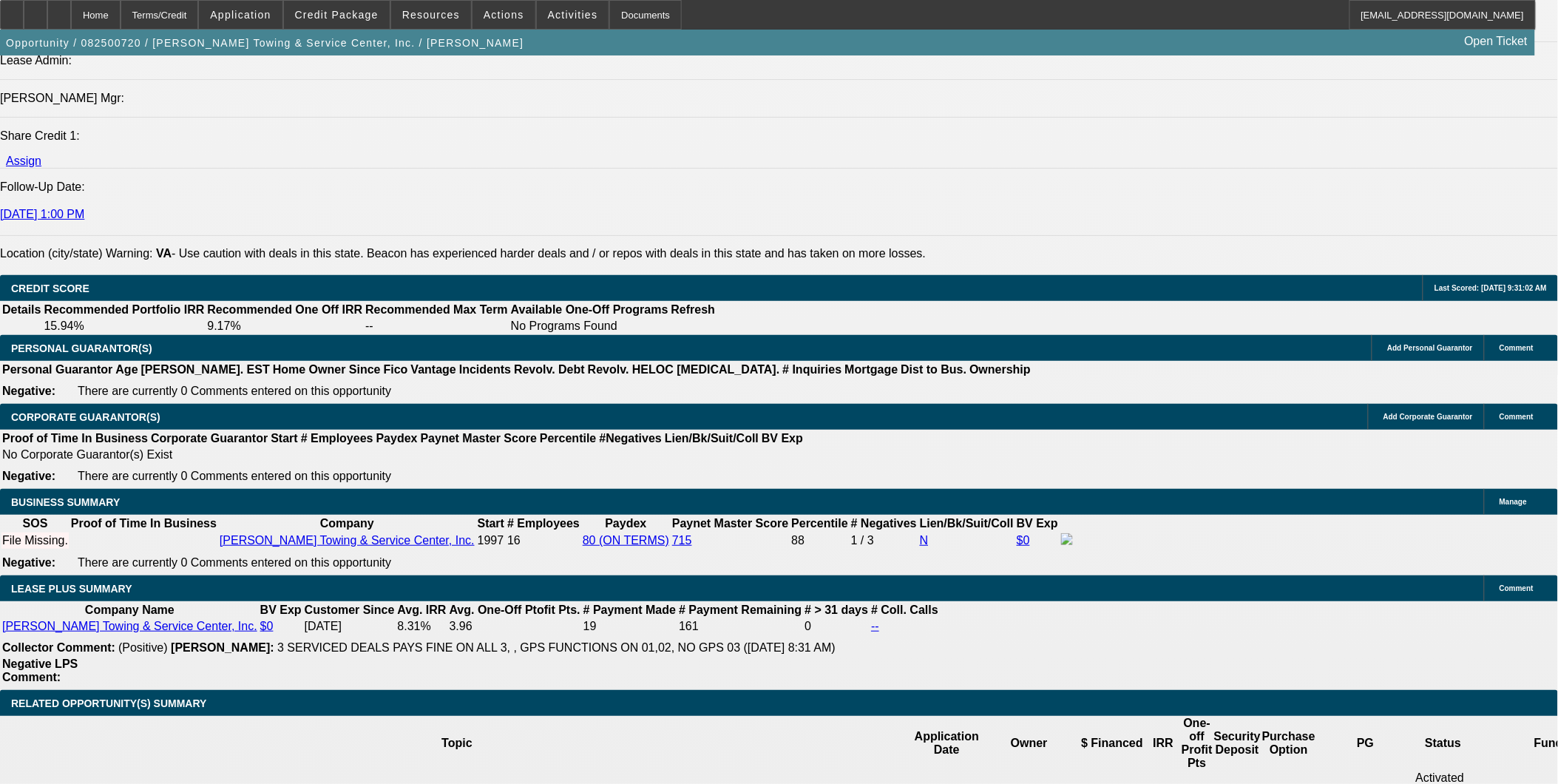
scroll to position [2054, 0]
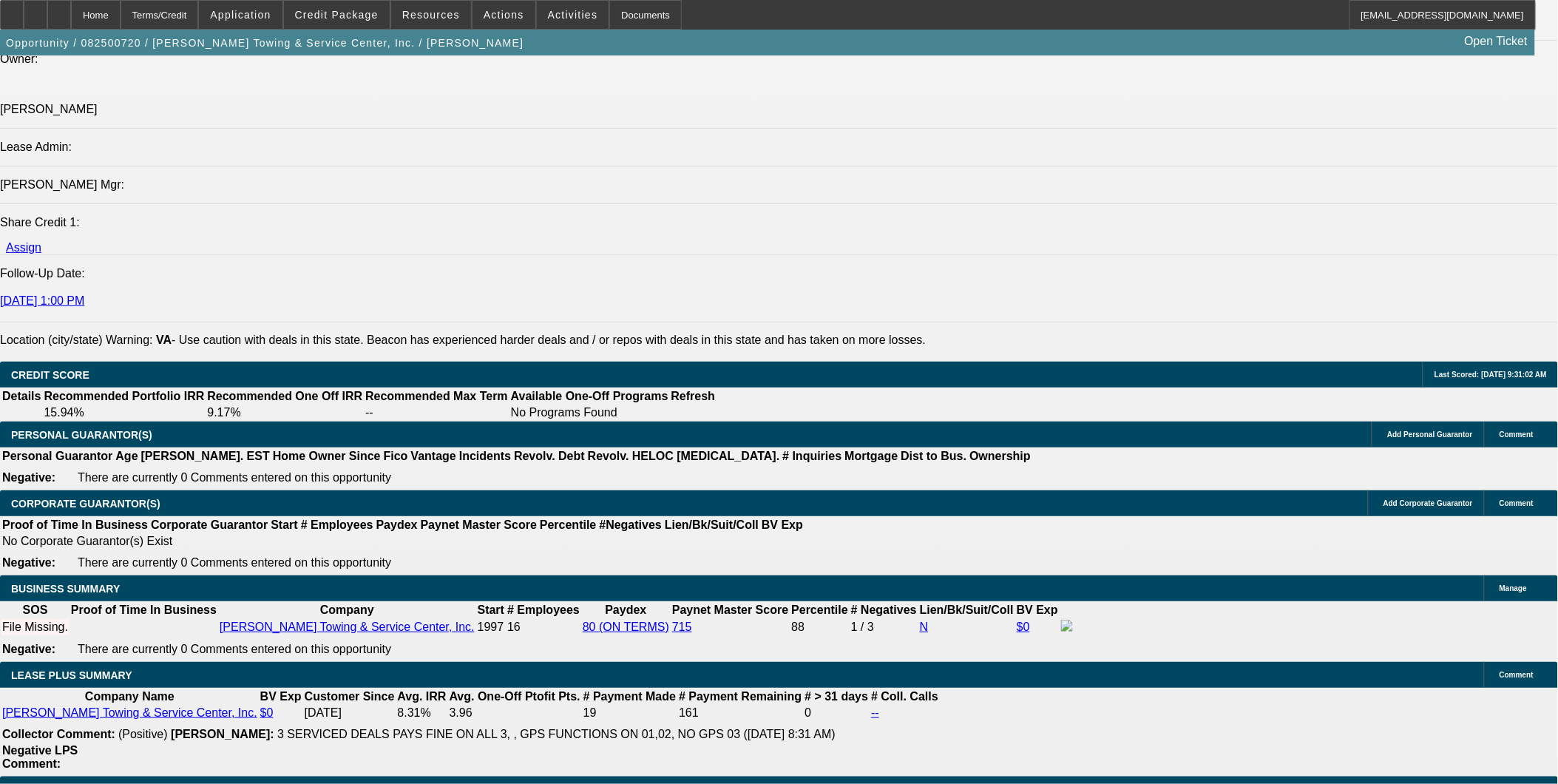
scroll to position [1890, 0]
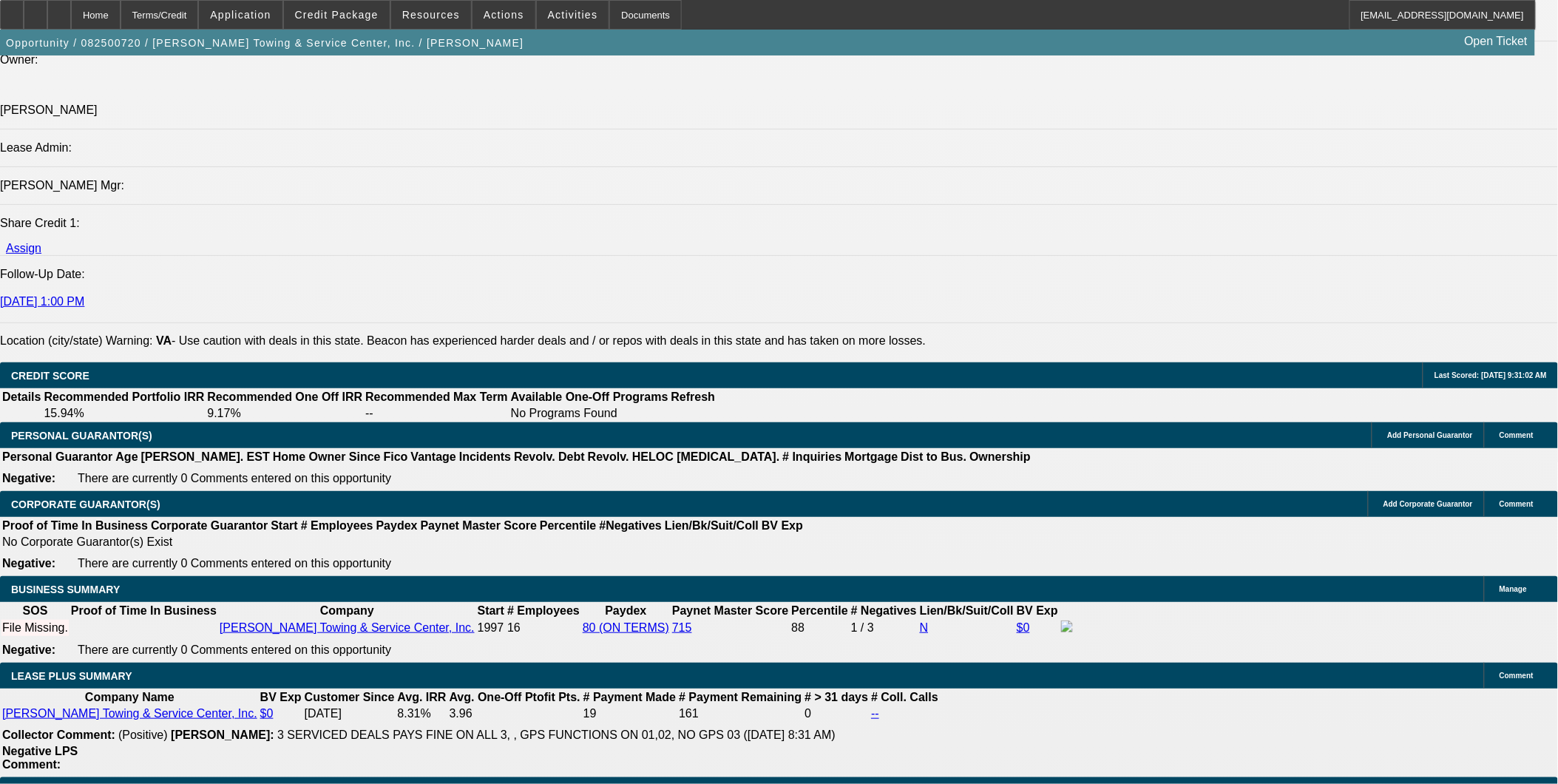
scroll to position [1971, 0]
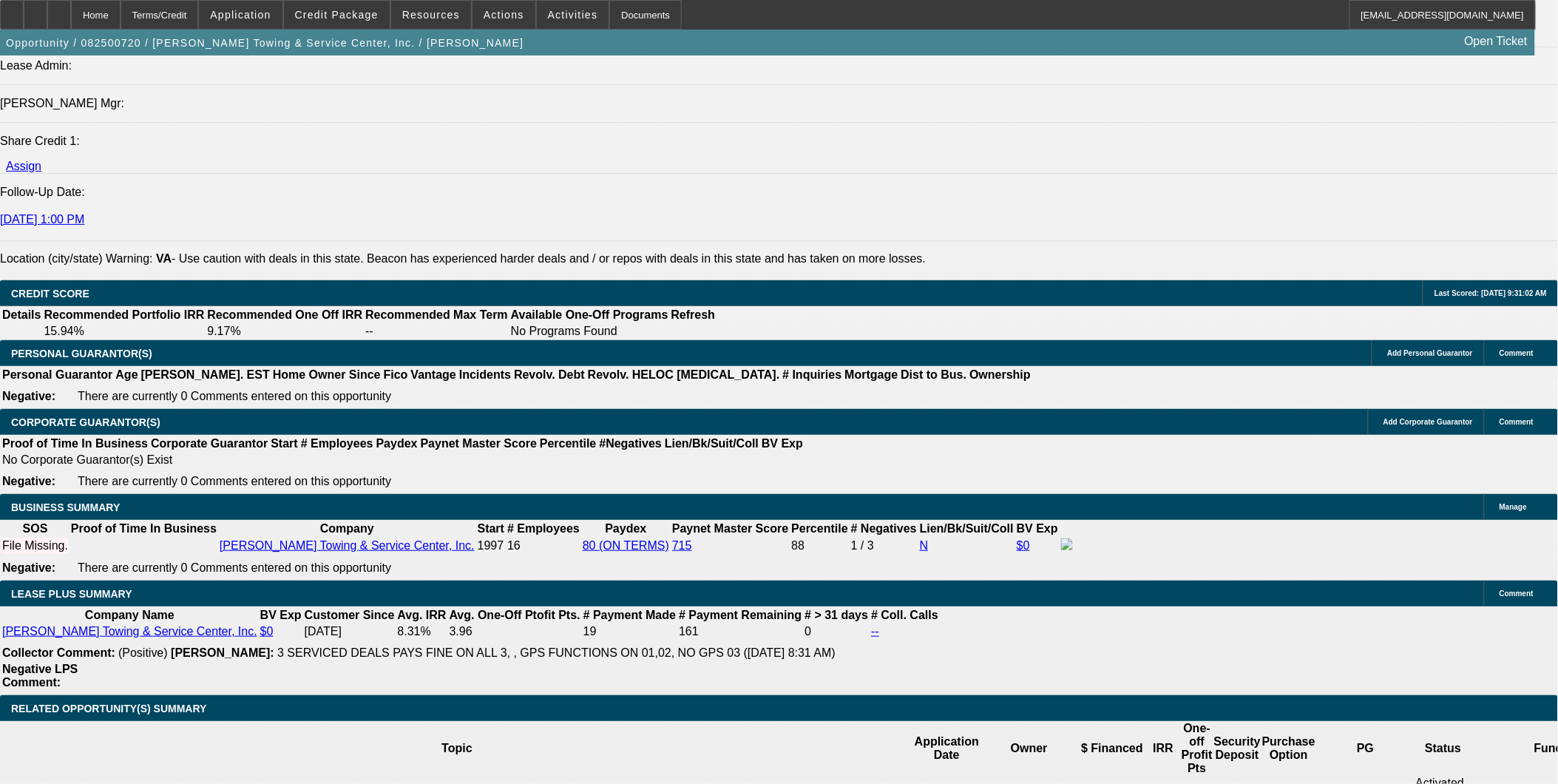
type input "2850.73"
type input "UNKNOWN"
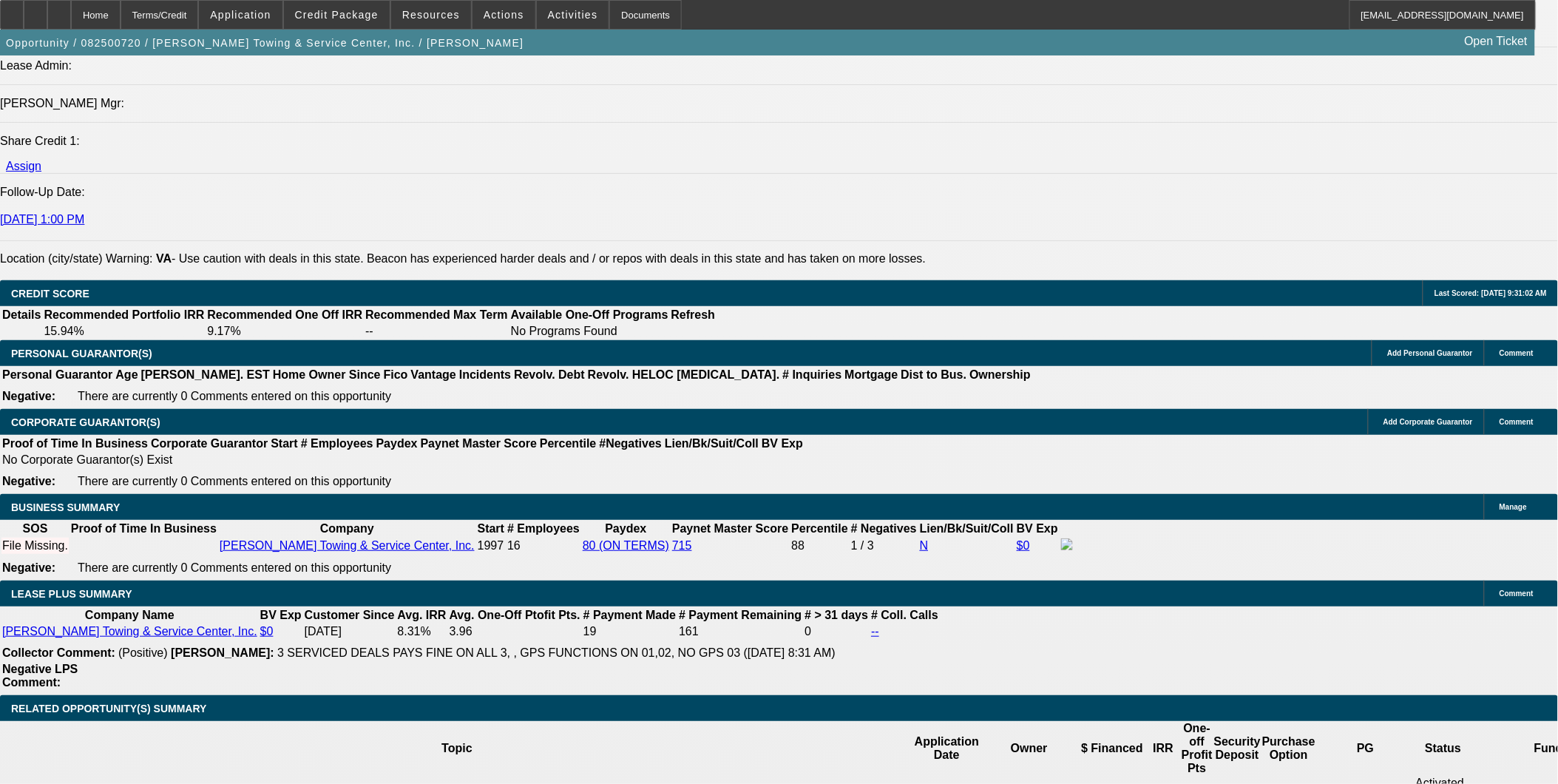
type input "6"
type input "$24,081.72"
type input "61"
type input "$2,812.50"
type input "61"
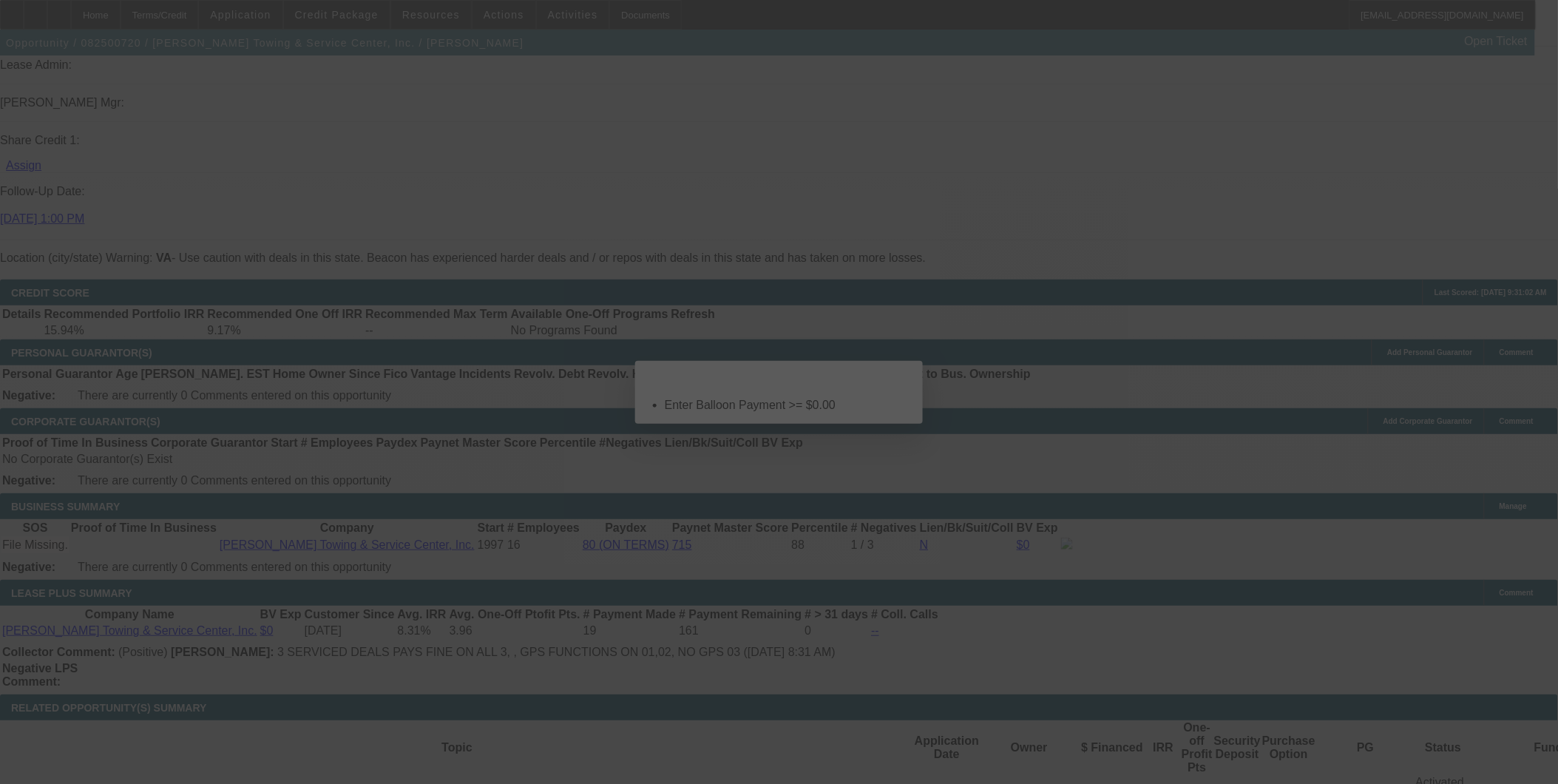
scroll to position [0, 0]
select select "0"
select select "2"
select select "0"
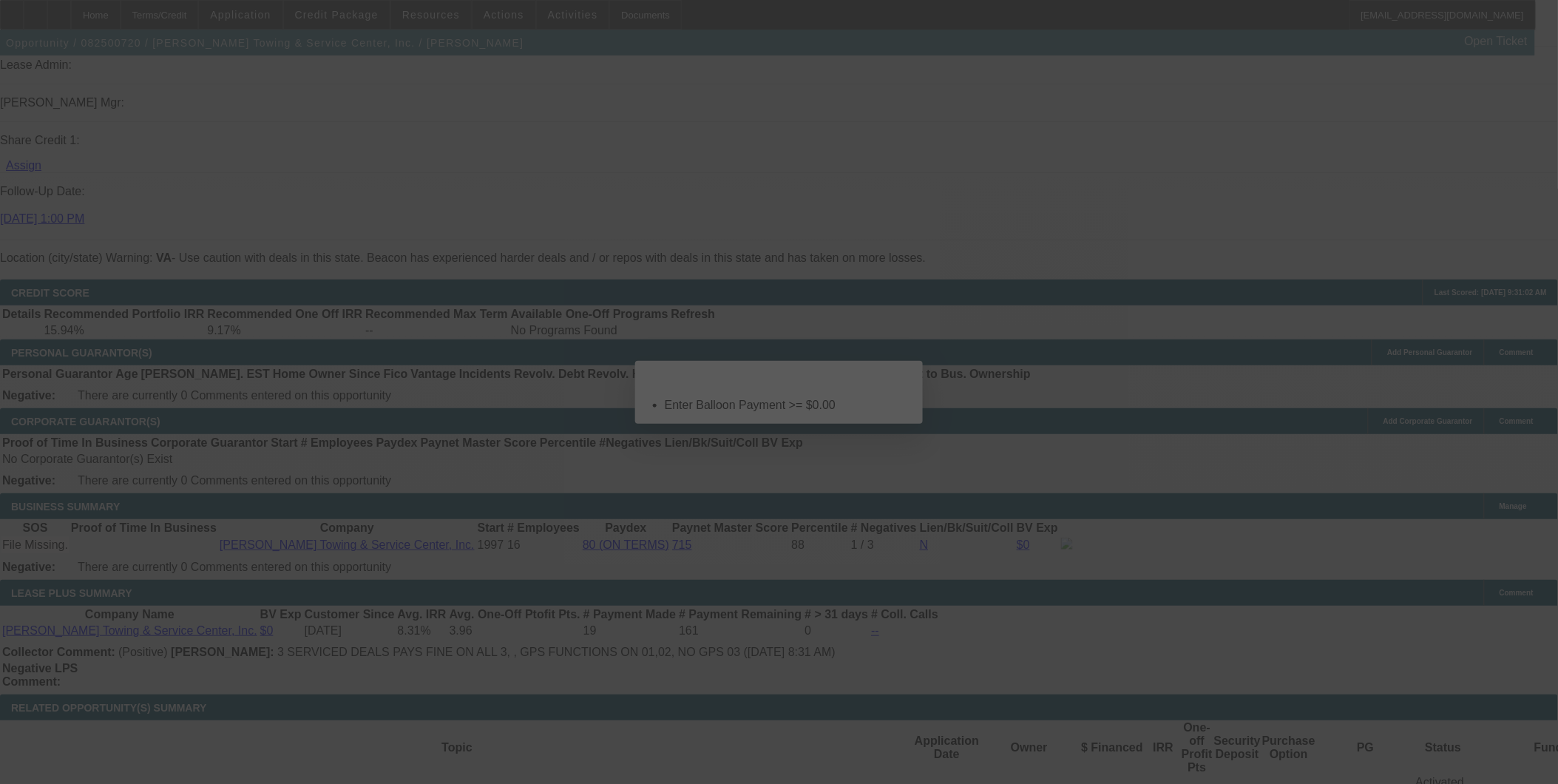
select select "6"
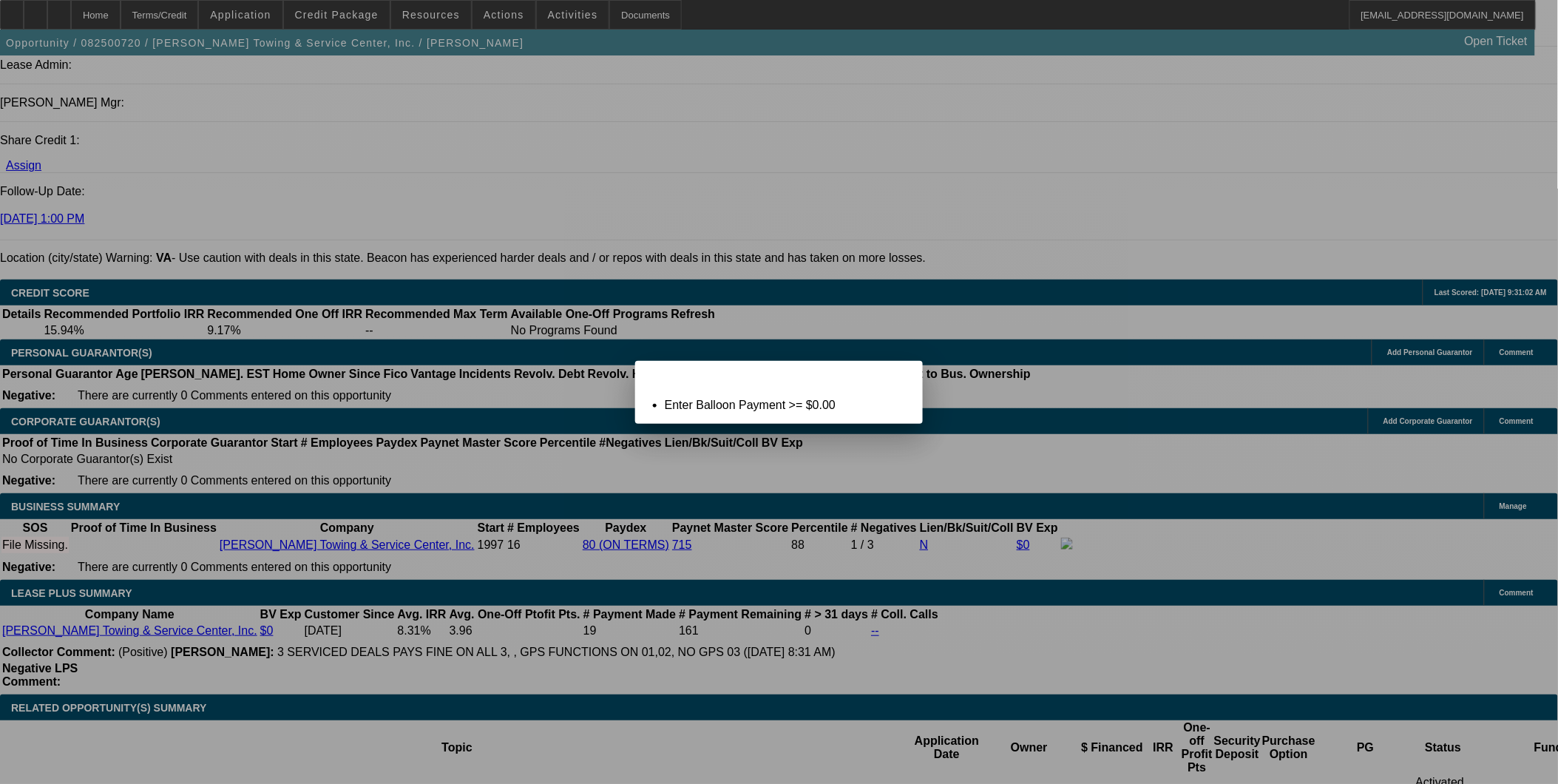
click at [892, 373] on div "Close" at bounding box center [906, 369] width 32 height 17
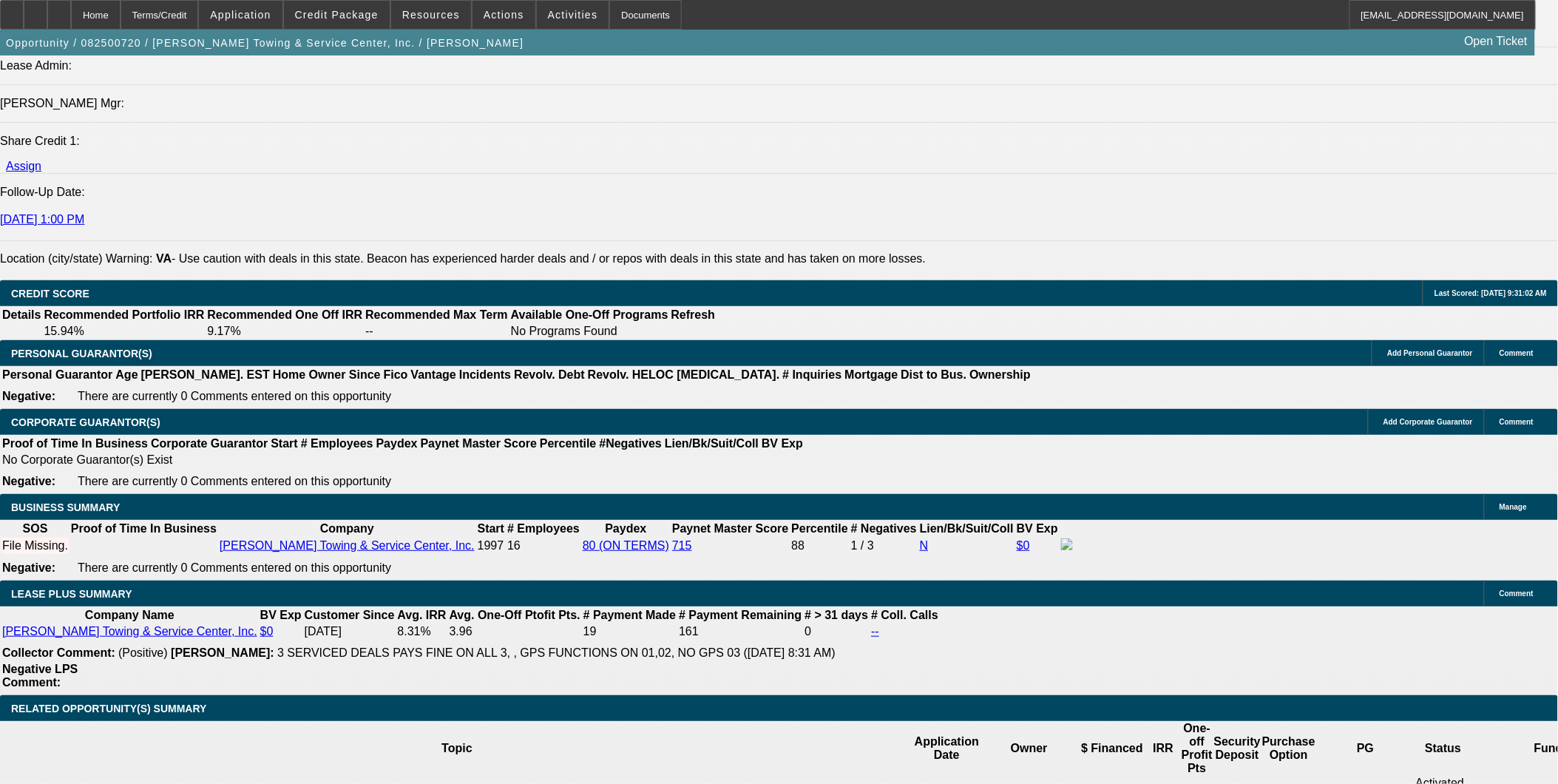
type input "$1.00"
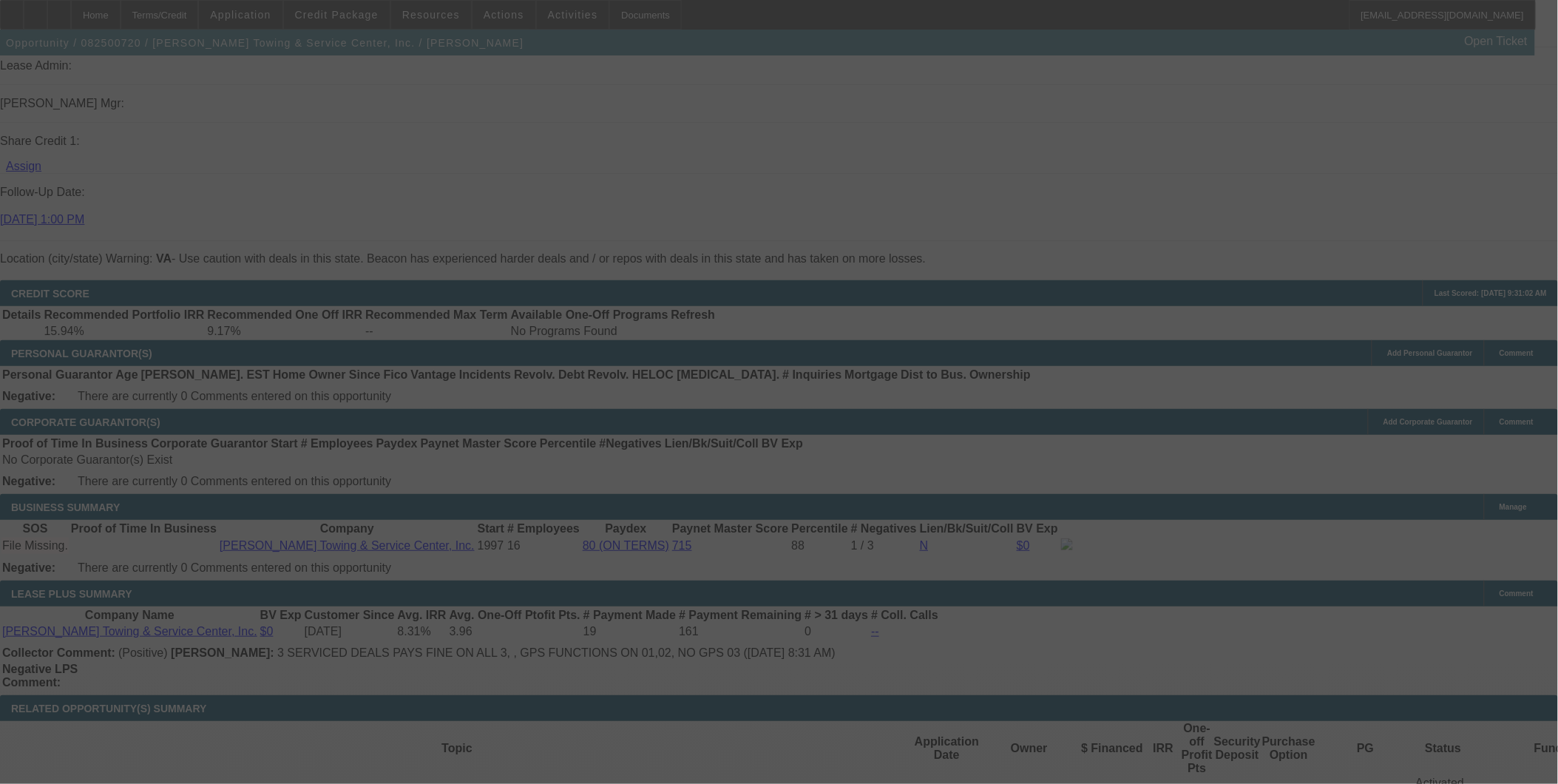
select select "0"
select select "2"
select select "0"
select select "6"
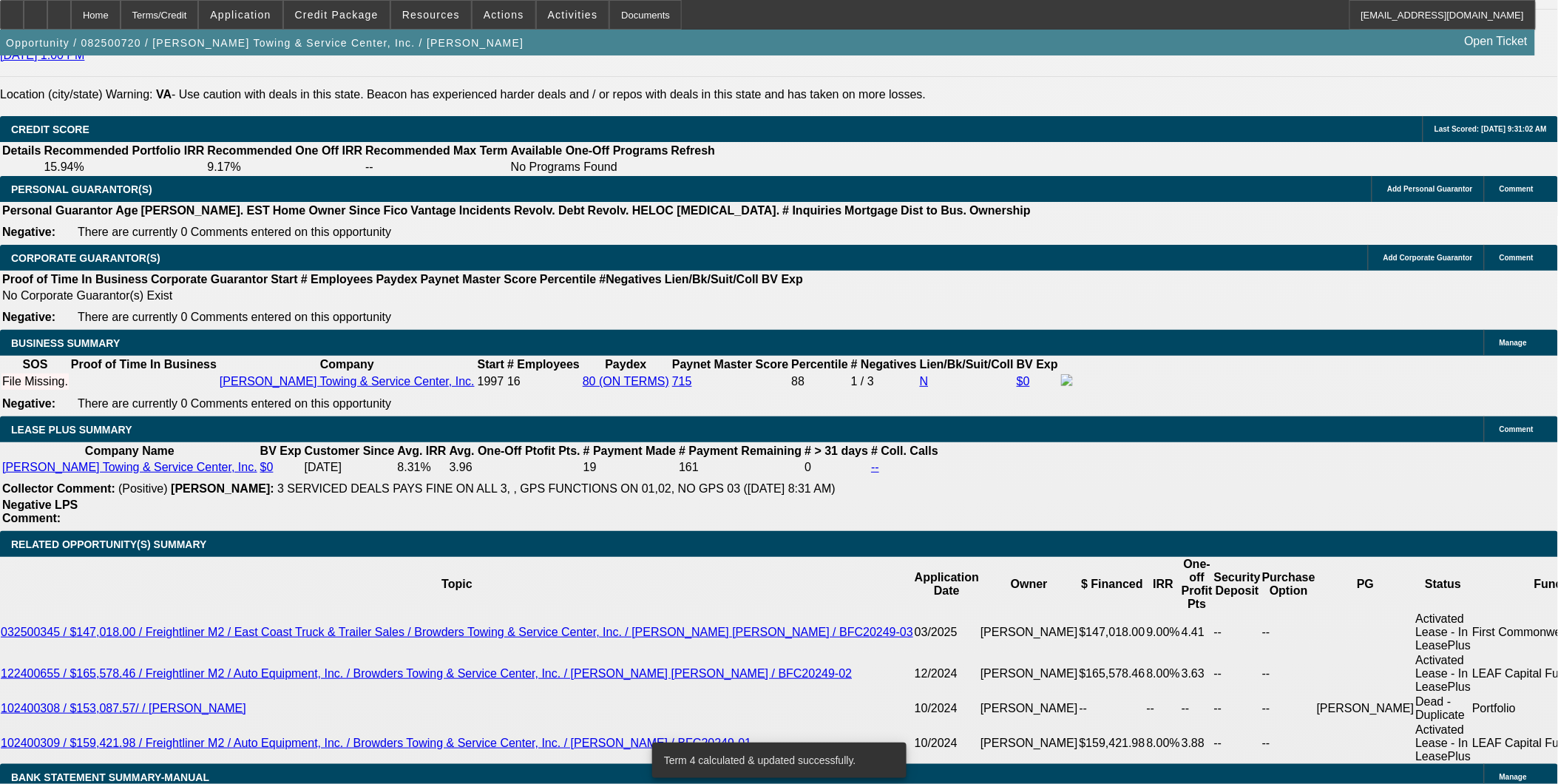
scroll to position [2054, 0]
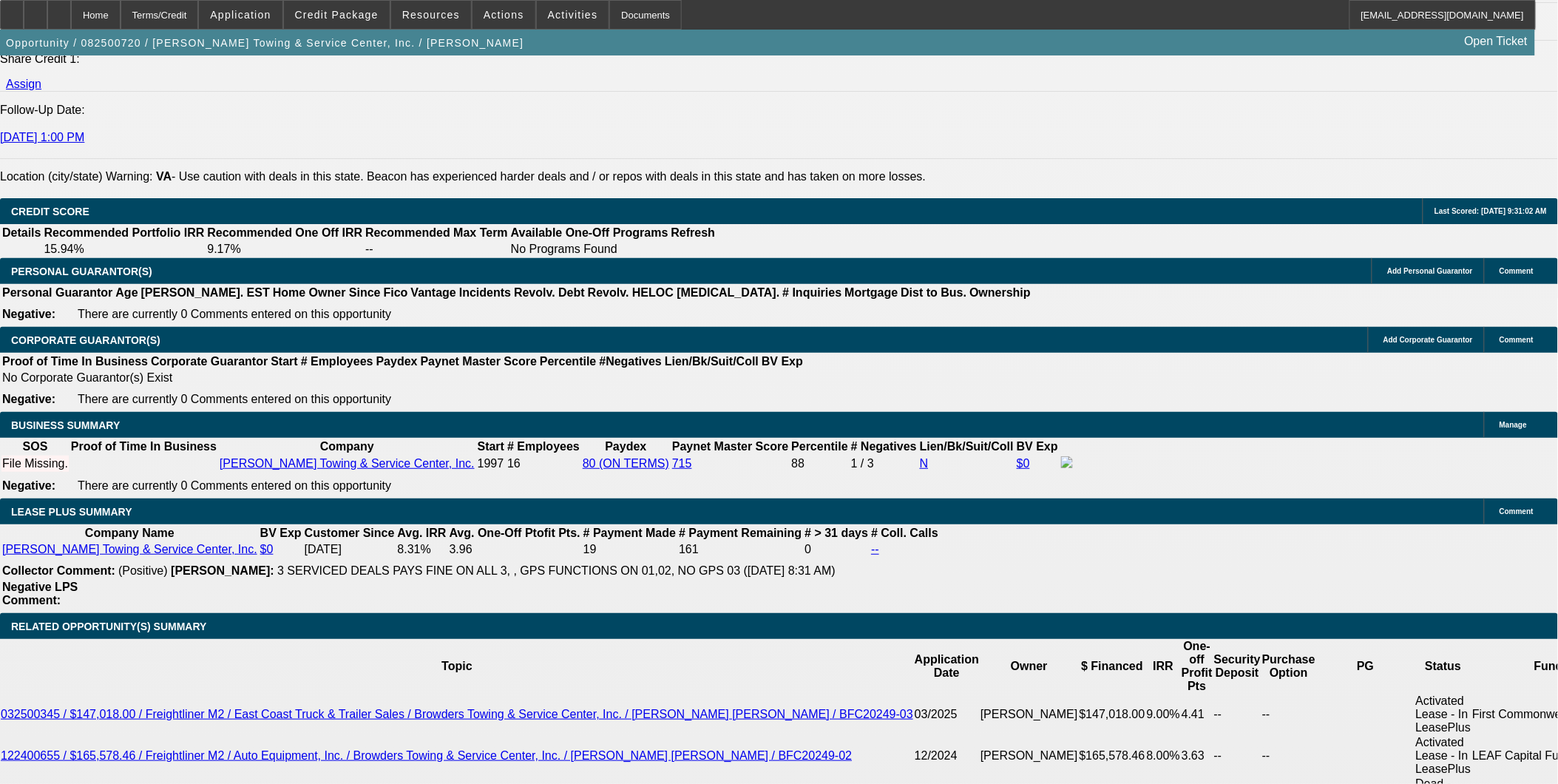
type input "1"
drag, startPoint x: 256, startPoint y: 452, endPoint x: 320, endPoint y: 452, distance: 64.0
type input "2812.50"
type input "$1.00"
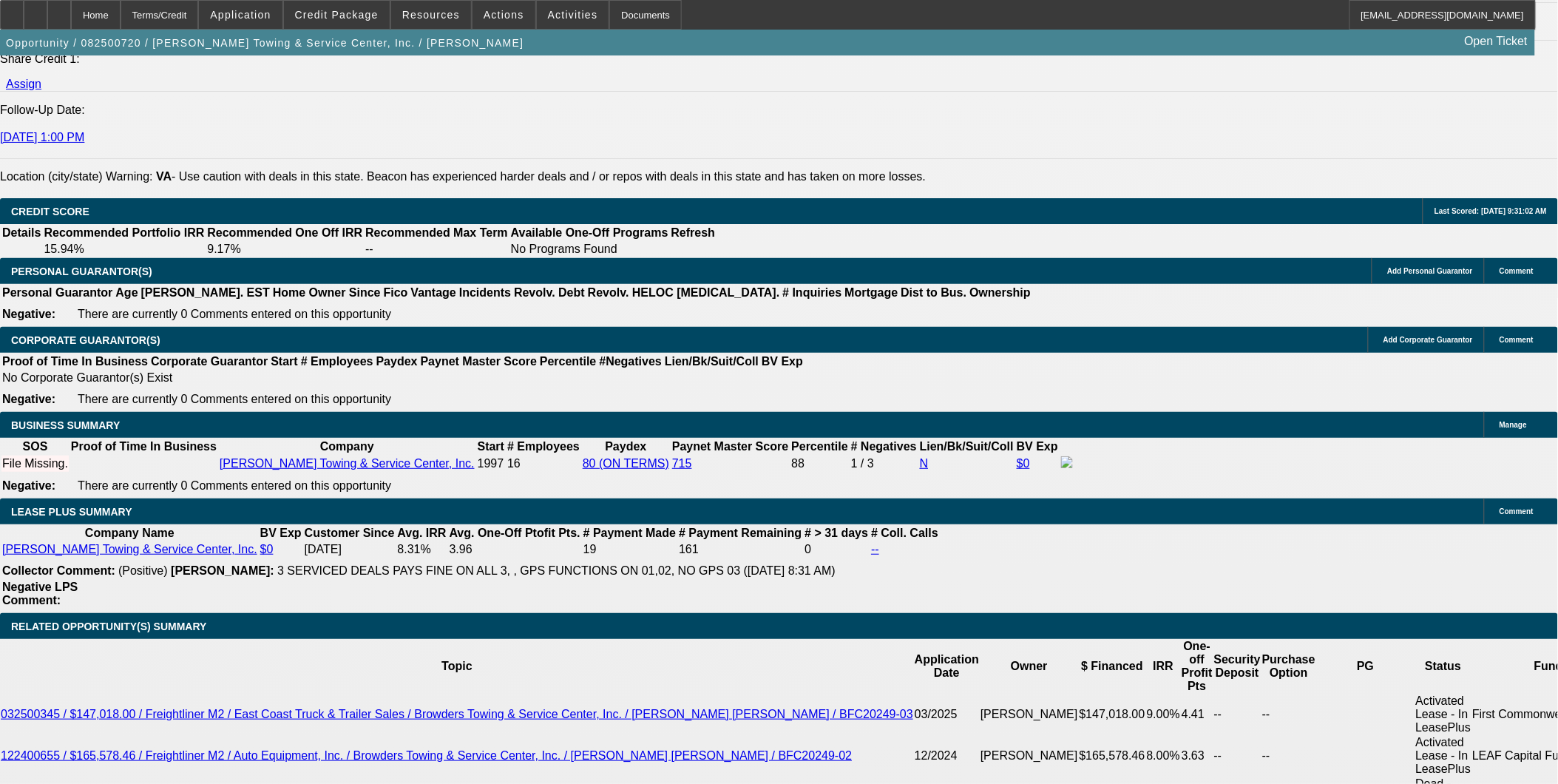
drag, startPoint x: 233, startPoint y: 430, endPoint x: 346, endPoint y: 449, distance: 114.6
type input "25"
type input "UNKNOWN"
drag, startPoint x: 263, startPoint y: 426, endPoint x: 294, endPoint y: 431, distance: 31.4
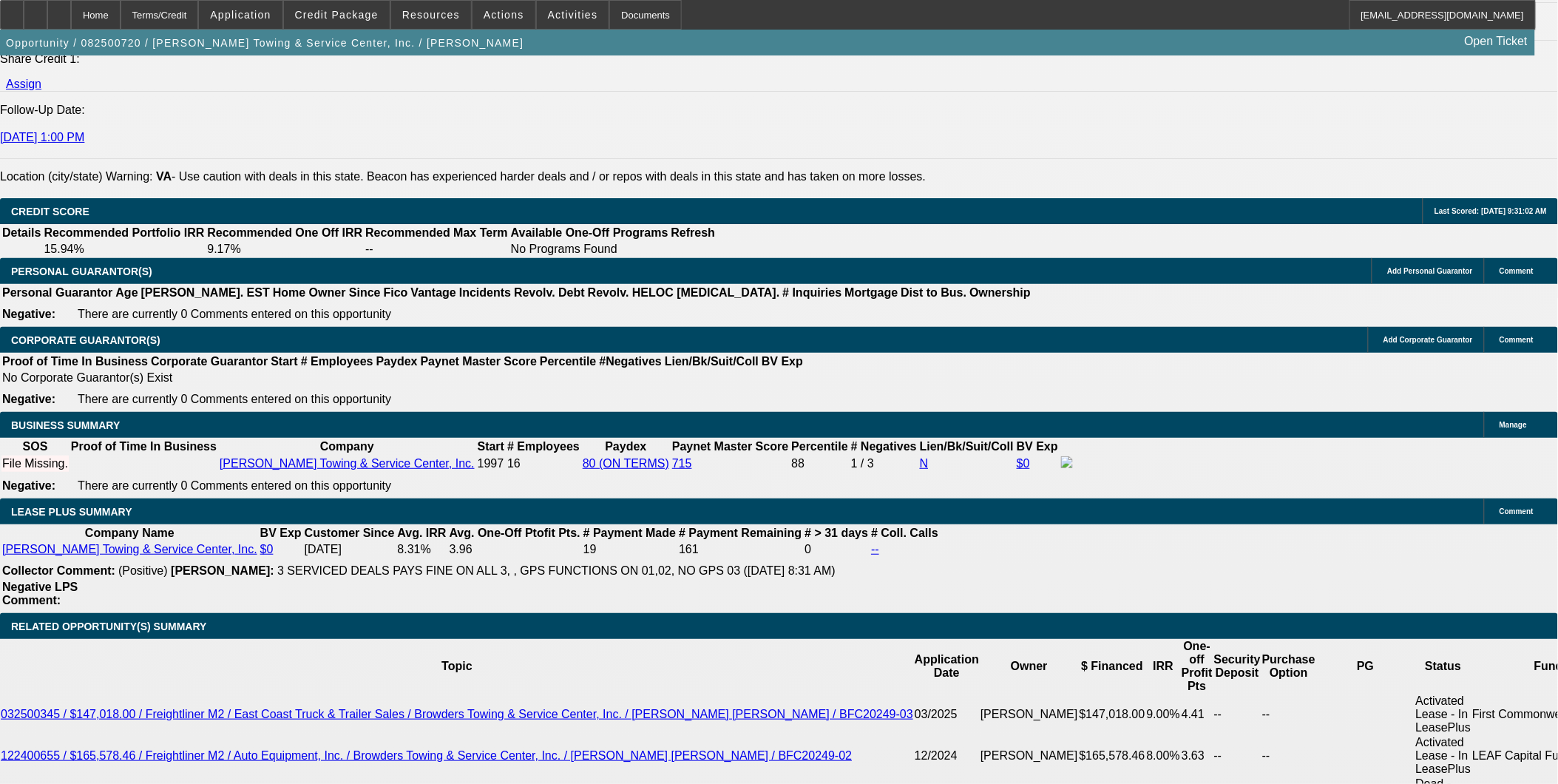
type input "2850.73"
type input "8.4"
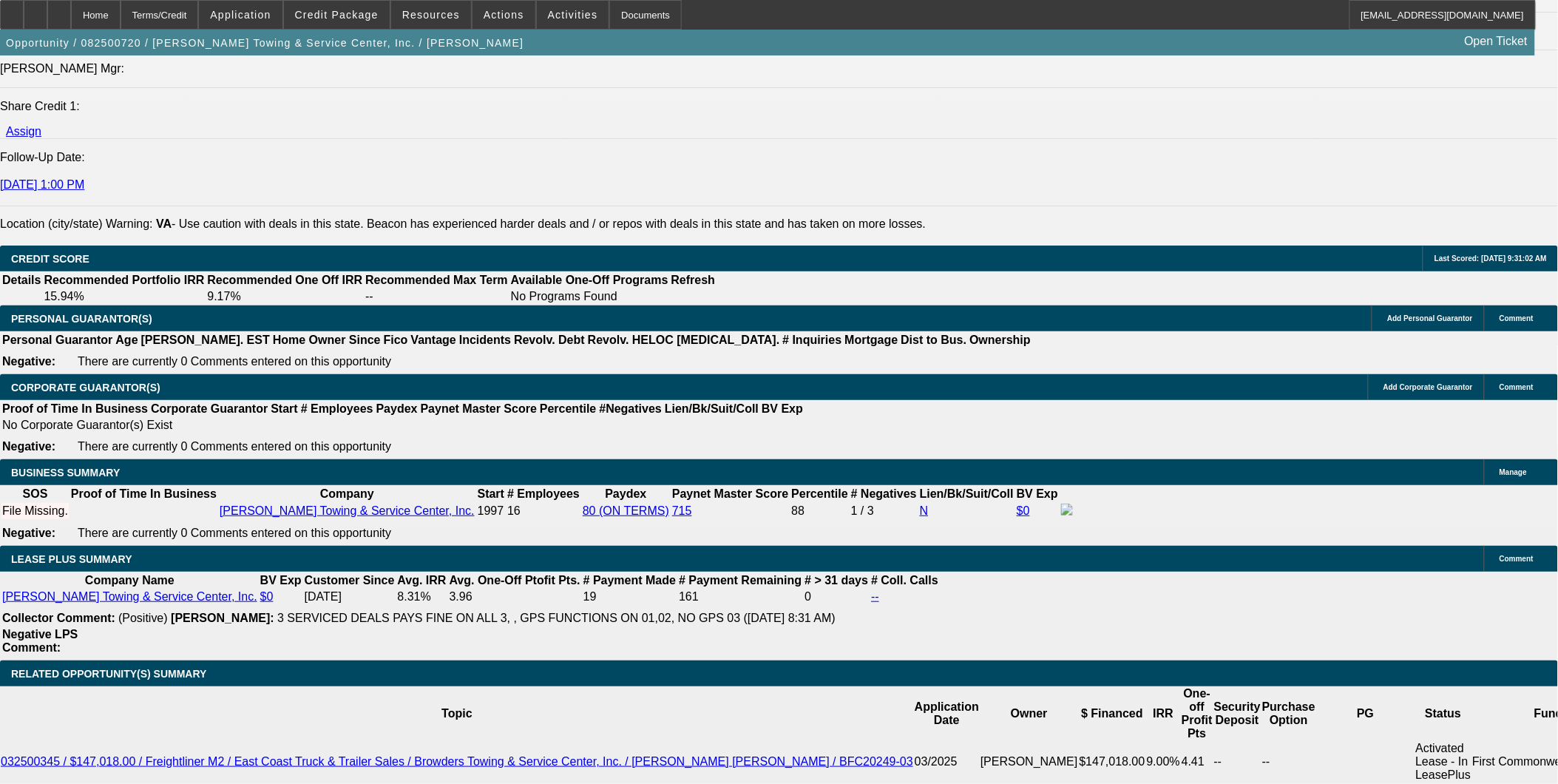
scroll to position [1971, 0]
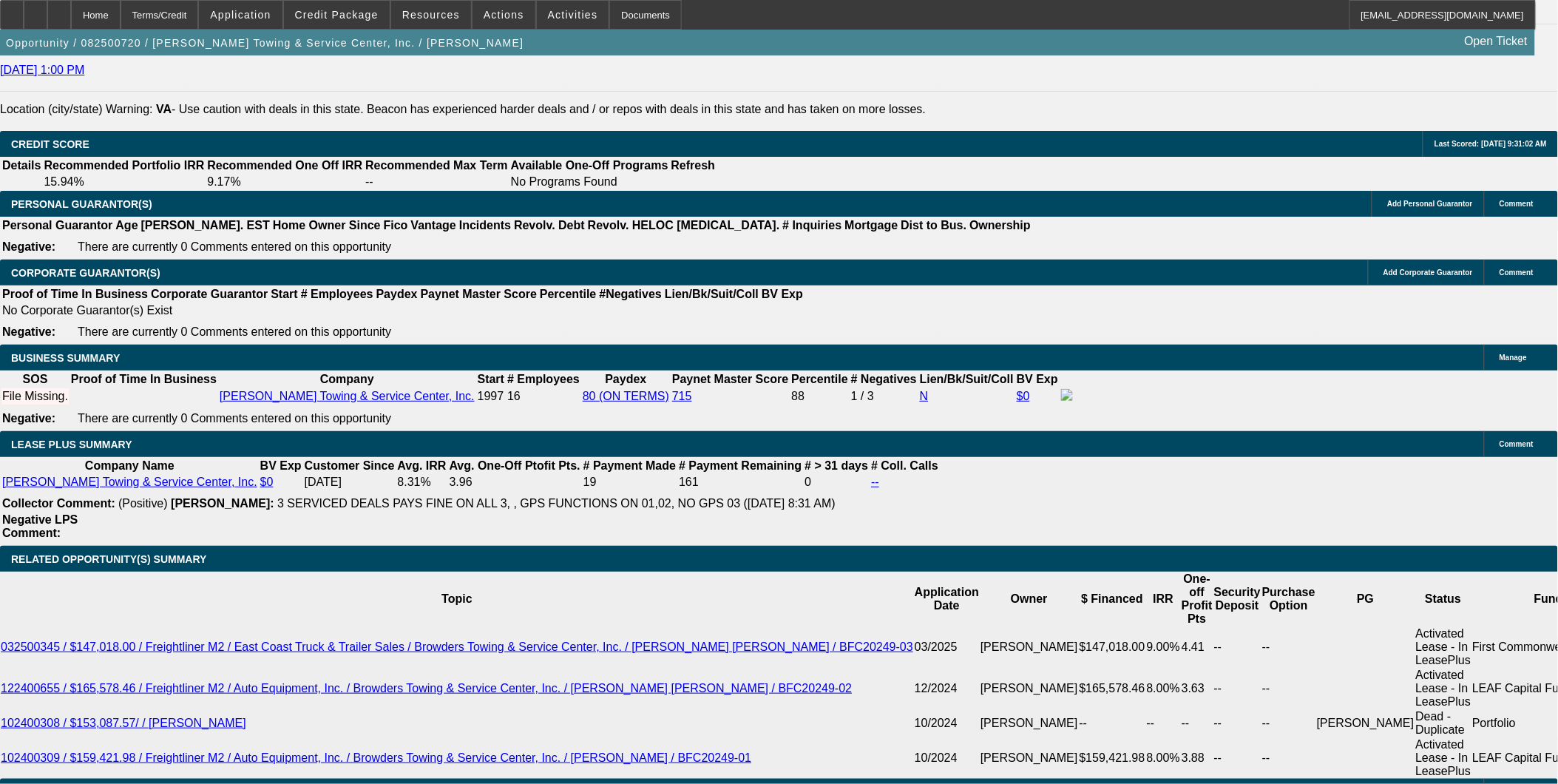
type input "$2,850.73"
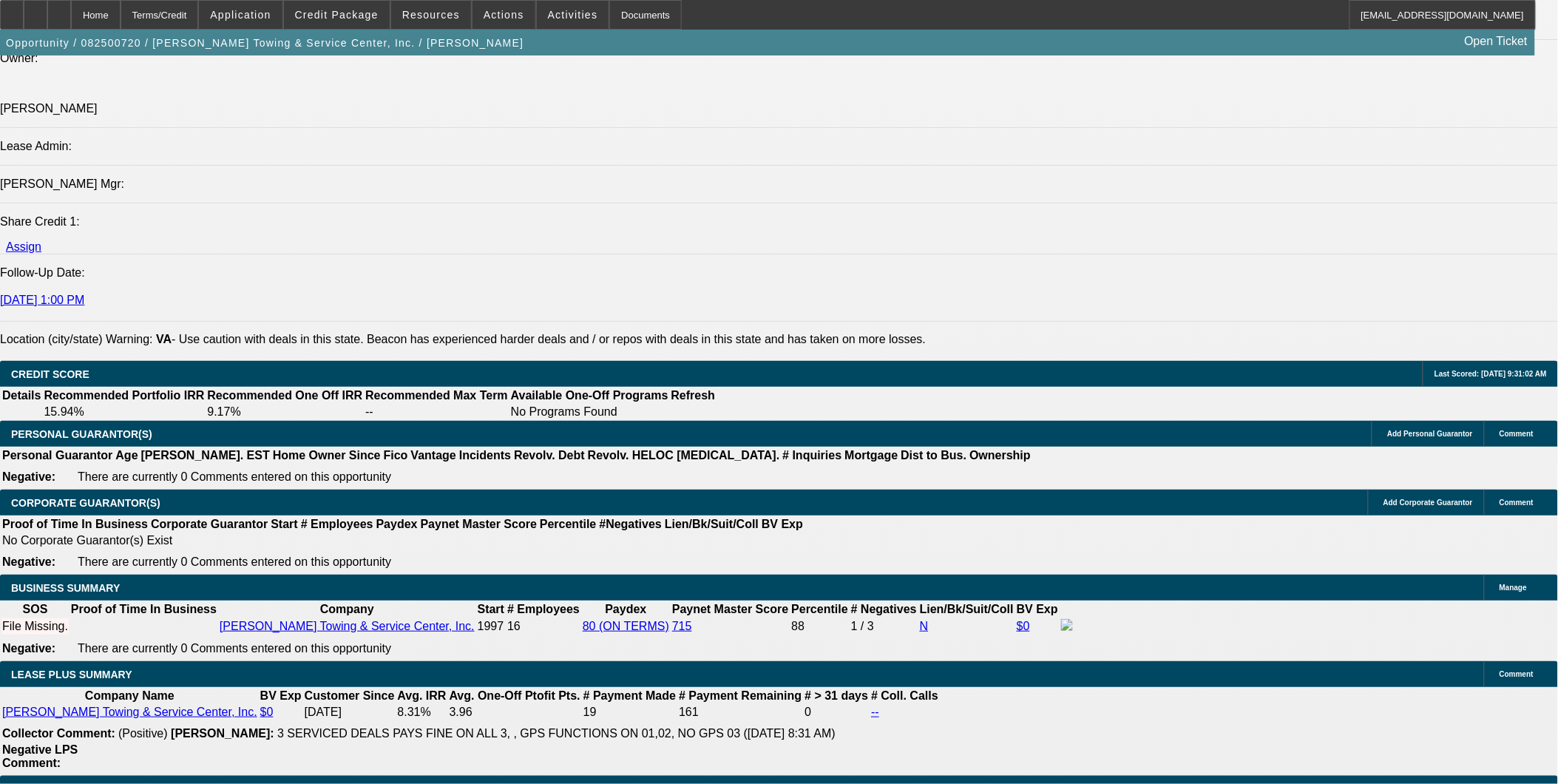
scroll to position [1890, 0]
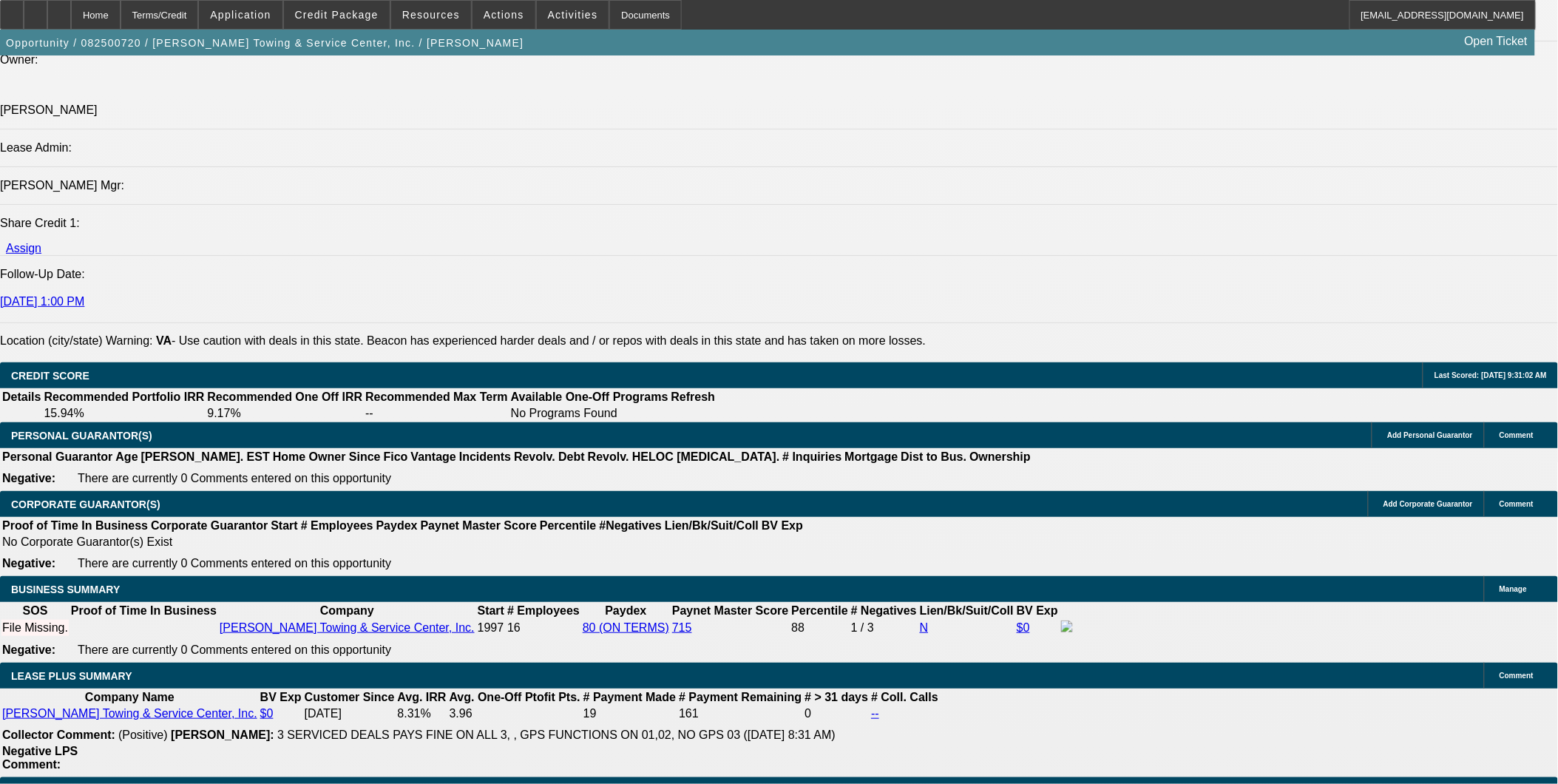
type input "$2,850.73"
drag, startPoint x: 312, startPoint y: 594, endPoint x: 363, endPoint y: 601, distance: 51.5
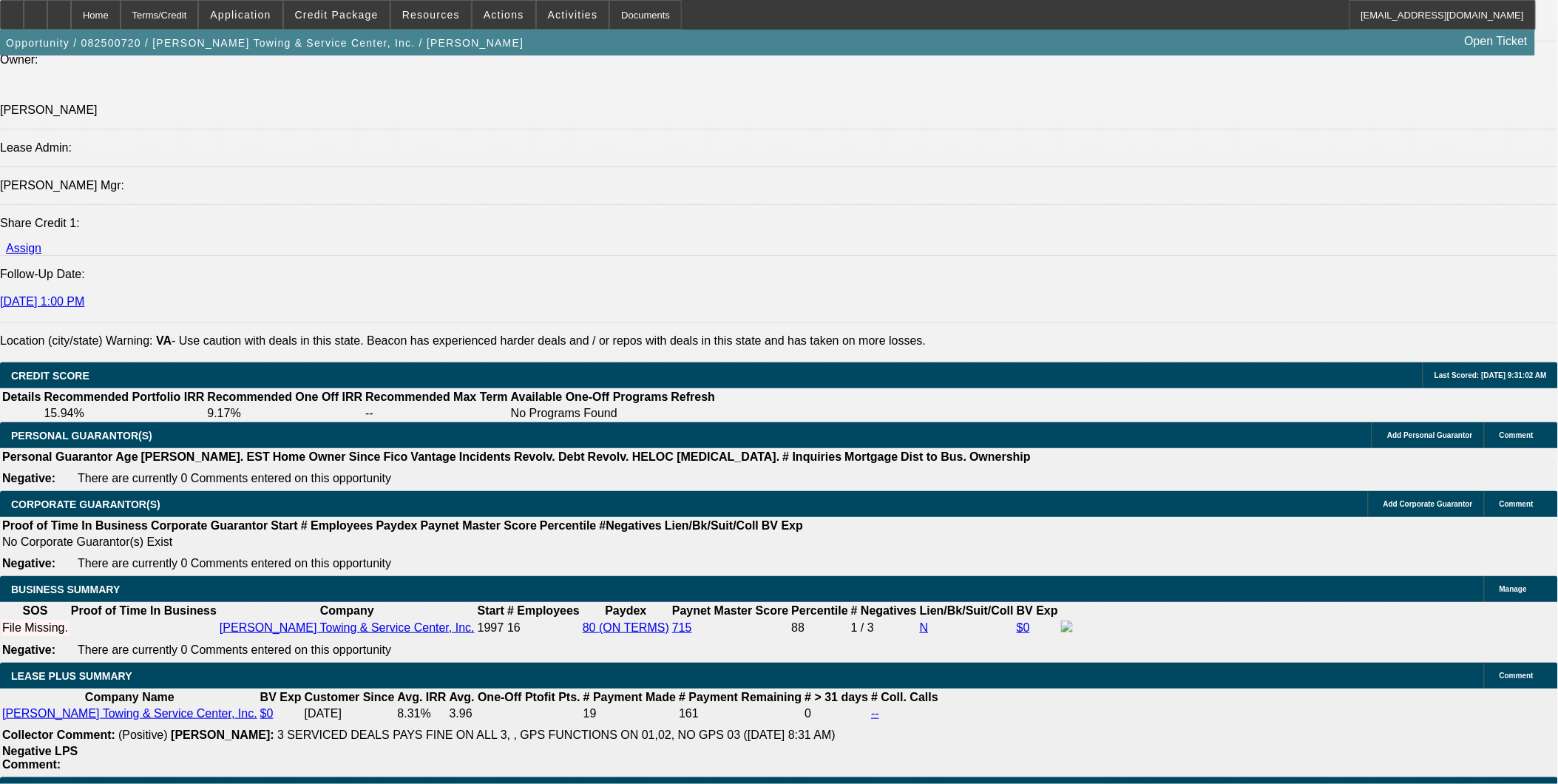
type input "60"
type input "$2,888.89"
type input "60"
drag, startPoint x: 342, startPoint y: 591, endPoint x: 485, endPoint y: 621, distance: 146.1
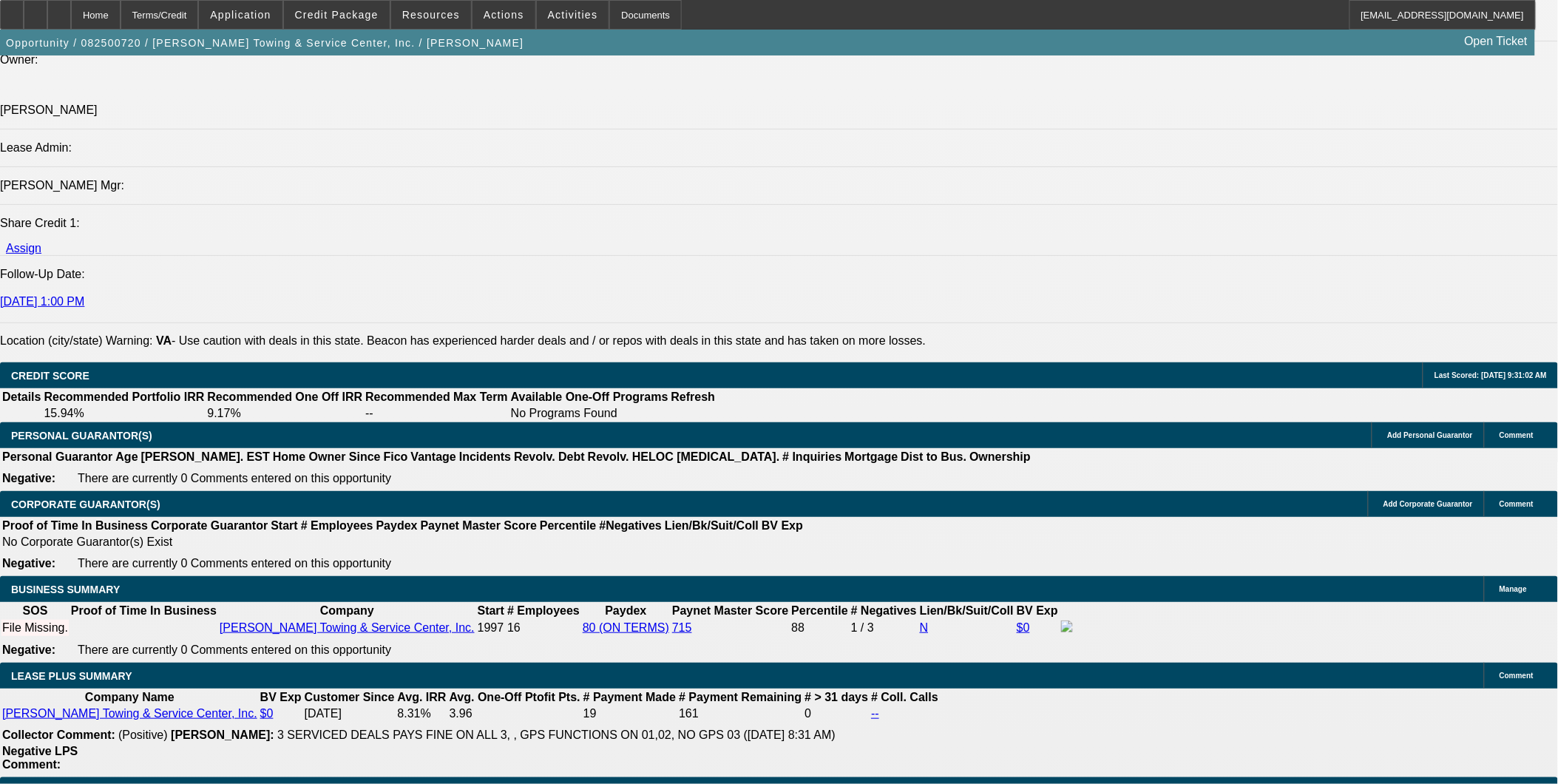
type input "7"
type input "$2,797.10"
type input "7.8"
type input "$2,850.73"
type input "7.8"
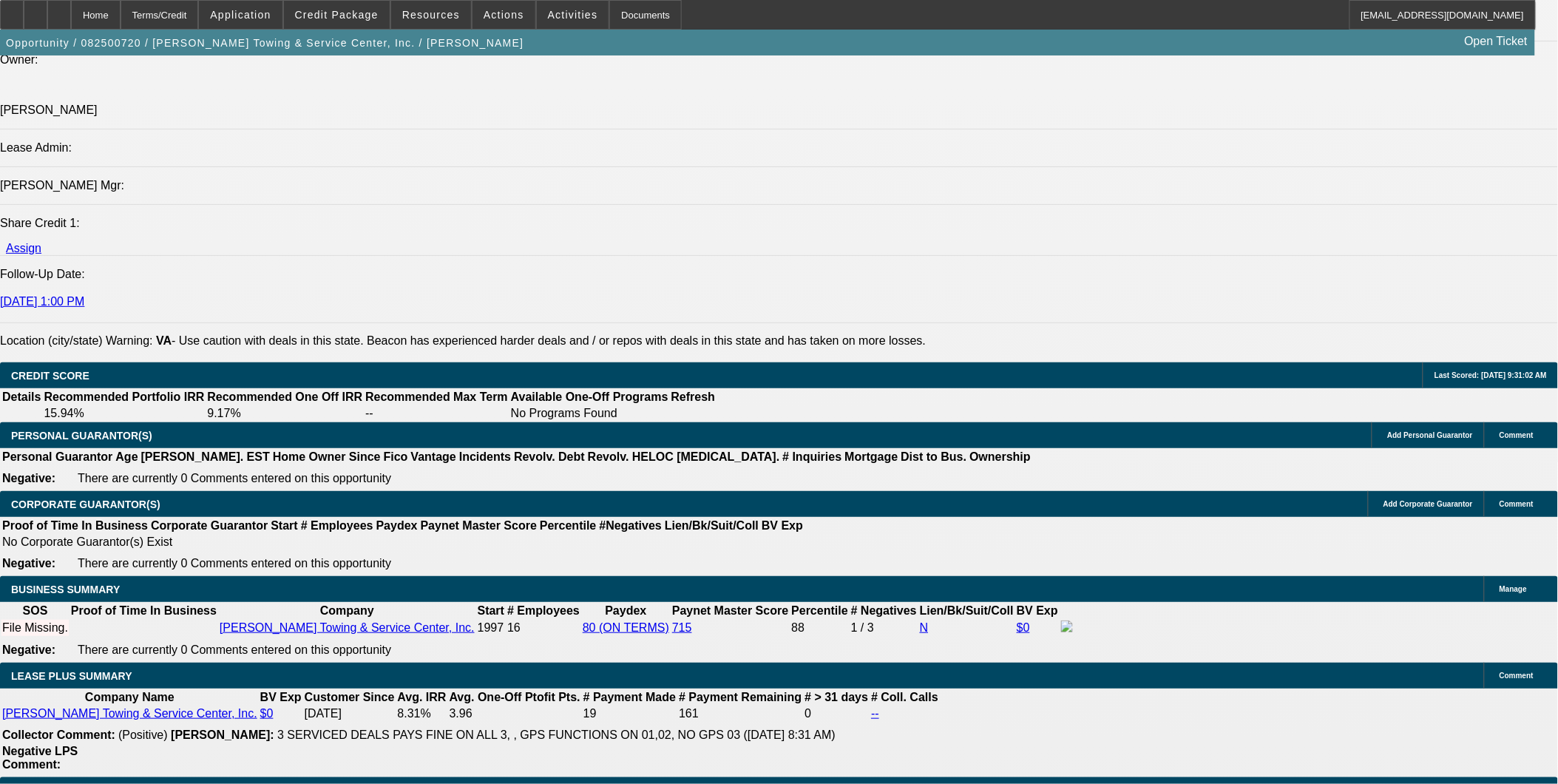
drag, startPoint x: 262, startPoint y: 613, endPoint x: 621, endPoint y: 655, distance: 361.4
type input "$141,259.33"
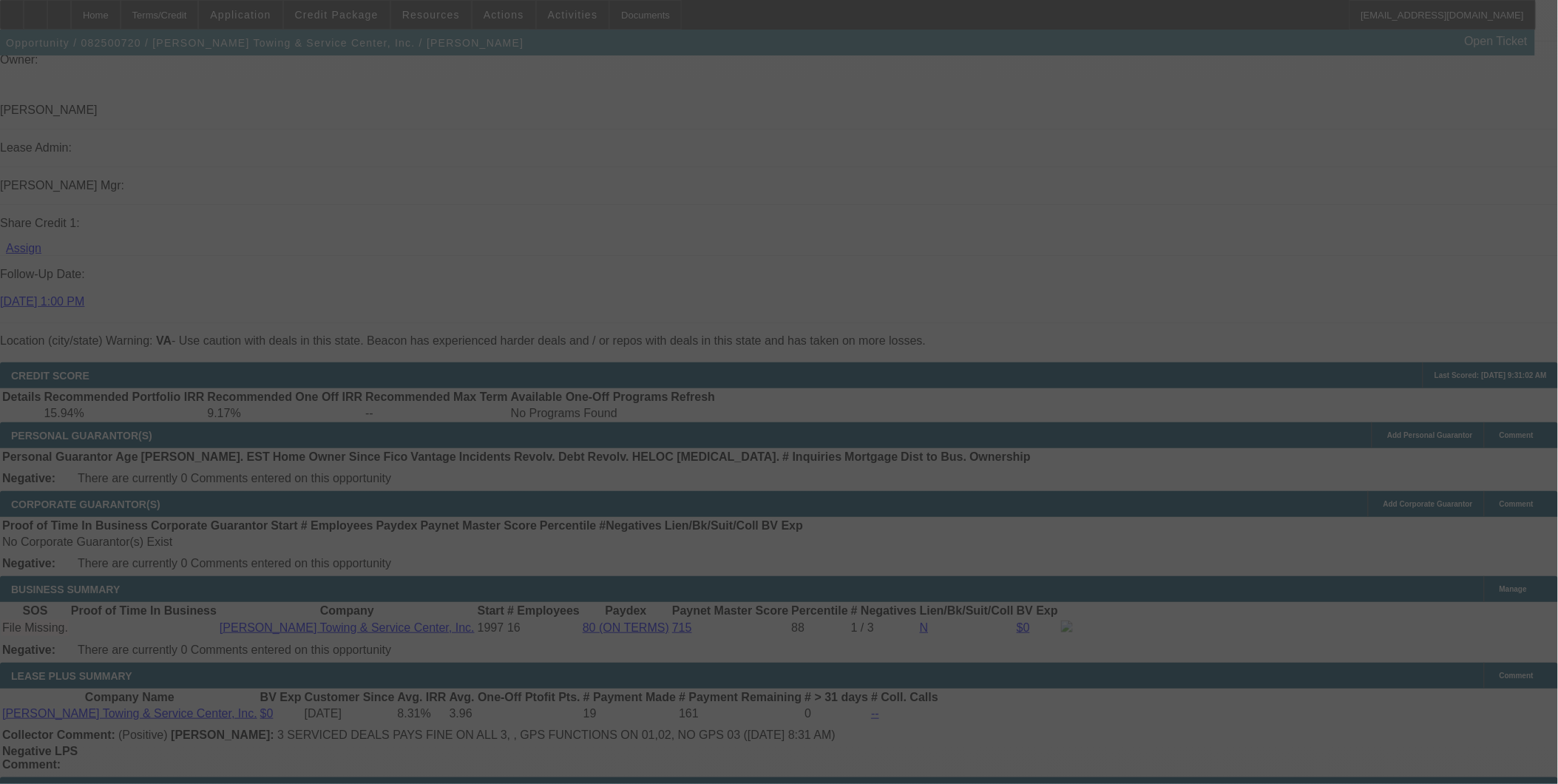
select select "0"
select select "2"
select select "0"
select select "6"
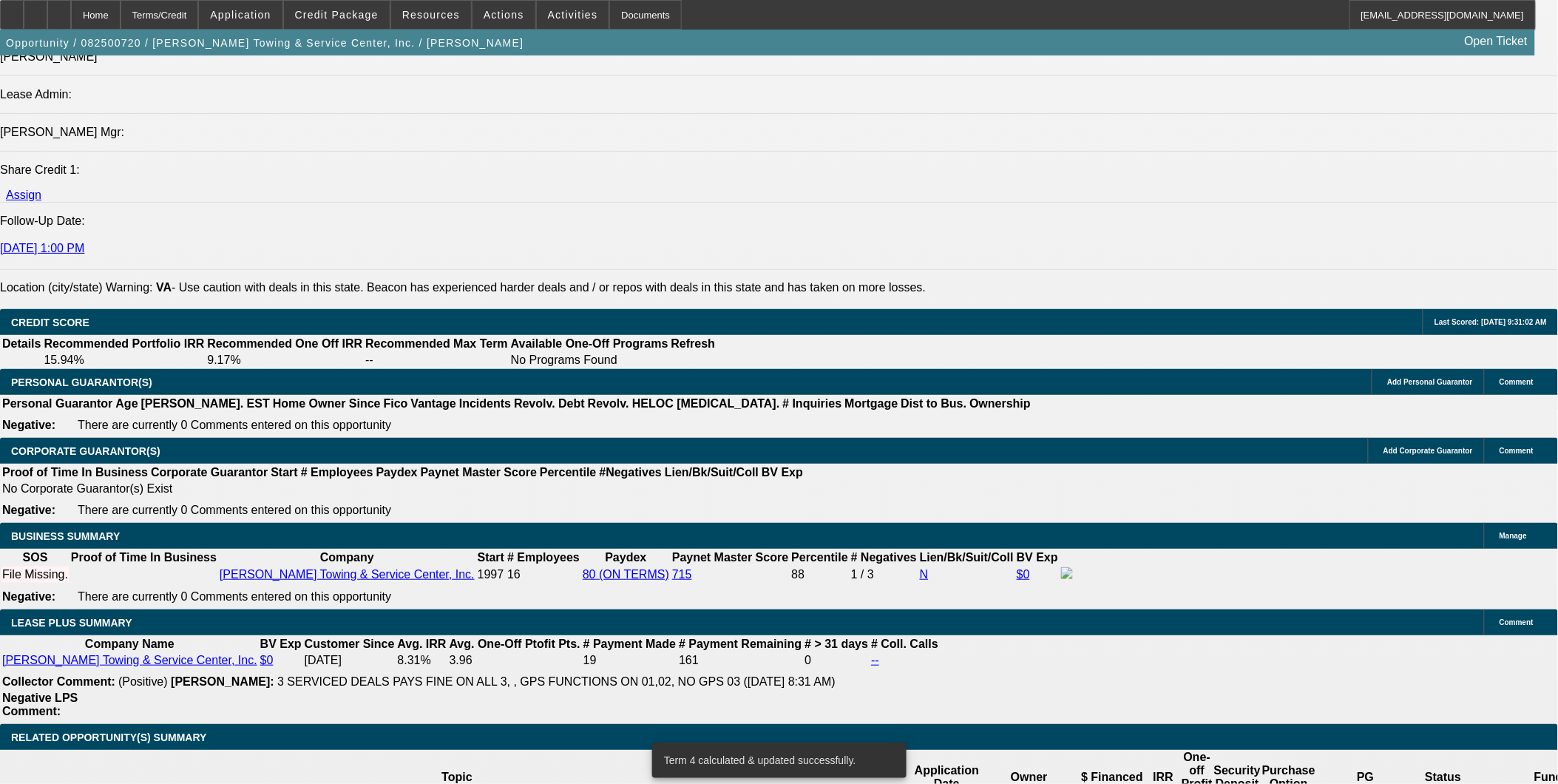
scroll to position [1971, 0]
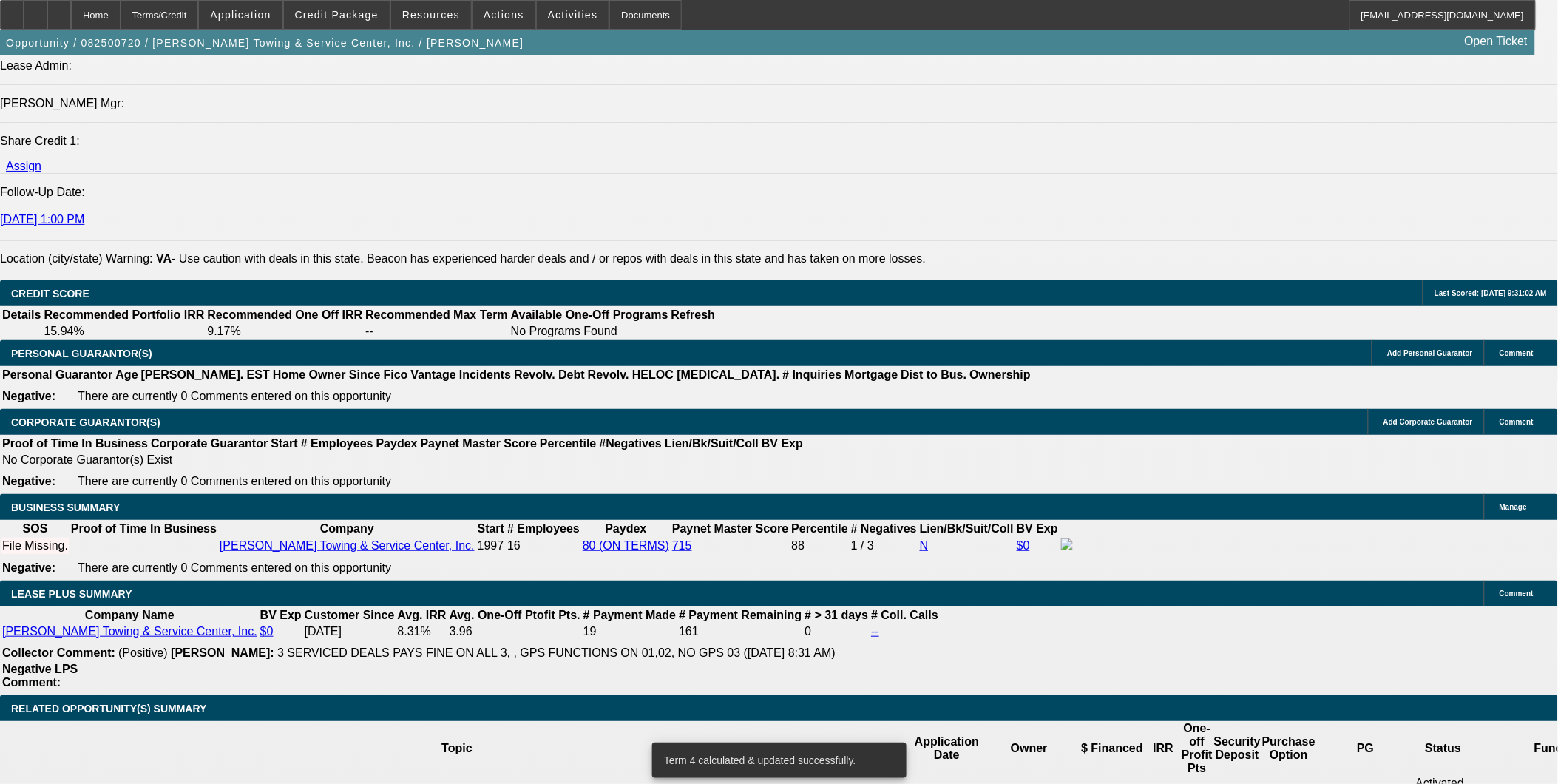
type input "141259.33"
type input "UNKNOWN"
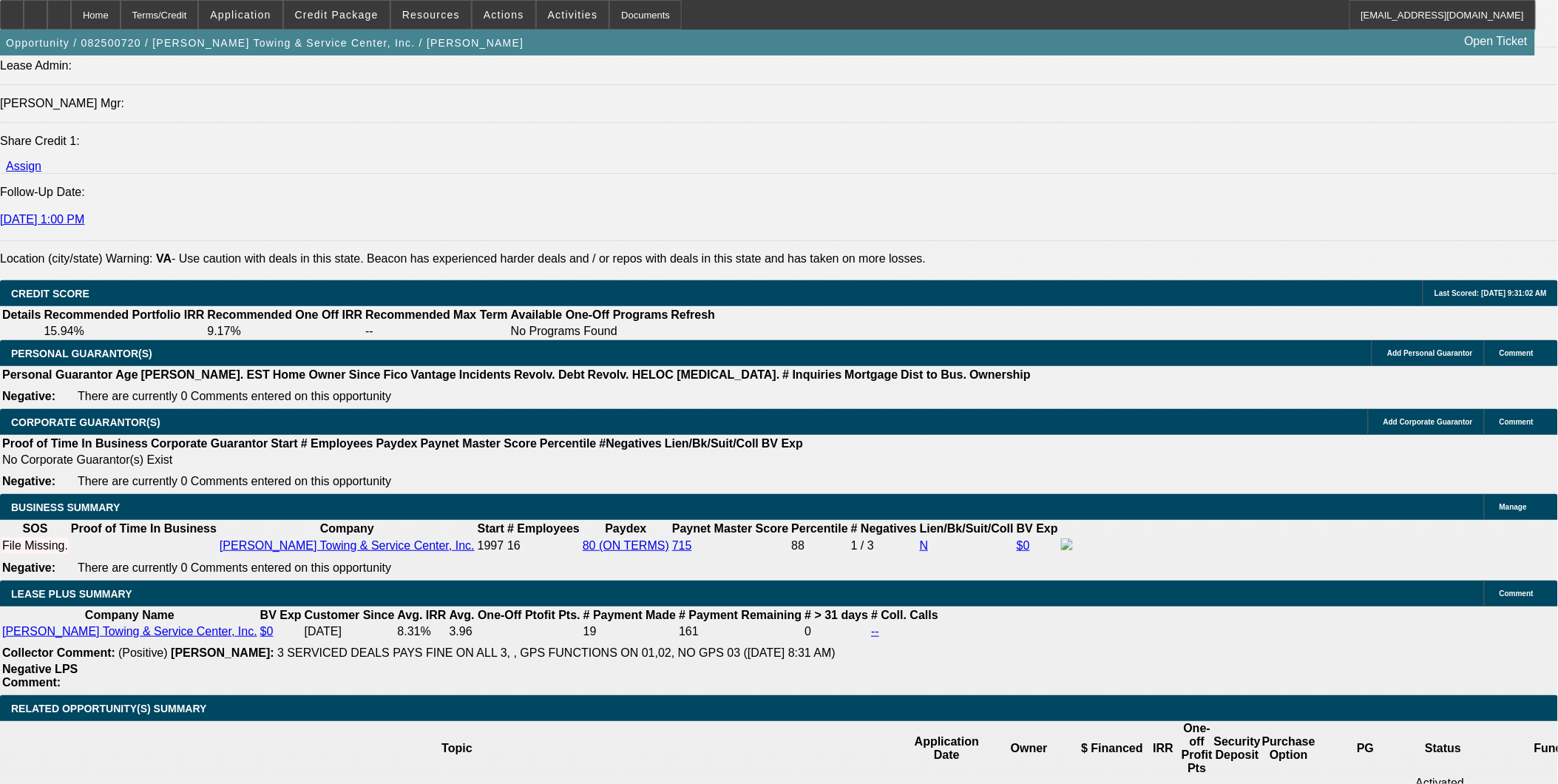
type input "$14,125.00"
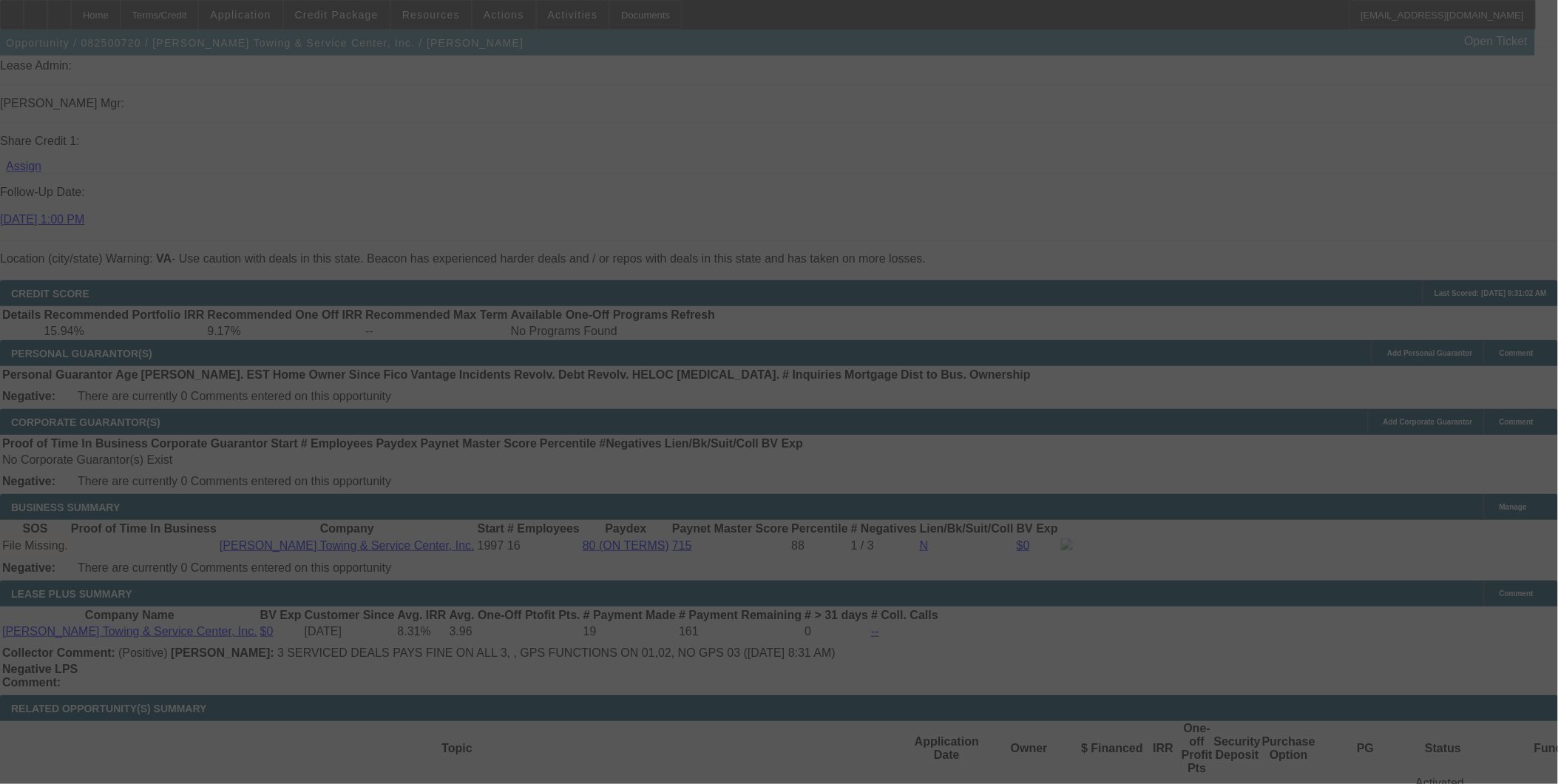
select select "0"
select select "2"
select select "0"
select select "6"
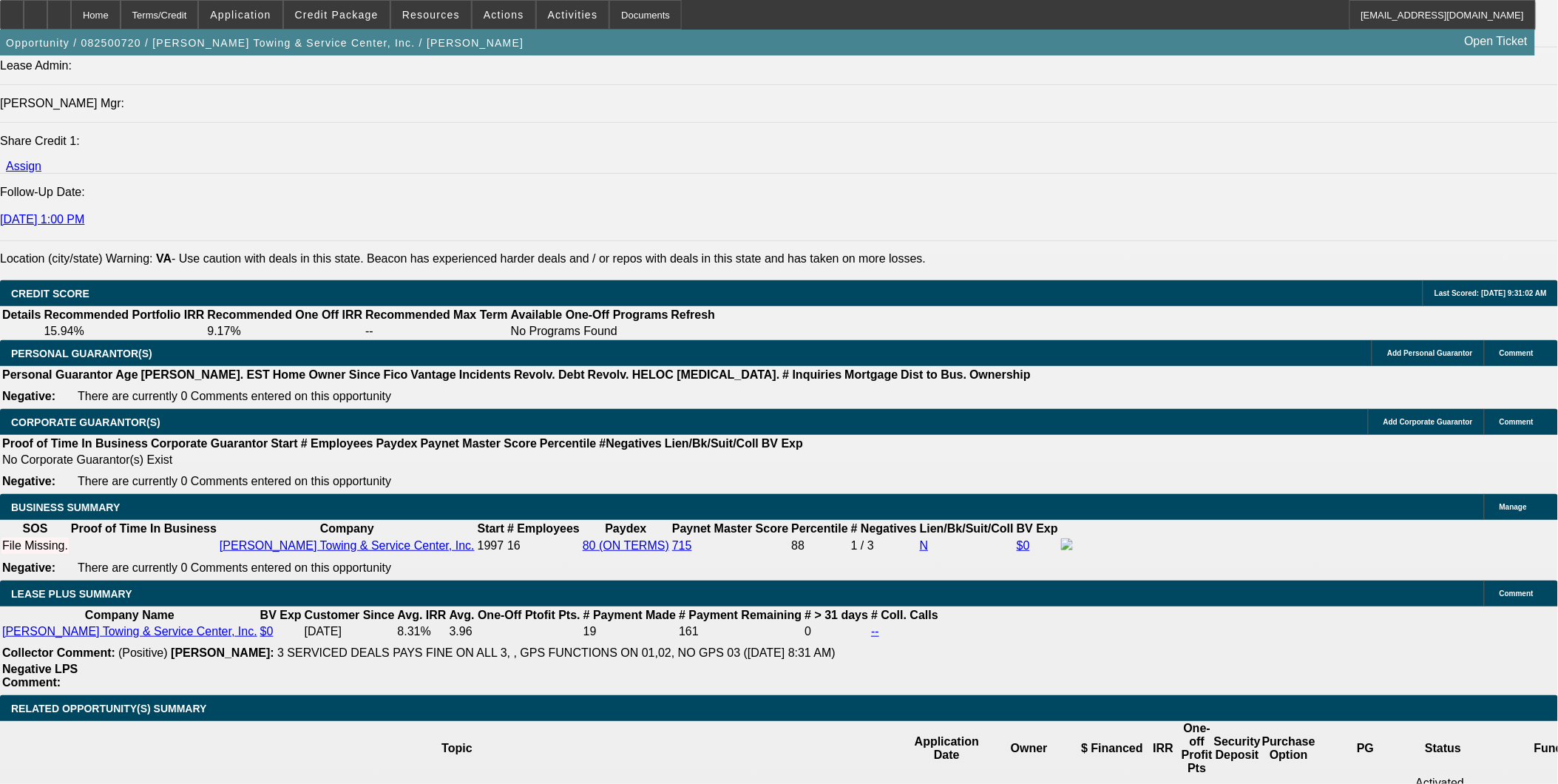
drag, startPoint x: 346, startPoint y: 507, endPoint x: 466, endPoint y: 507, distance: 120.0
type input "UNKNOWN"
type input "6."
type input "$2,730.94"
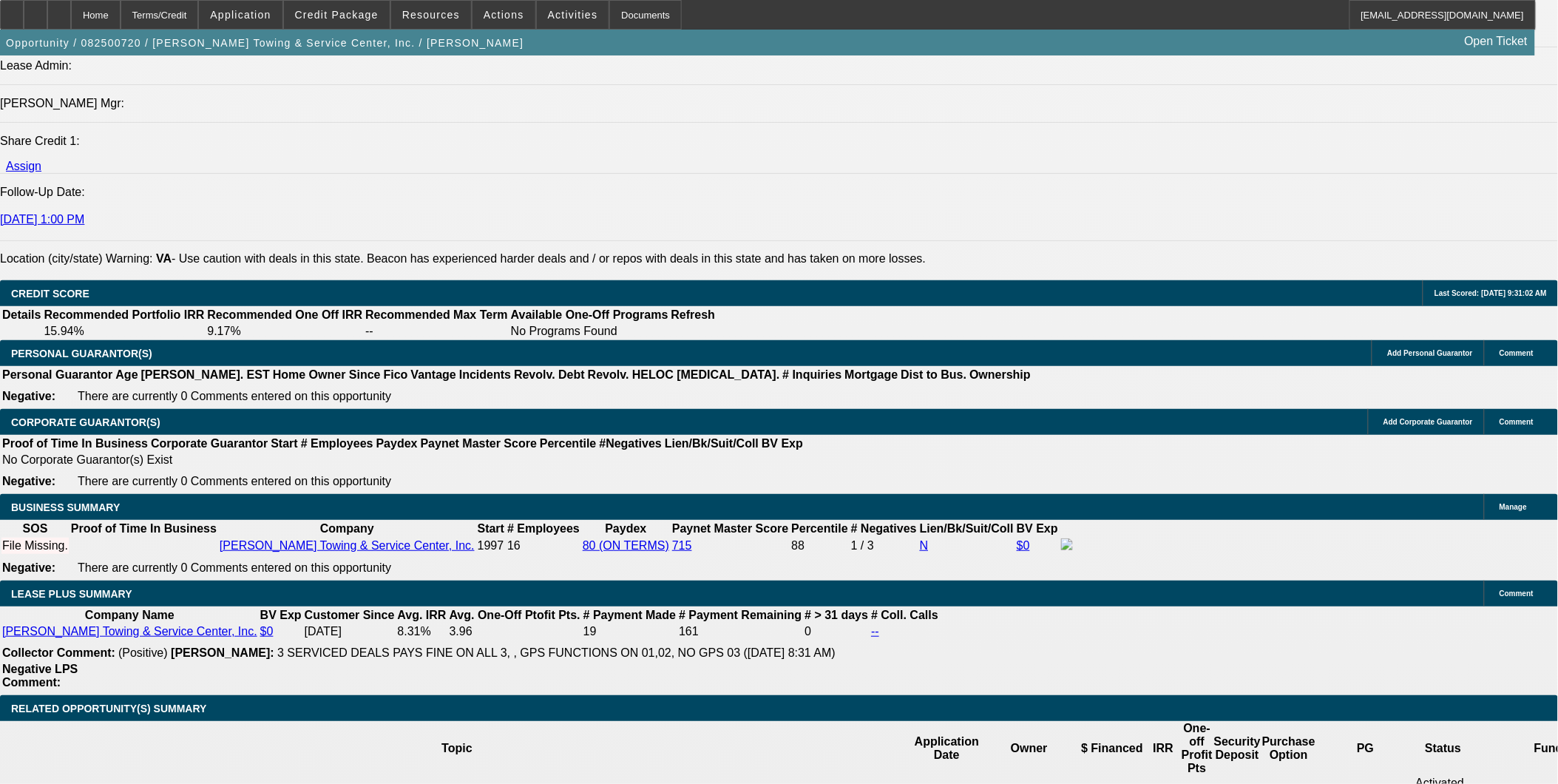
type input "6.5"
type input "$2,763.90"
type input "6.5"
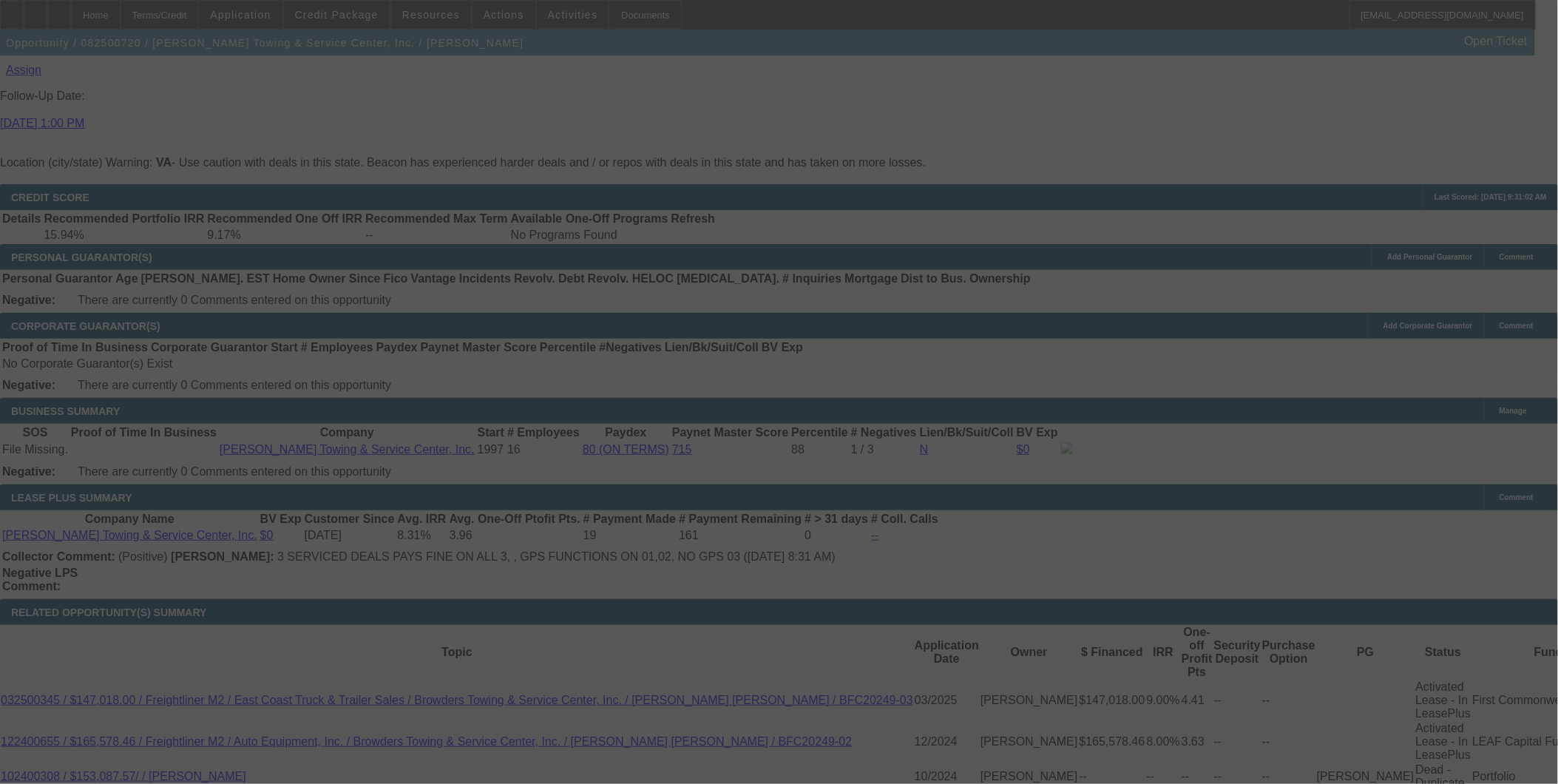
scroll to position [2054, 0]
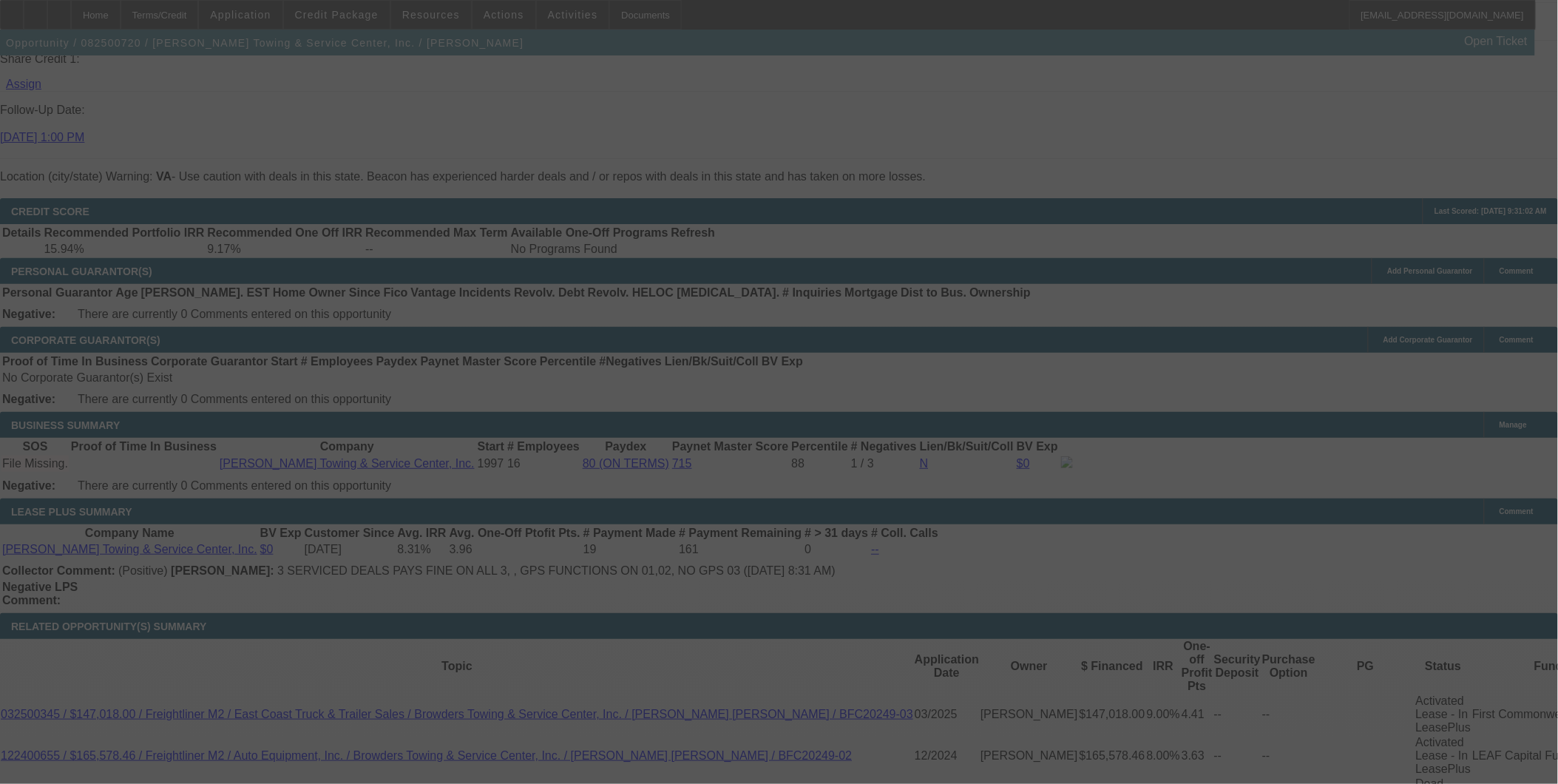
select select "0"
select select "2"
select select "0"
select select "6"
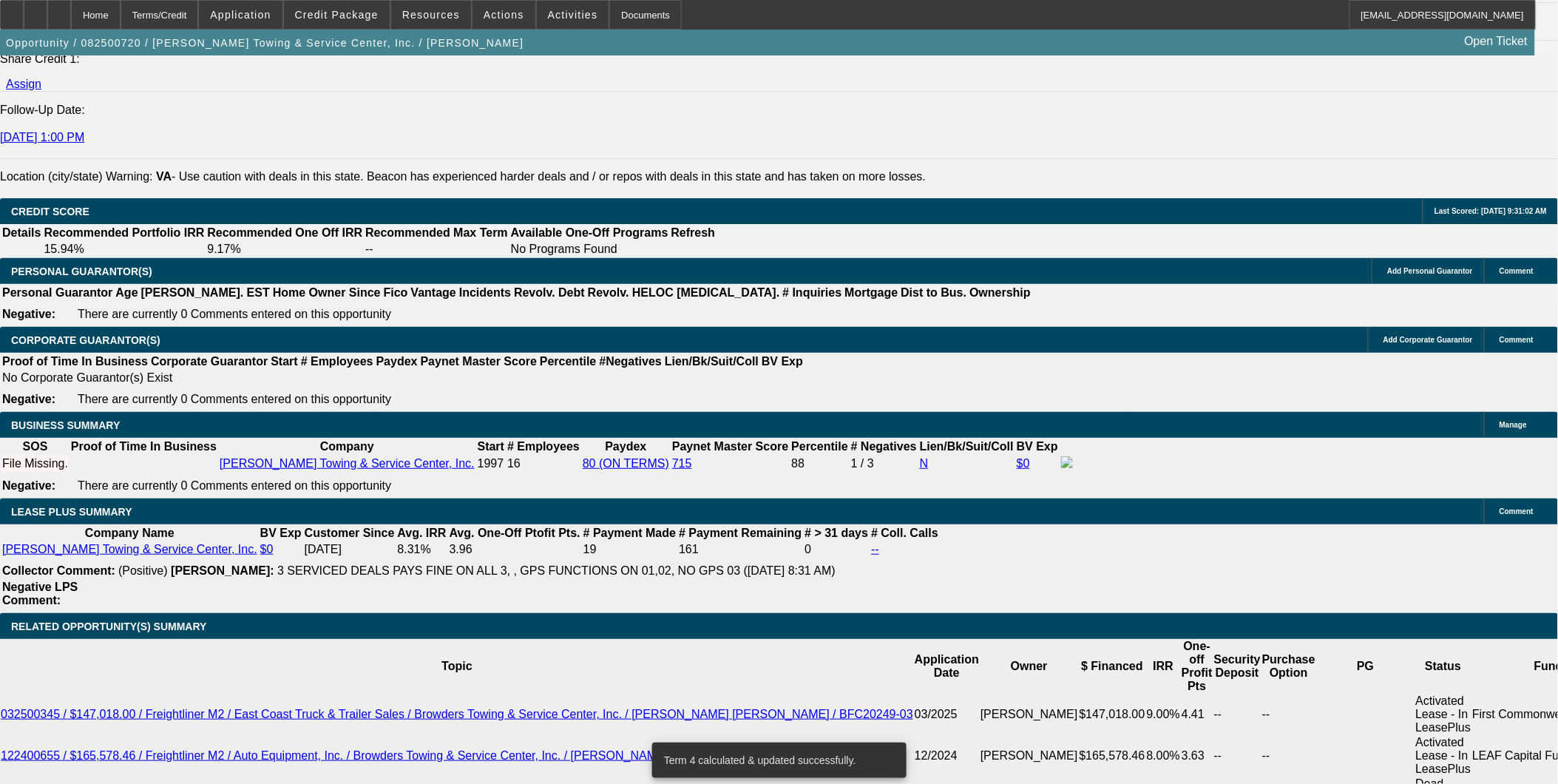
drag, startPoint x: 342, startPoint y: 430, endPoint x: 453, endPoint y: 452, distance: 113.2
type input "UNKNOWN"
type input "6"
type input "$2,730.94"
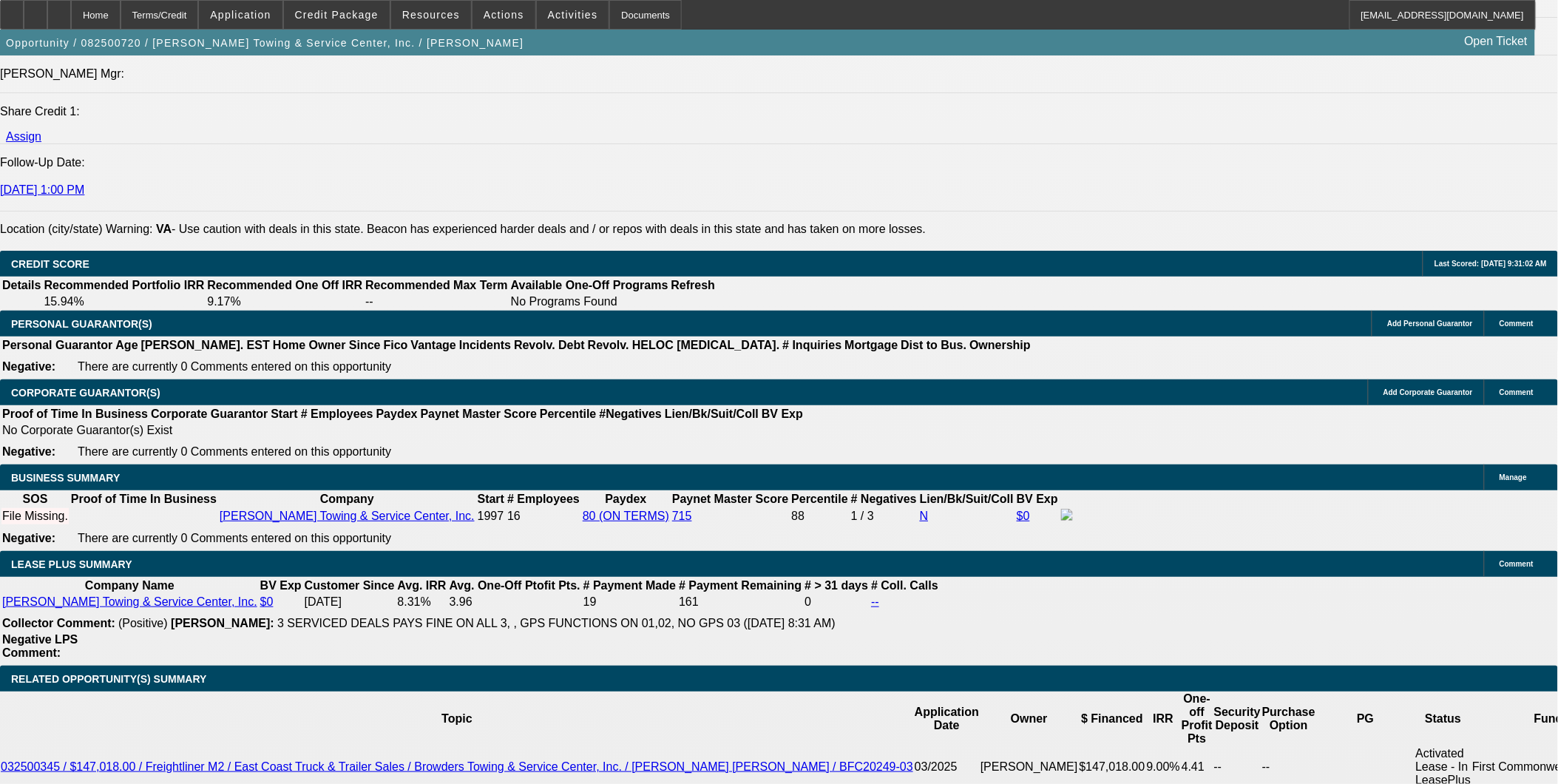
scroll to position [1971, 0]
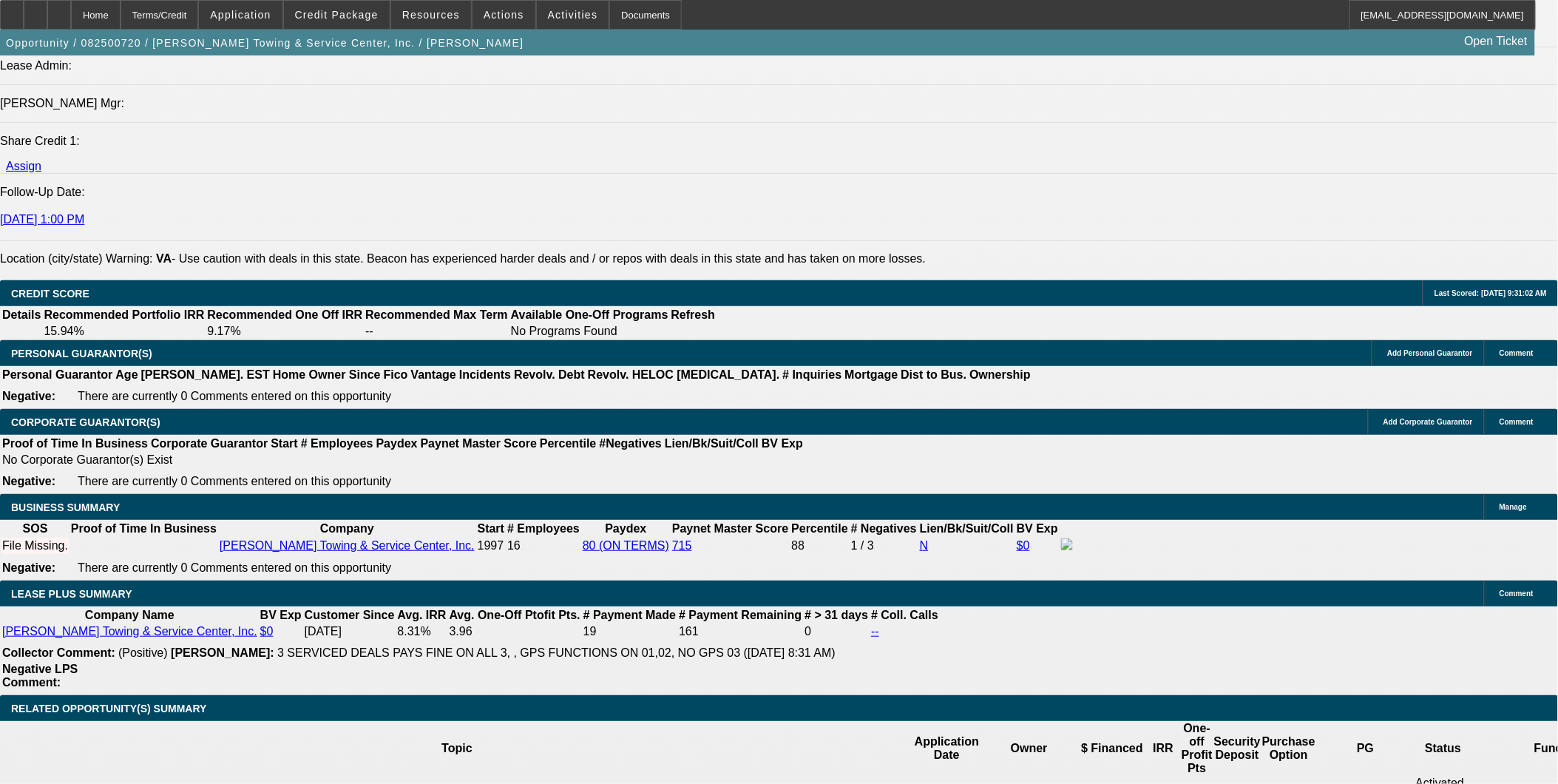
type input "6"
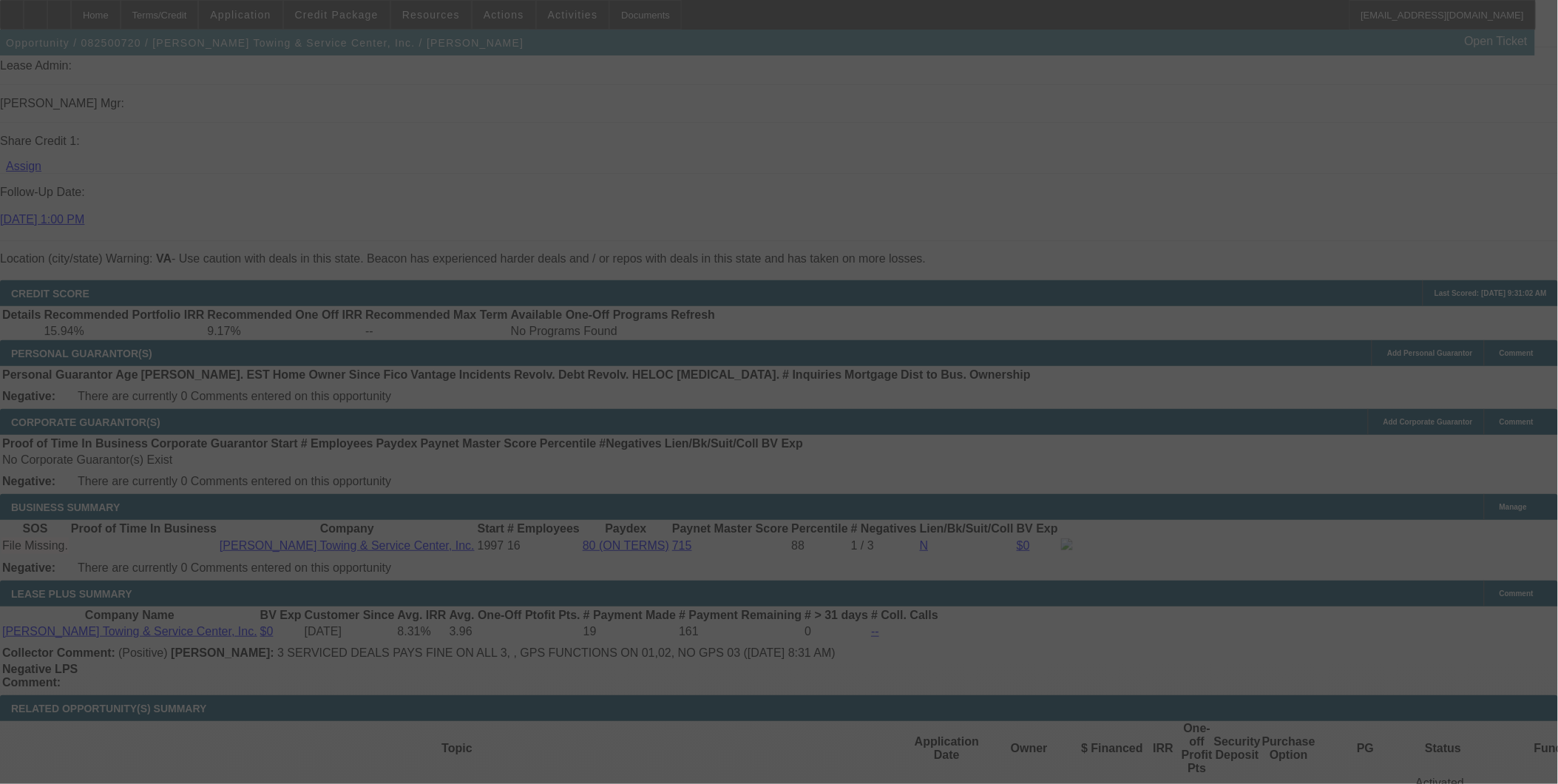
scroll to position [2054, 0]
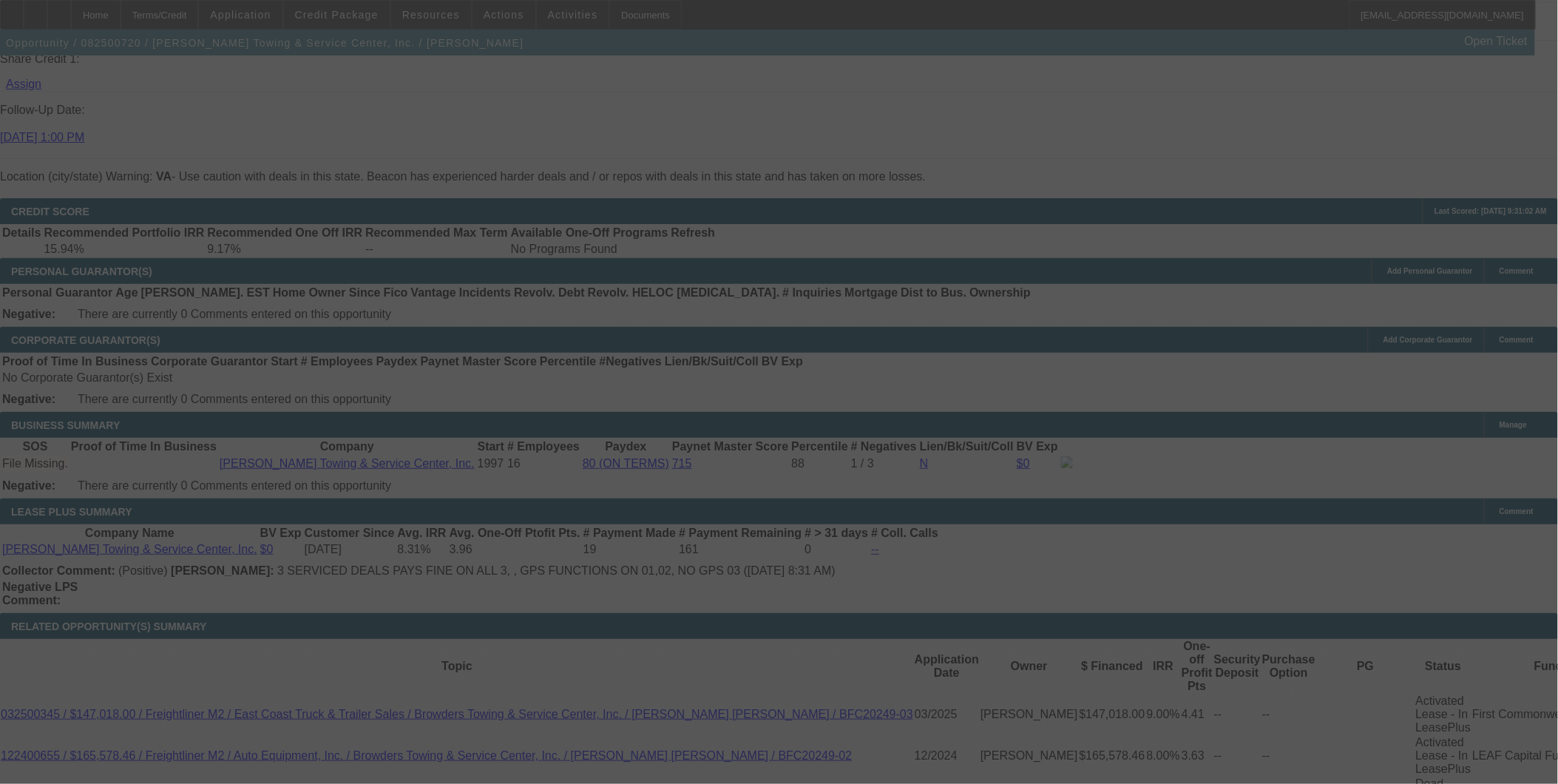
select select "0"
select select "2"
select select "0"
select select "6"
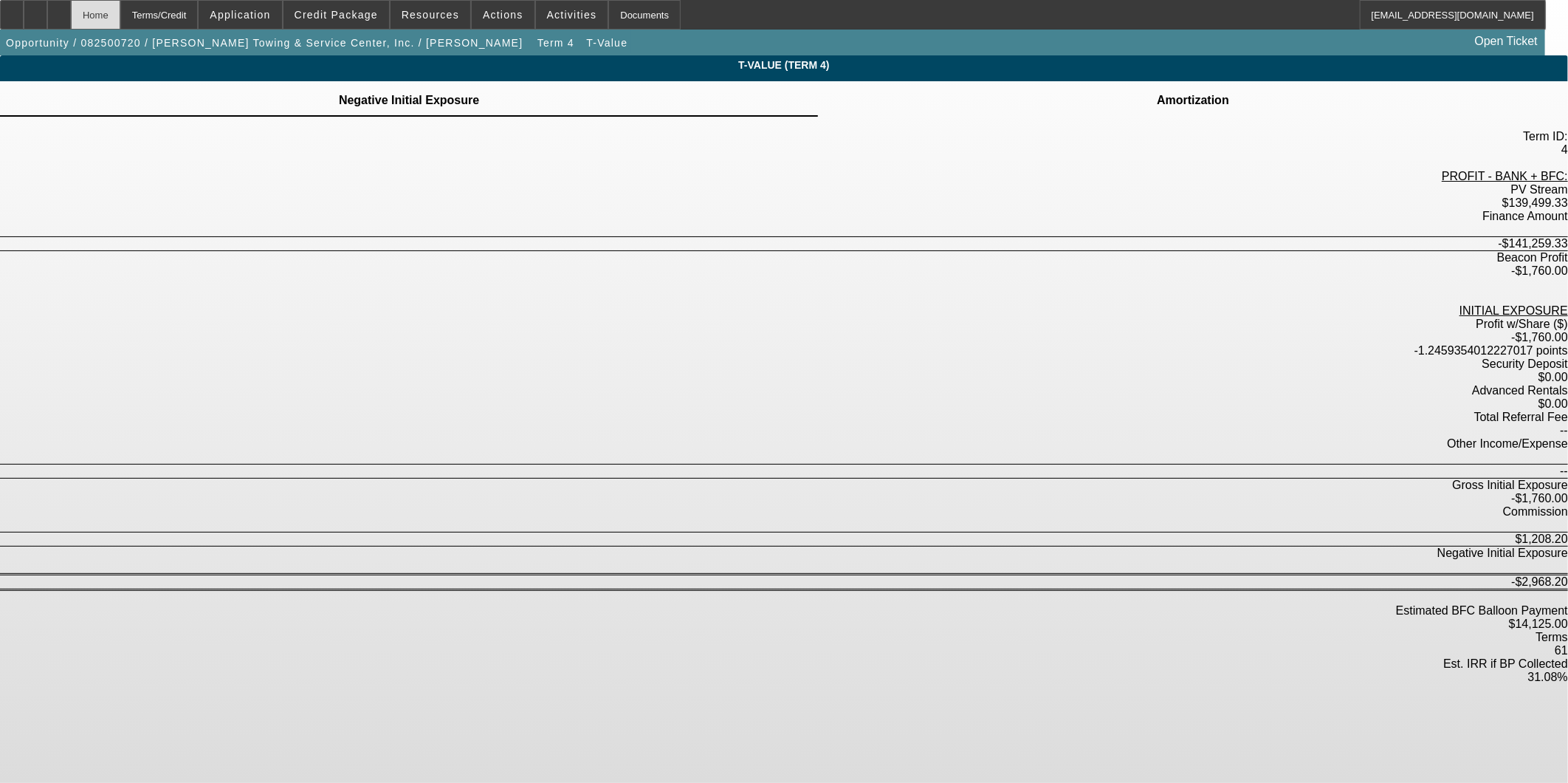
click at [120, 17] on div "Home" at bounding box center [95, 15] width 49 height 30
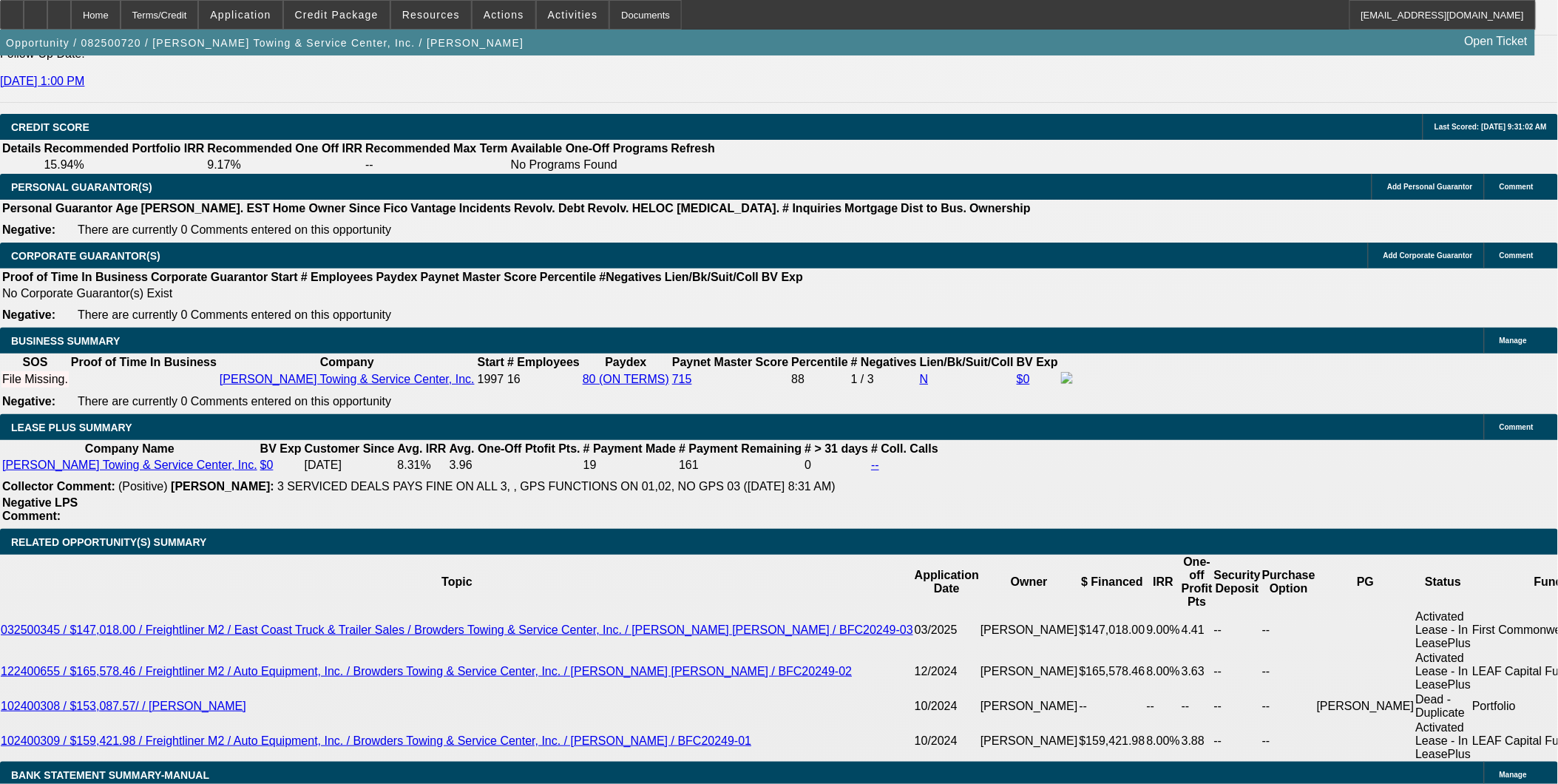
select select "0"
select select "2"
select select "0"
select select "6"
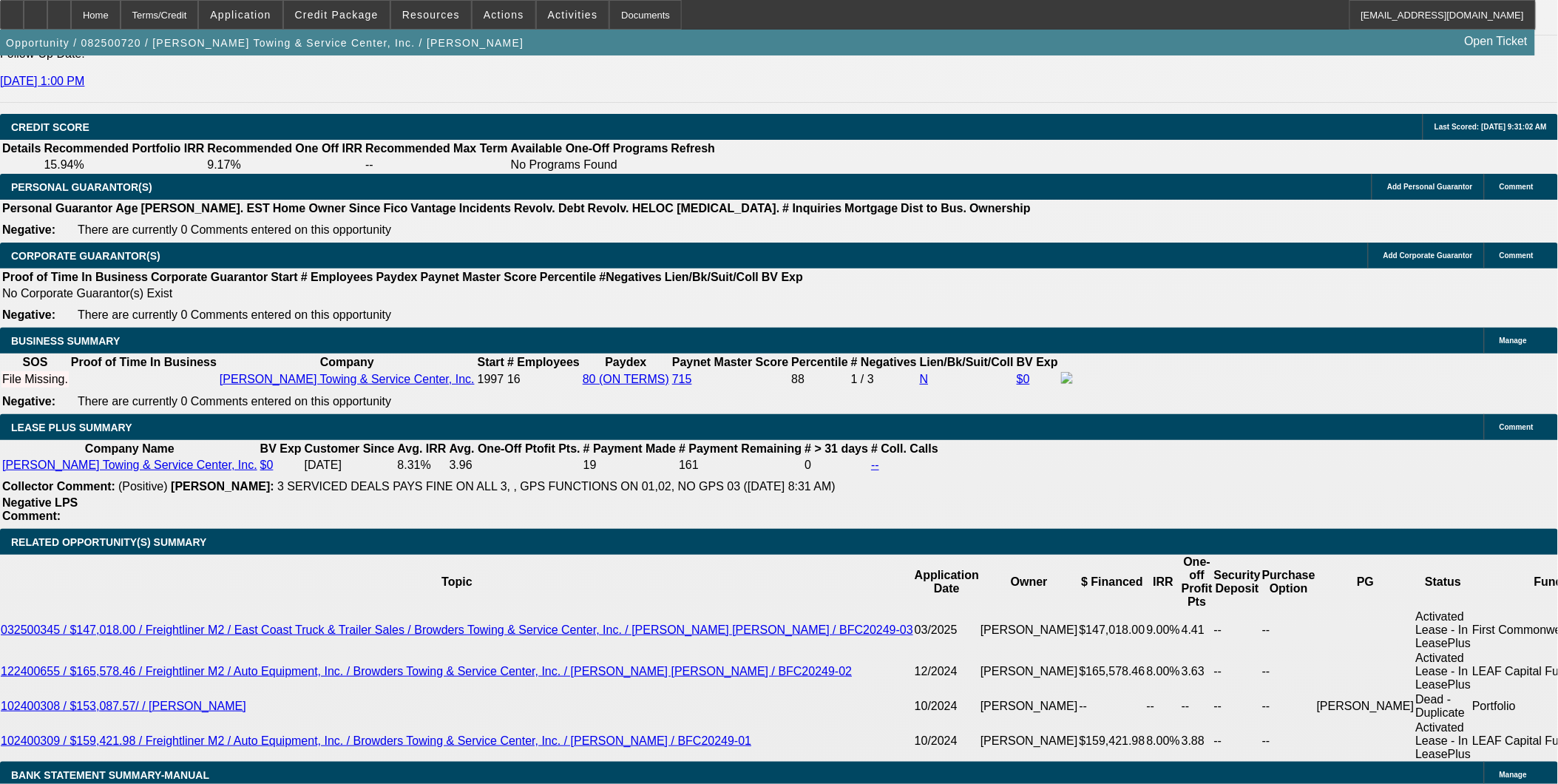
select select "0"
select select "2"
select select "0"
select select "6"
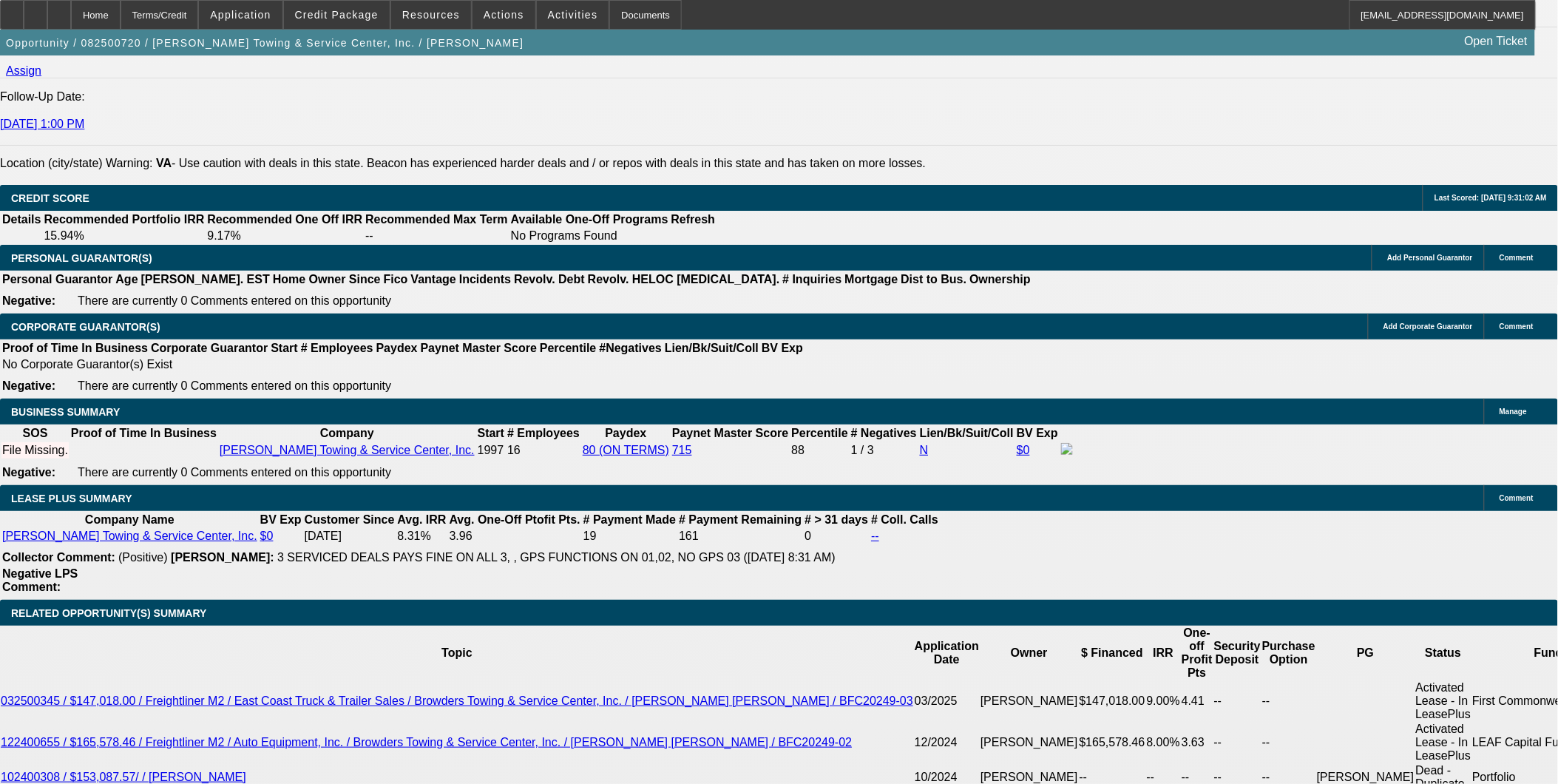
scroll to position [2083, 0]
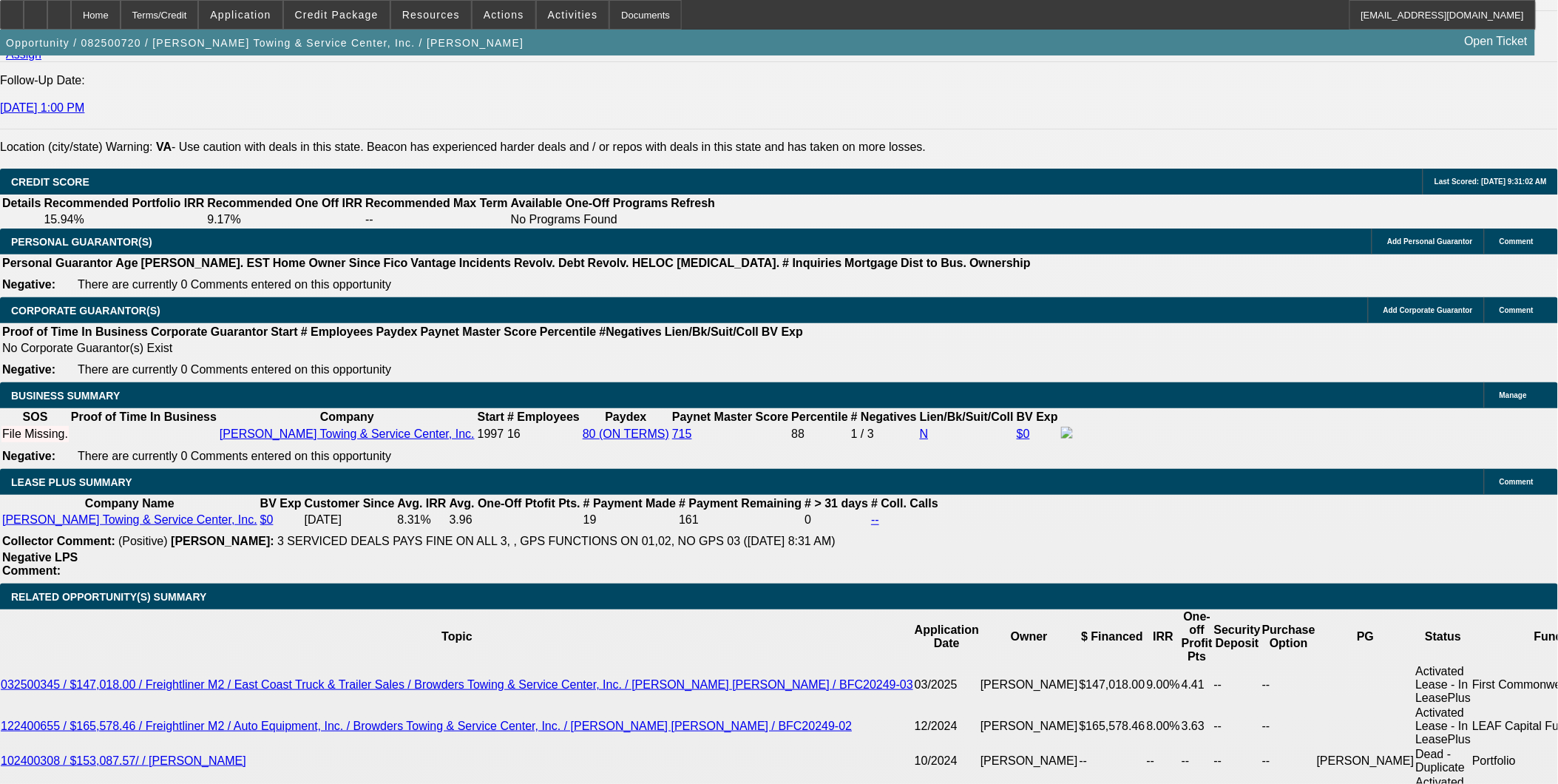
type input "0"
type input "UNKNOWN"
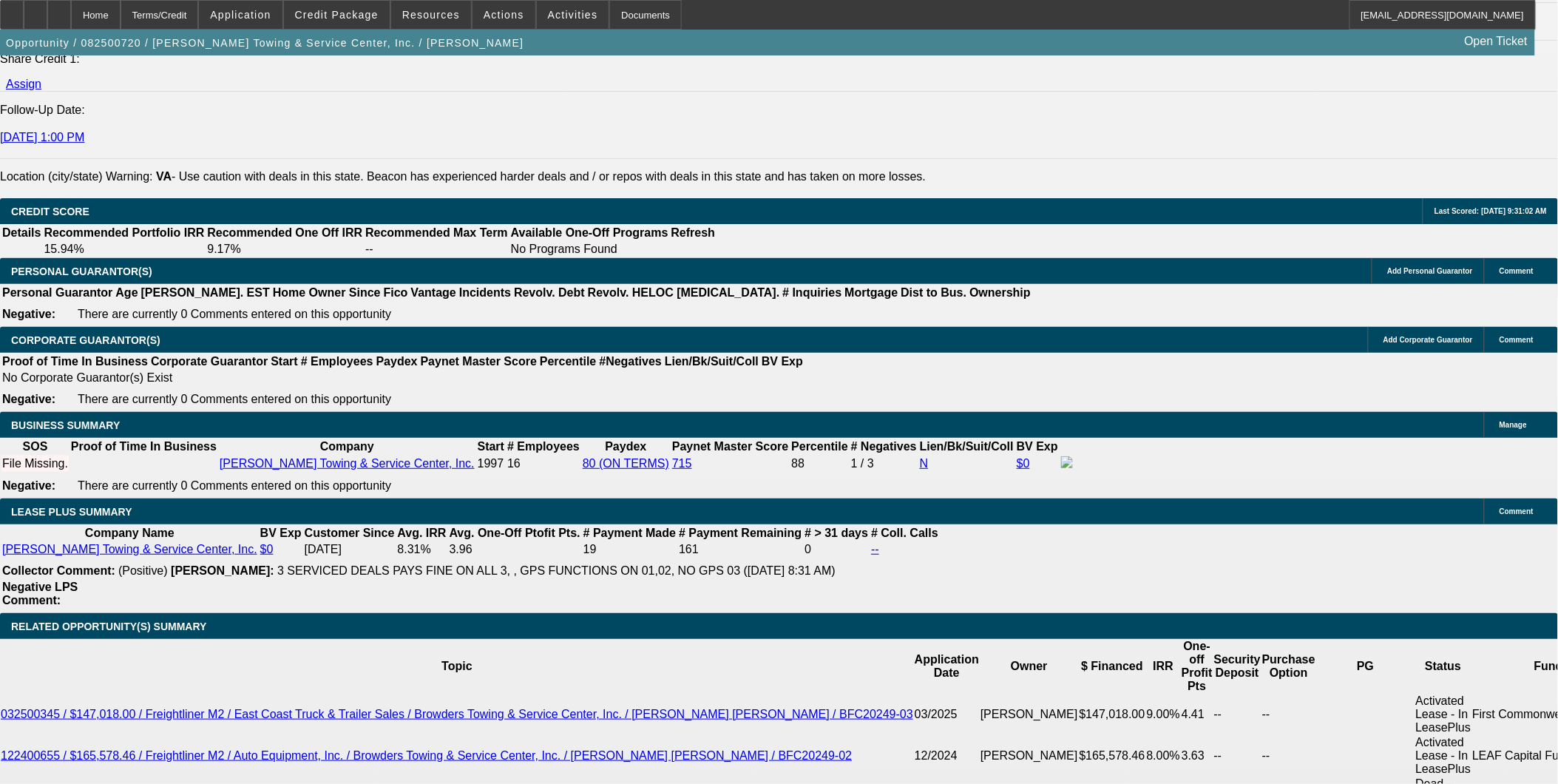
scroll to position [2001, 0]
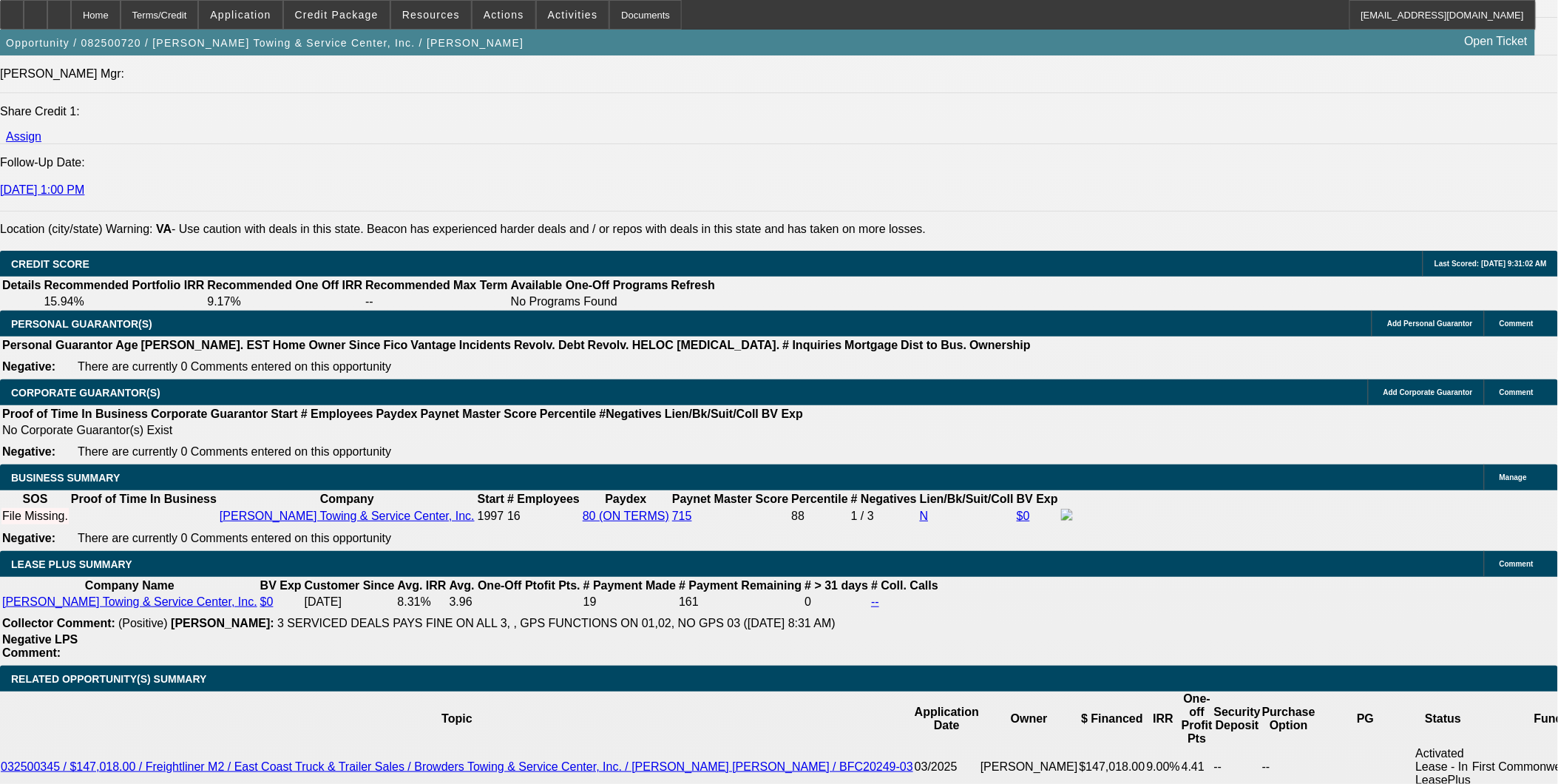
type input "$0.00"
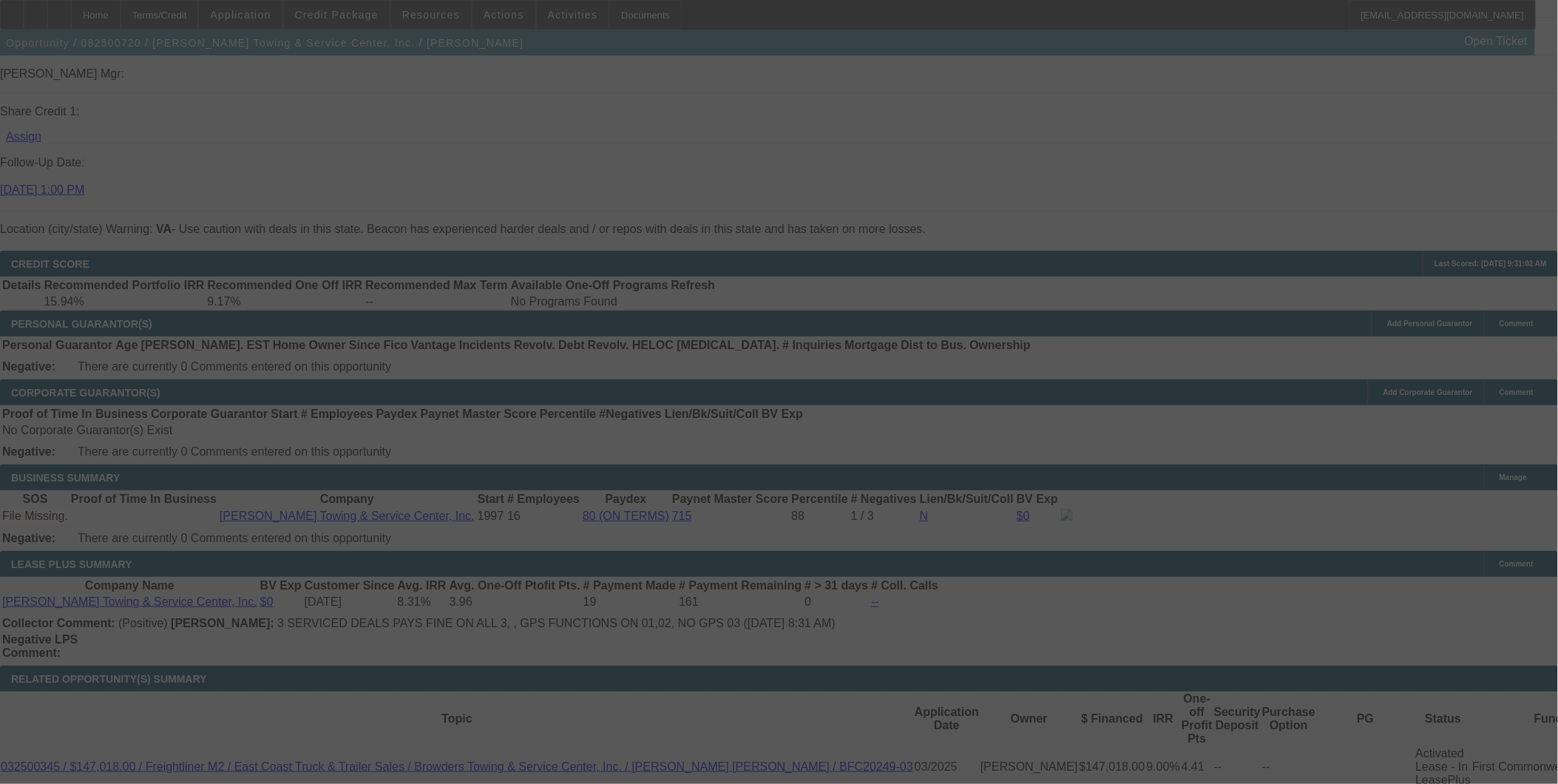
select select "0"
select select "2"
select select "0"
select select "6"
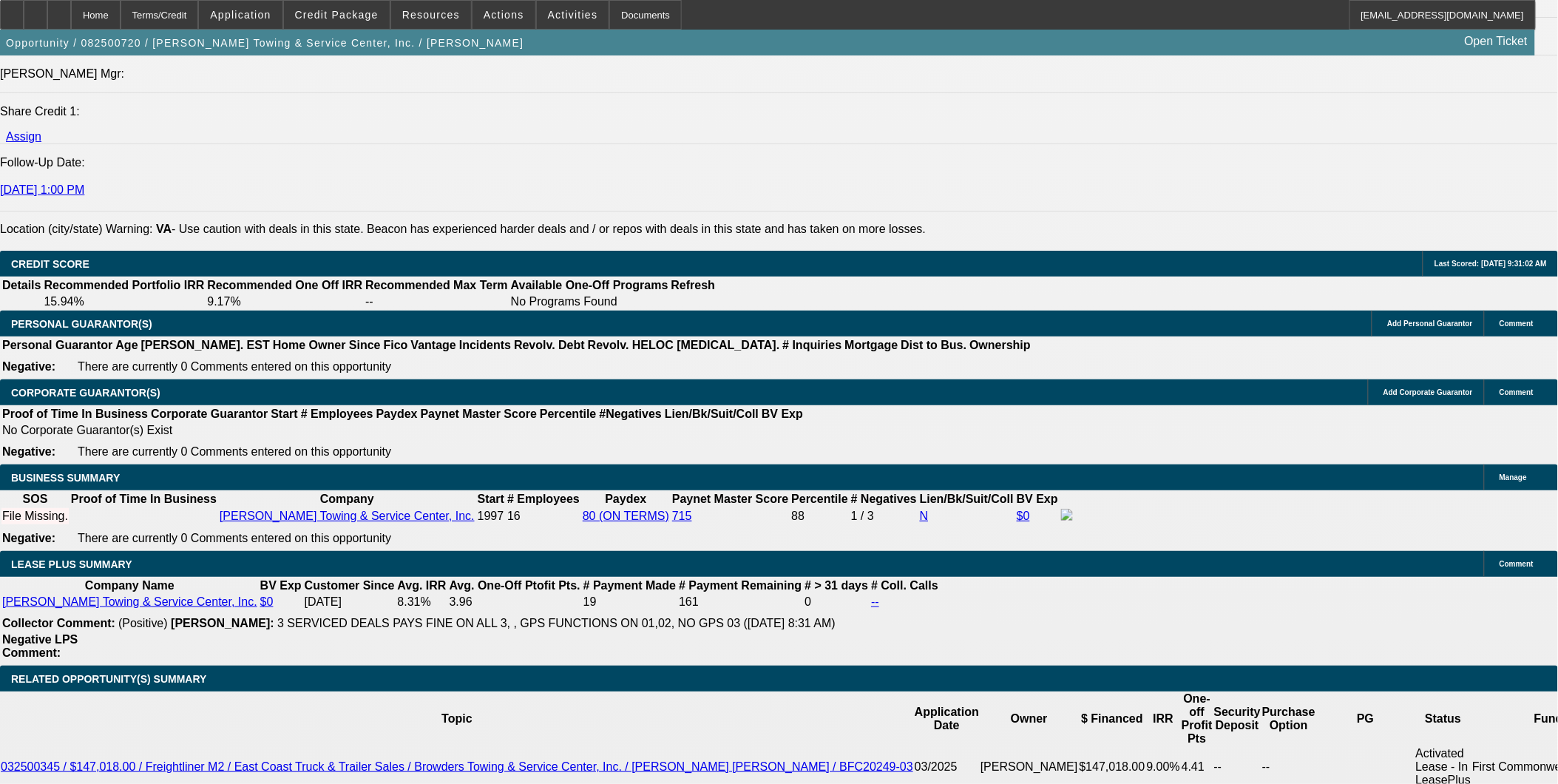
drag, startPoint x: 355, startPoint y: 482, endPoint x: 500, endPoint y: 479, distance: 145.0
type input "UNKNOWN"
type input "5"
type input "$2,665.74"
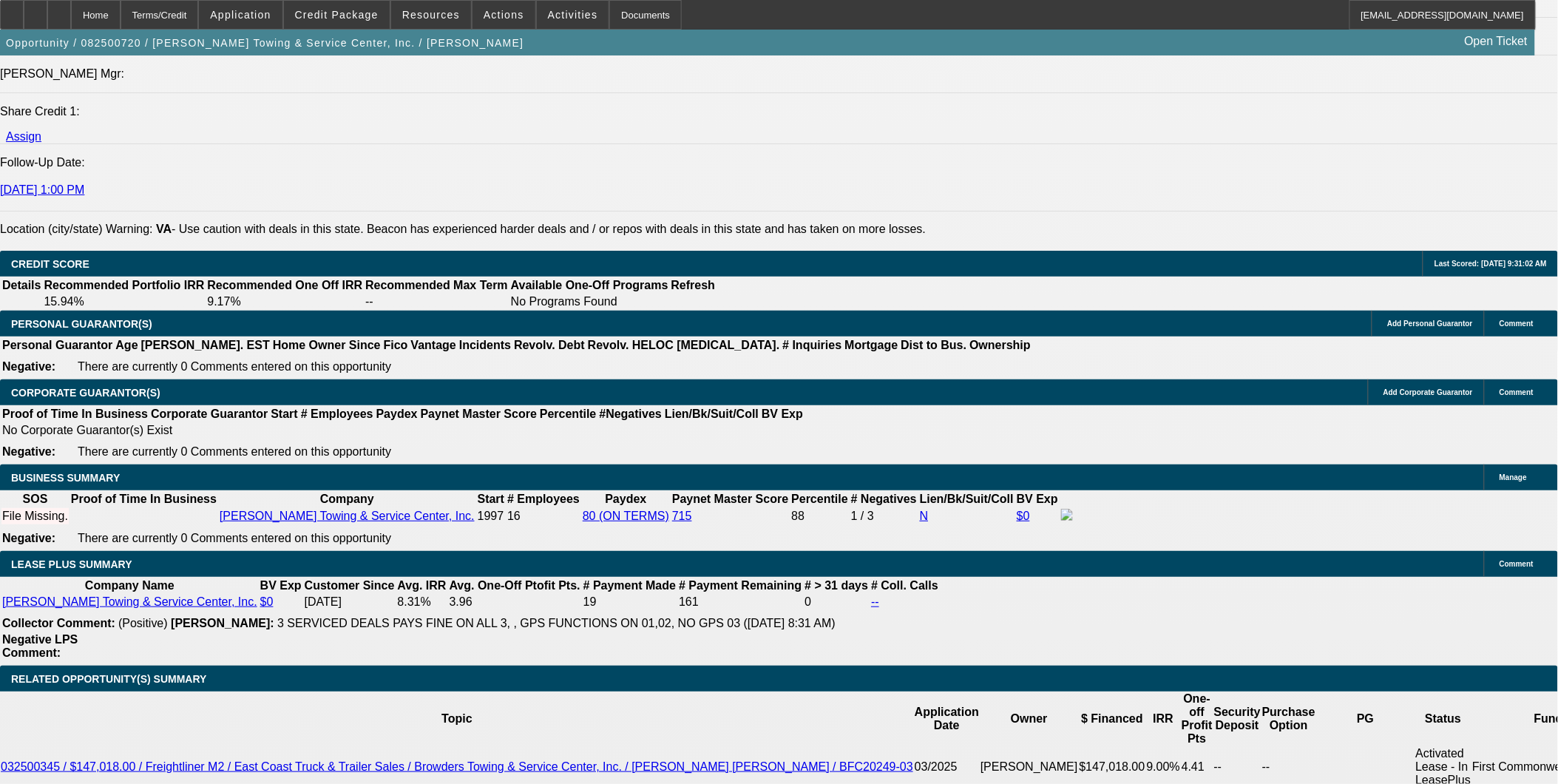
type input "5.8"
type input "$2,717.82"
type input "5.8"
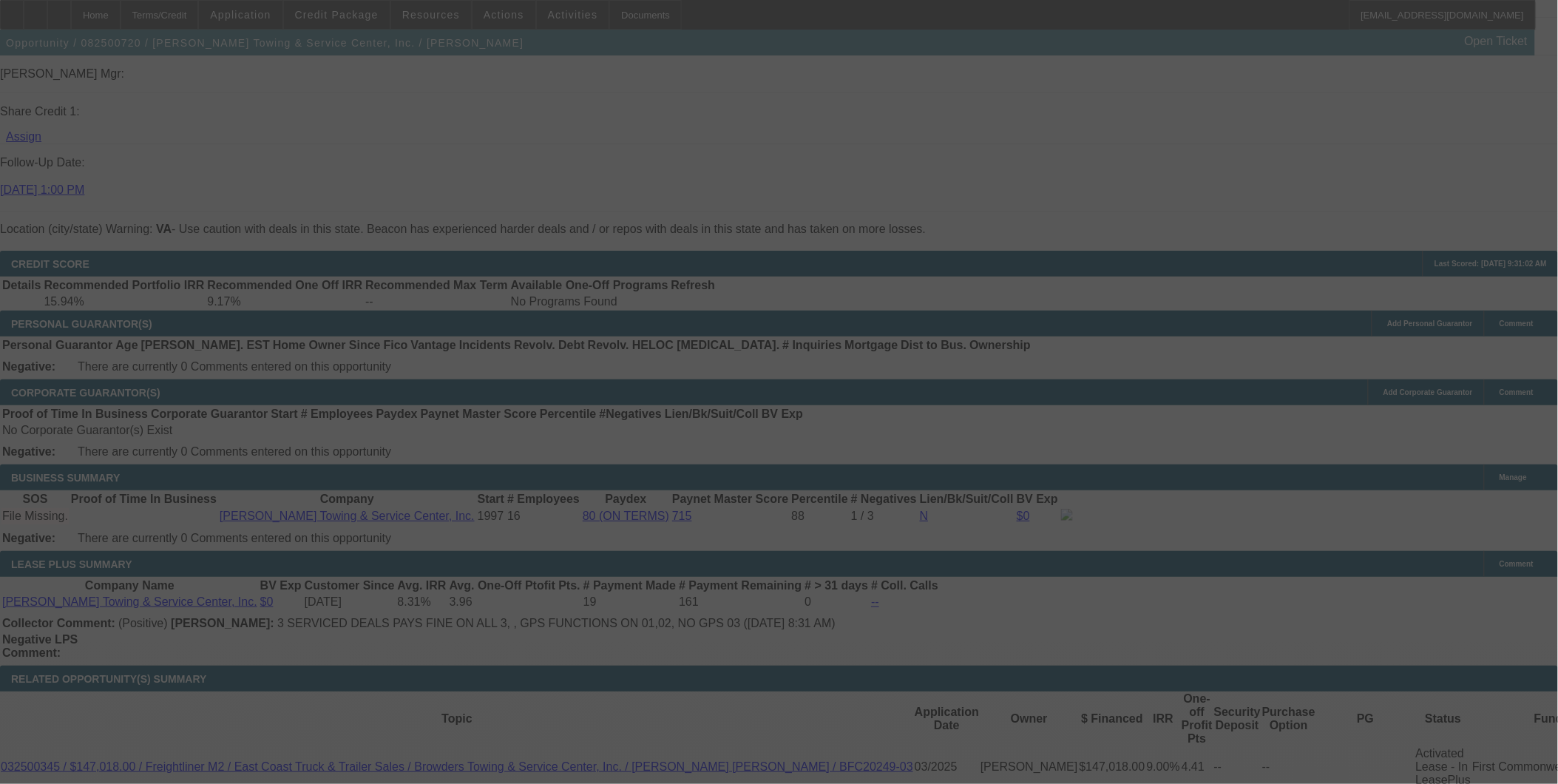
select select "0"
select select "2"
select select "0"
select select "6"
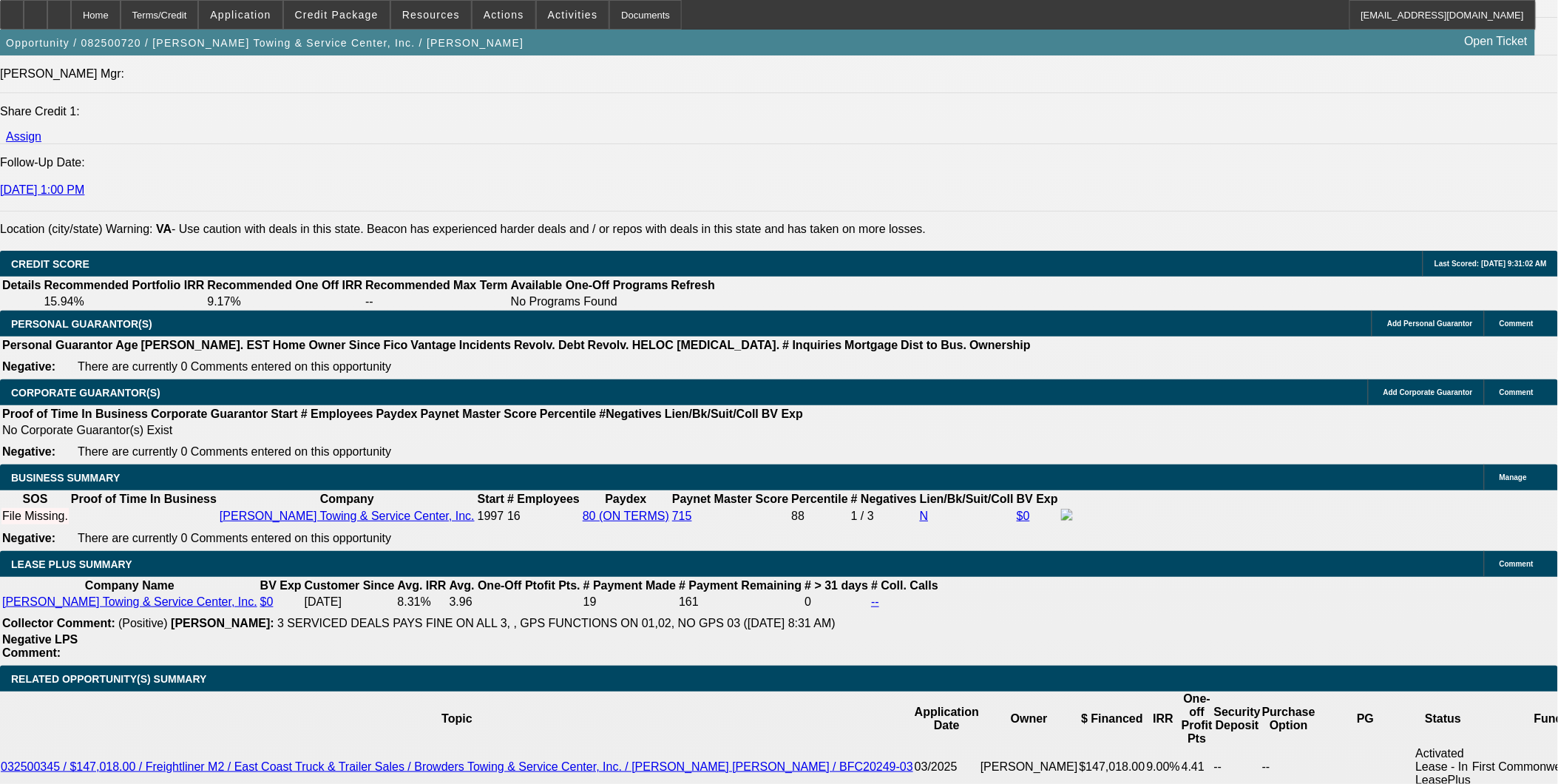
type input "14125"
drag, startPoint x: 235, startPoint y: 503, endPoint x: 588, endPoint y: 533, distance: 354.3
type input "UNKNOWN"
type input "$8,000.00"
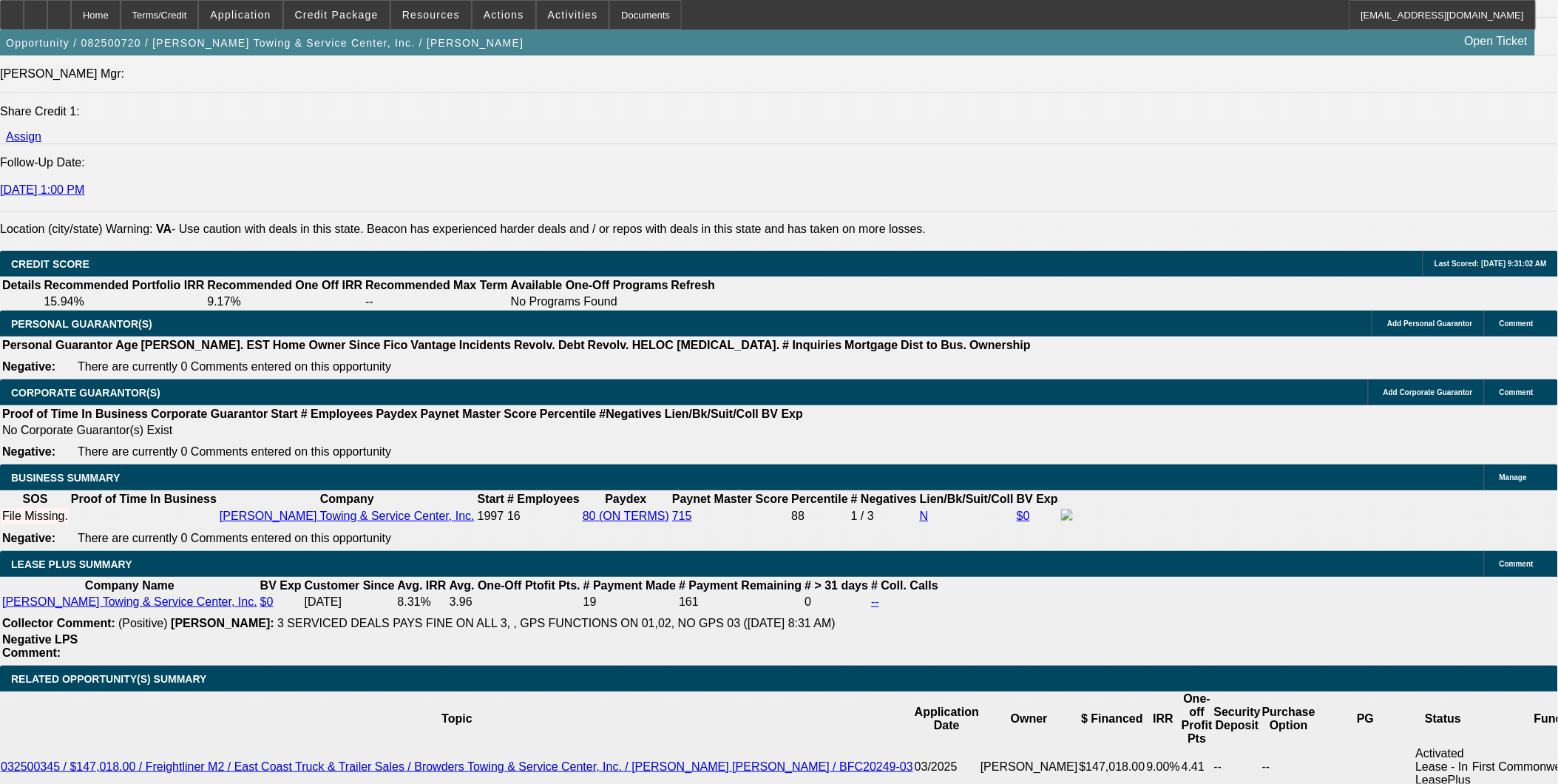
drag, startPoint x: 305, startPoint y: 284, endPoint x: 297, endPoint y: 269, distance: 17.0
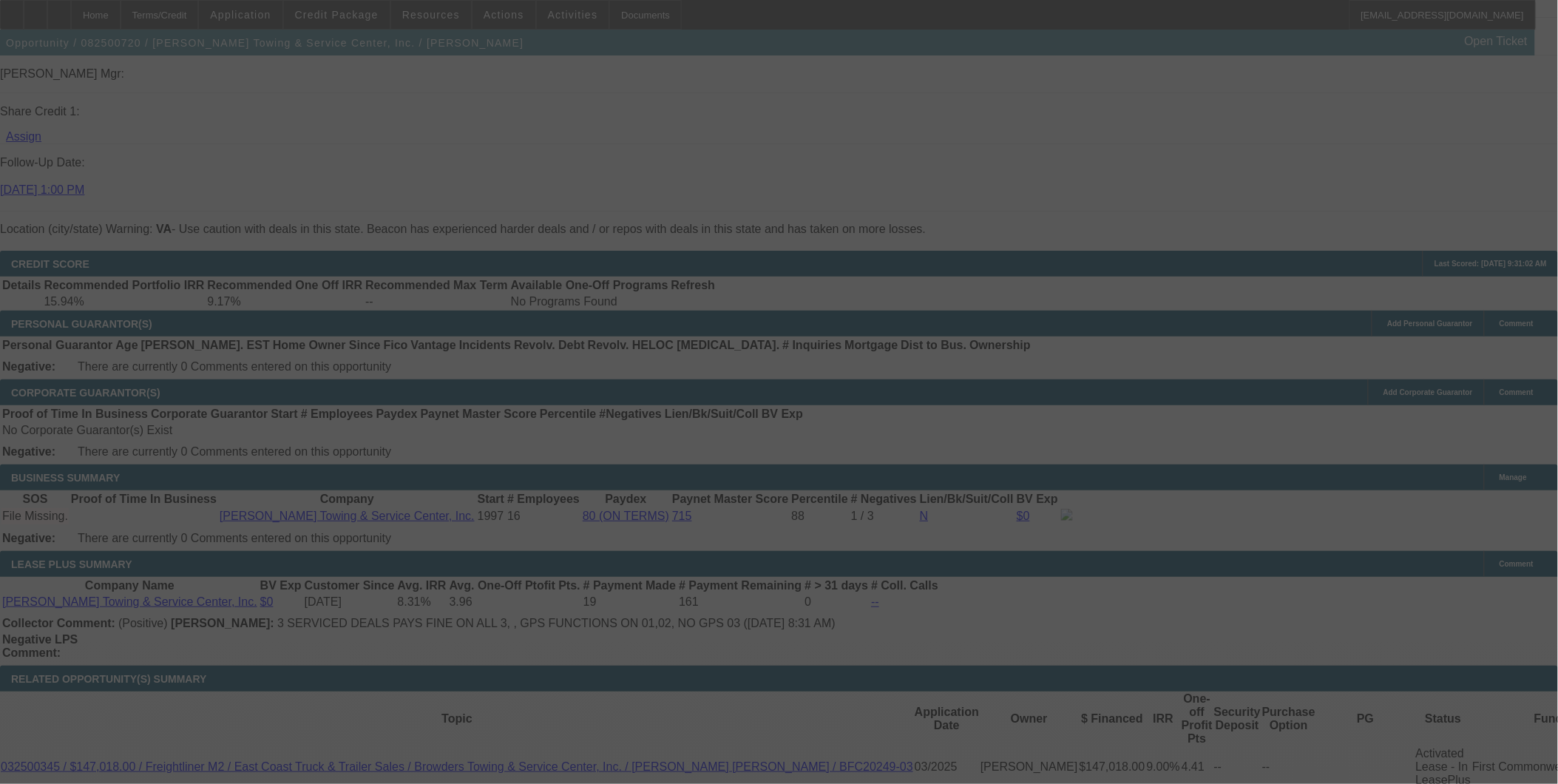
select select "0"
select select "2"
select select "0"
select select "6"
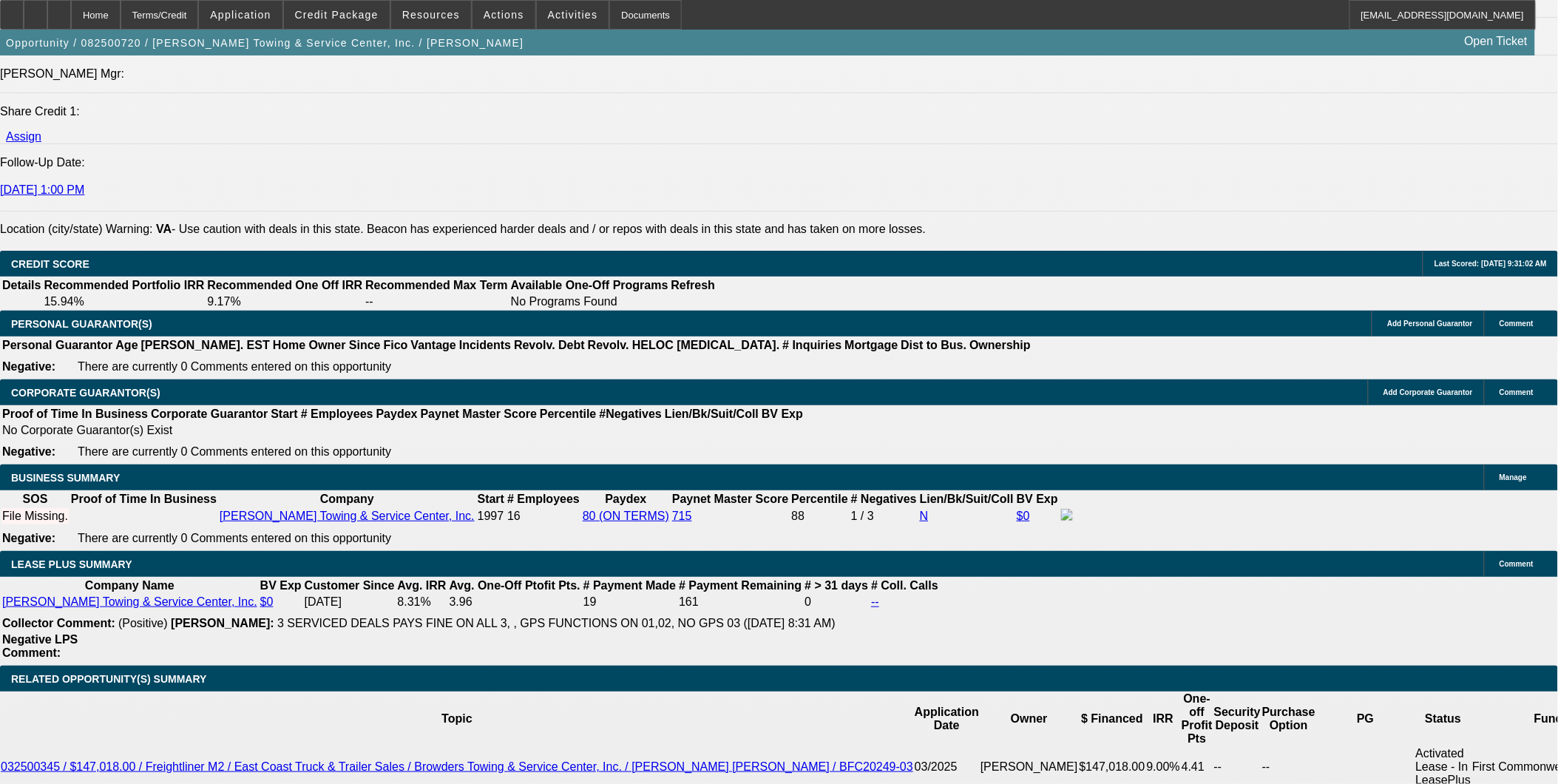
scroll to position [1919, 0]
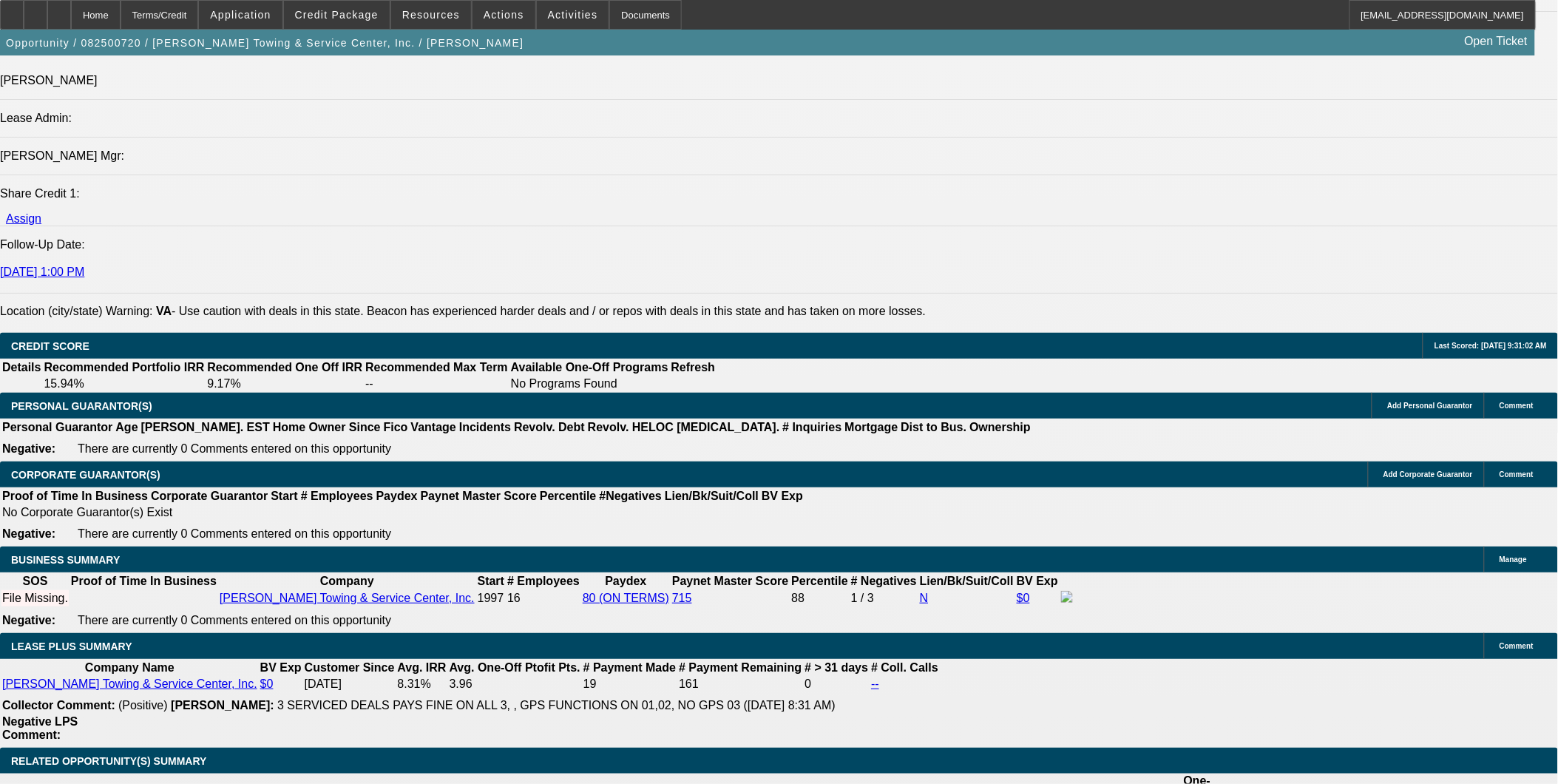
type input "0"
drag, startPoint x: 482, startPoint y: 584, endPoint x: 542, endPoint y: 583, distance: 60.0
type input "UNKNOWN"
type input "$2,850.73"
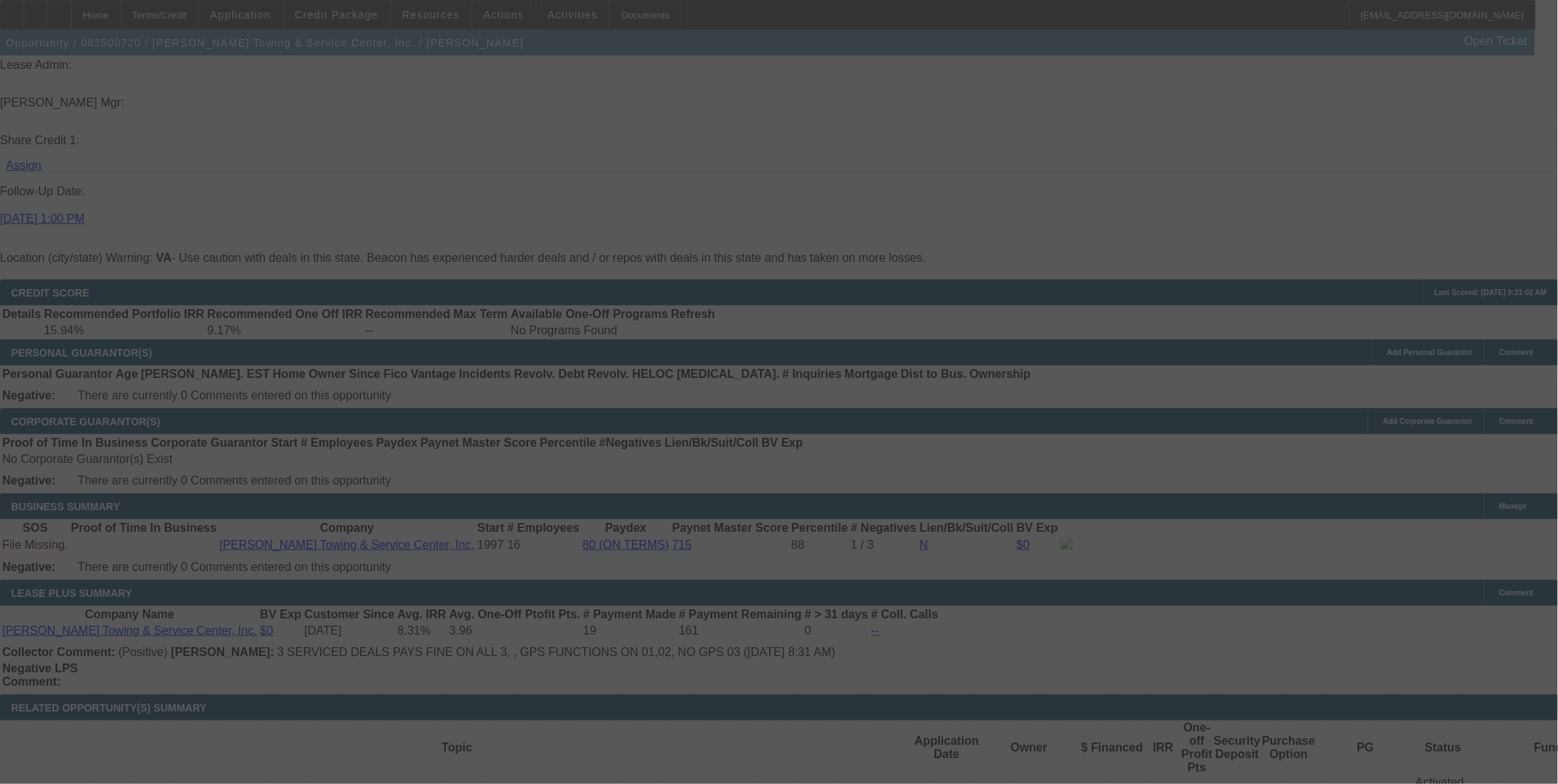
scroll to position [2001, 0]
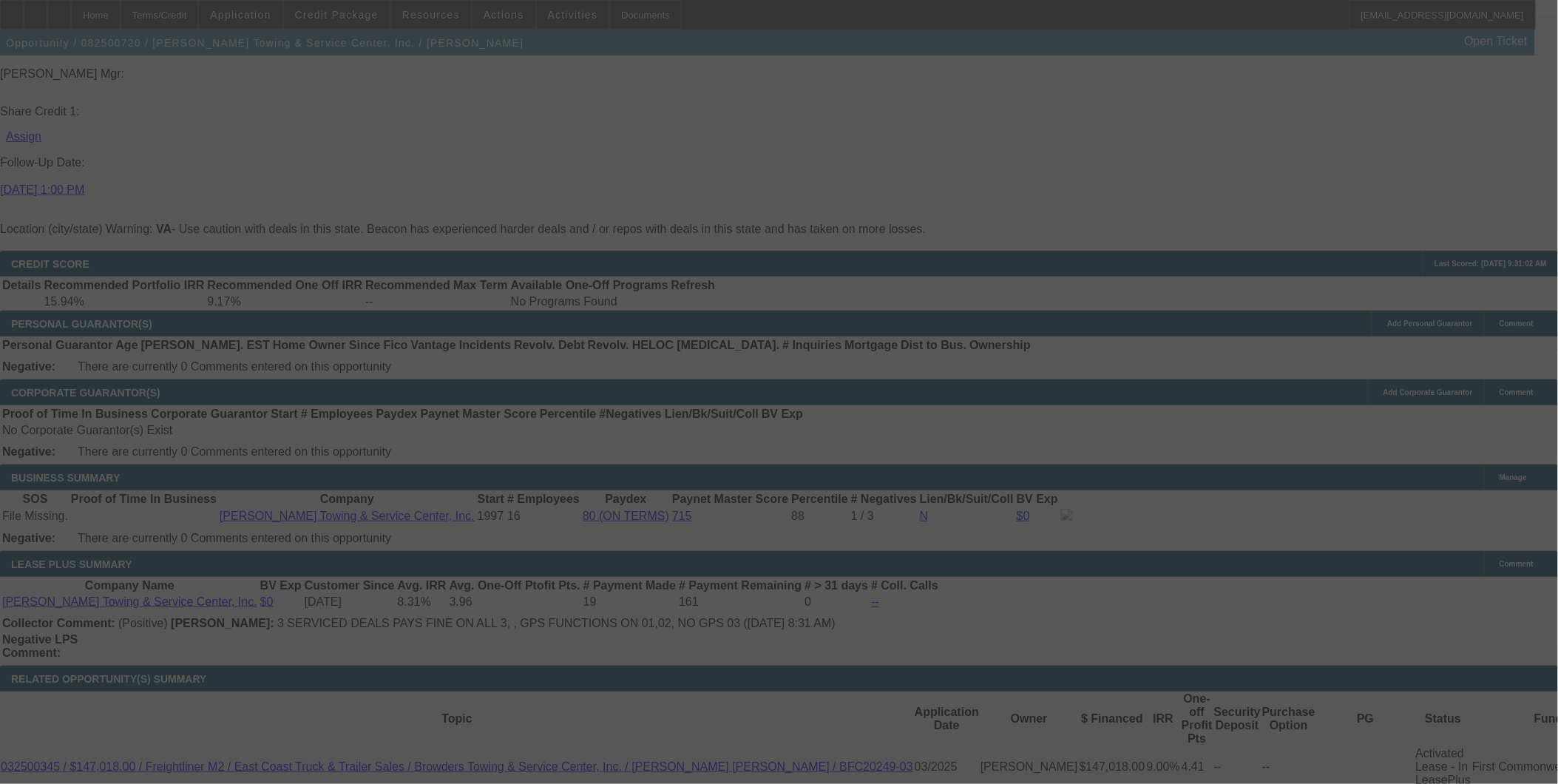
select select "0"
select select "2"
select select "0"
select select "6"
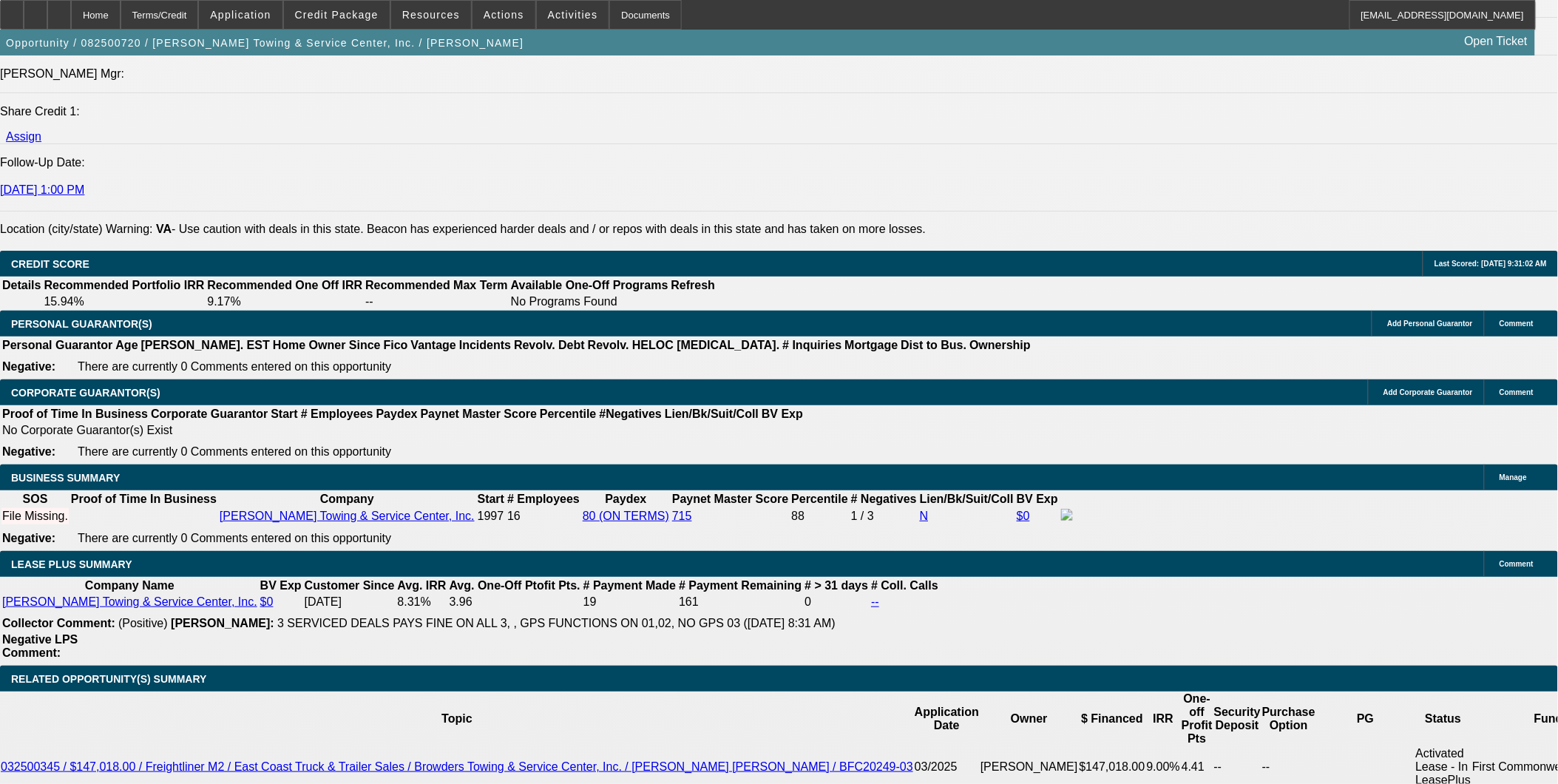
click at [47, 7] on div at bounding box center [36, 15] width 24 height 30
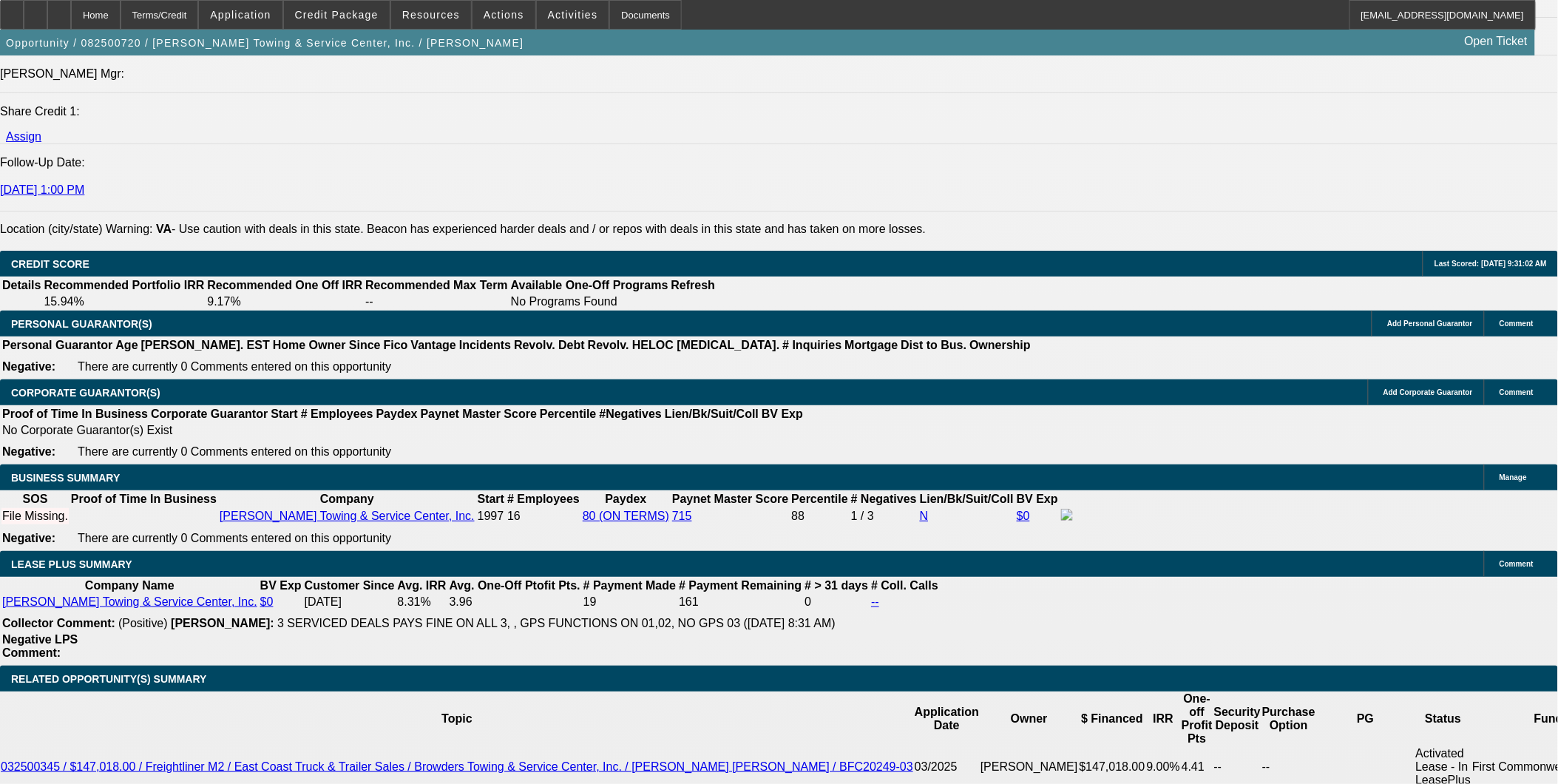
click at [47, 23] on div at bounding box center [36, 15] width 24 height 30
drag, startPoint x: 799, startPoint y: 513, endPoint x: 792, endPoint y: 492, distance: 22.1
click at [71, 13] on div at bounding box center [59, 15] width 24 height 30
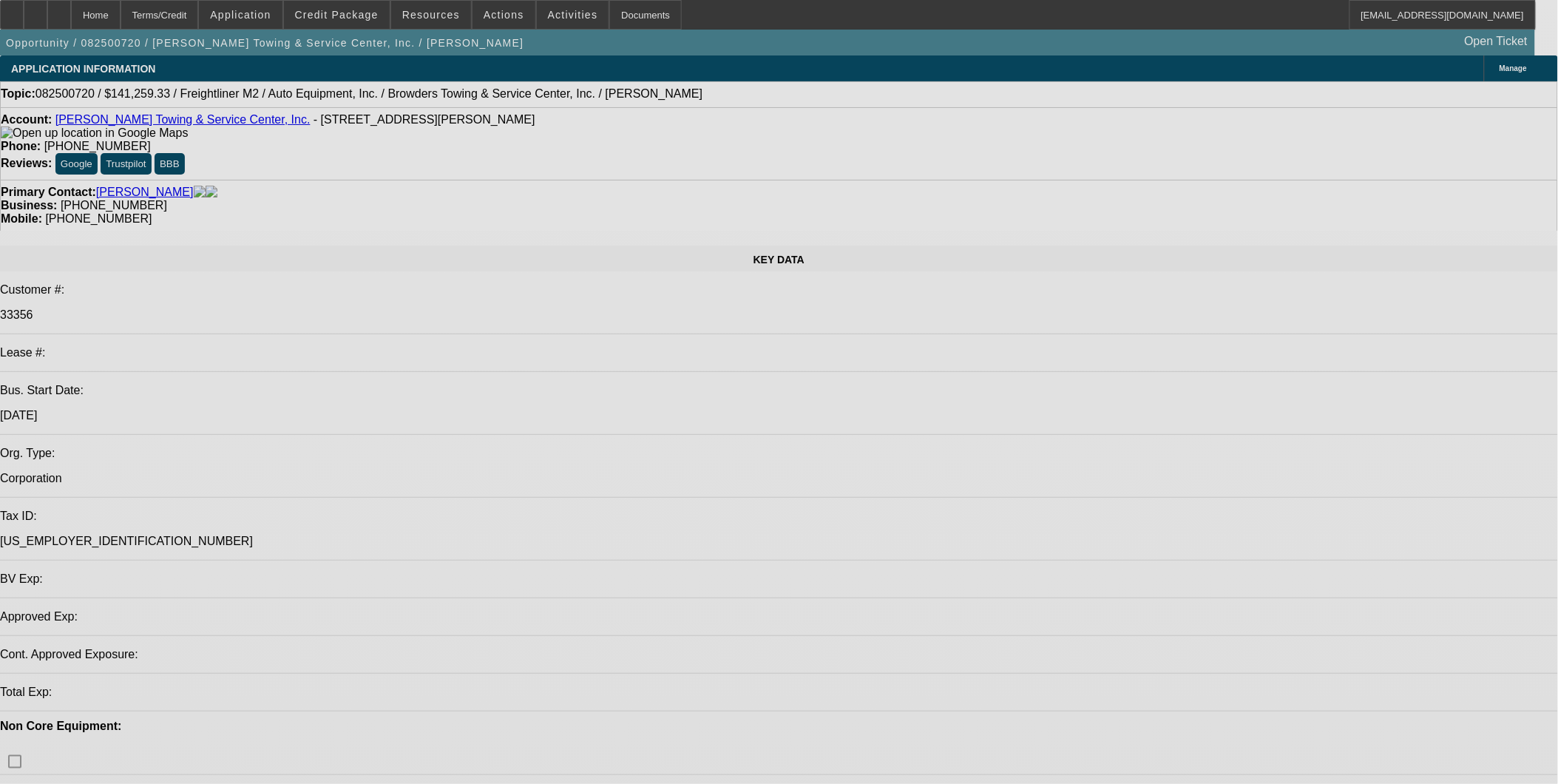
select select "0"
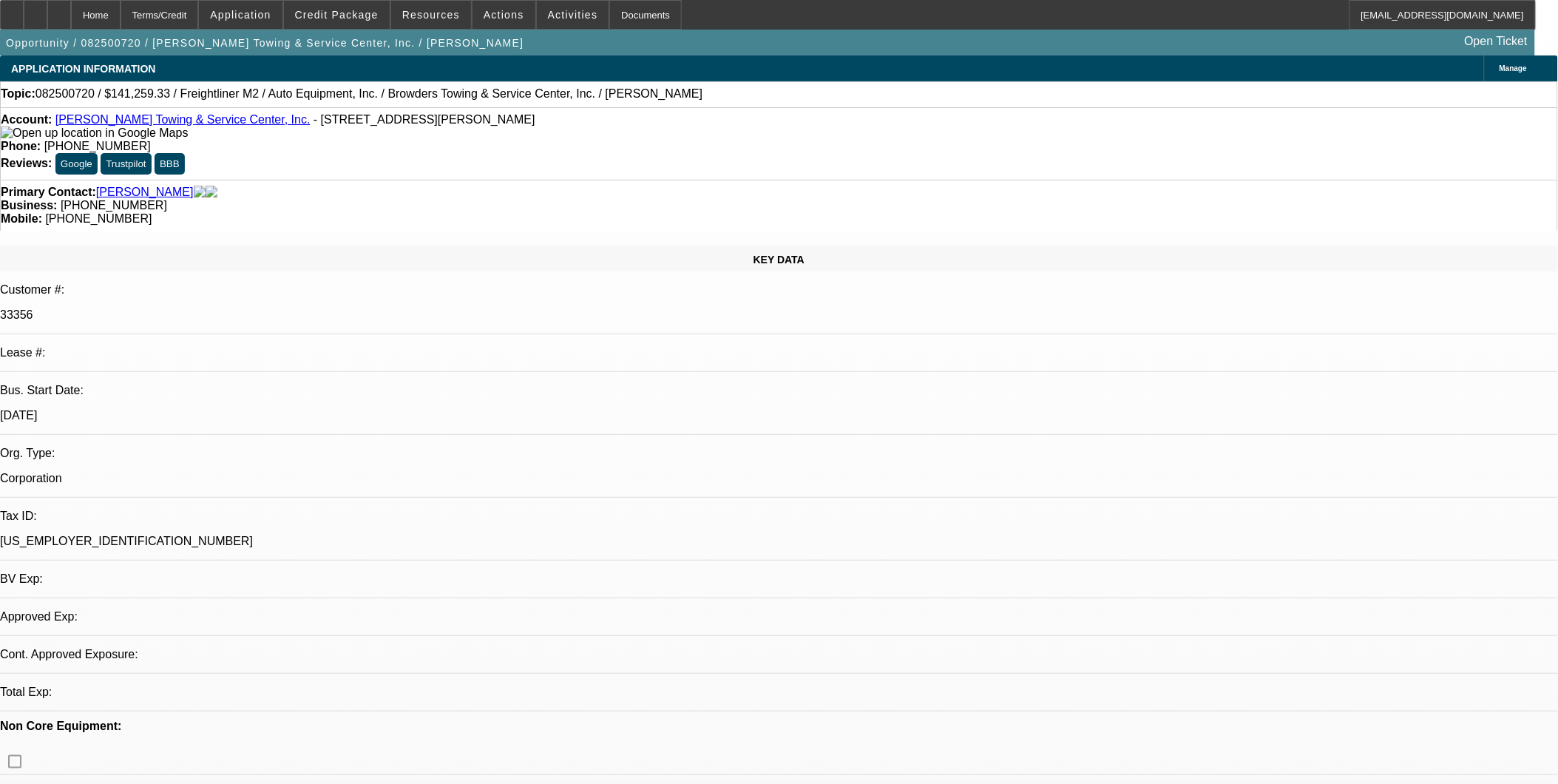
select select "0"
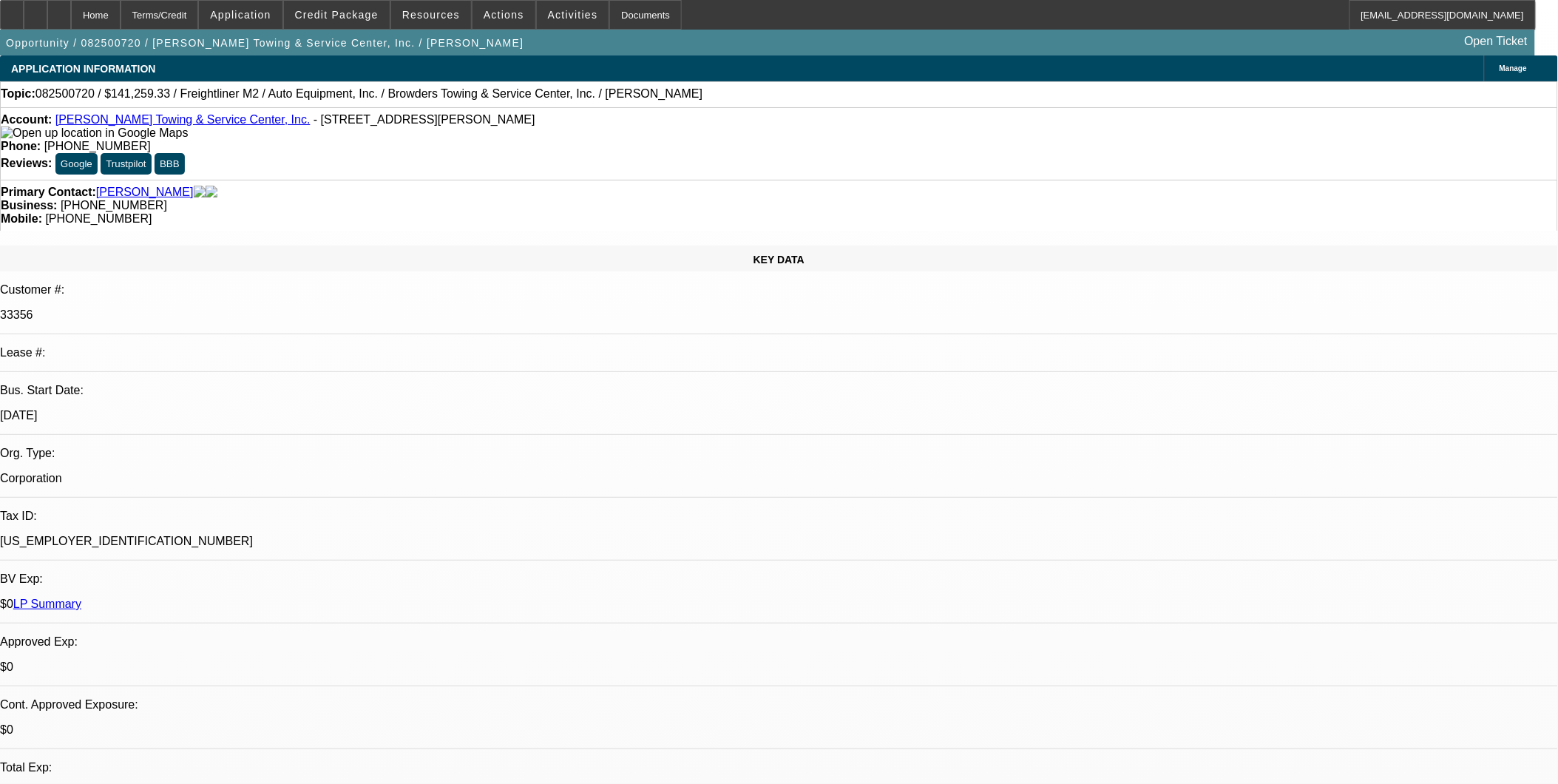
select select "1"
select select "2"
select select "6"
select select "1"
select select "2"
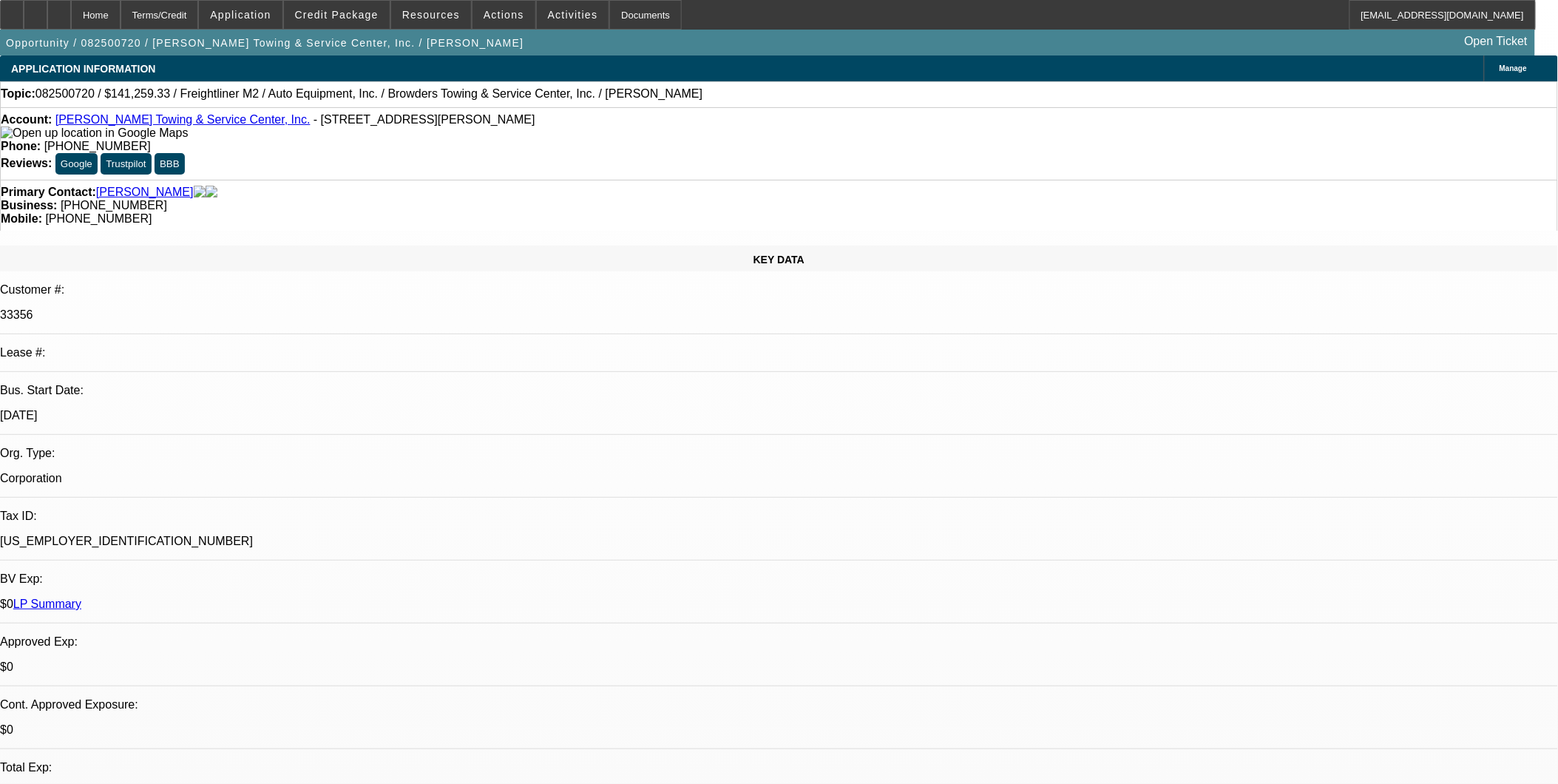
select select "6"
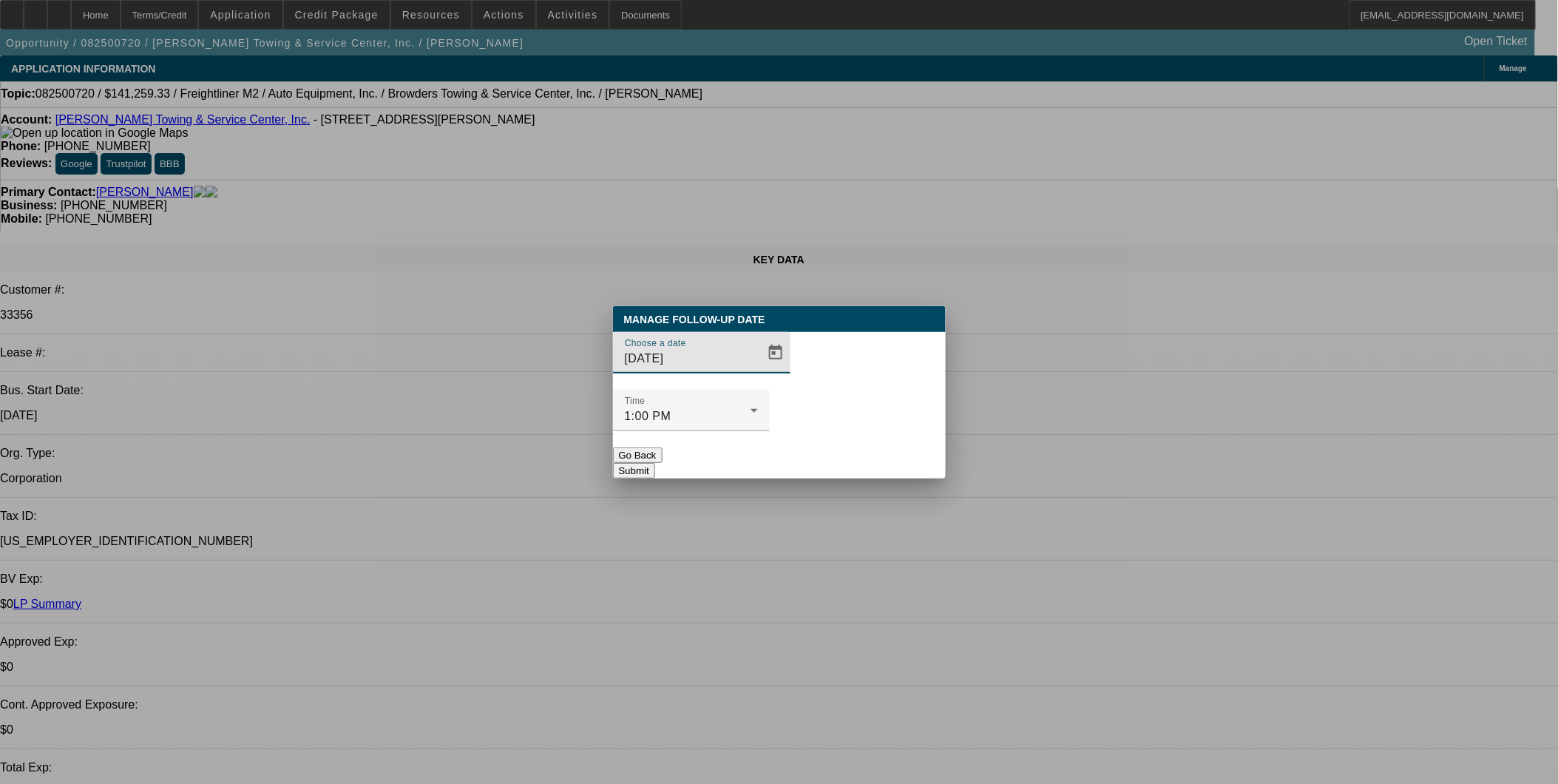
click at [663, 448] on button "Go Back" at bounding box center [638, 455] width 49 height 16
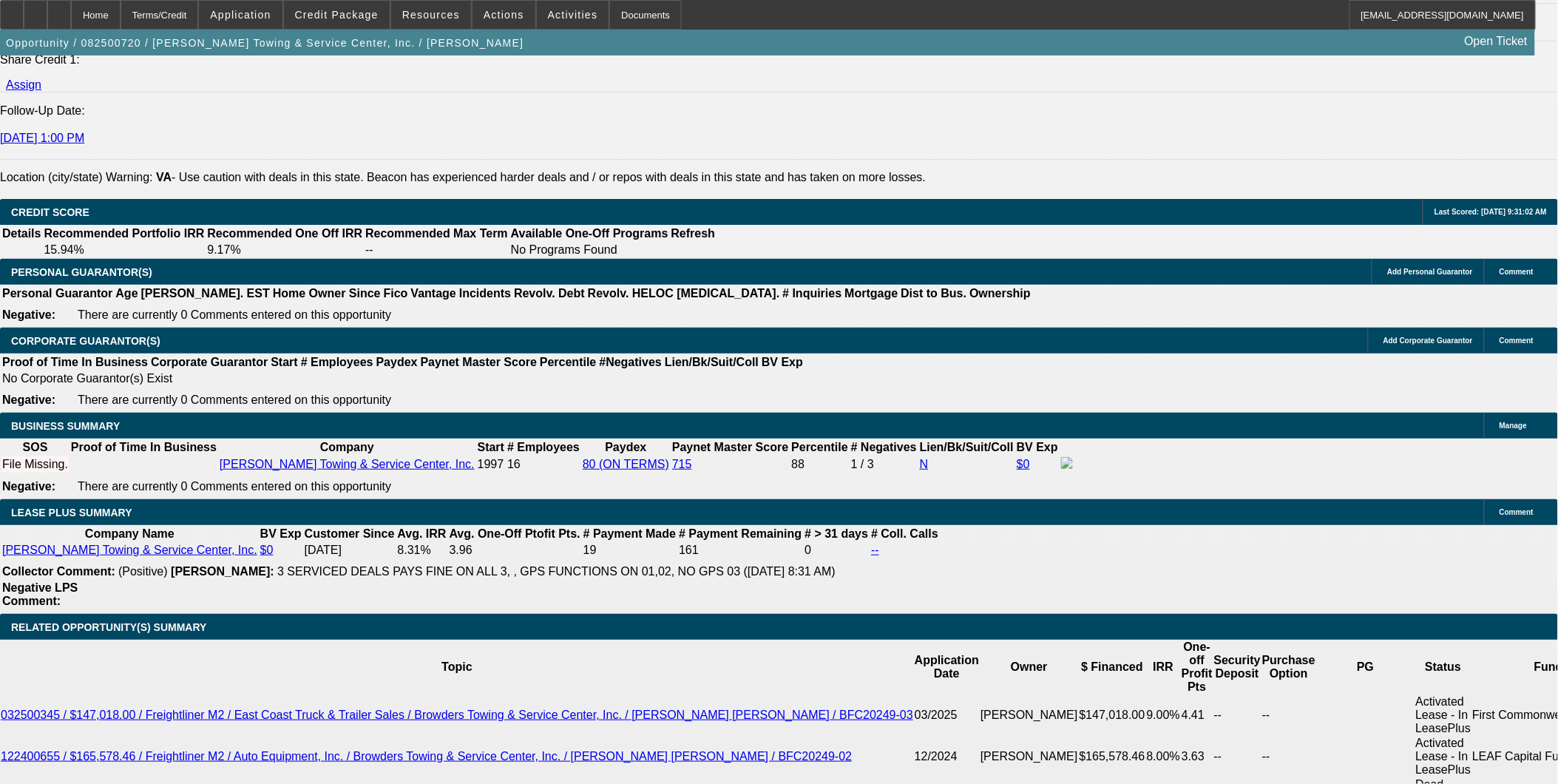
scroll to position [2054, 0]
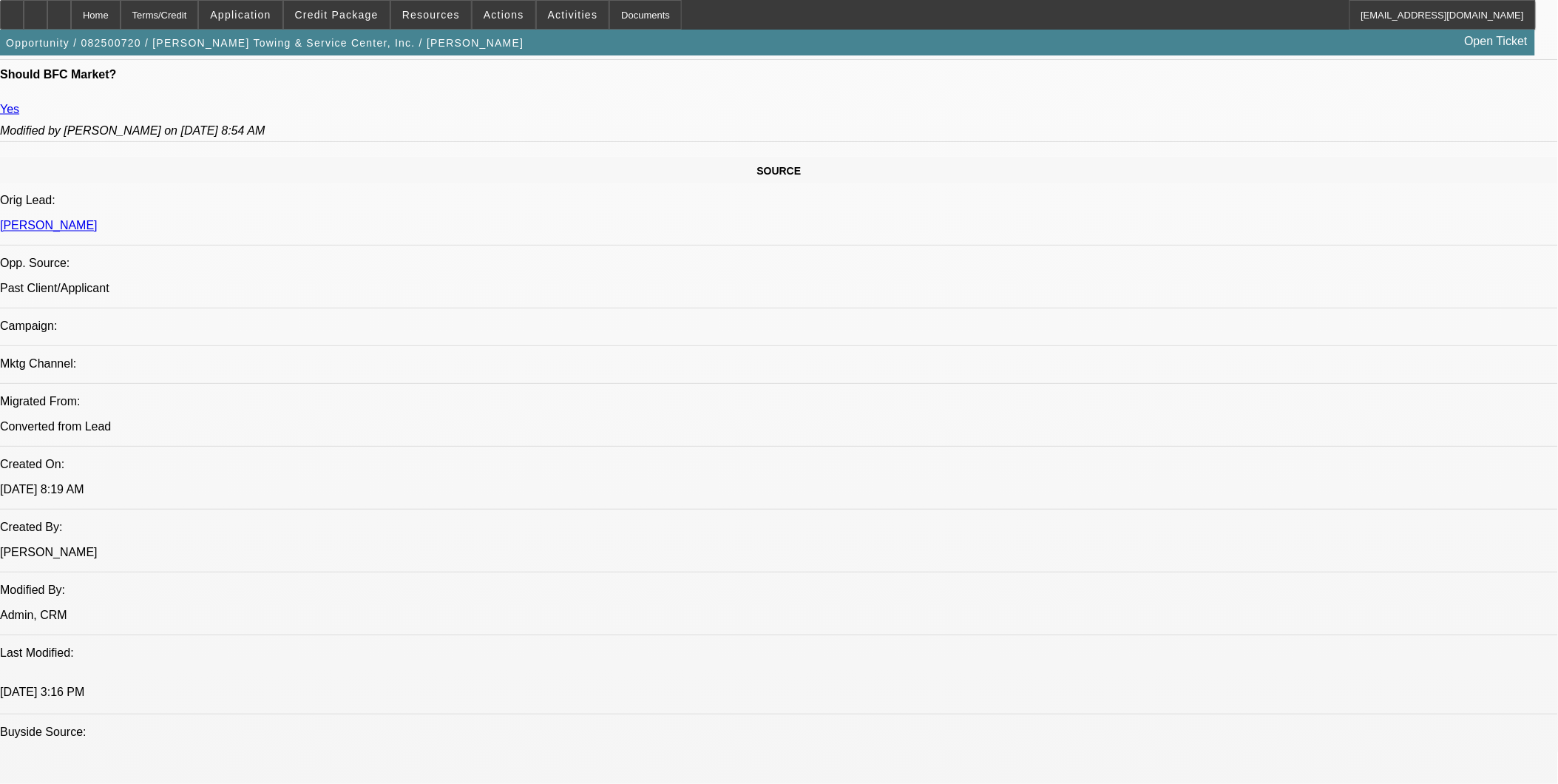
scroll to position [822, 0]
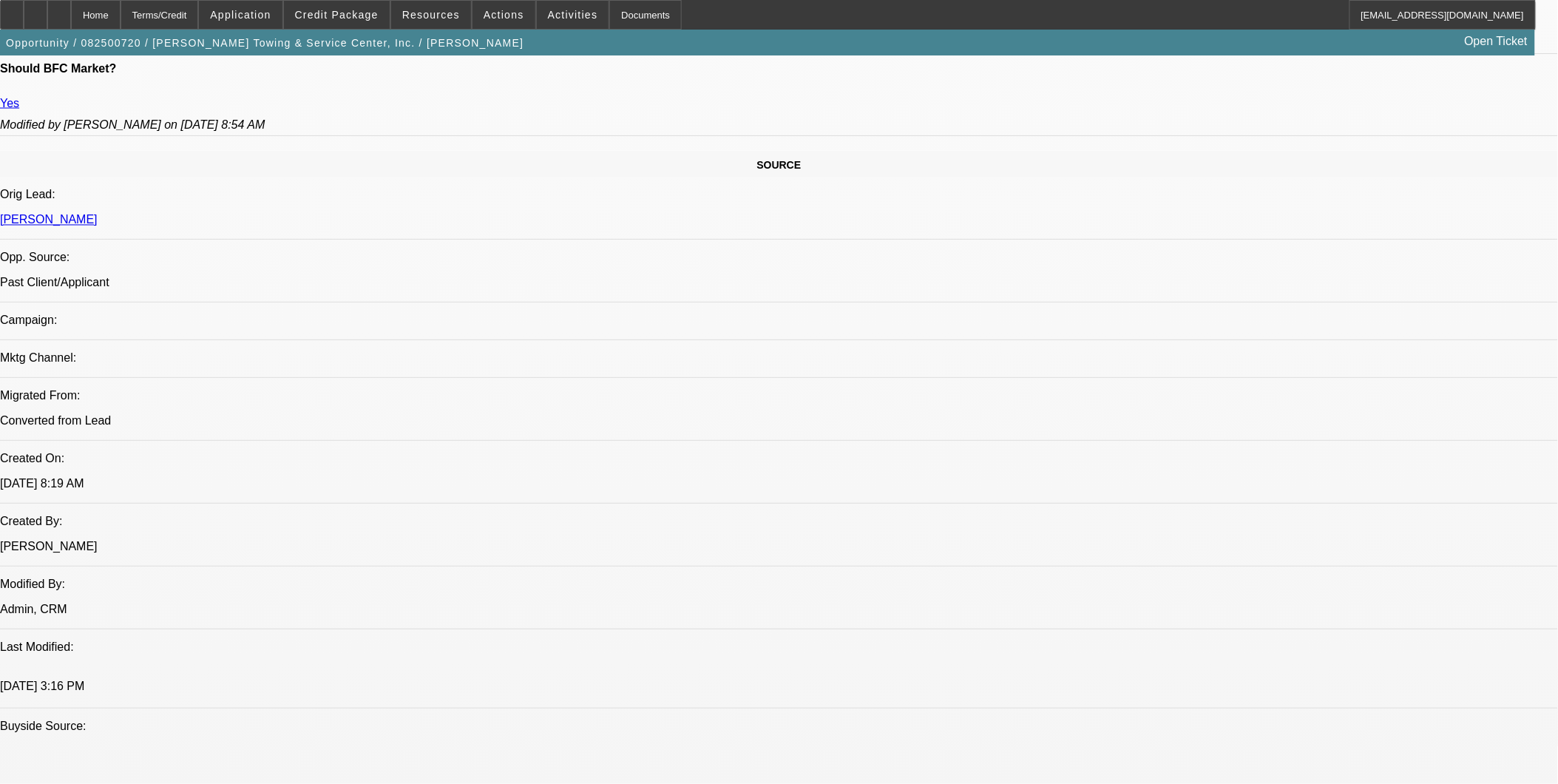
drag, startPoint x: 319, startPoint y: 392, endPoint x: 362, endPoint y: 400, distance: 43.7
drag, startPoint x: 362, startPoint y: 400, endPoint x: 363, endPoint y: 409, distance: 9.1
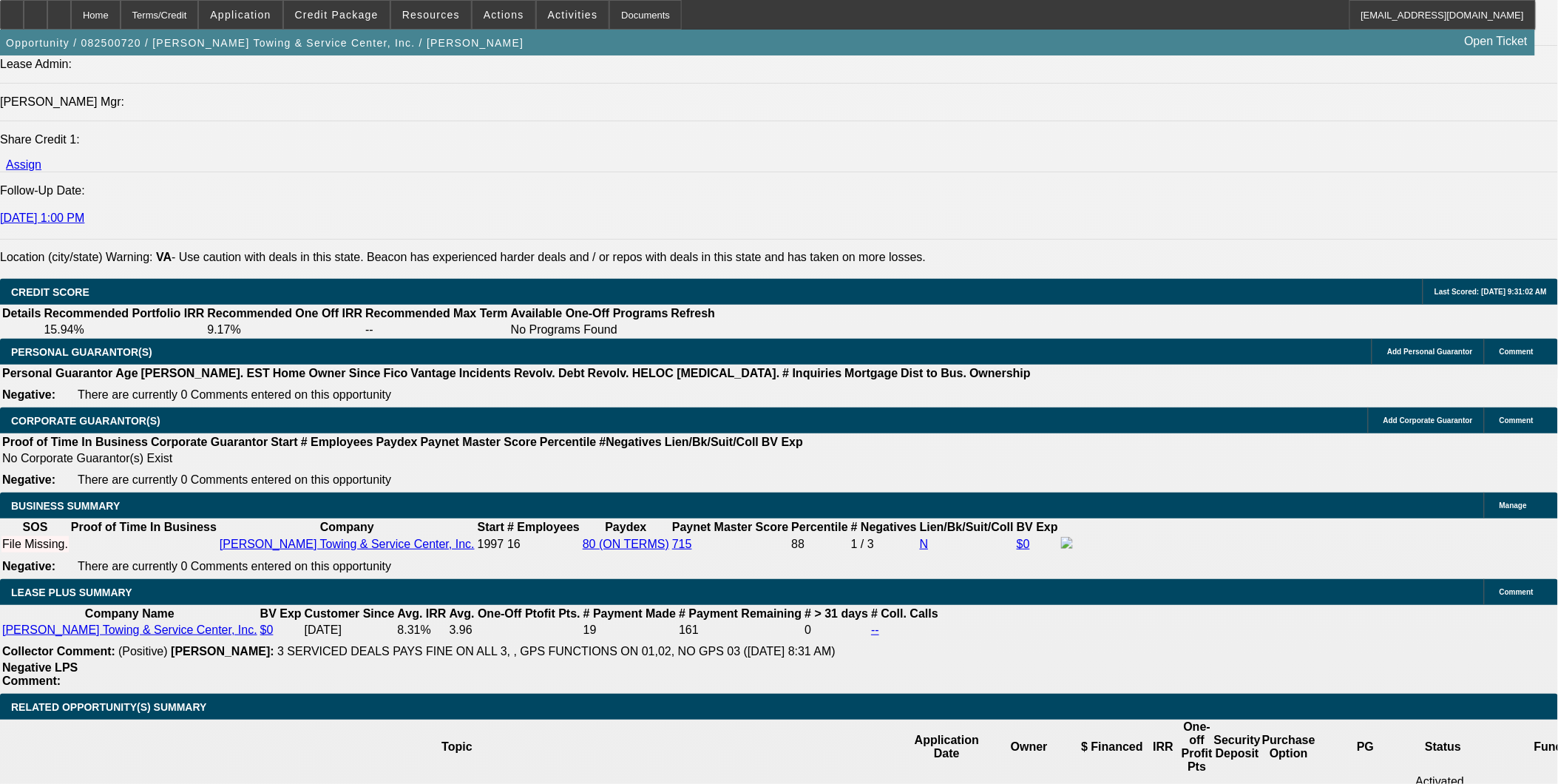
scroll to position [2054, 0]
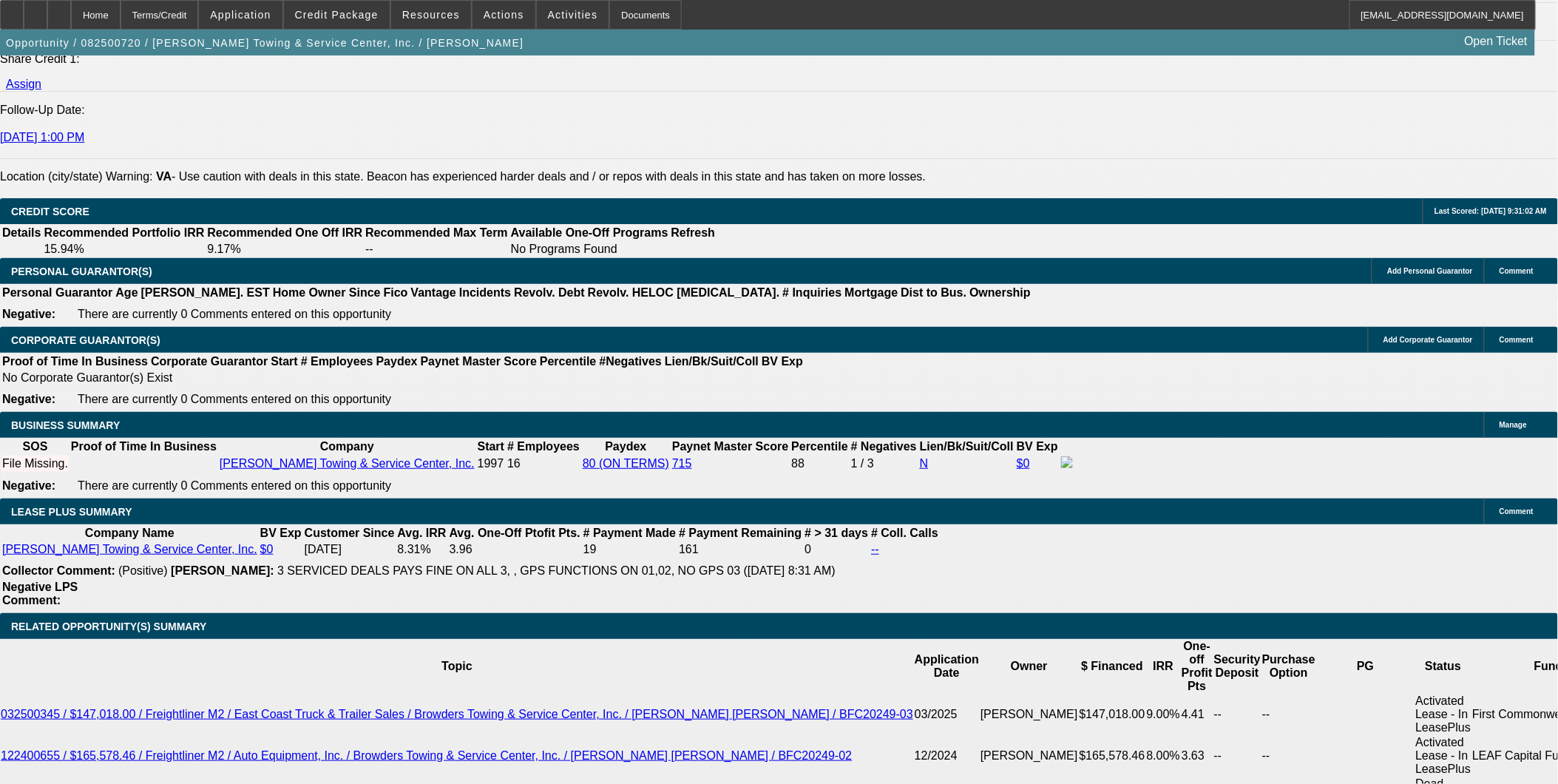
drag, startPoint x: 536, startPoint y: 693, endPoint x: 558, endPoint y: 683, distance: 24.2
drag, startPoint x: 558, startPoint y: 683, endPoint x: 649, endPoint y: 702, distance: 93.0
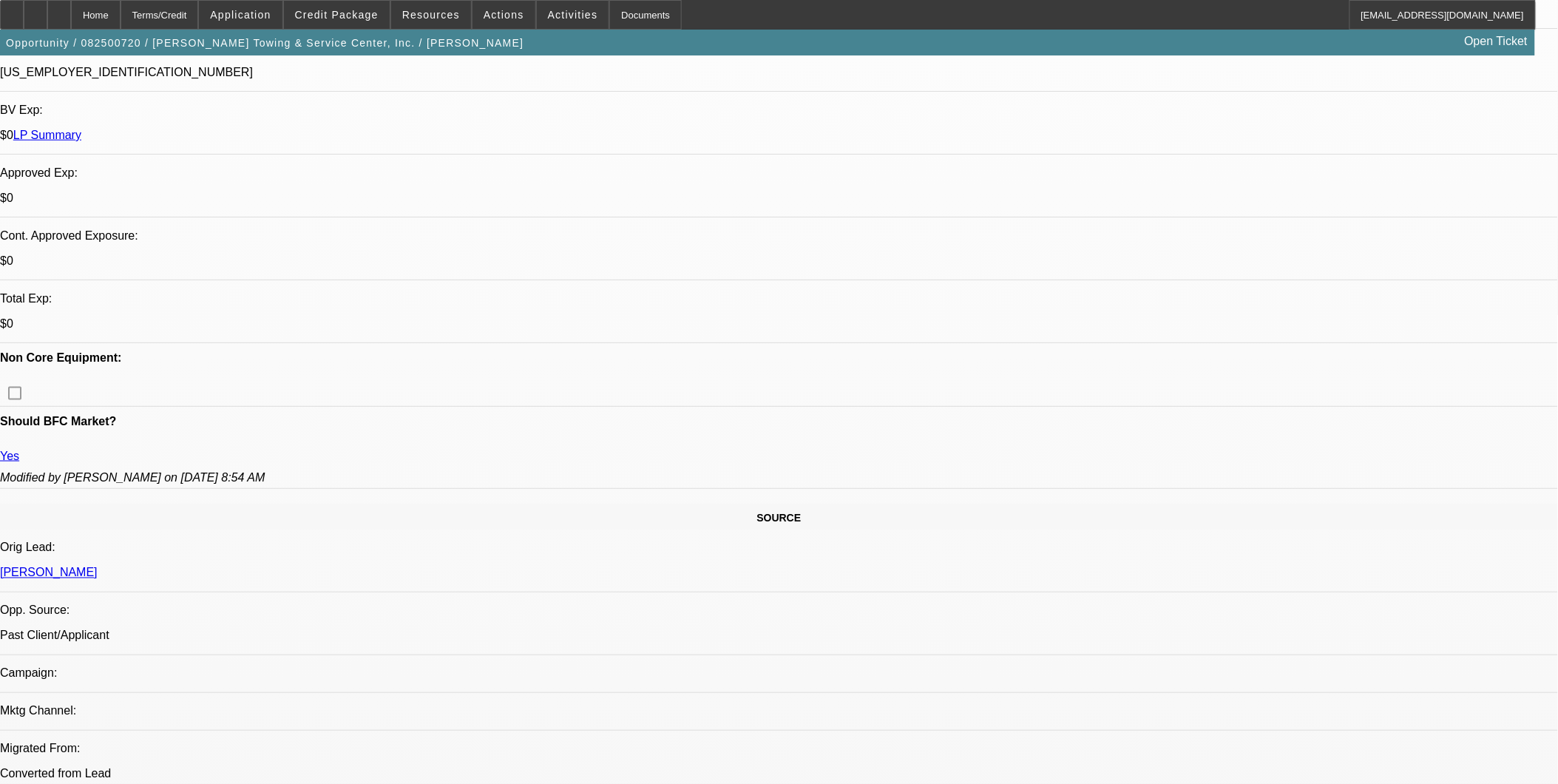
scroll to position [657, 0]
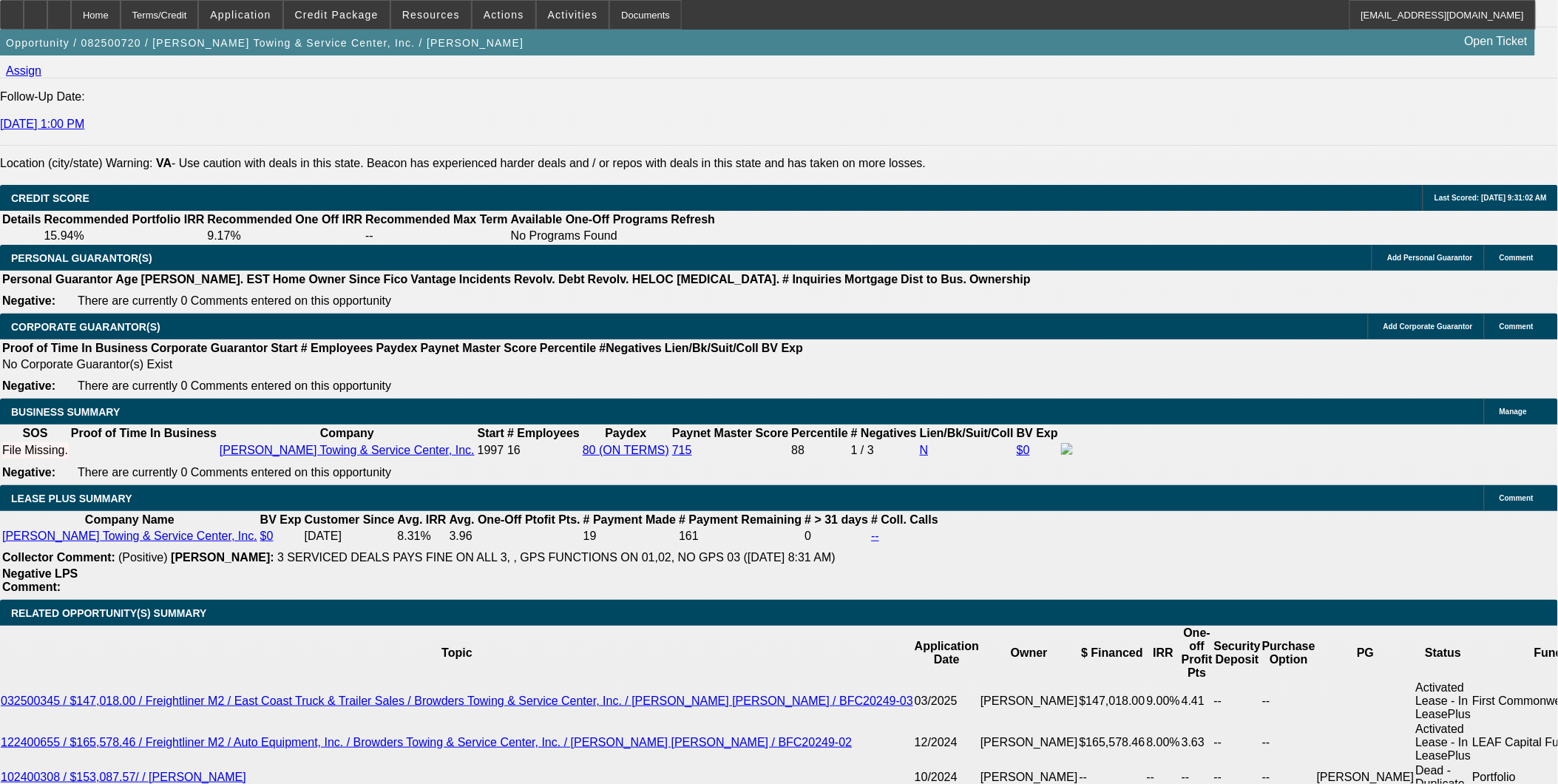
scroll to position [1971, 0]
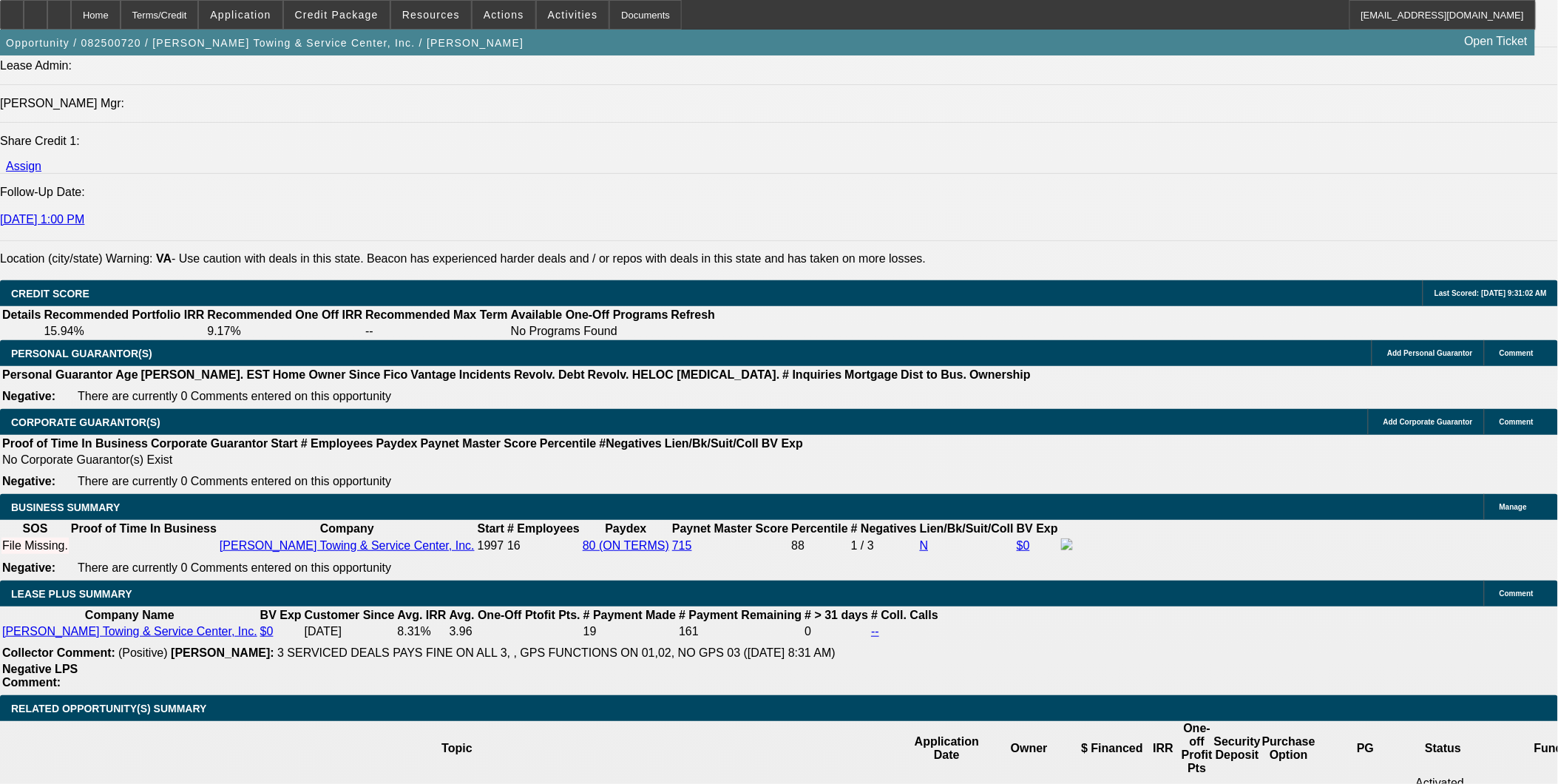
drag, startPoint x: 303, startPoint y: 512, endPoint x: 345, endPoint y: 522, distance: 43.2
type input "3"
type input "UNKNOWN"
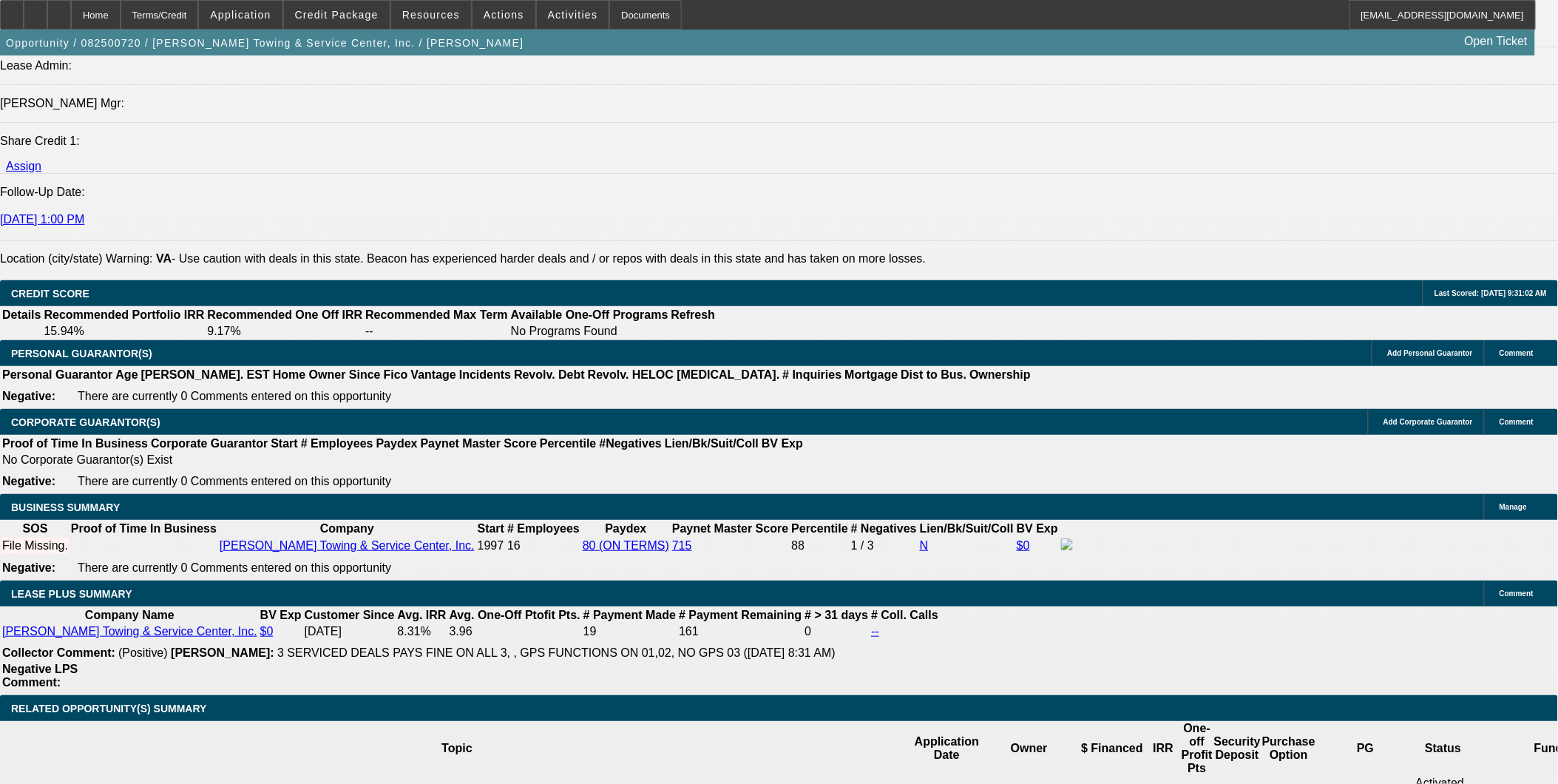
type input "36"
type input "$4,284.59"
type input "36"
drag, startPoint x: 340, startPoint y: 509, endPoint x: 430, endPoint y: 522, distance: 90.9
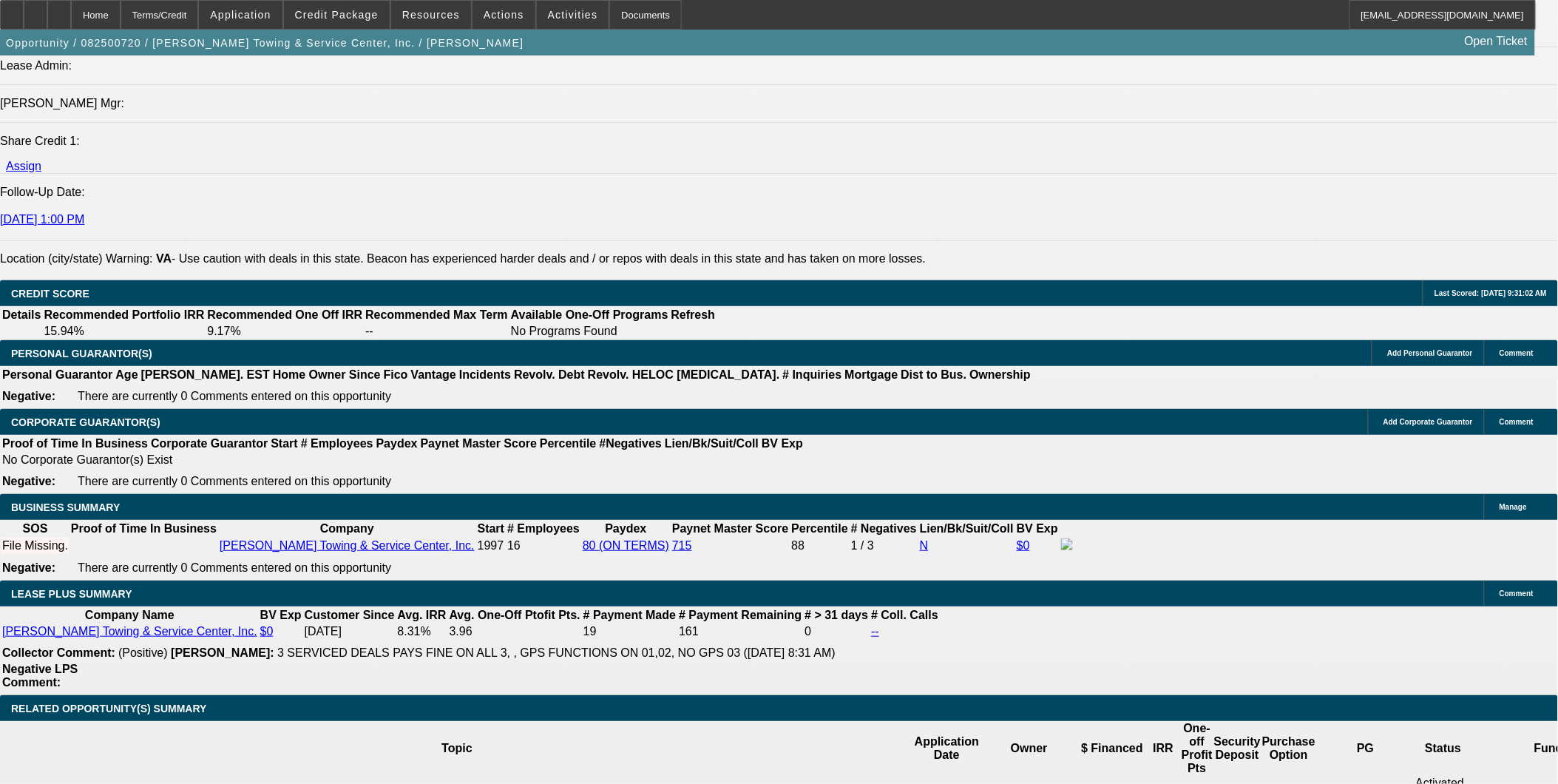
type input "6.5"
drag, startPoint x: 272, startPoint y: 348, endPoint x: 272, endPoint y: 334, distance: 14.0
type input "$4,329.46"
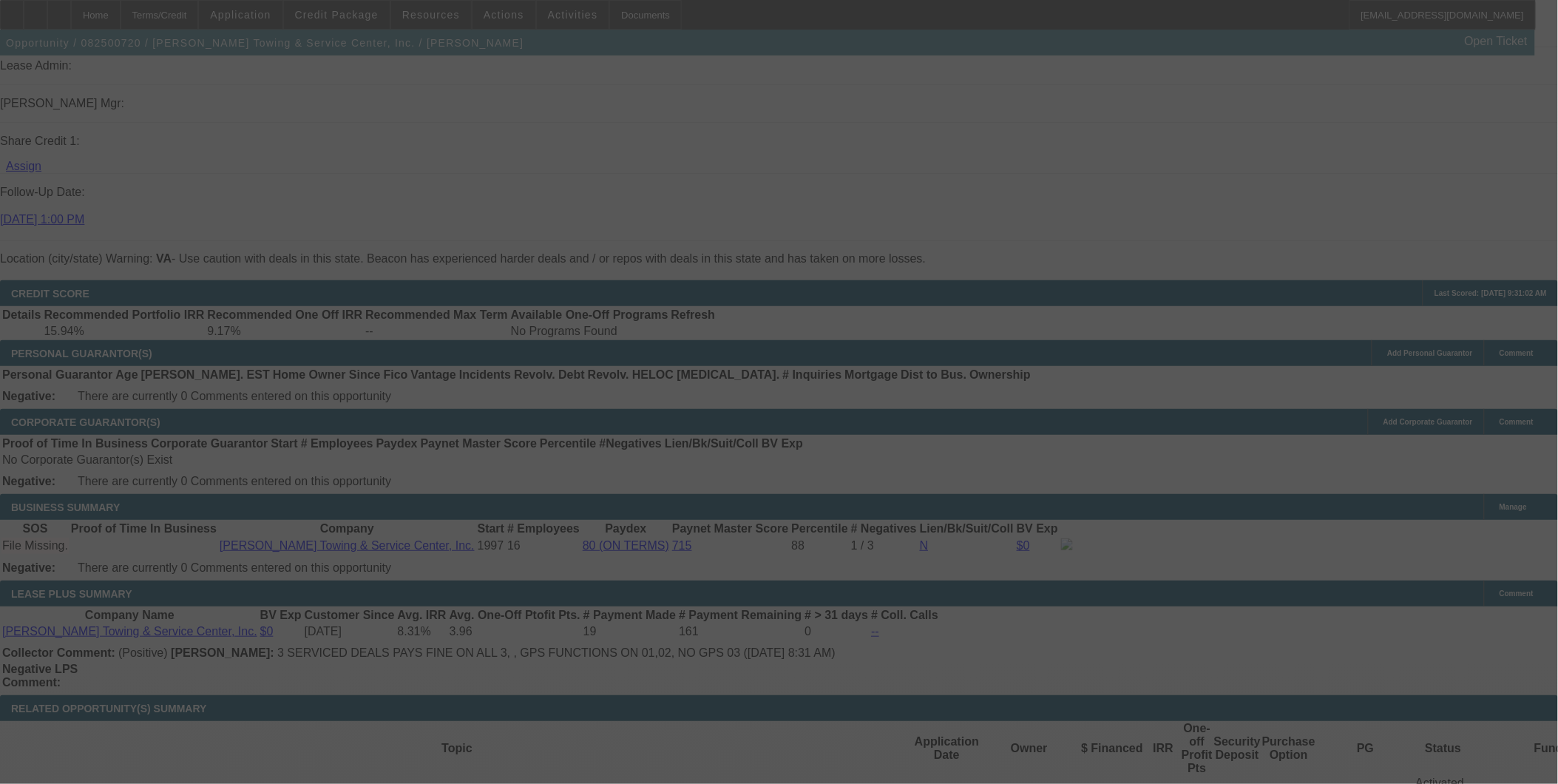
select select "0"
select select "2"
select select "0"
select select "6"
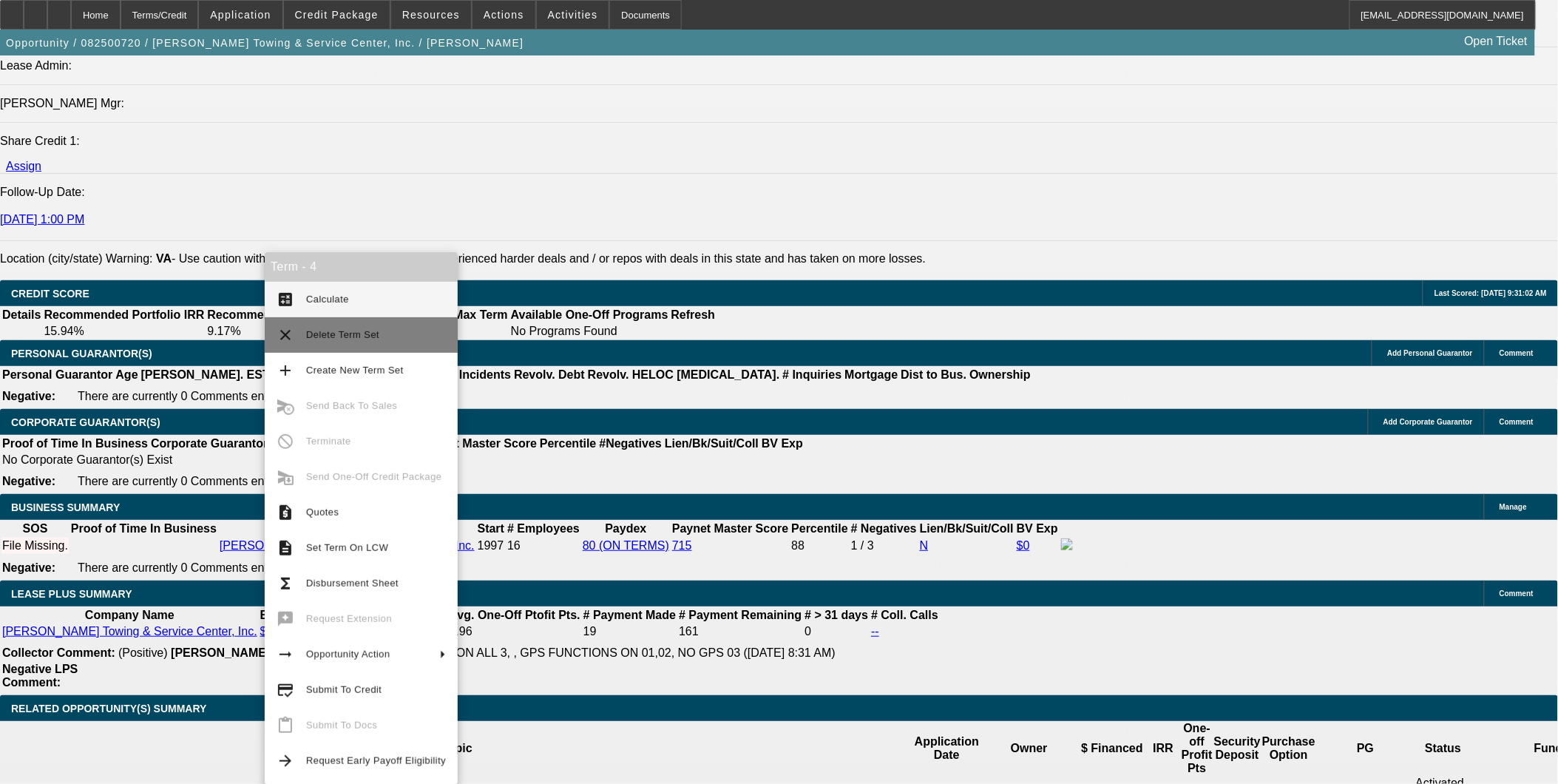
click at [385, 329] on span "Delete Term Set" at bounding box center [375, 335] width 140 height 18
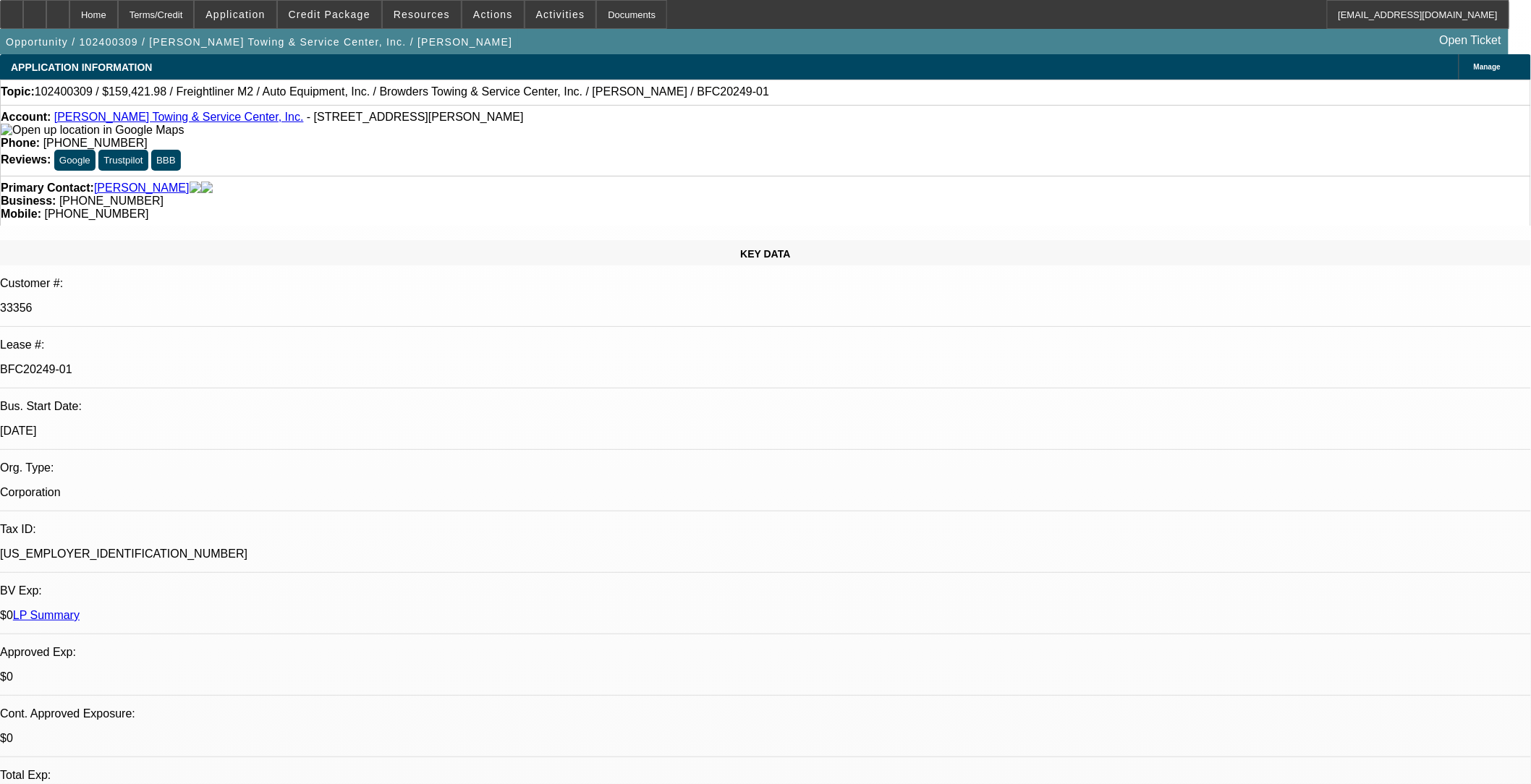
select select "0"
select select "1"
select select "2"
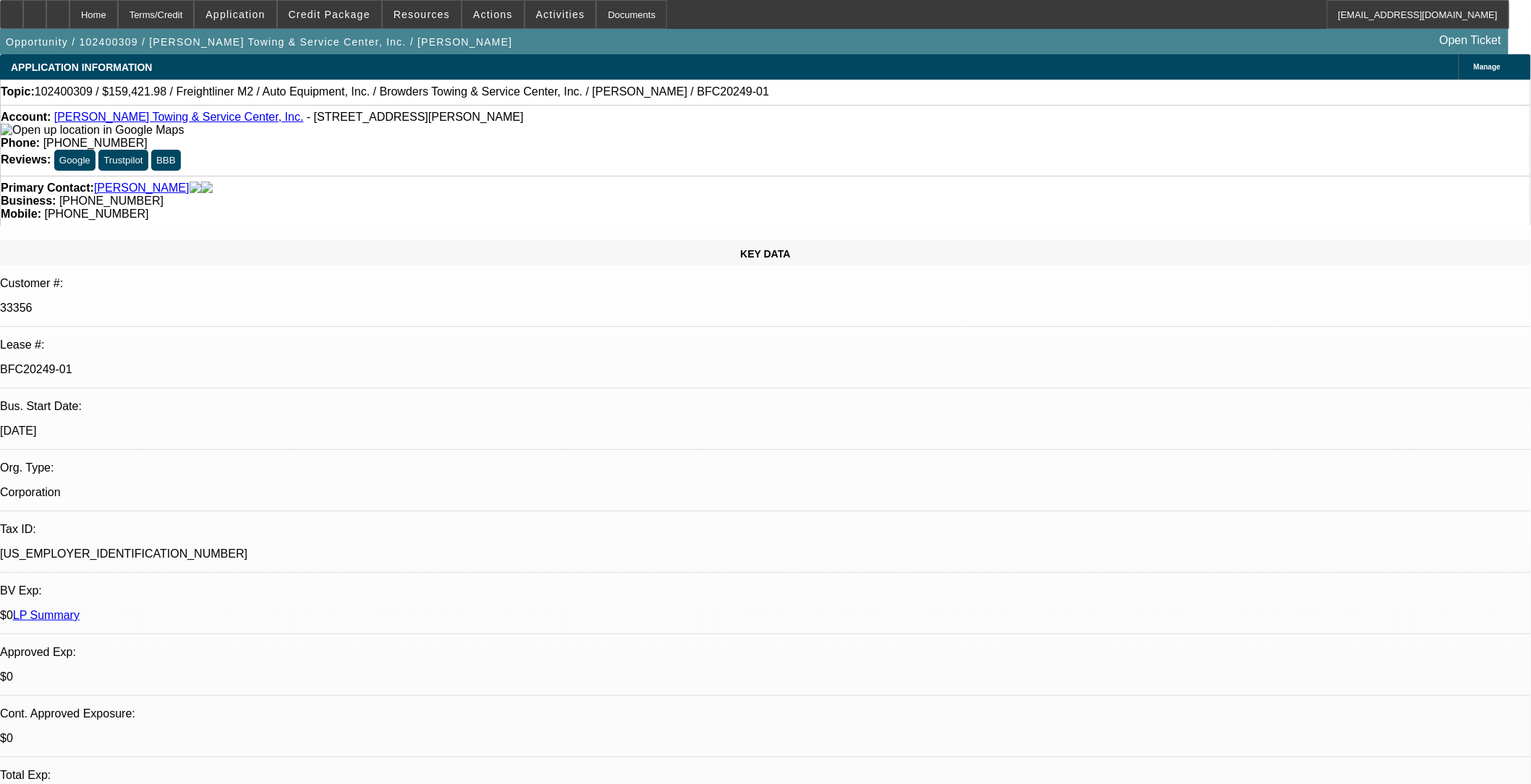
select select "6"
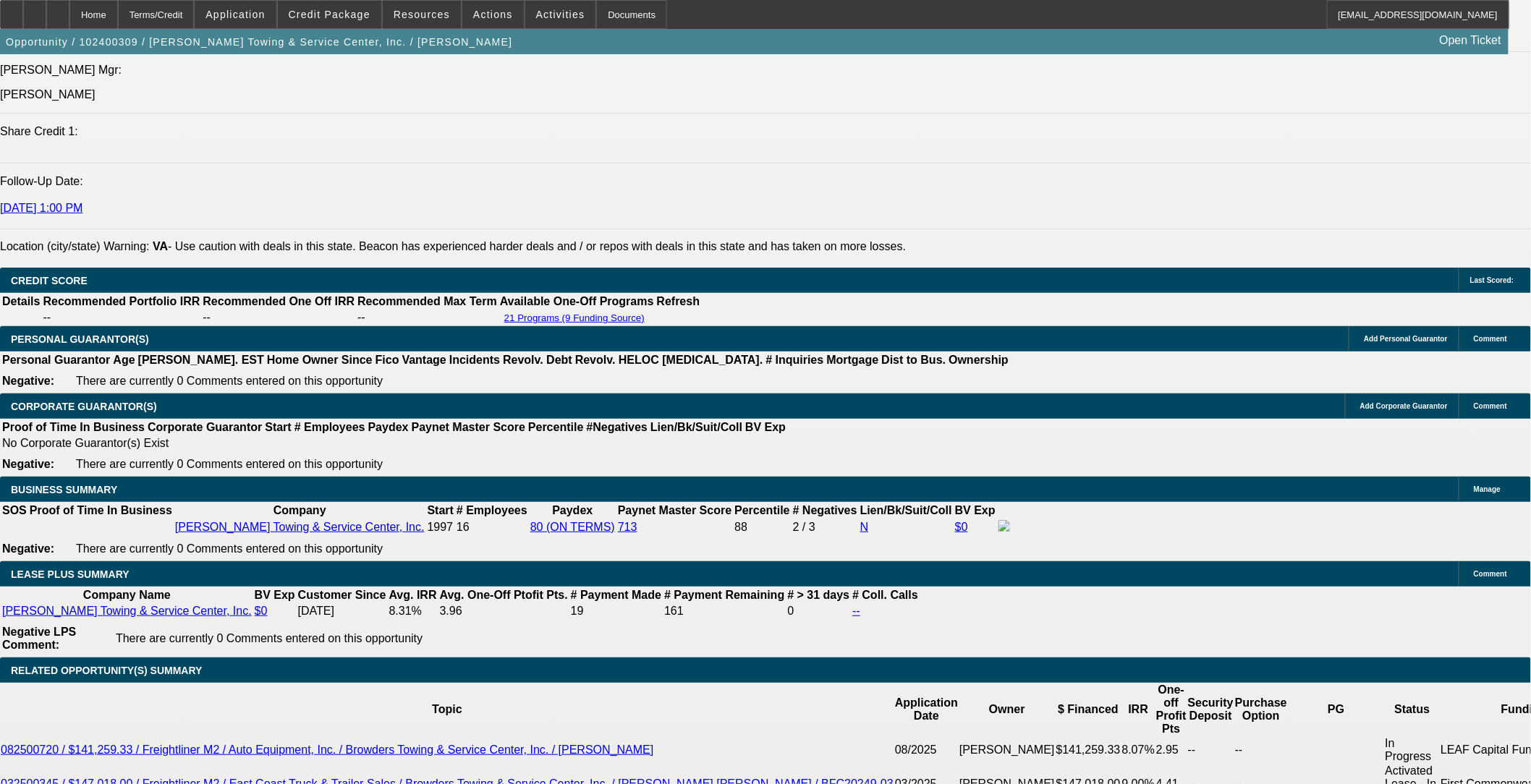
scroll to position [2250, 0]
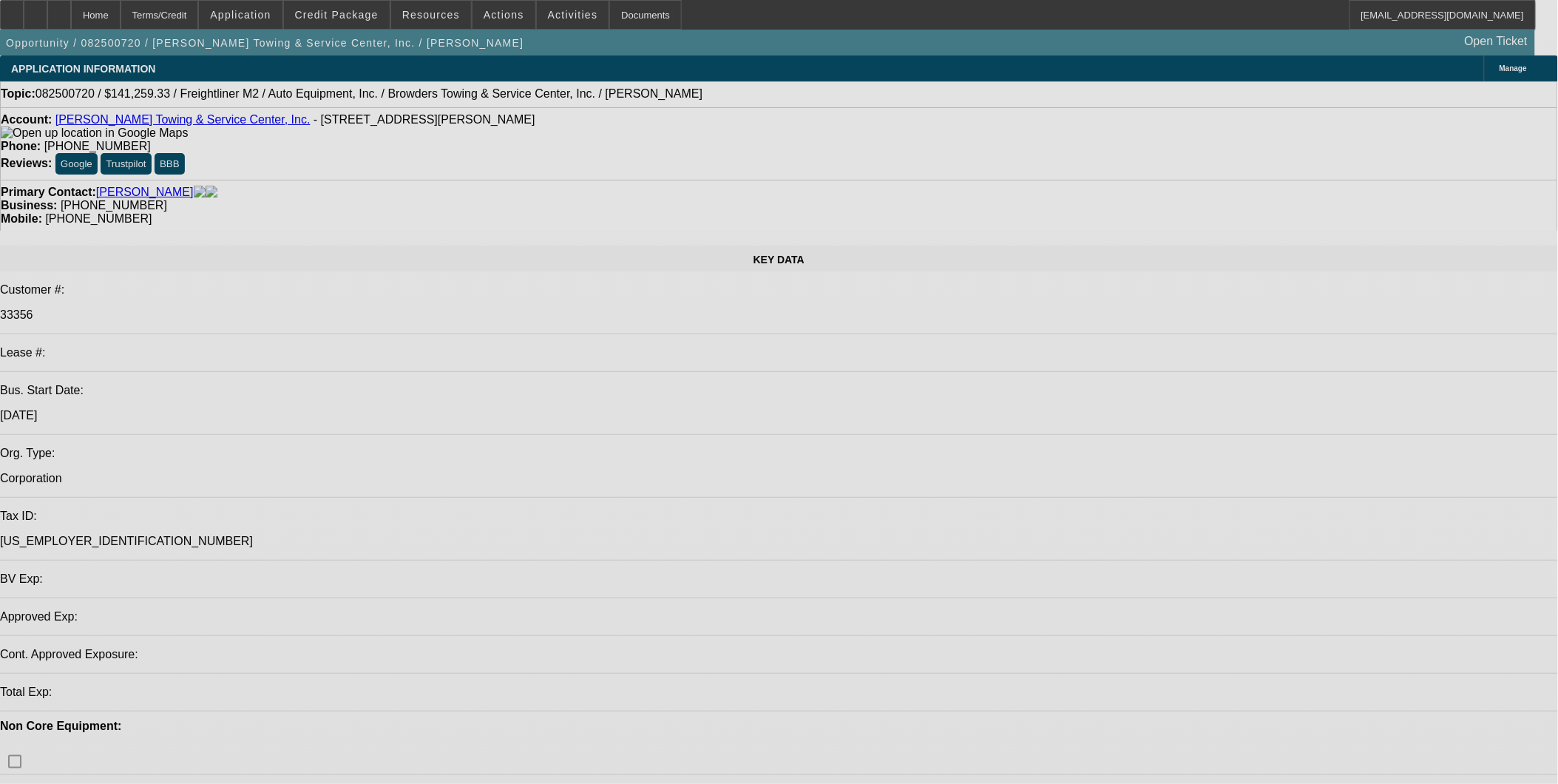
select select "0"
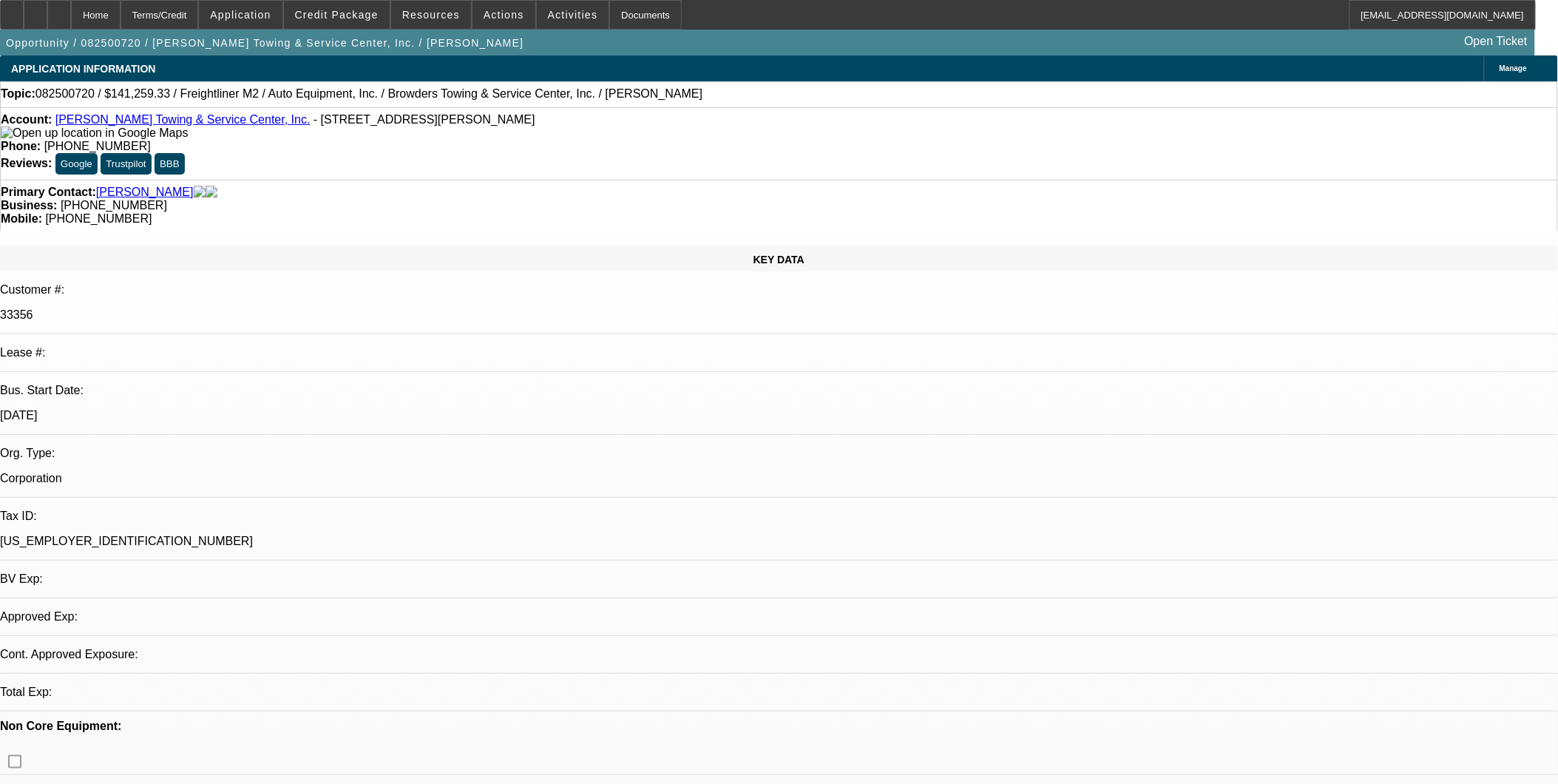
select select "0"
select select "2"
select select "0"
select select "6"
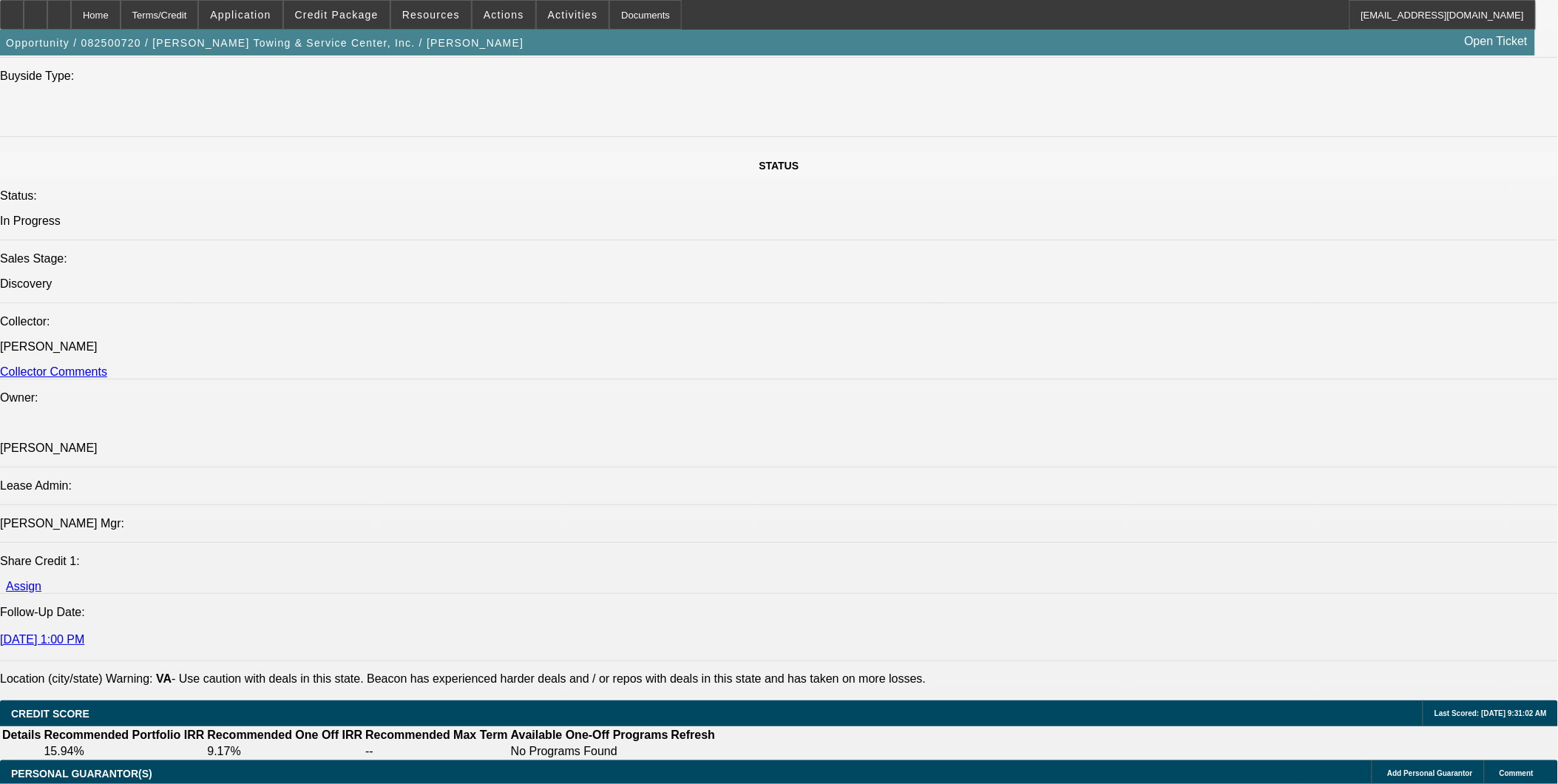
scroll to position [1562, 0]
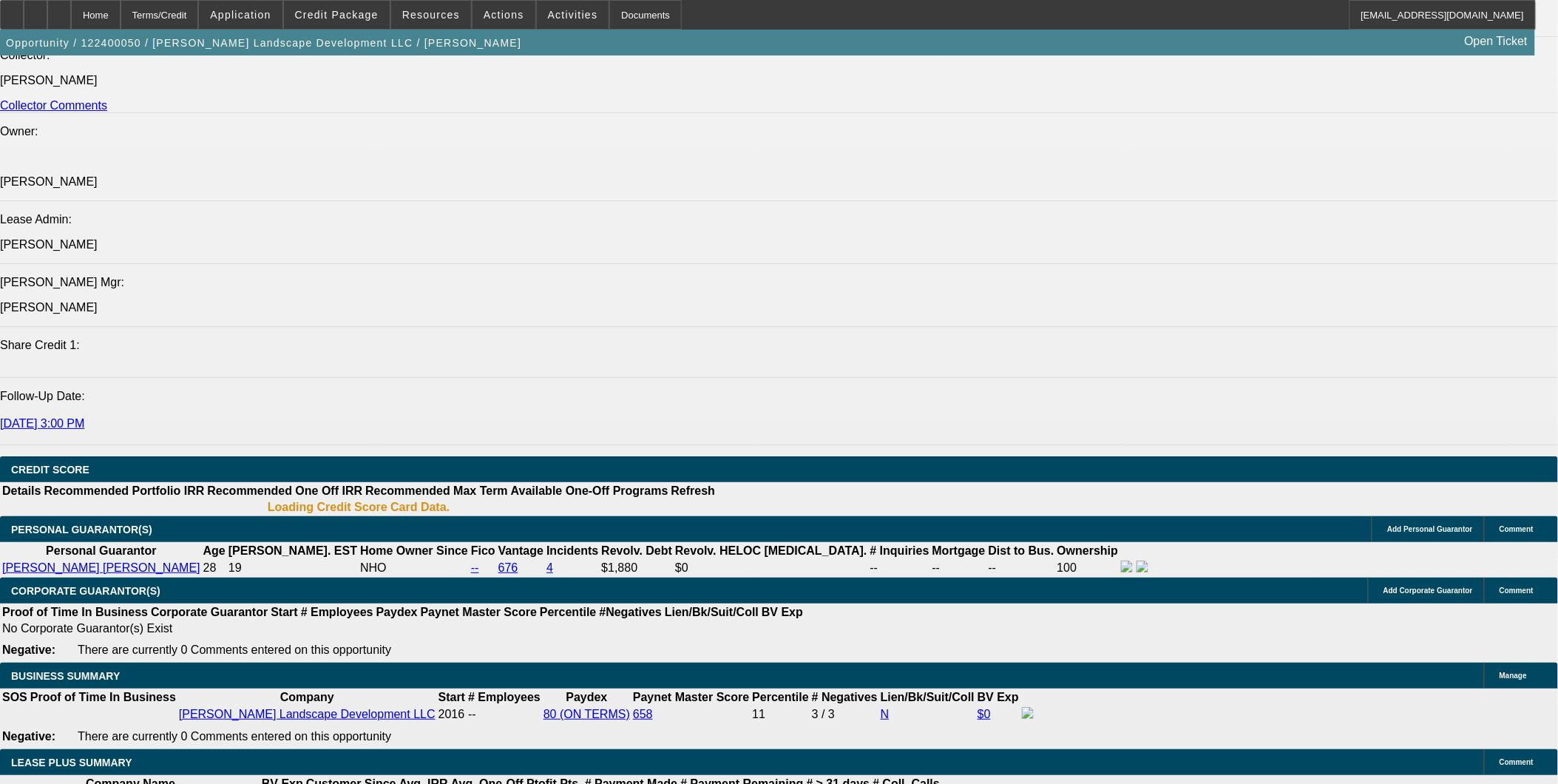
select select "0"
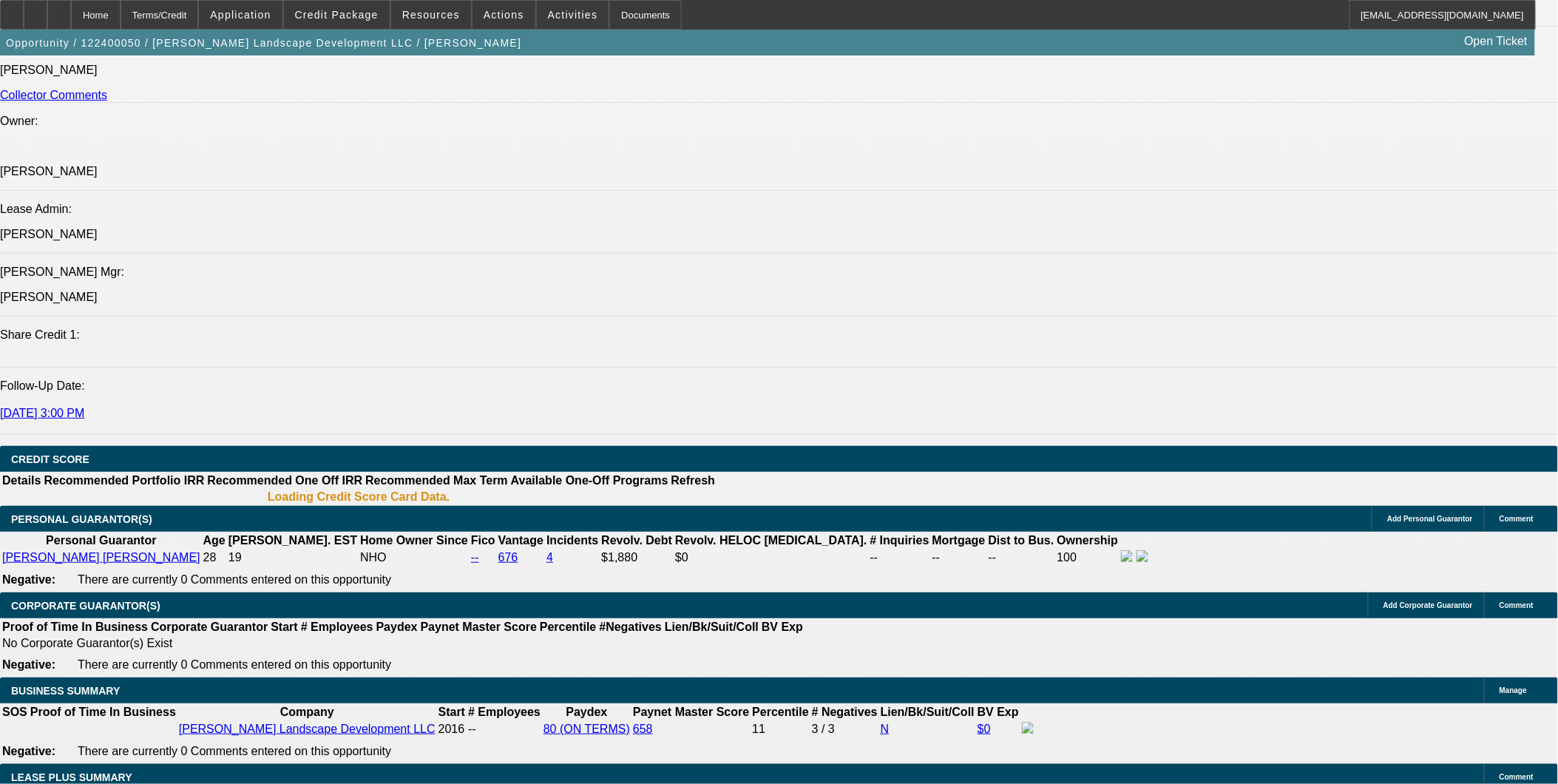
select select "1"
select select "2"
select select "6"
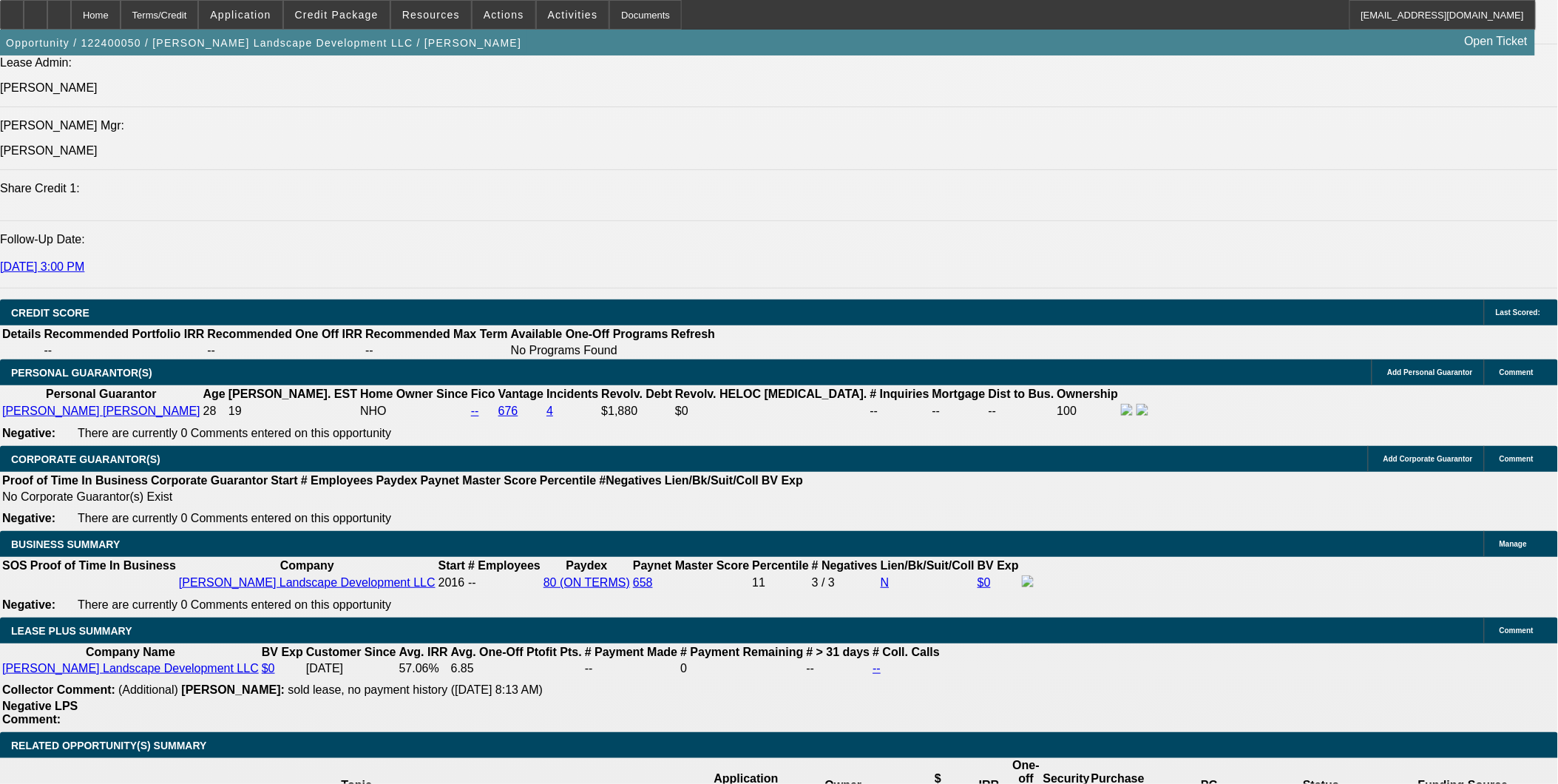
scroll to position [1867, 0]
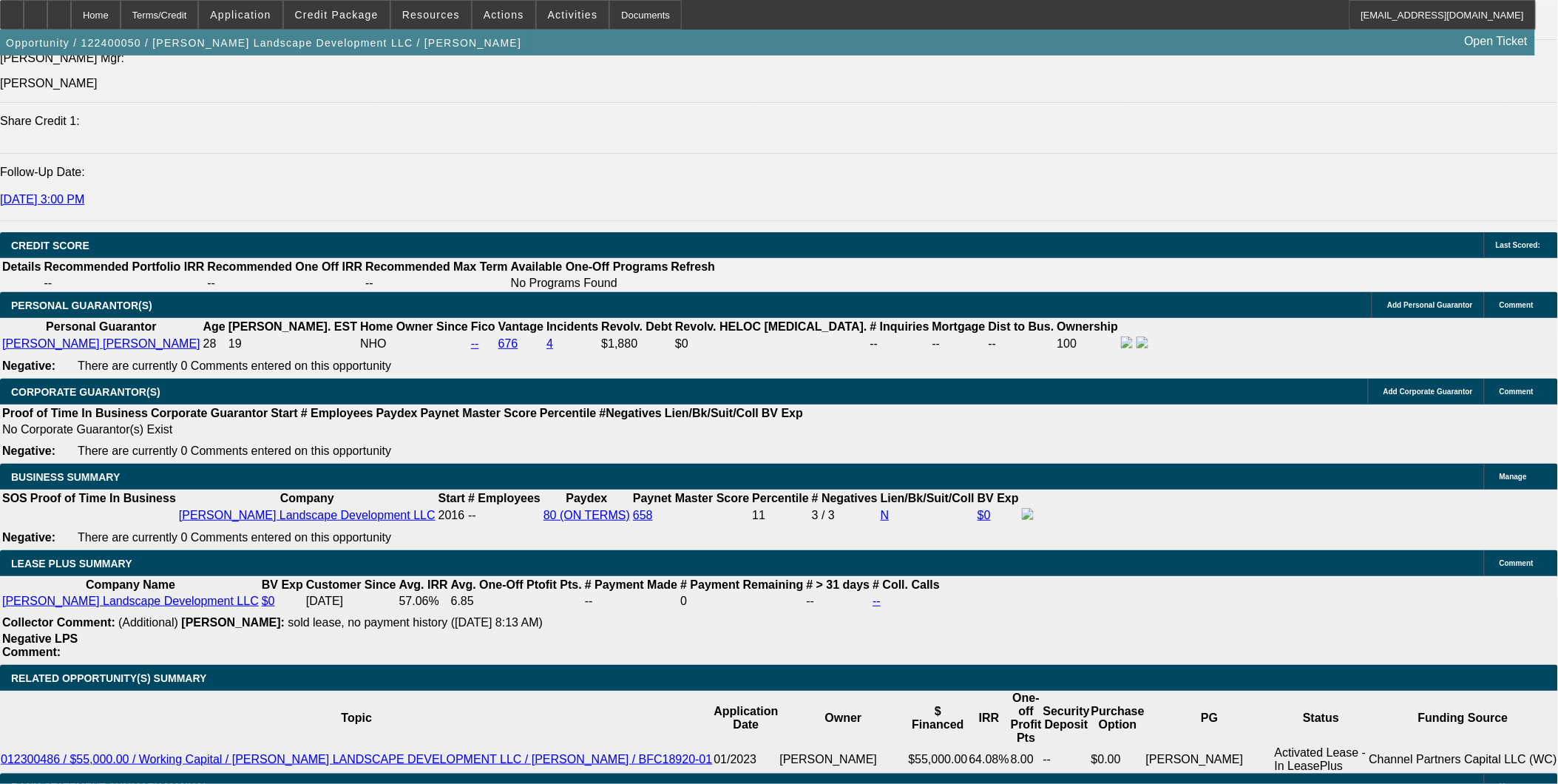
scroll to position [2031, 0]
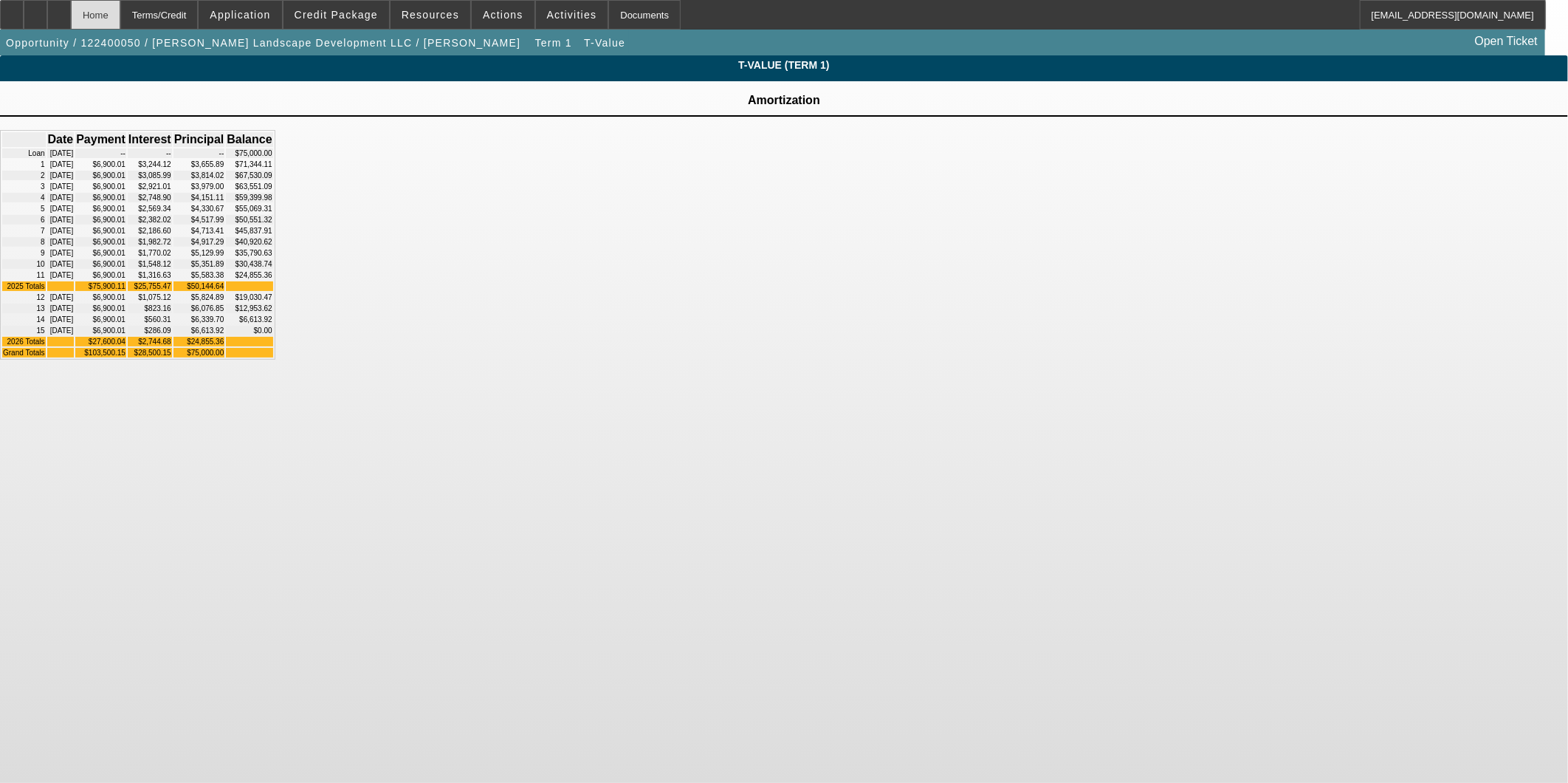
click at [120, 22] on div "Home" at bounding box center [95, 15] width 49 height 30
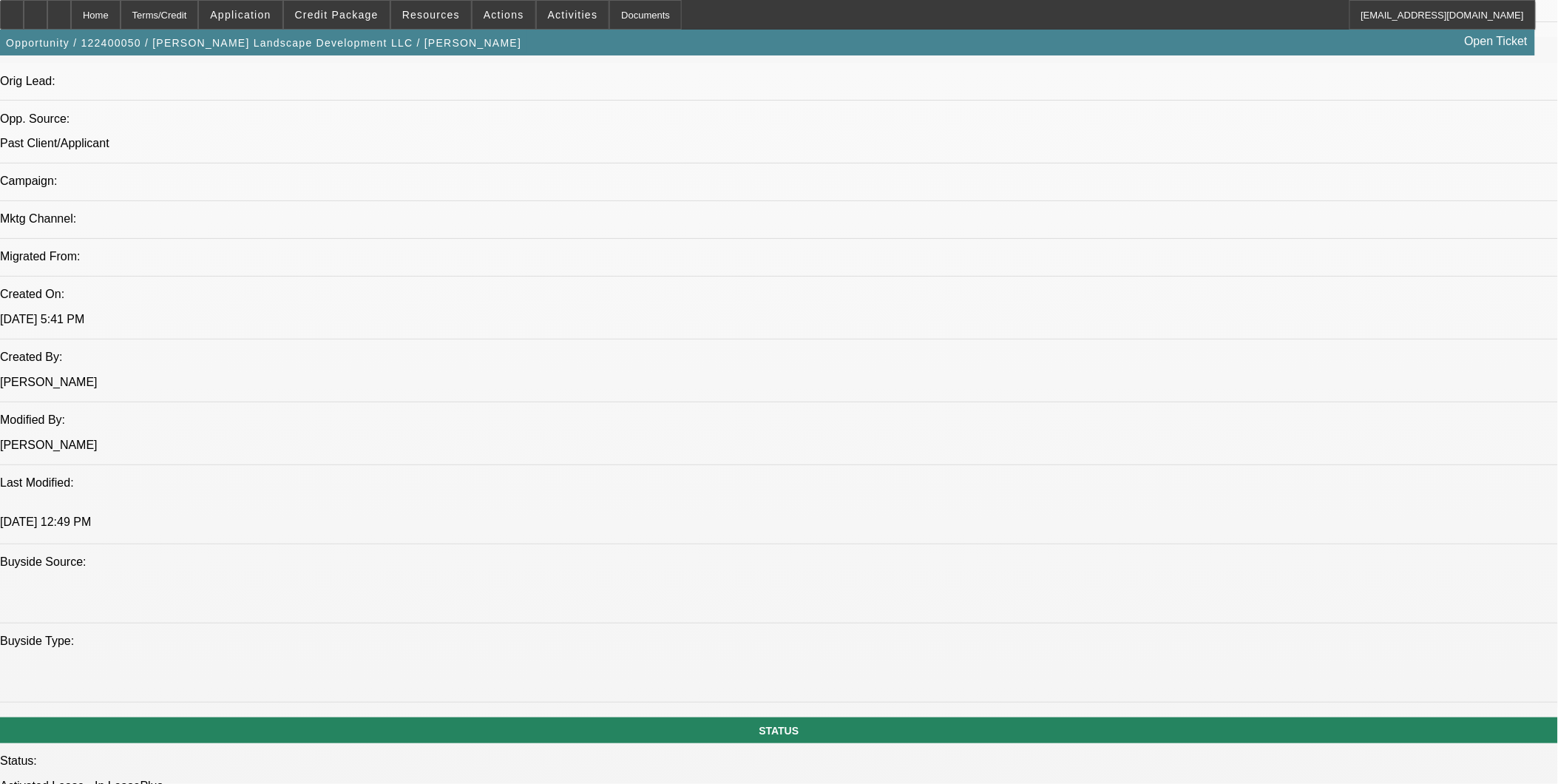
select select "0"
select select "2"
select select "0"
select select "6"
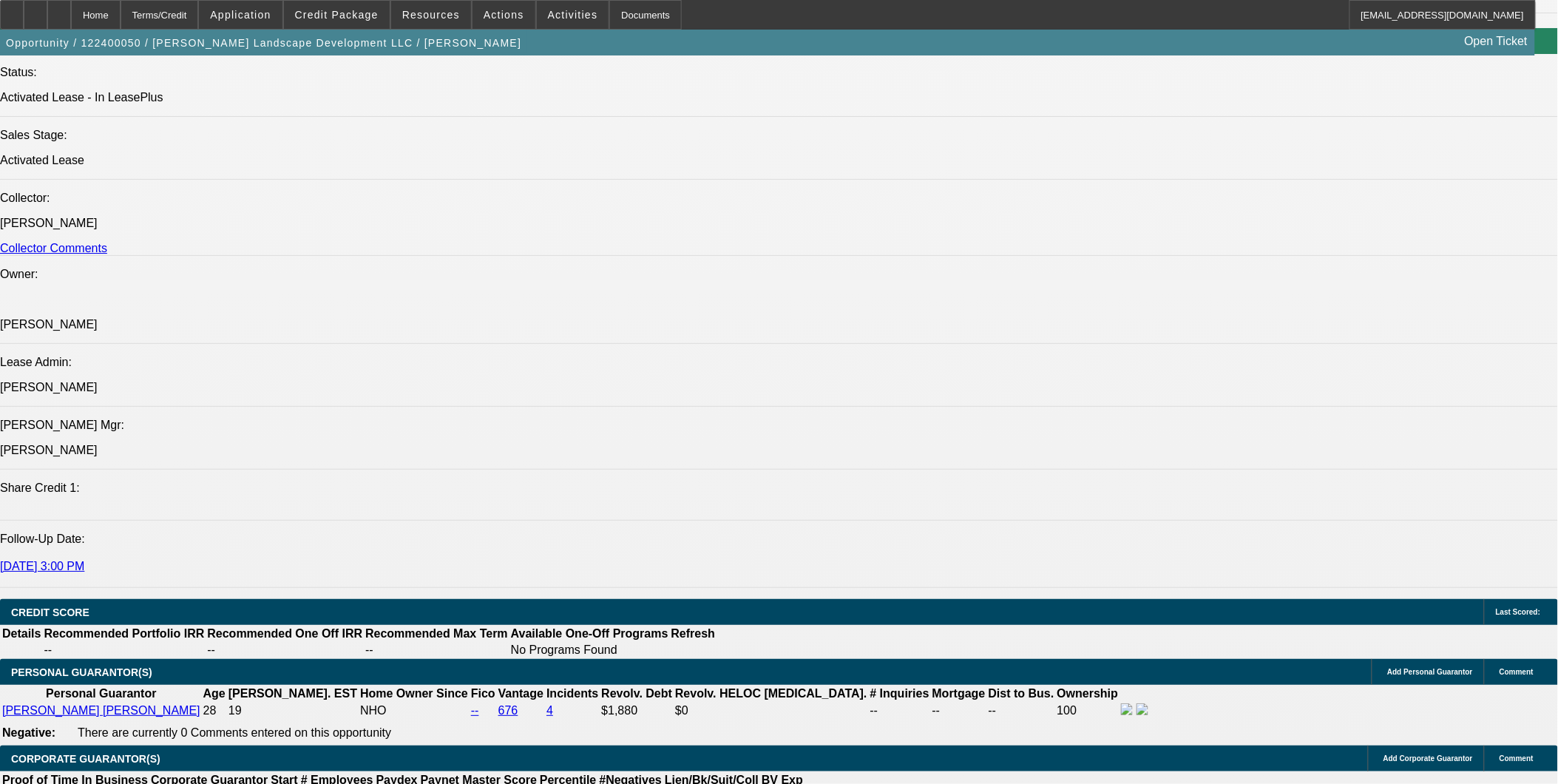
scroll to position [1811, 0]
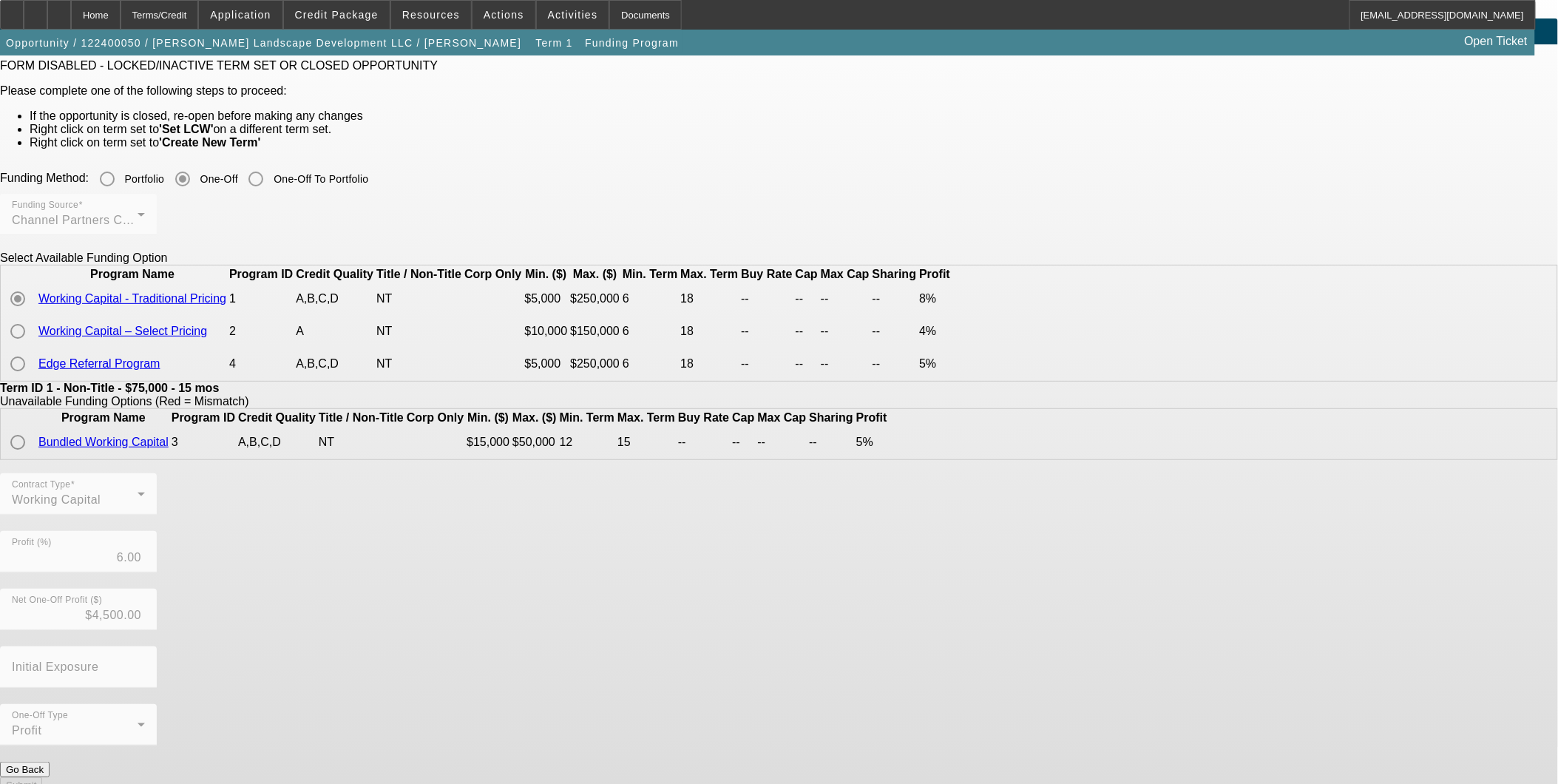
scroll to position [57, 0]
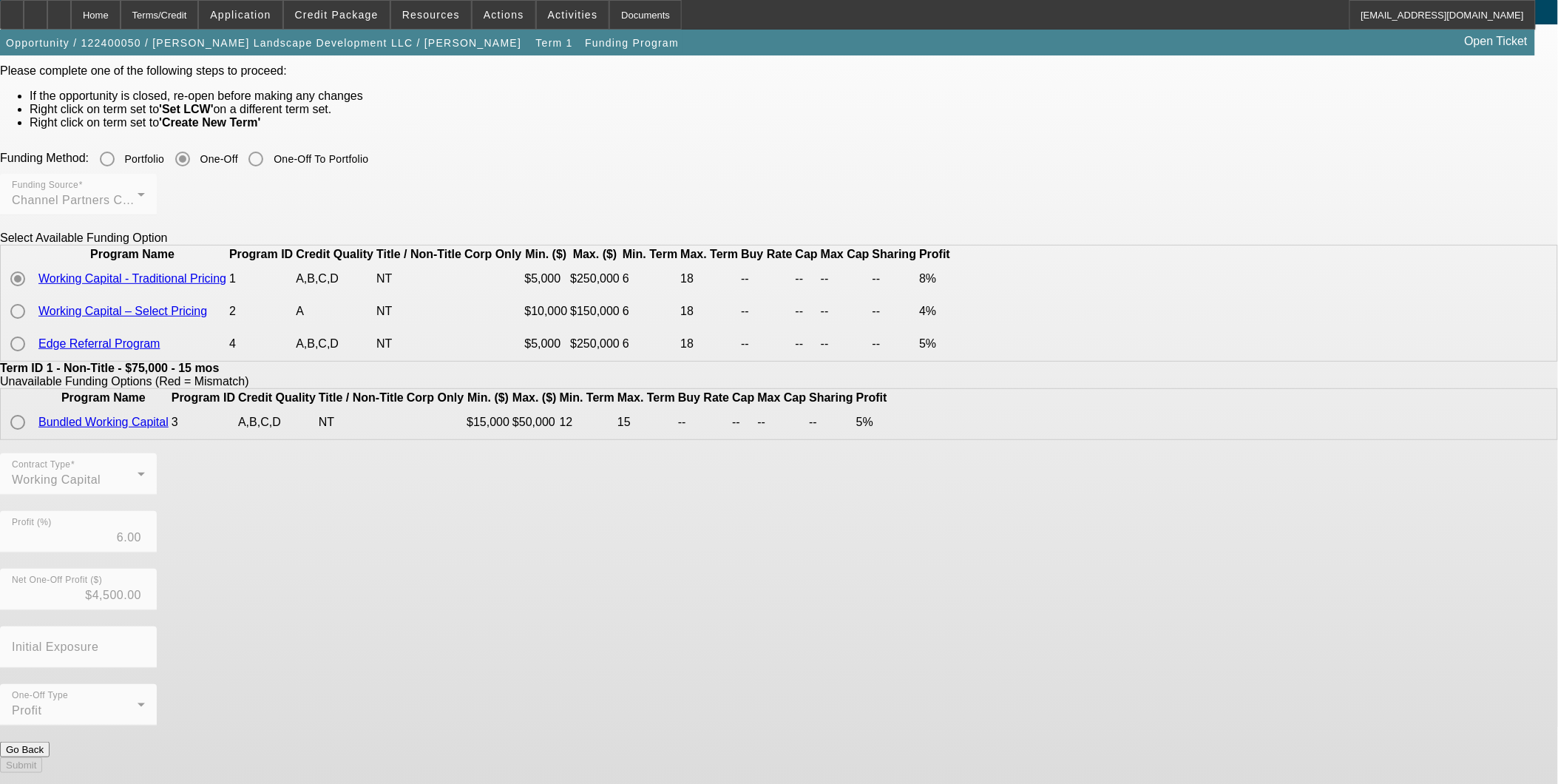
click at [574, 599] on div "Contract Type Working Capital Profit (%) 6.00 Net One-Off Profit ($) $4,500.00 …" at bounding box center [779, 597] width 1558 height 288
drag, startPoint x: 574, startPoint y: 599, endPoint x: 580, endPoint y: 628, distance: 29.6
click at [580, 628] on div "Contract Type Working Capital Profit (%) 6.00 Net One-Off Profit ($) $4,500.00 …" at bounding box center [779, 597] width 1558 height 288
drag, startPoint x: 580, startPoint y: 628, endPoint x: 772, endPoint y: 695, distance: 203.4
click at [772, 695] on div "Contract Type Working Capital Profit (%) 6.00 Net One-Off Profit ($) $4,500.00 …" at bounding box center [779, 597] width 1558 height 288
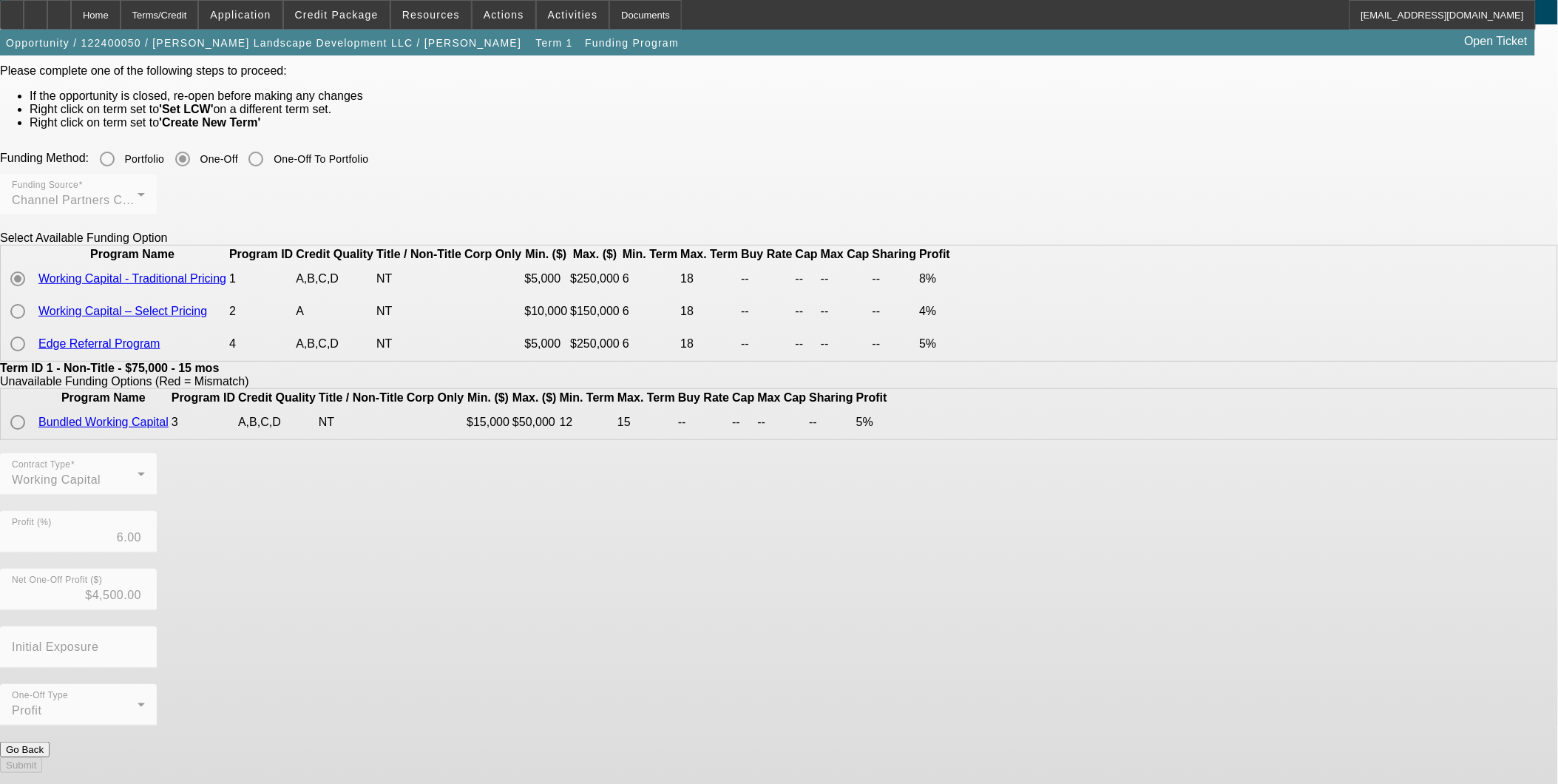
drag, startPoint x: 507, startPoint y: 608, endPoint x: 575, endPoint y: 624, distance: 69.9
click at [575, 624] on div "Contract Type Working Capital Profit (%) 6.00 Net One-Off Profit ($) $4,500.00 …" at bounding box center [779, 597] width 1558 height 288
click at [638, 648] on div "Contract Type Working Capital Profit (%) 6.00 Net One-Off Profit ($) $4,500.00 …" at bounding box center [779, 597] width 1558 height 288
click at [49, 757] on button "Go Back" at bounding box center [24, 749] width 49 height 16
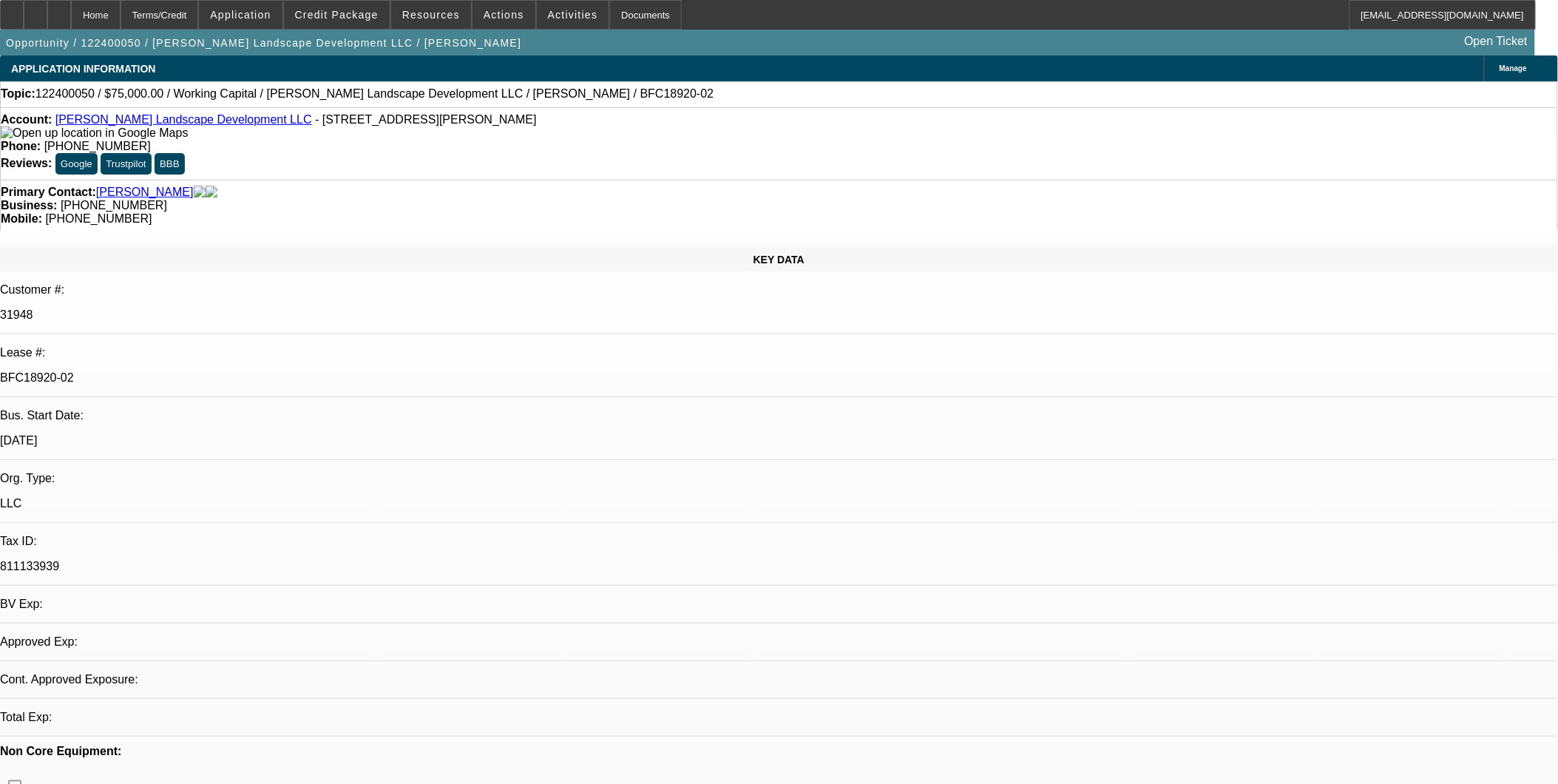
select select "0"
select select "2"
select select "0"
select select "6"
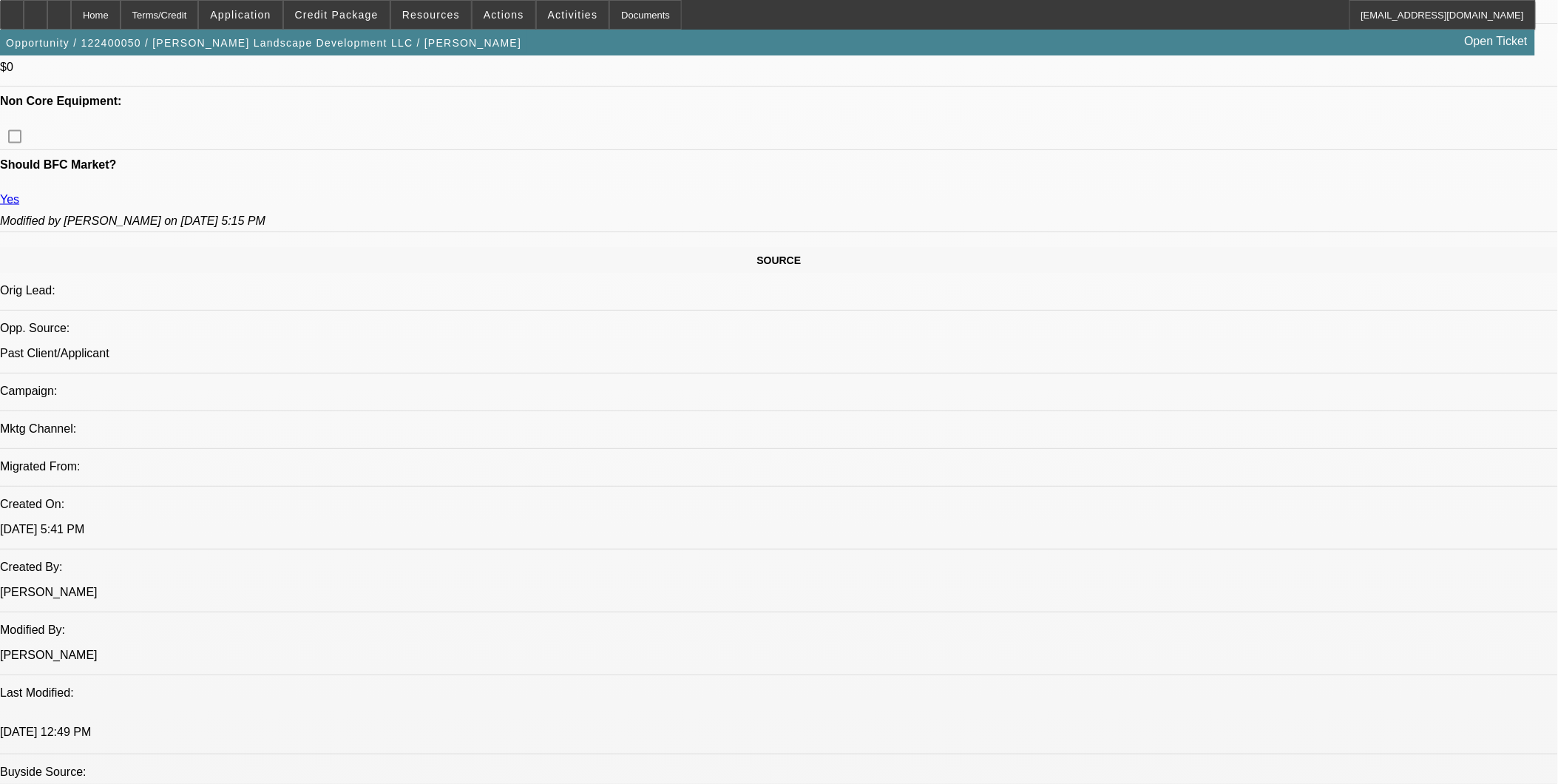
scroll to position [657, 0]
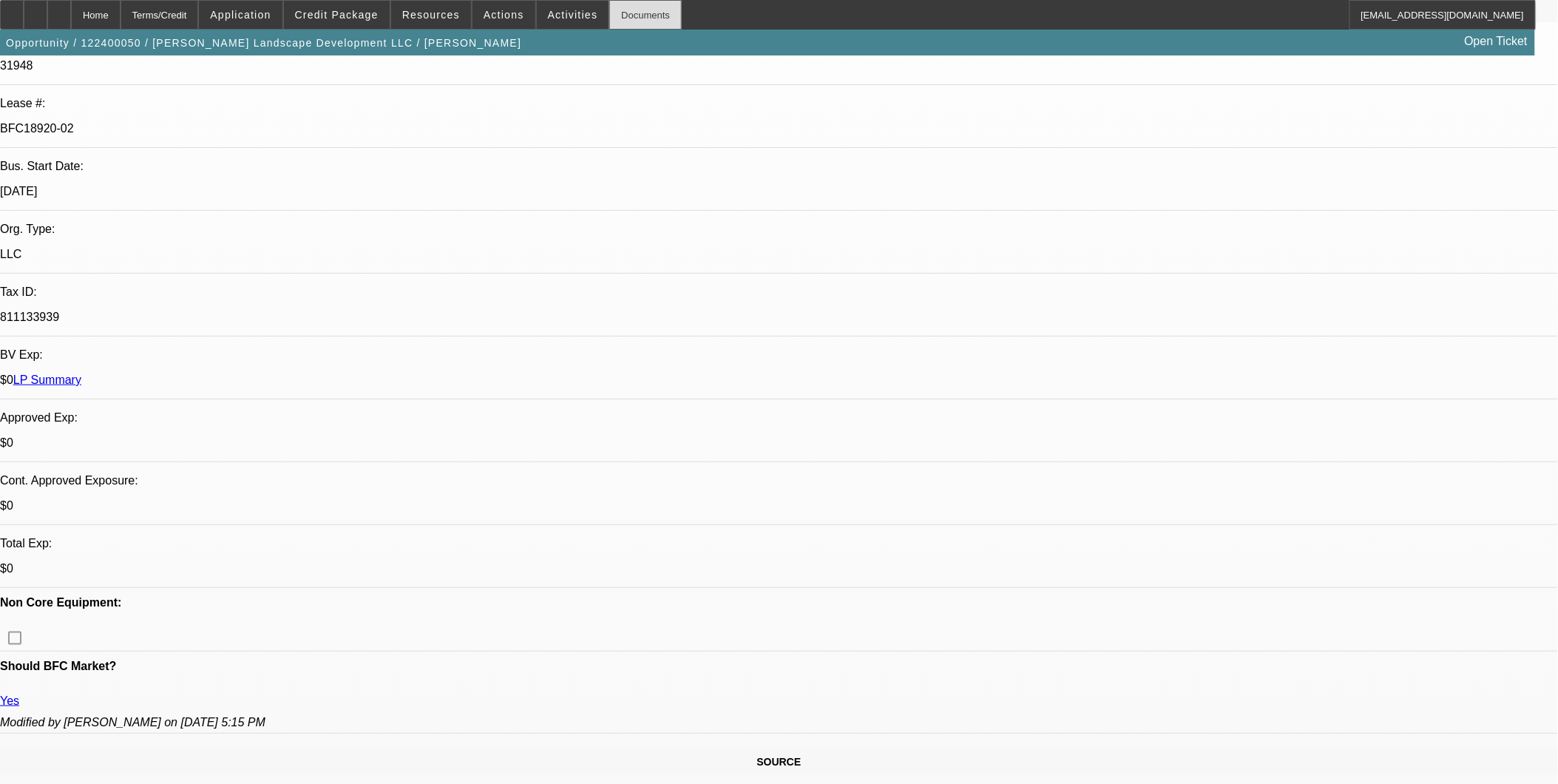
scroll to position [164, 0]
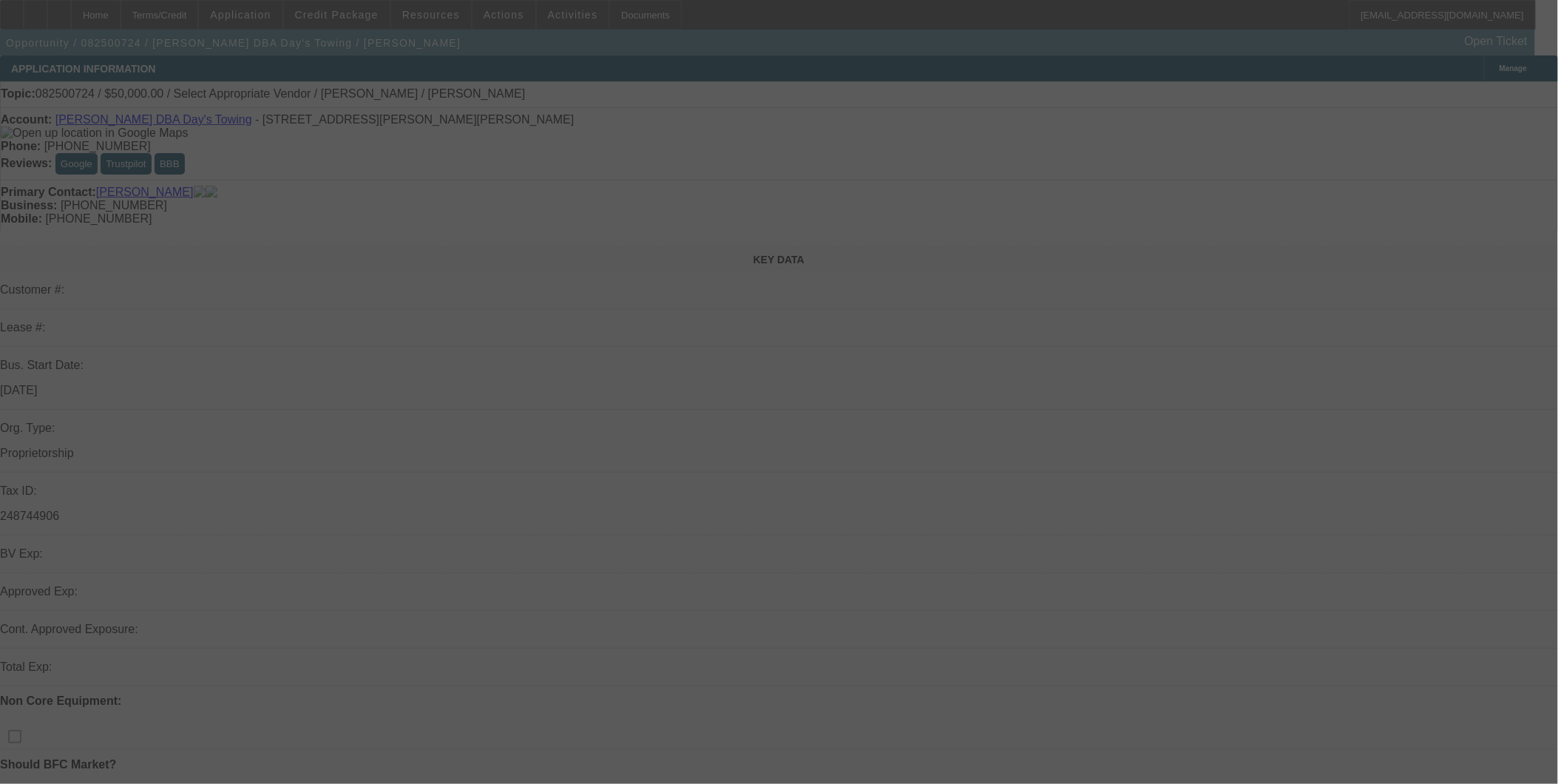
select select "0"
select select "2"
select select "0.1"
select select "4"
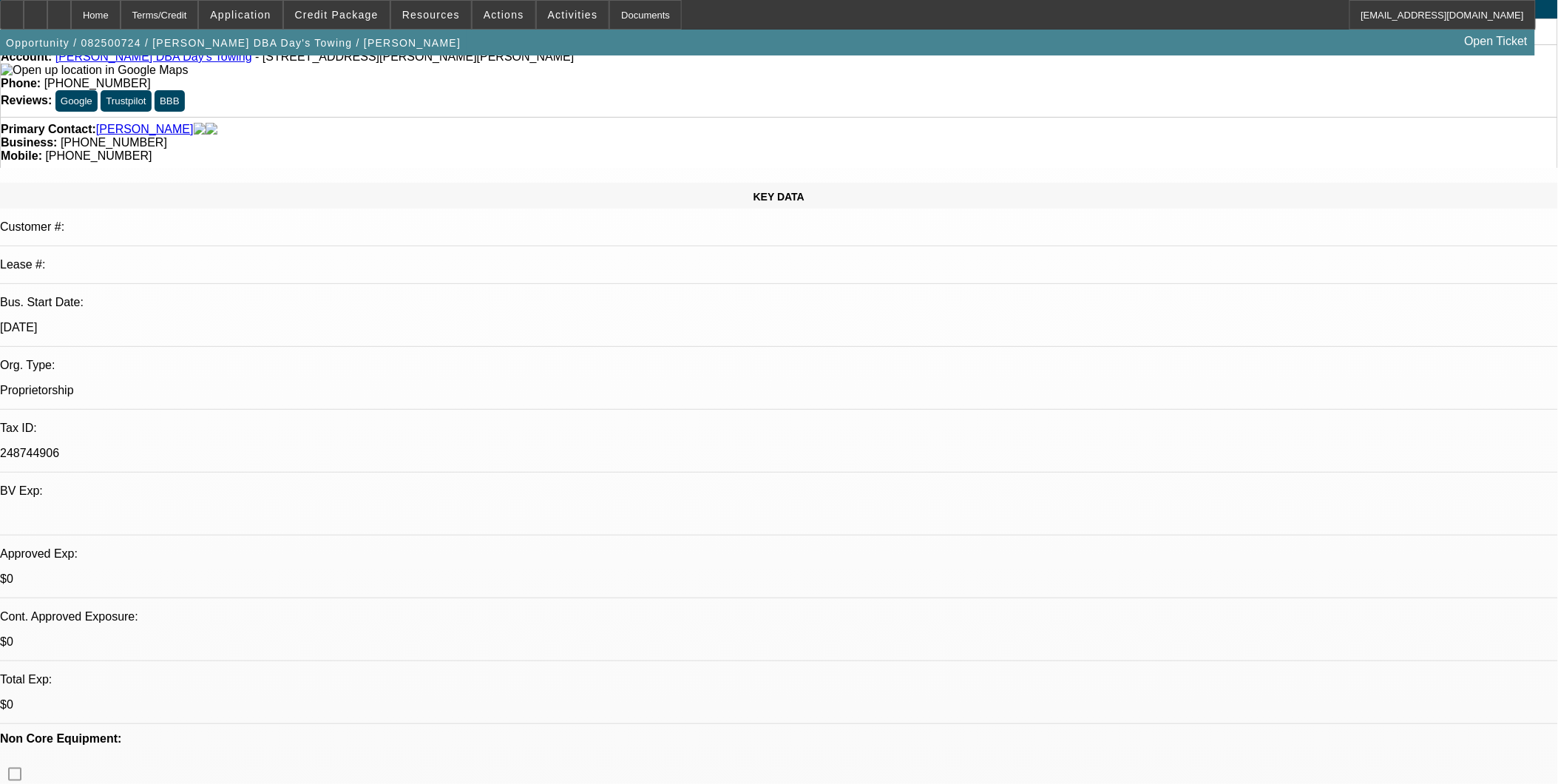
scroll to position [164, 0]
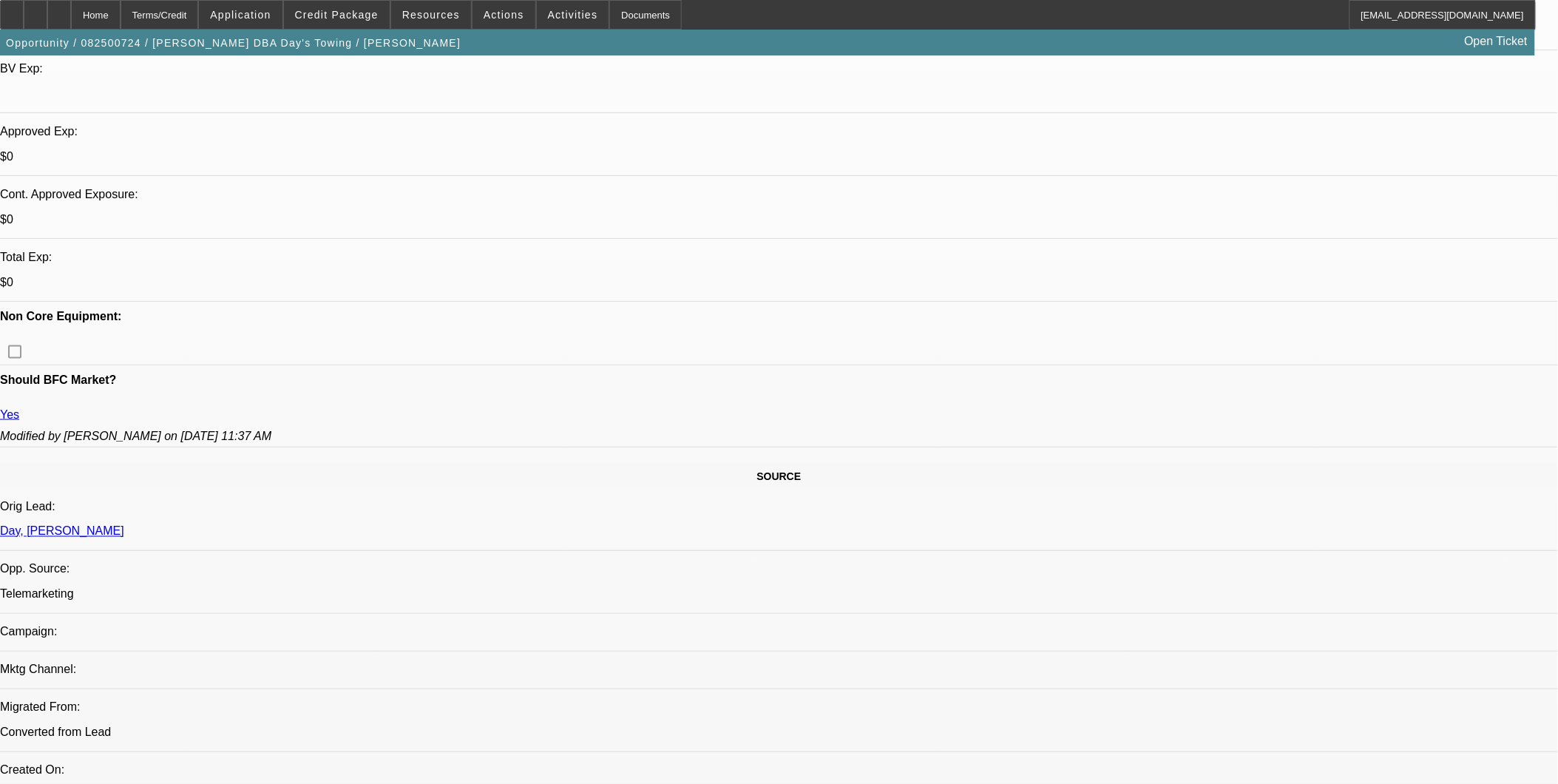
scroll to position [492, 0]
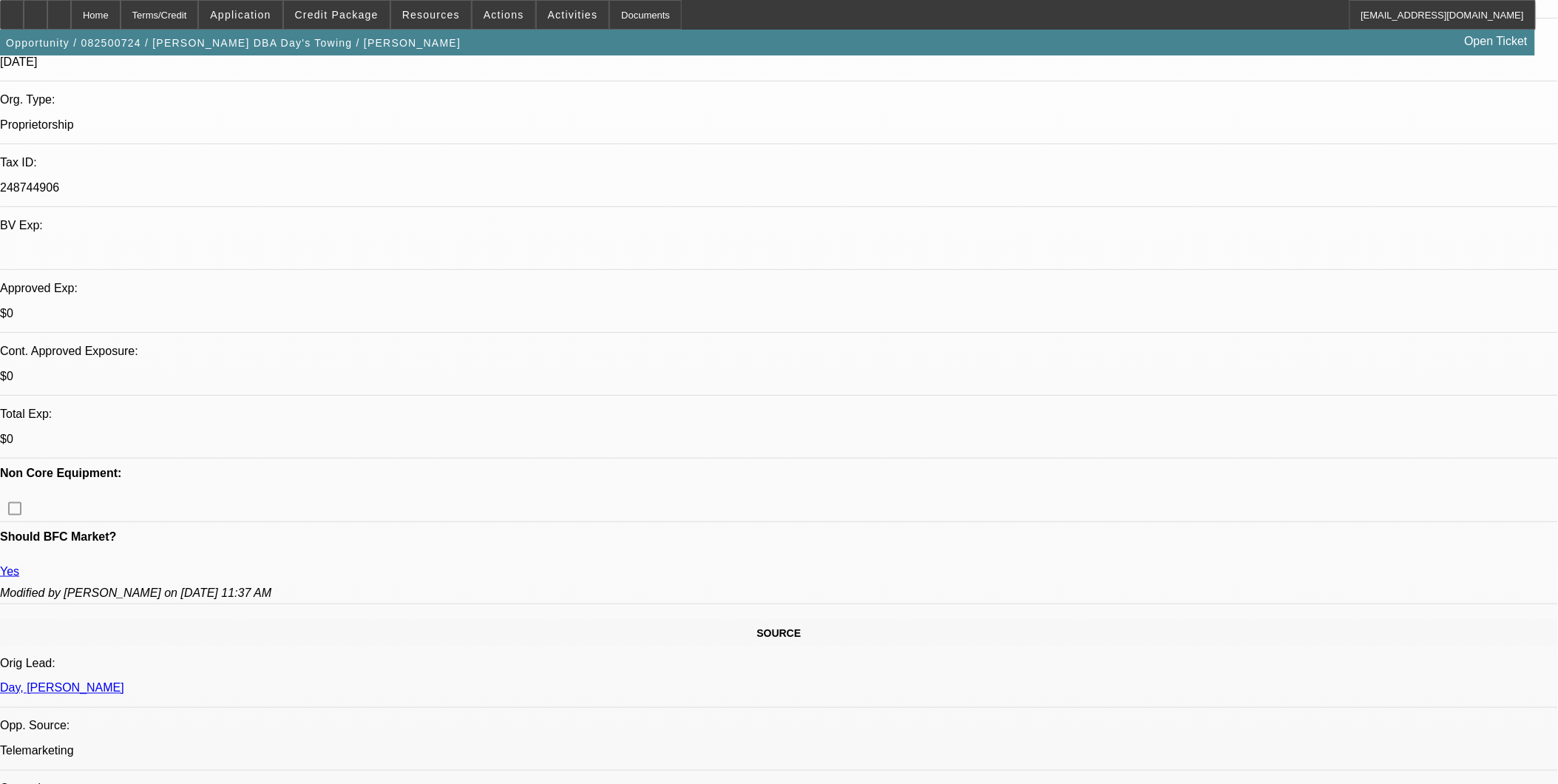
scroll to position [0, 0]
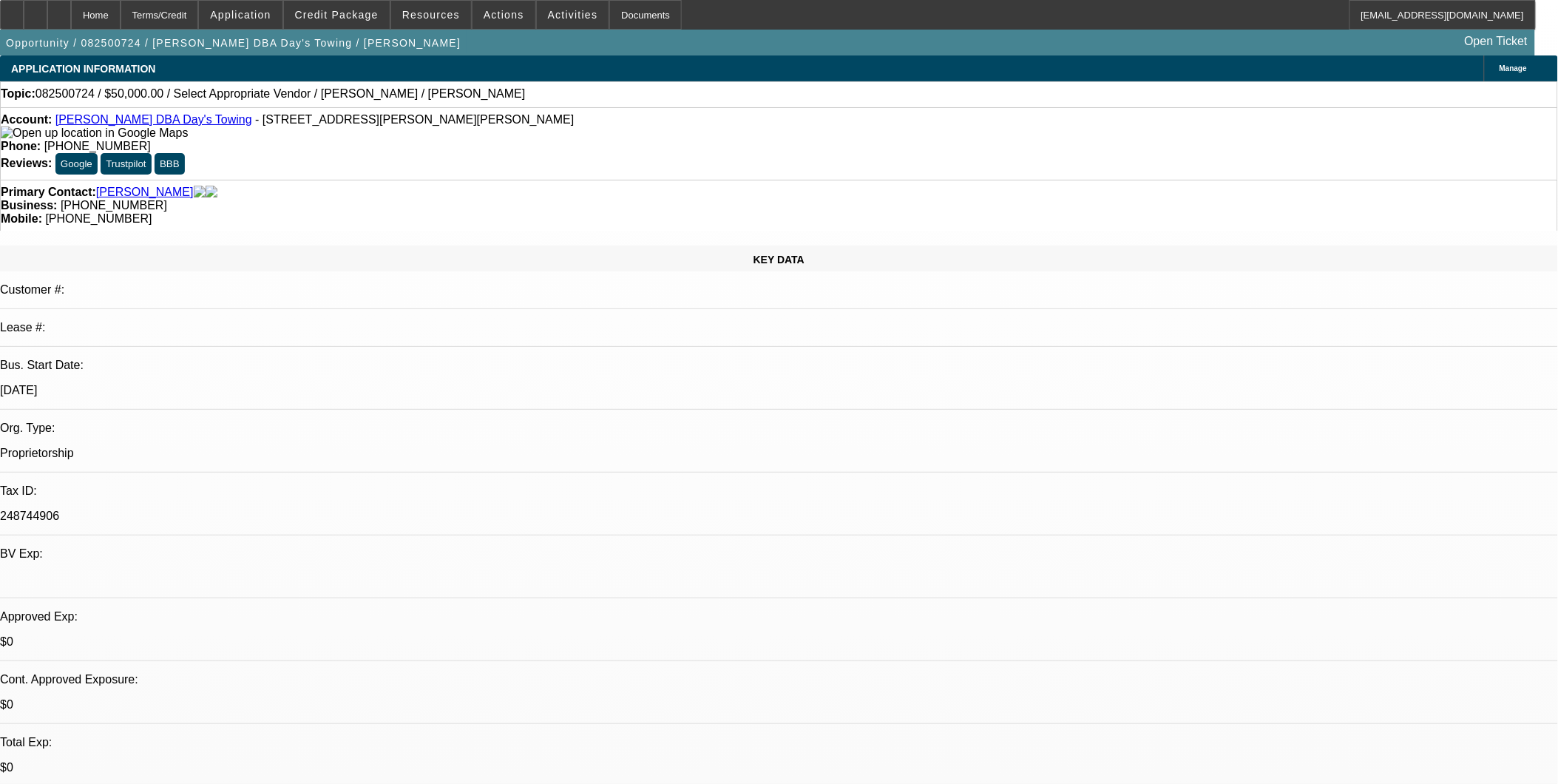
click at [196, 122] on link "[PERSON_NAME] DBA Day's Towing" at bounding box center [154, 120] width 196 height 13
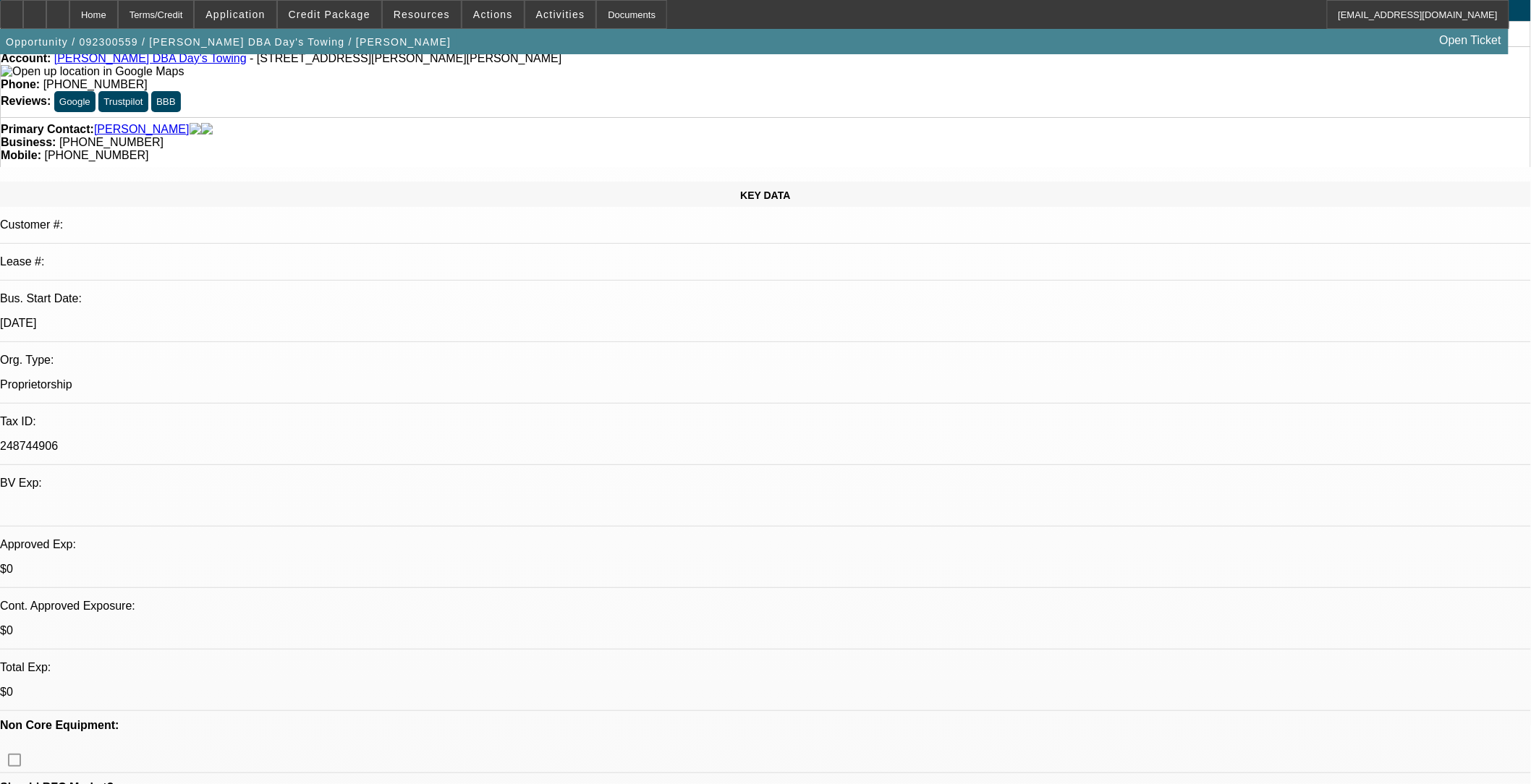
select select "0"
select select "2"
select select "0.1"
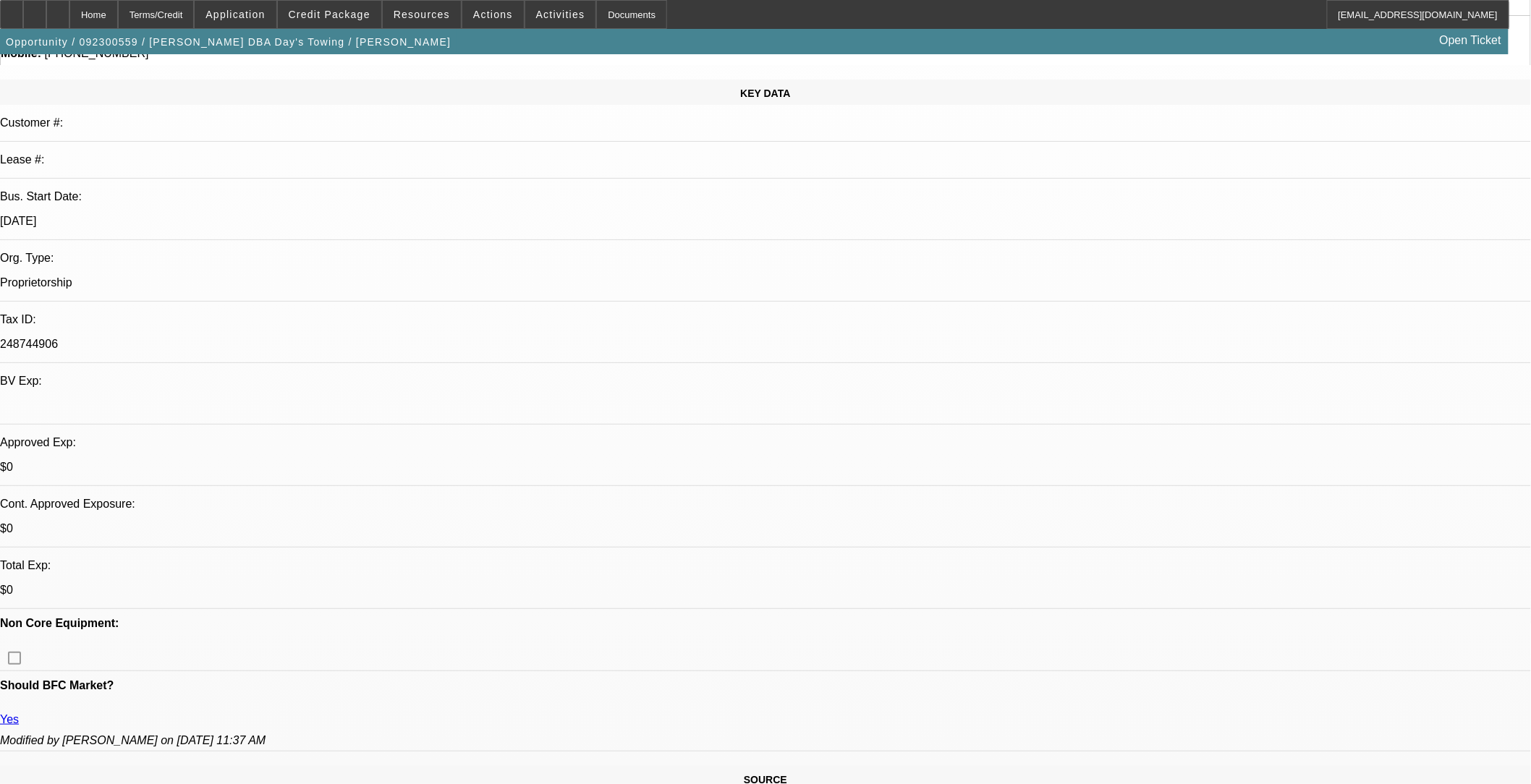
select select "1"
select select "2"
select select "4"
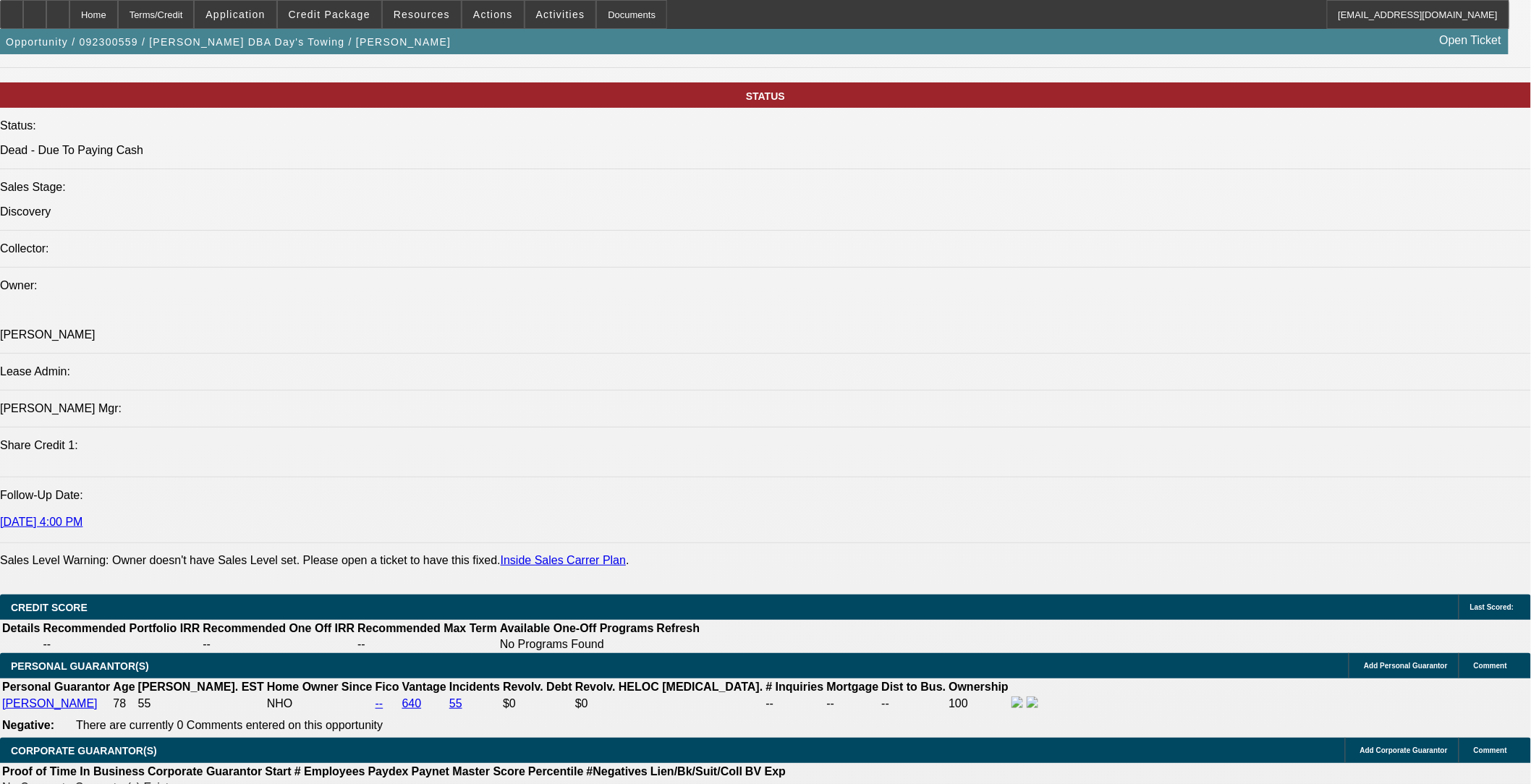
scroll to position [1767, 0]
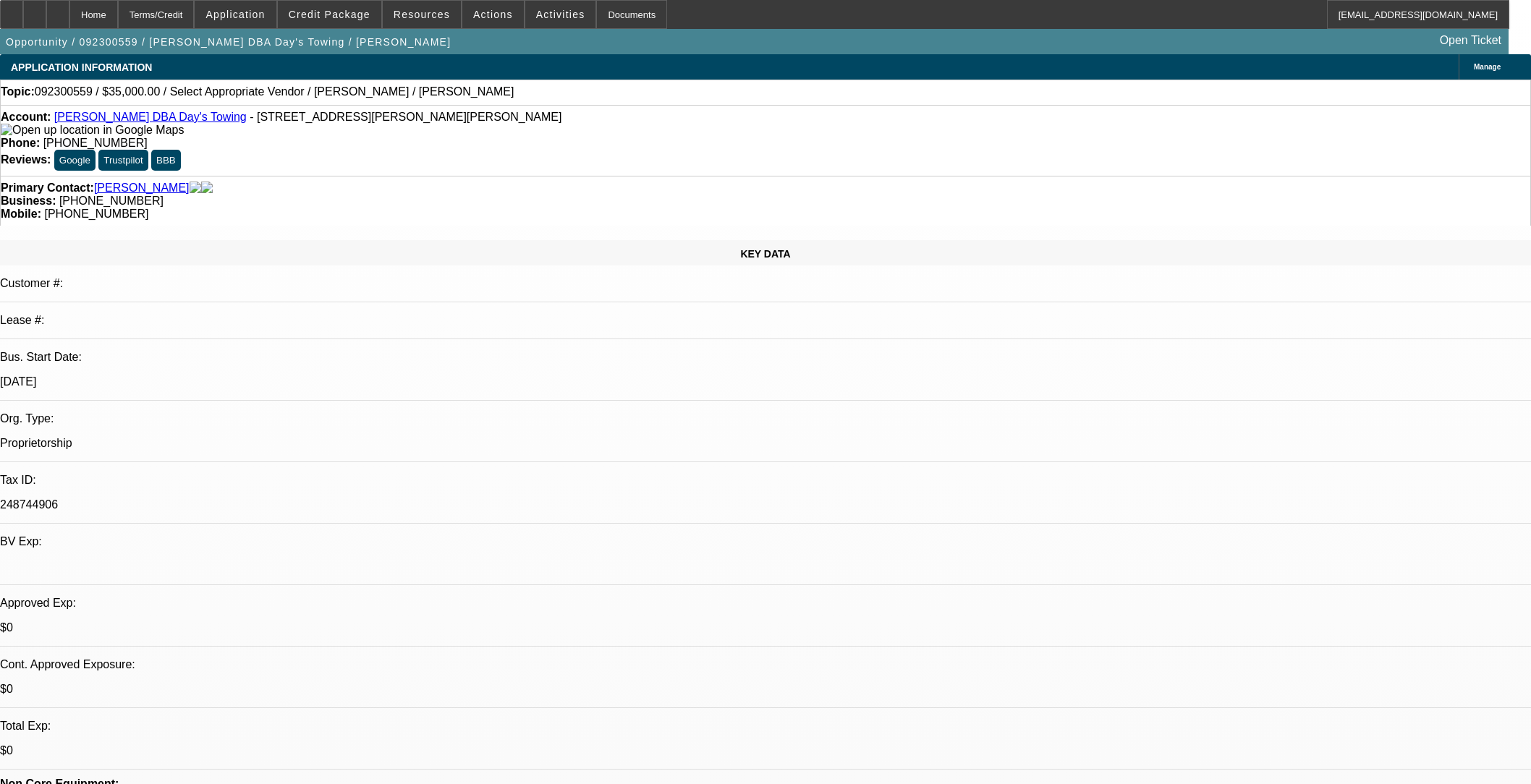
select select "0"
select select "2"
select select "0.1"
select select "4"
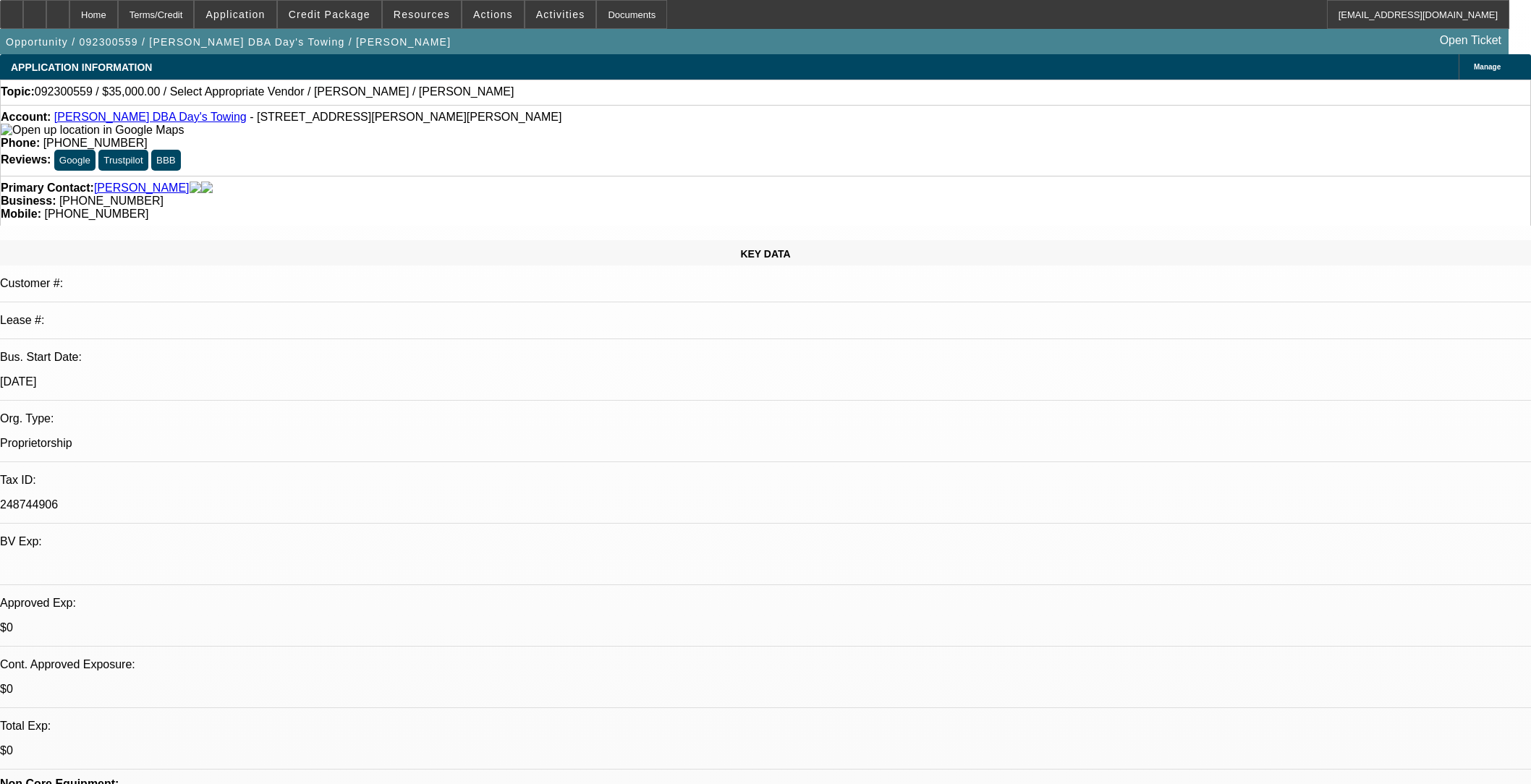
scroll to position [1767, 0]
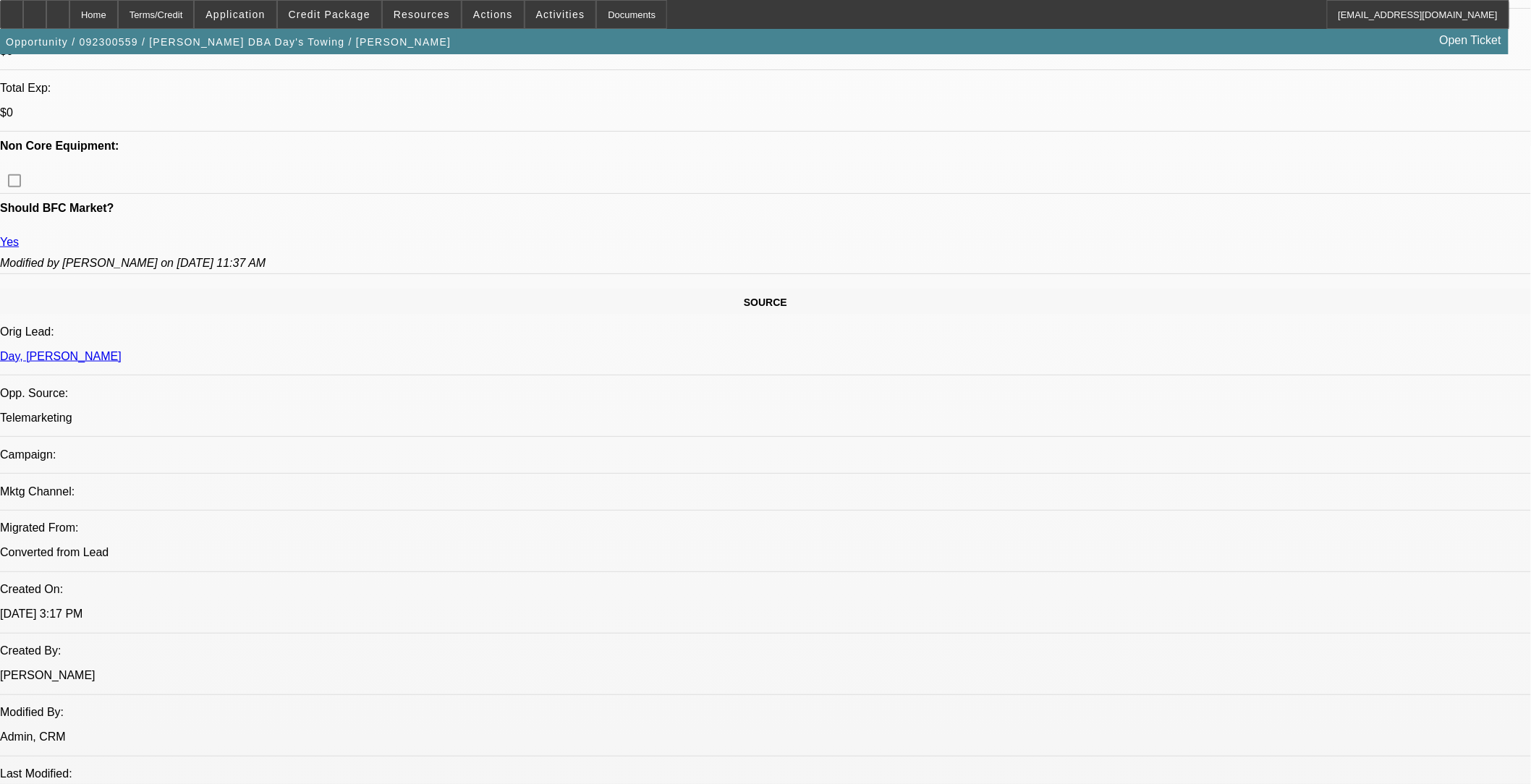
scroll to position [643, 0]
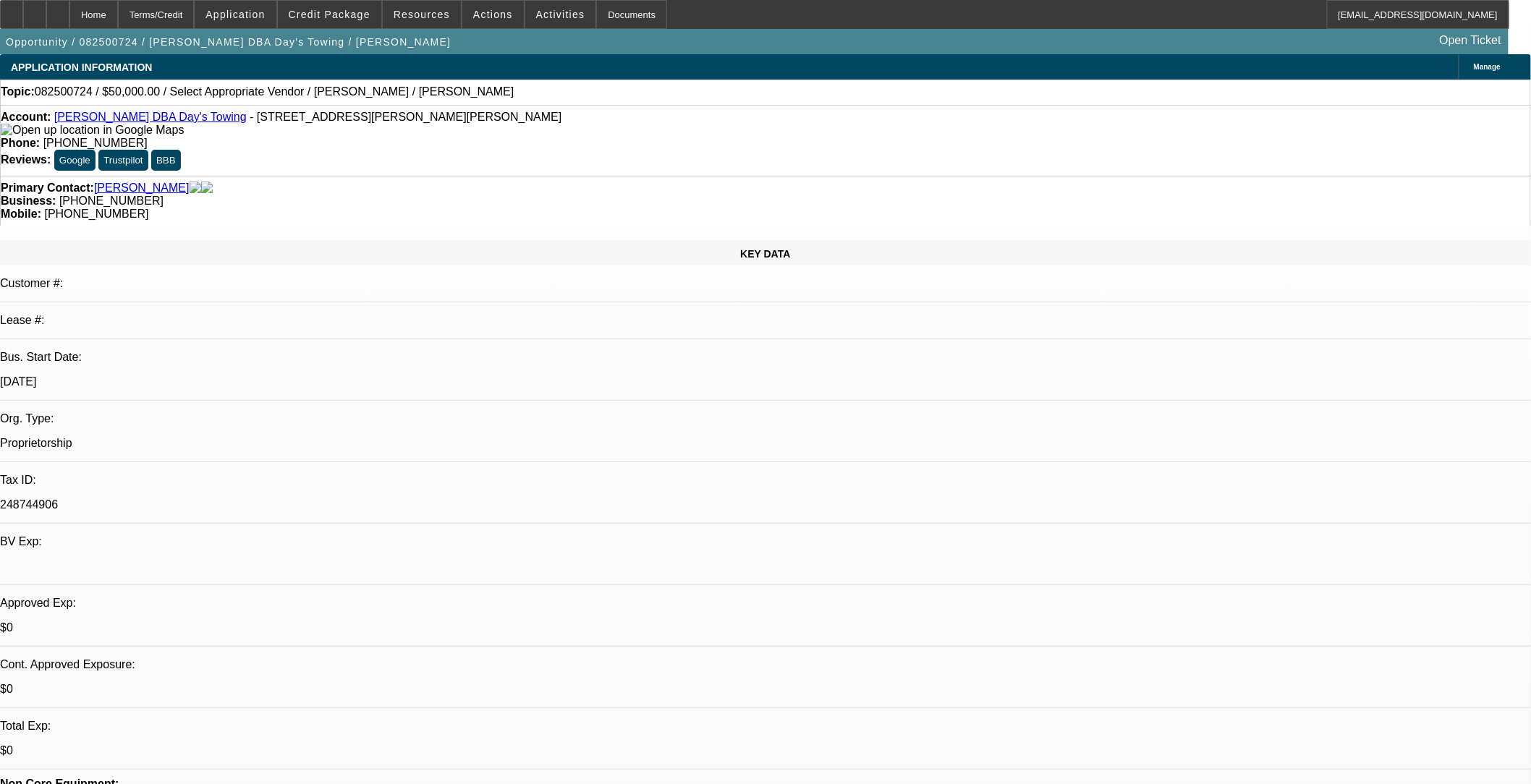
select select "0"
select select "2"
select select "0.1"
select select "4"
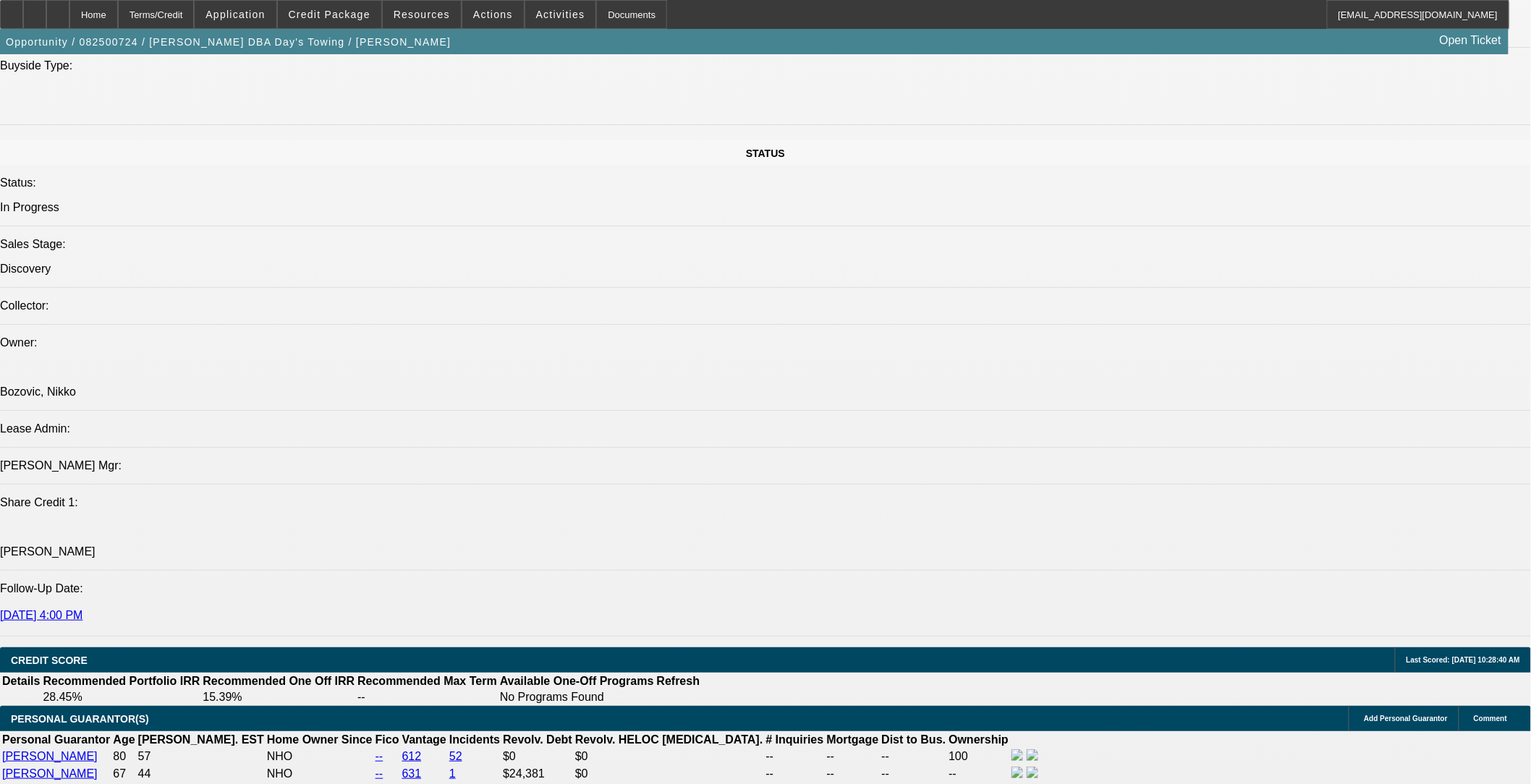
scroll to position [1688, 0]
